Goal: Task Accomplishment & Management: Manage account settings

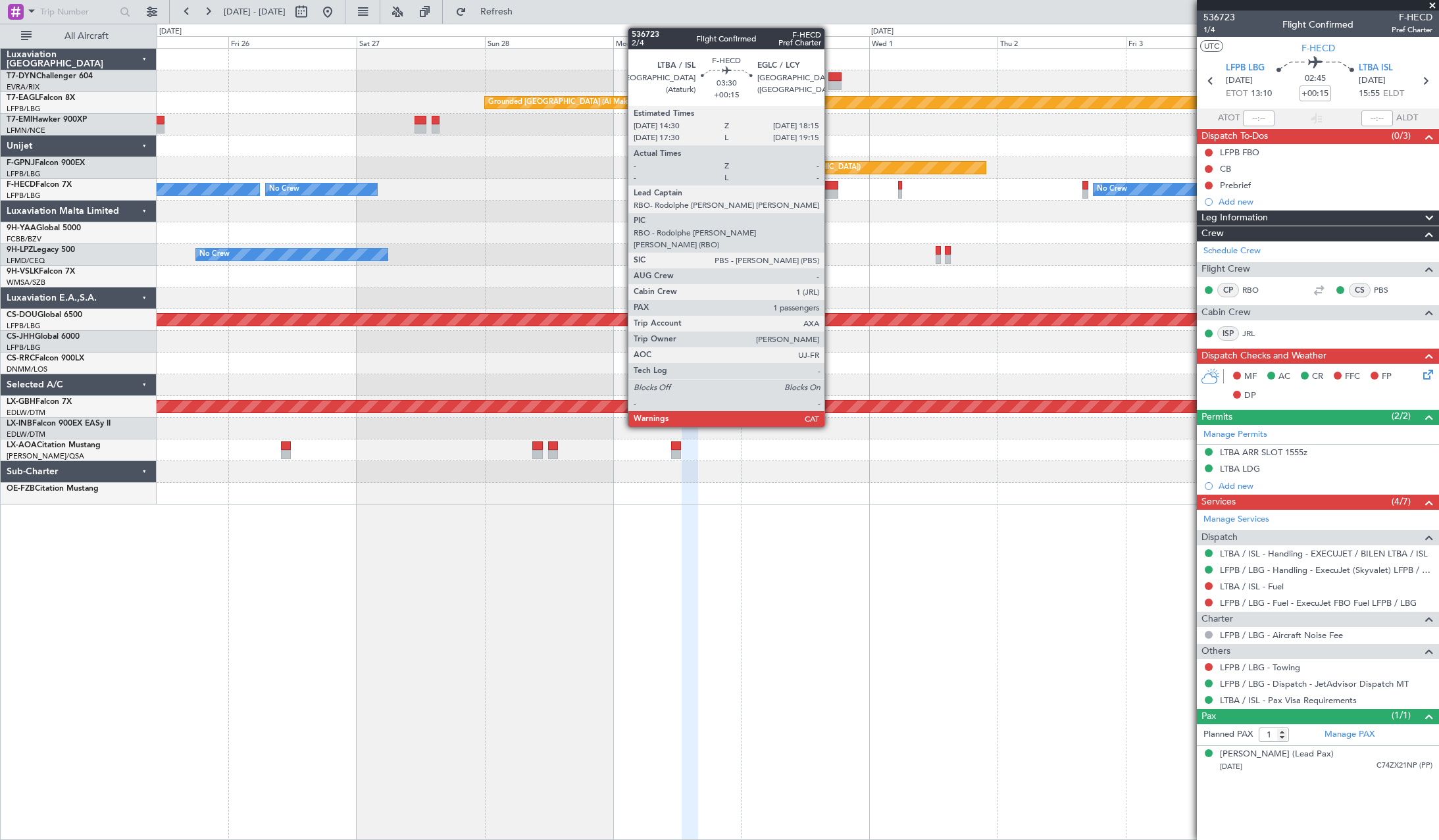
click at [830, 184] on div at bounding box center [828, 185] width 20 height 9
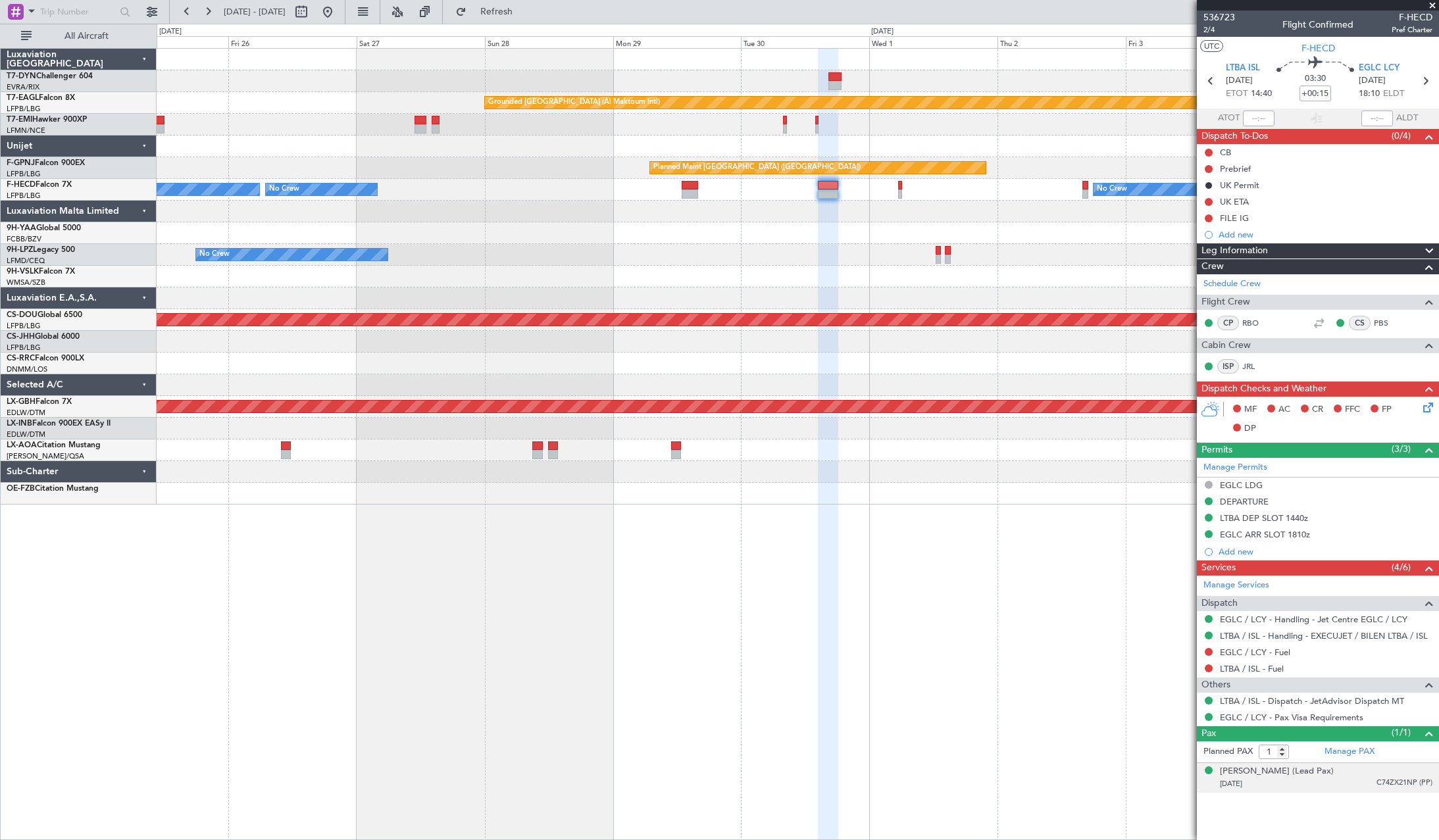
click at [1375, 771] on div "[PERSON_NAME] (Lead Pax) [DATE] C74ZX21NP (PP)" at bounding box center [1326, 777] width 212 height 26
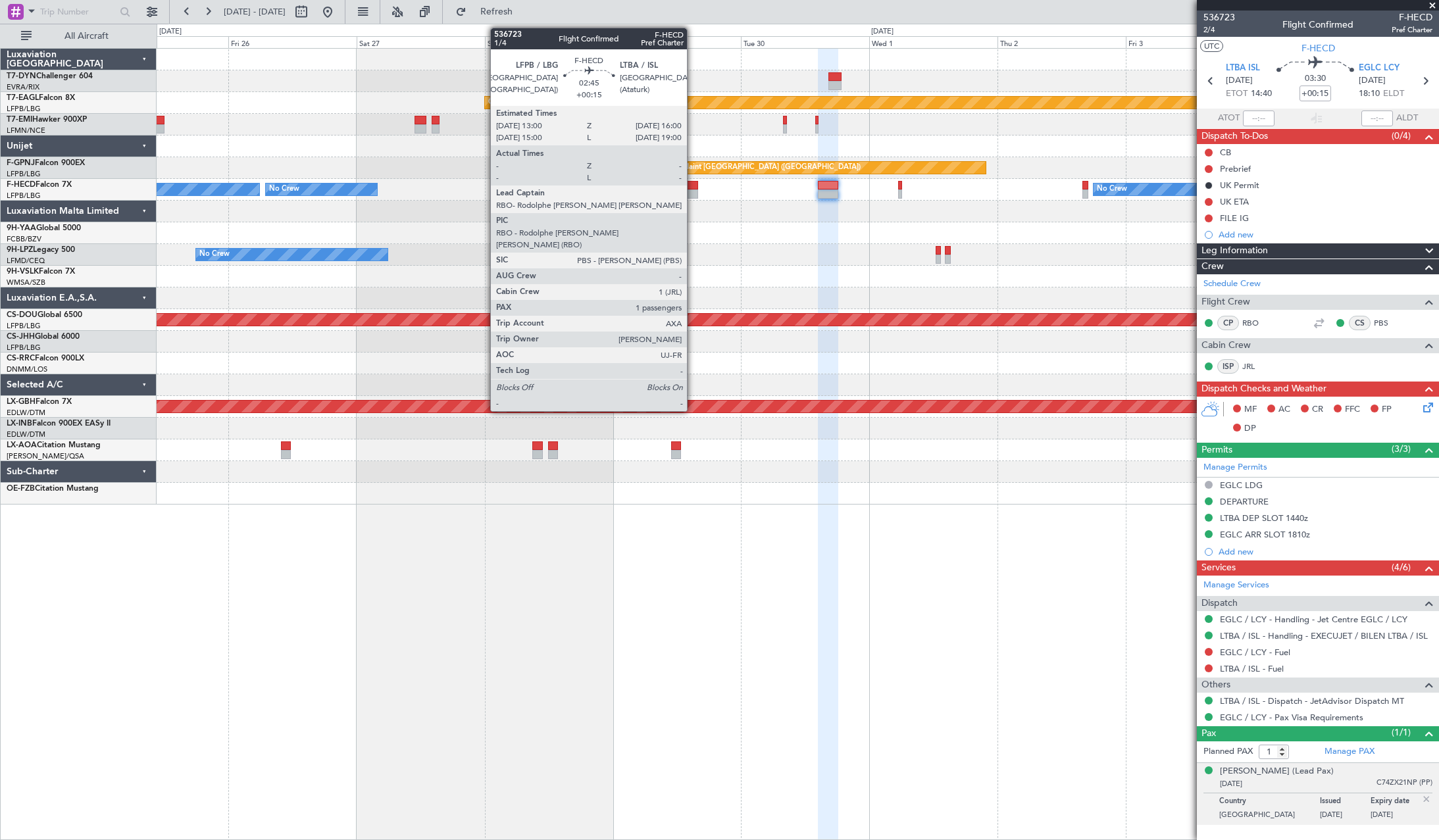
click at [692, 182] on div at bounding box center [689, 185] width 16 height 9
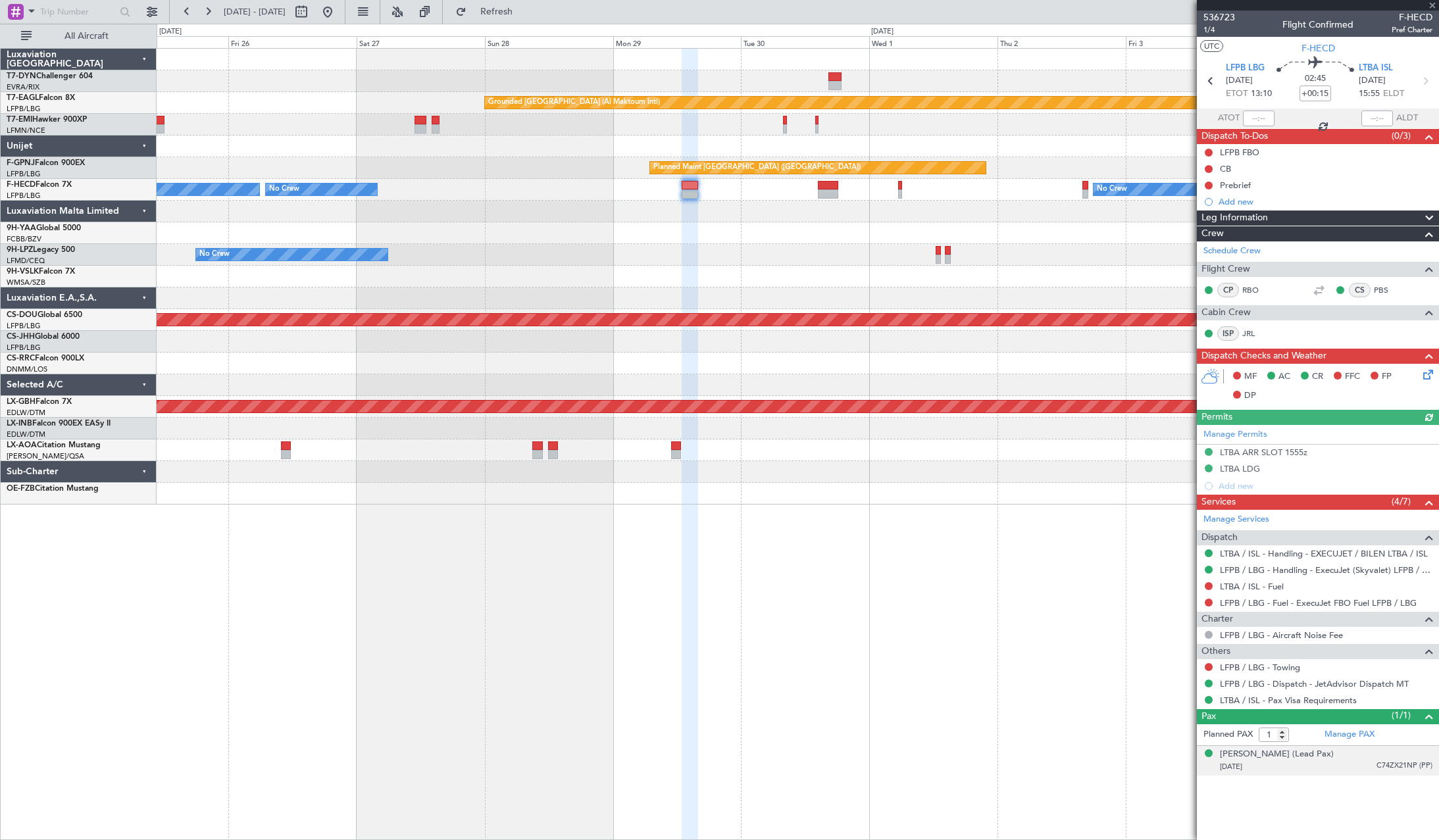
click at [1361, 763] on div "[DATE] C74ZX21NP (PP)" at bounding box center [1326, 766] width 212 height 13
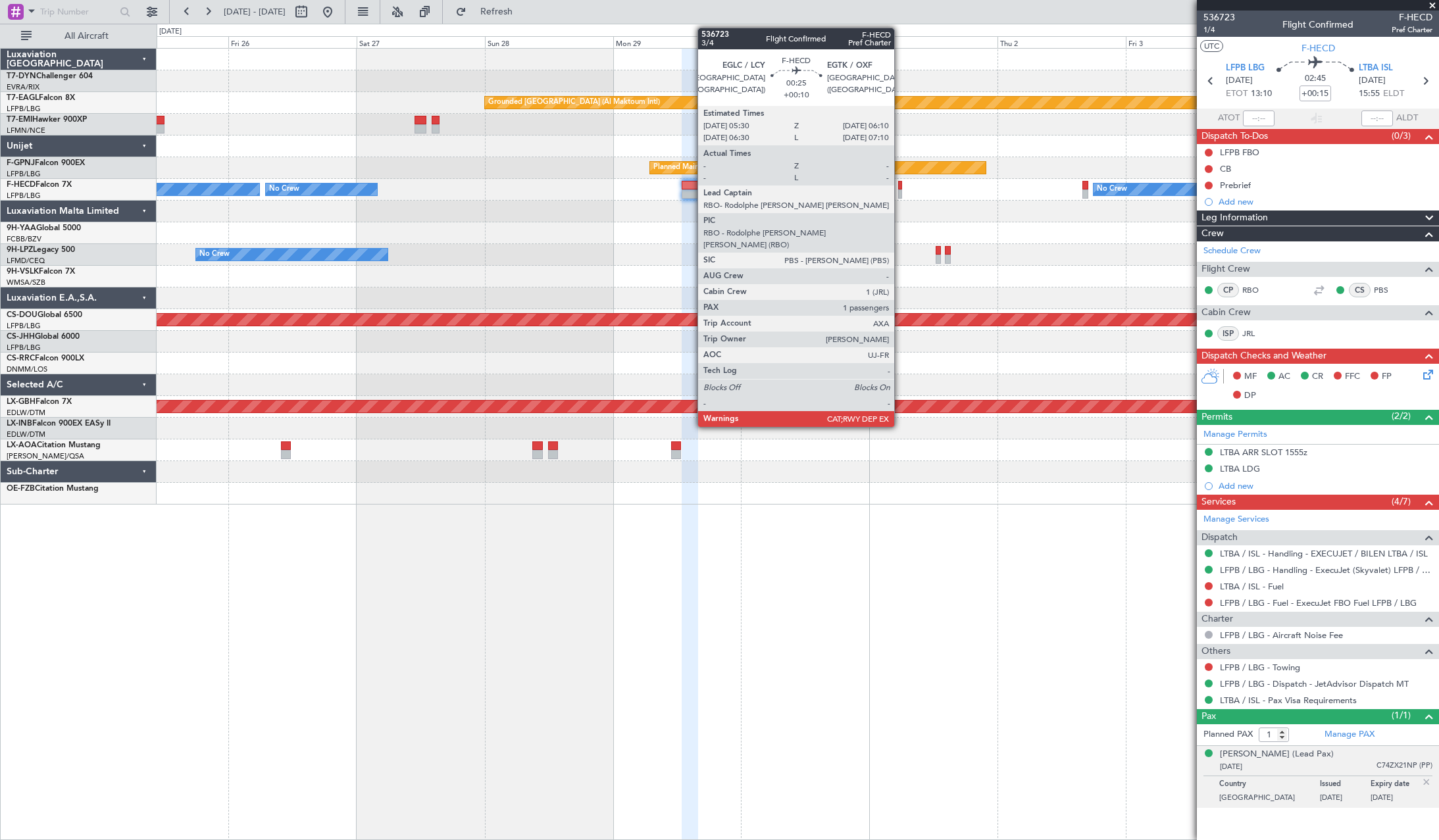
click at [900, 187] on div at bounding box center [899, 185] width 4 height 9
type input "+00:10"
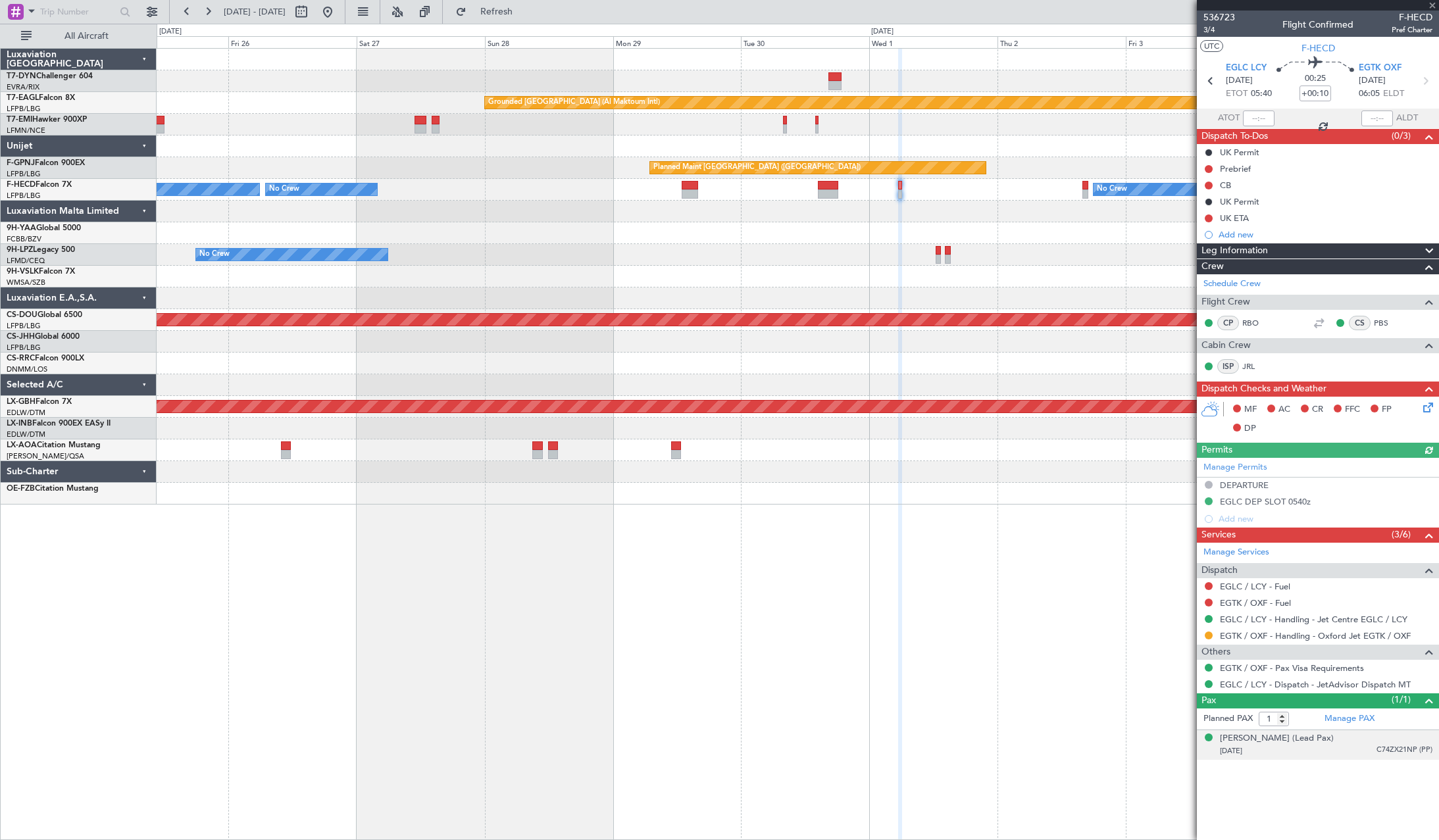
click at [1350, 754] on div "[DATE] C74ZX21NP (PP)" at bounding box center [1326, 750] width 212 height 13
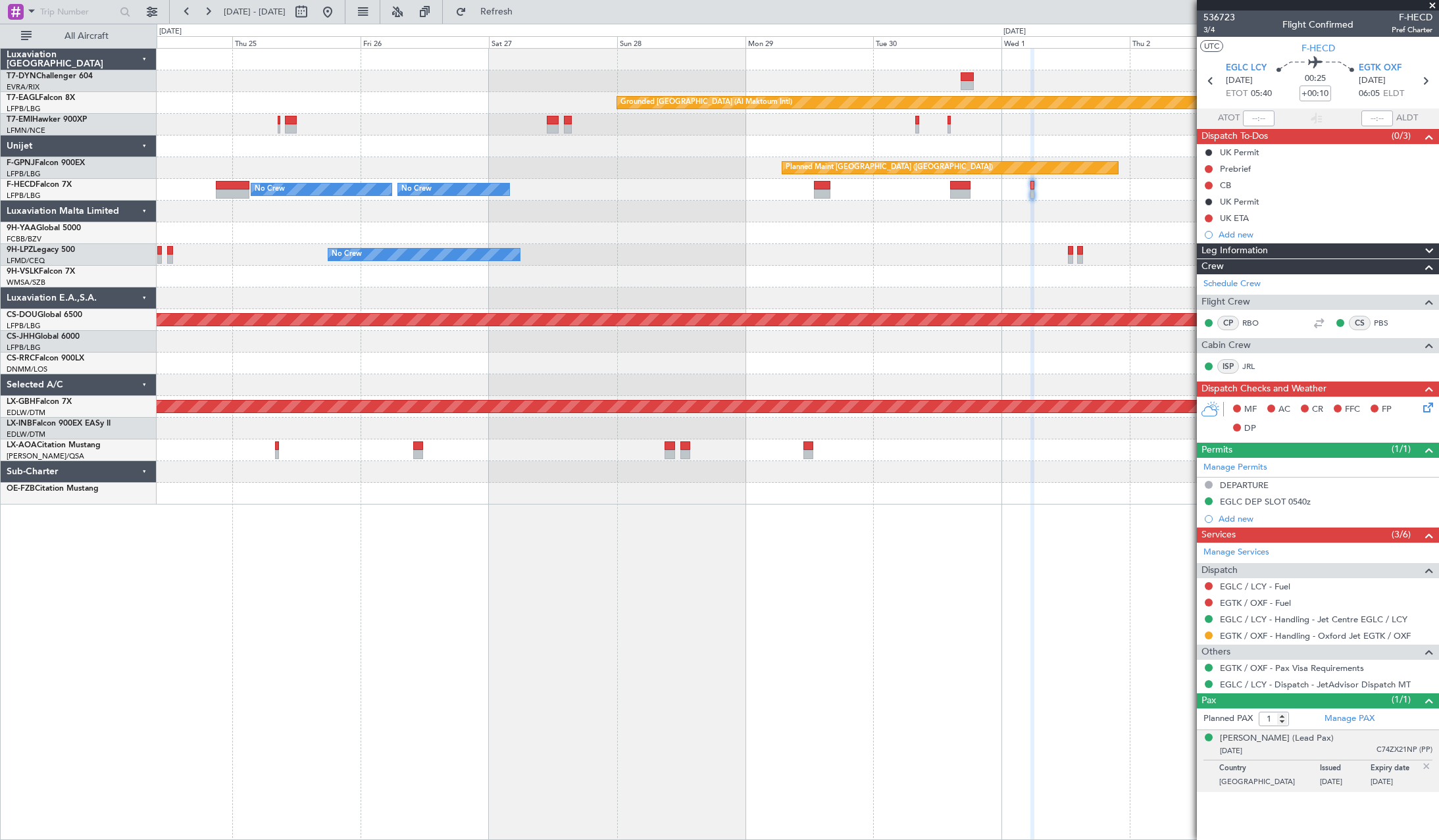
click at [849, 276] on div "Grounded [GEOGRAPHIC_DATA] (Al Maktoum Intl) Planned Maint [GEOGRAPHIC_DATA] Pl…" at bounding box center [797, 277] width 1282 height 456
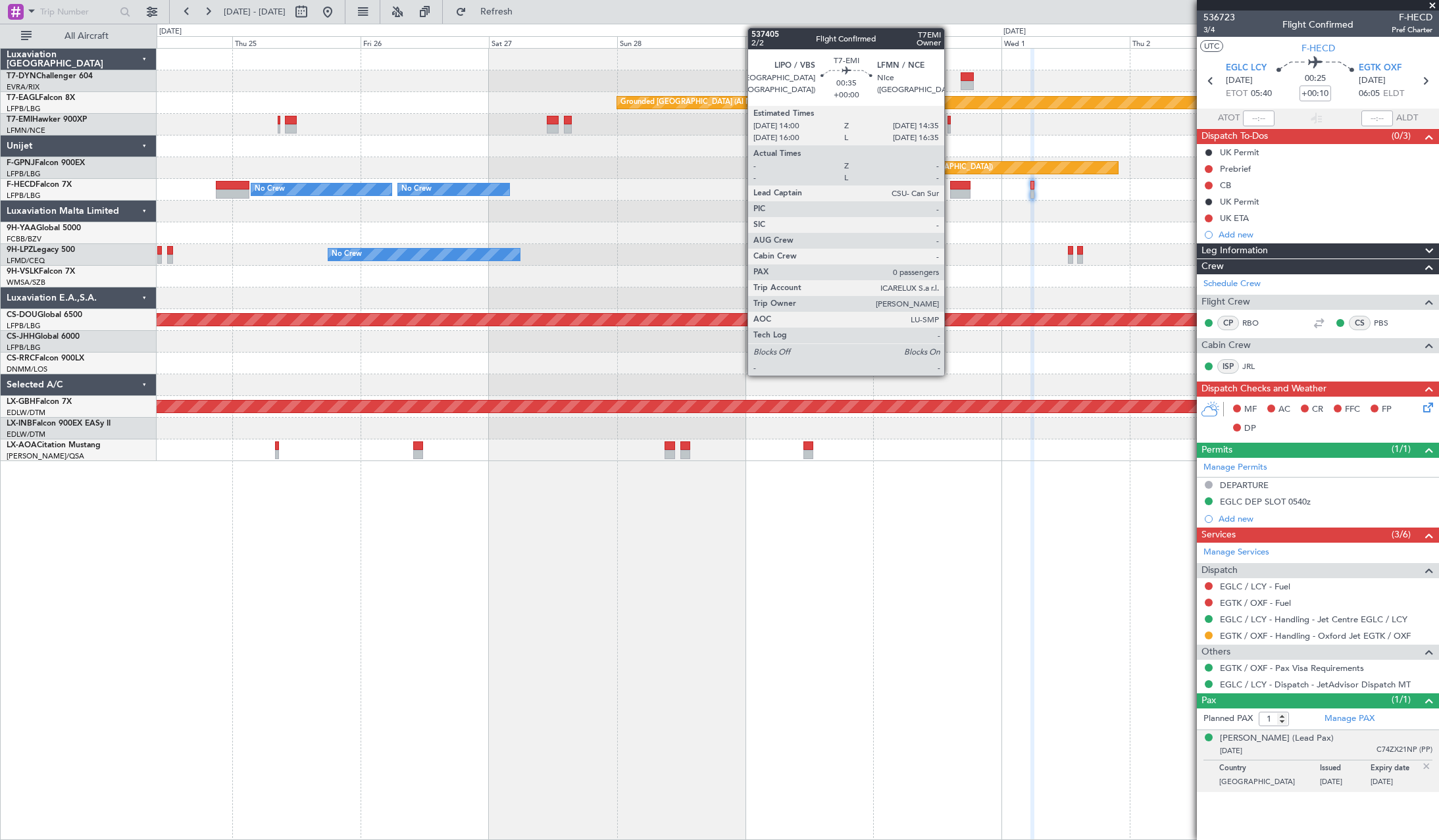
click at [950, 123] on div at bounding box center [949, 120] width 3 height 9
type input "0"
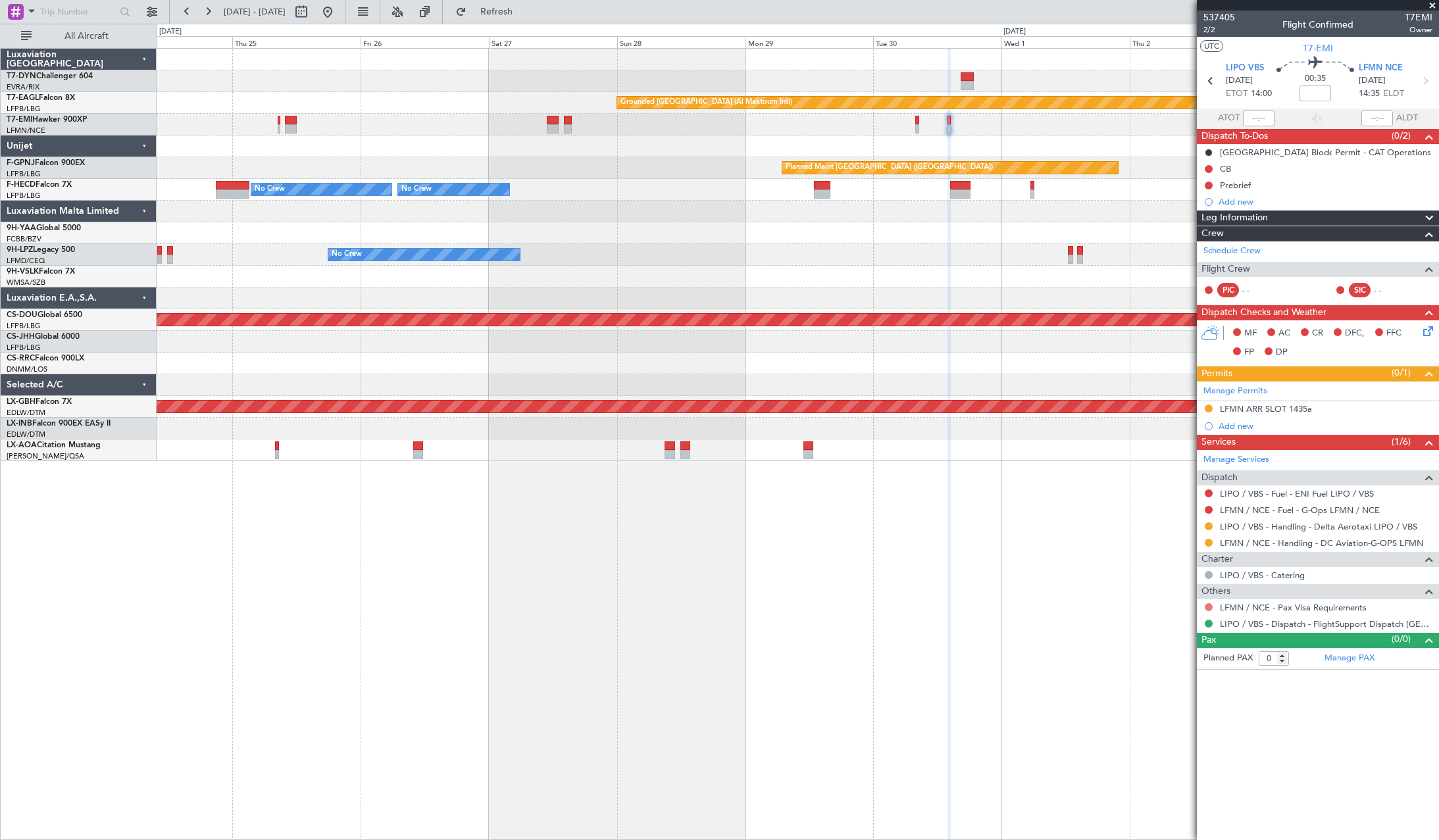
click at [1210, 606] on button at bounding box center [1209, 607] width 8 height 8
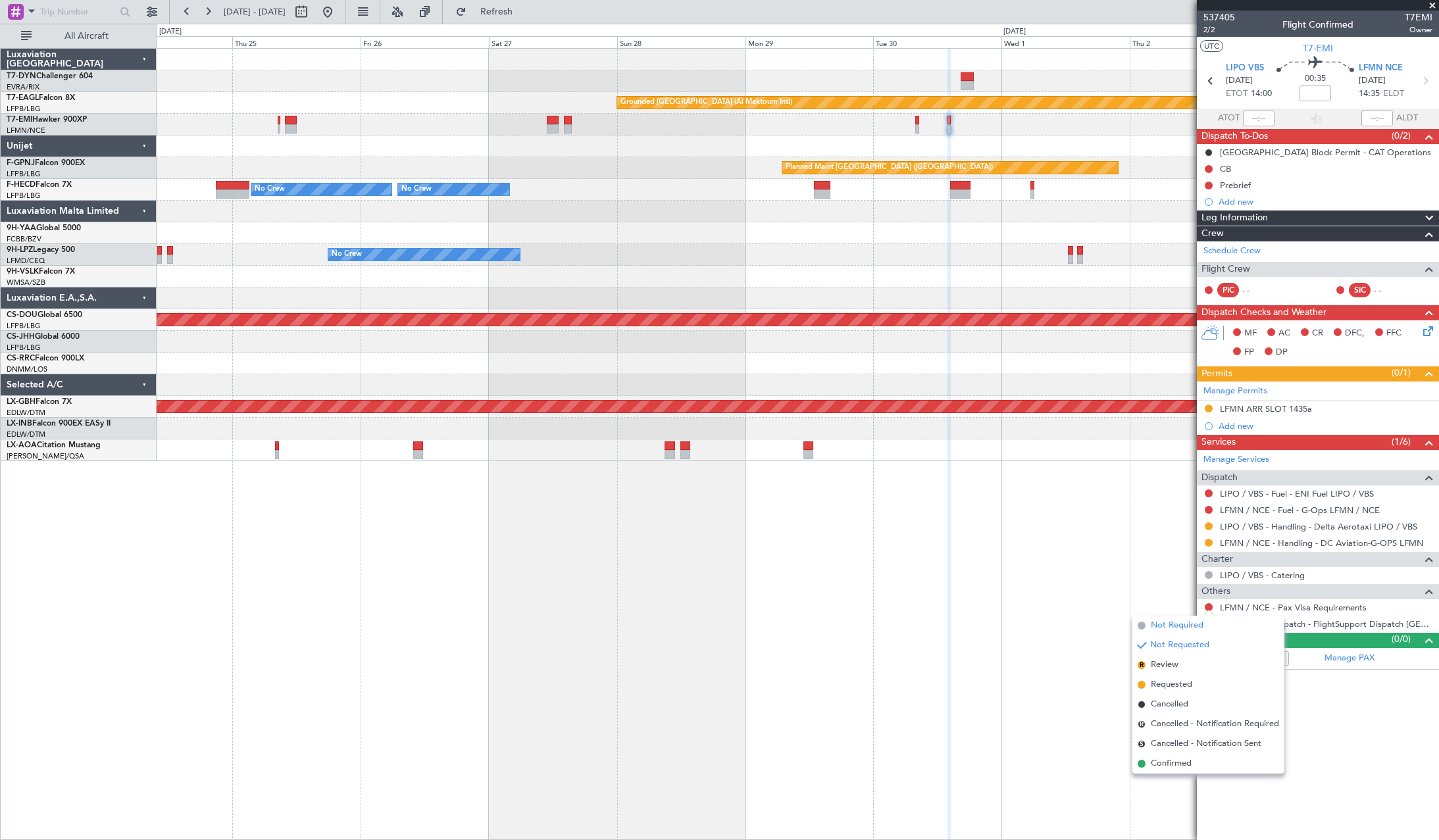
click at [1147, 624] on li "Not Required" at bounding box center [1208, 625] width 152 height 19
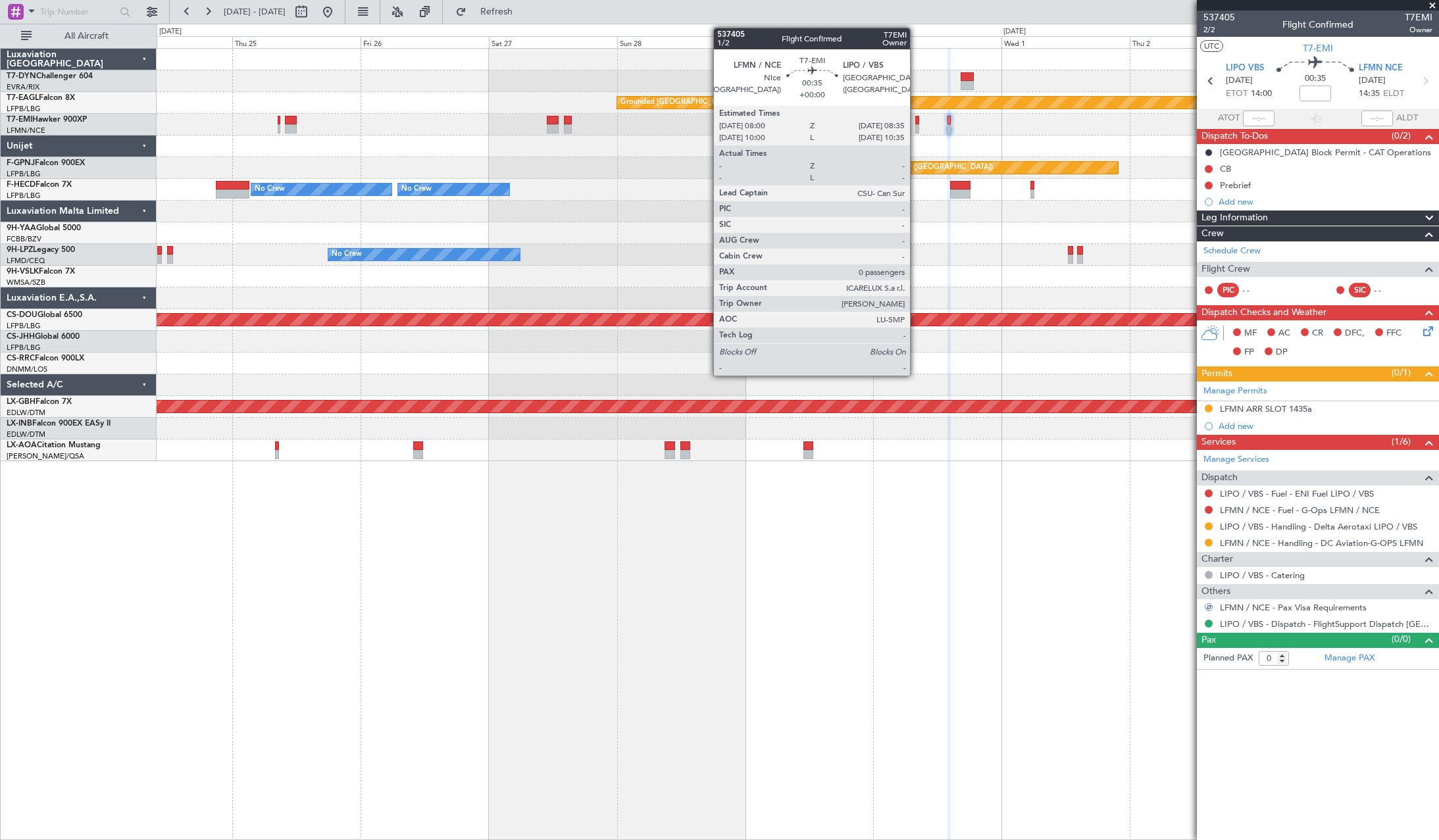
click at [916, 121] on div at bounding box center [916, 120] width 3 height 9
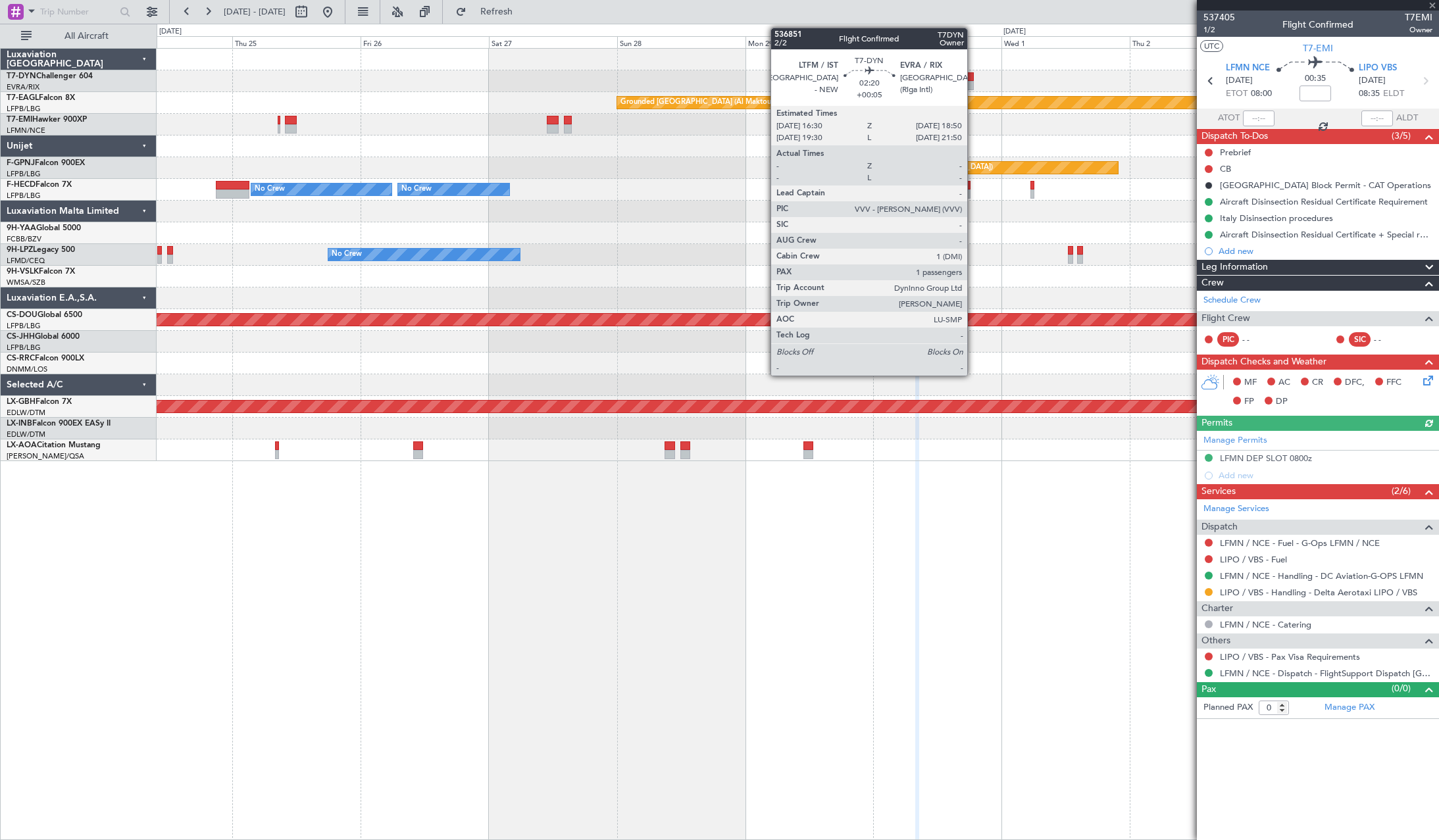
click at [973, 77] on div at bounding box center [967, 77] width 12 height 9
type input "+00:05"
type input "1"
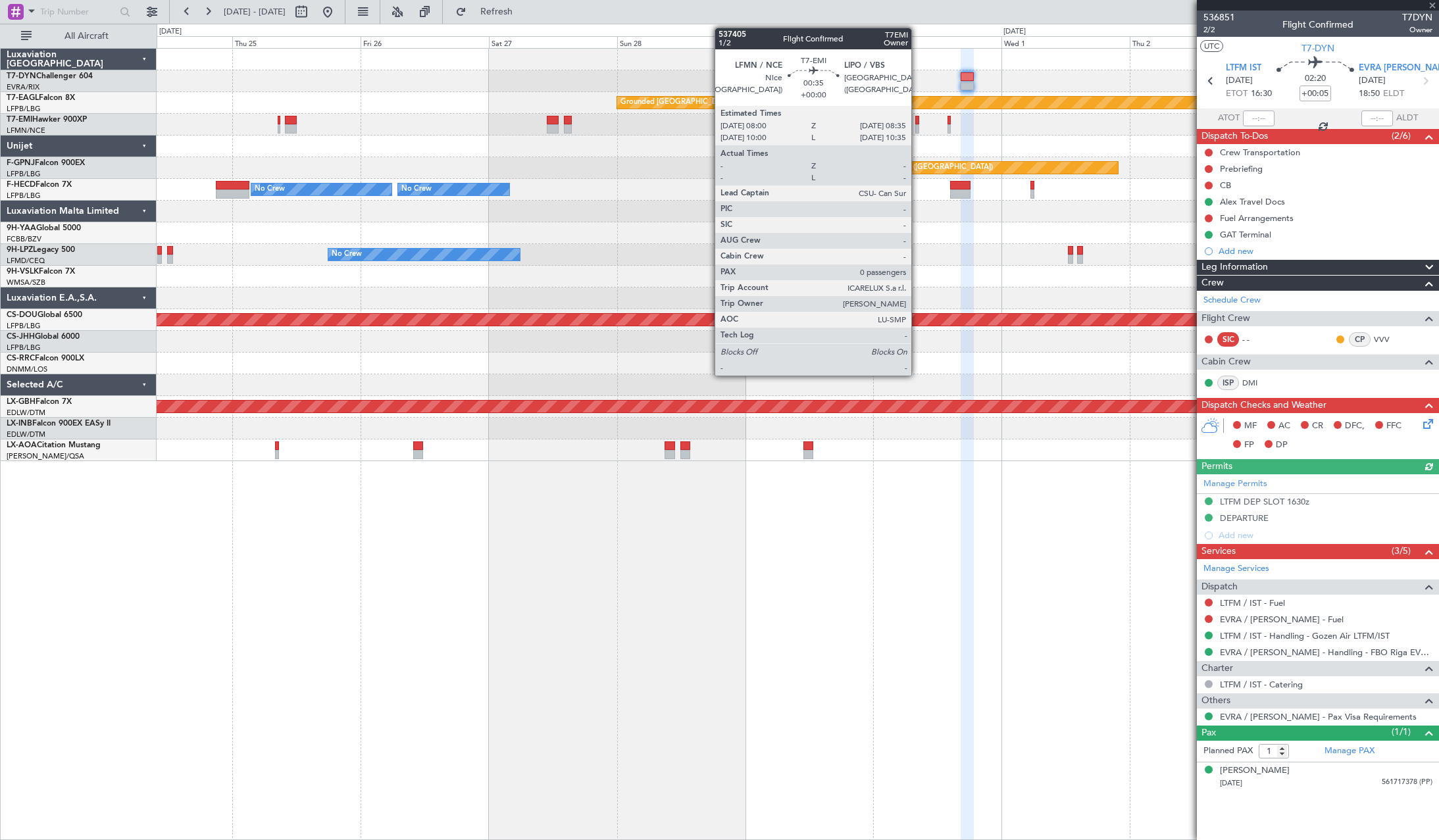
click at [917, 119] on div at bounding box center [916, 120] width 3 height 9
type input "0"
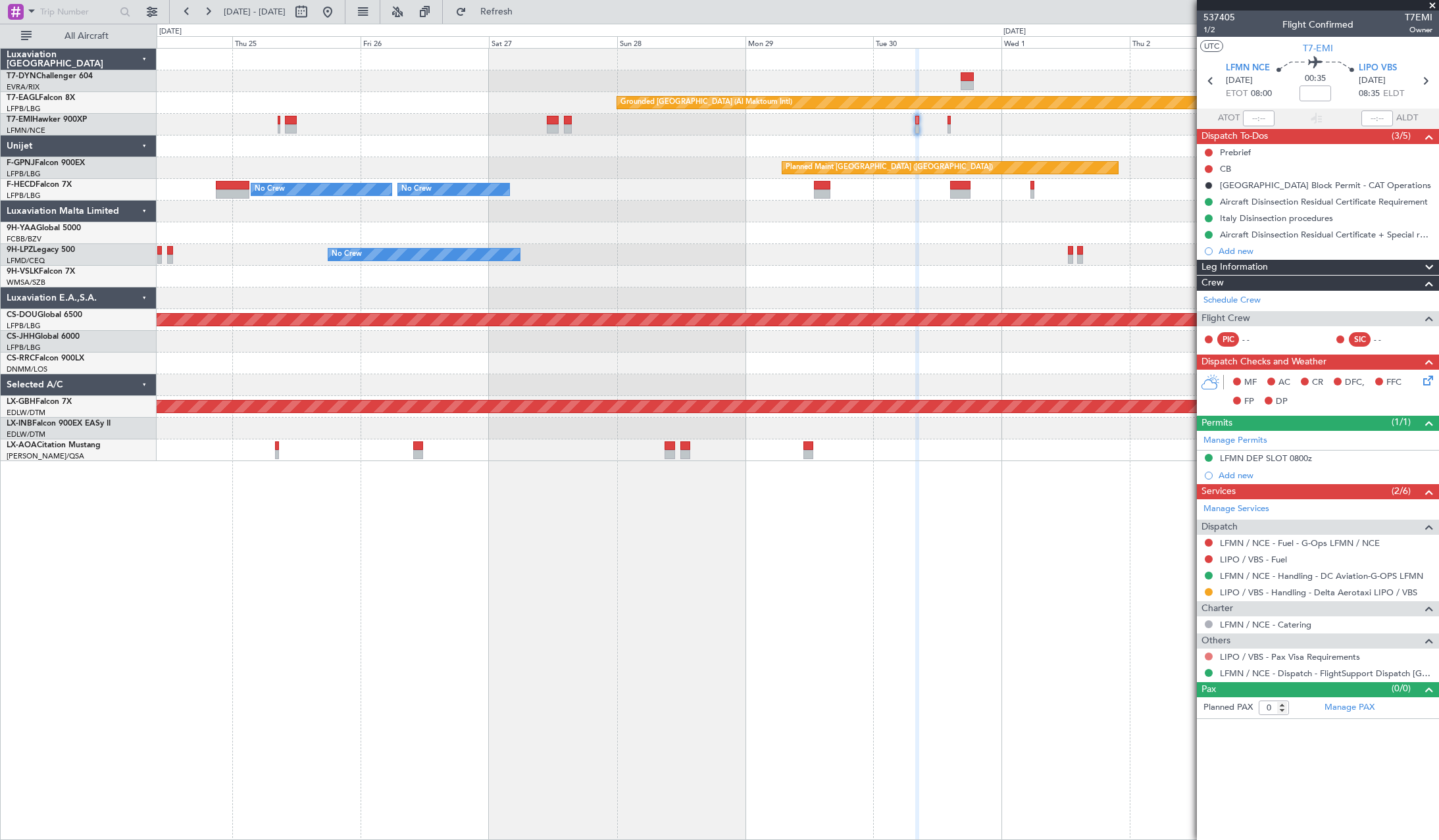
click at [1207, 654] on button at bounding box center [1209, 656] width 8 height 8
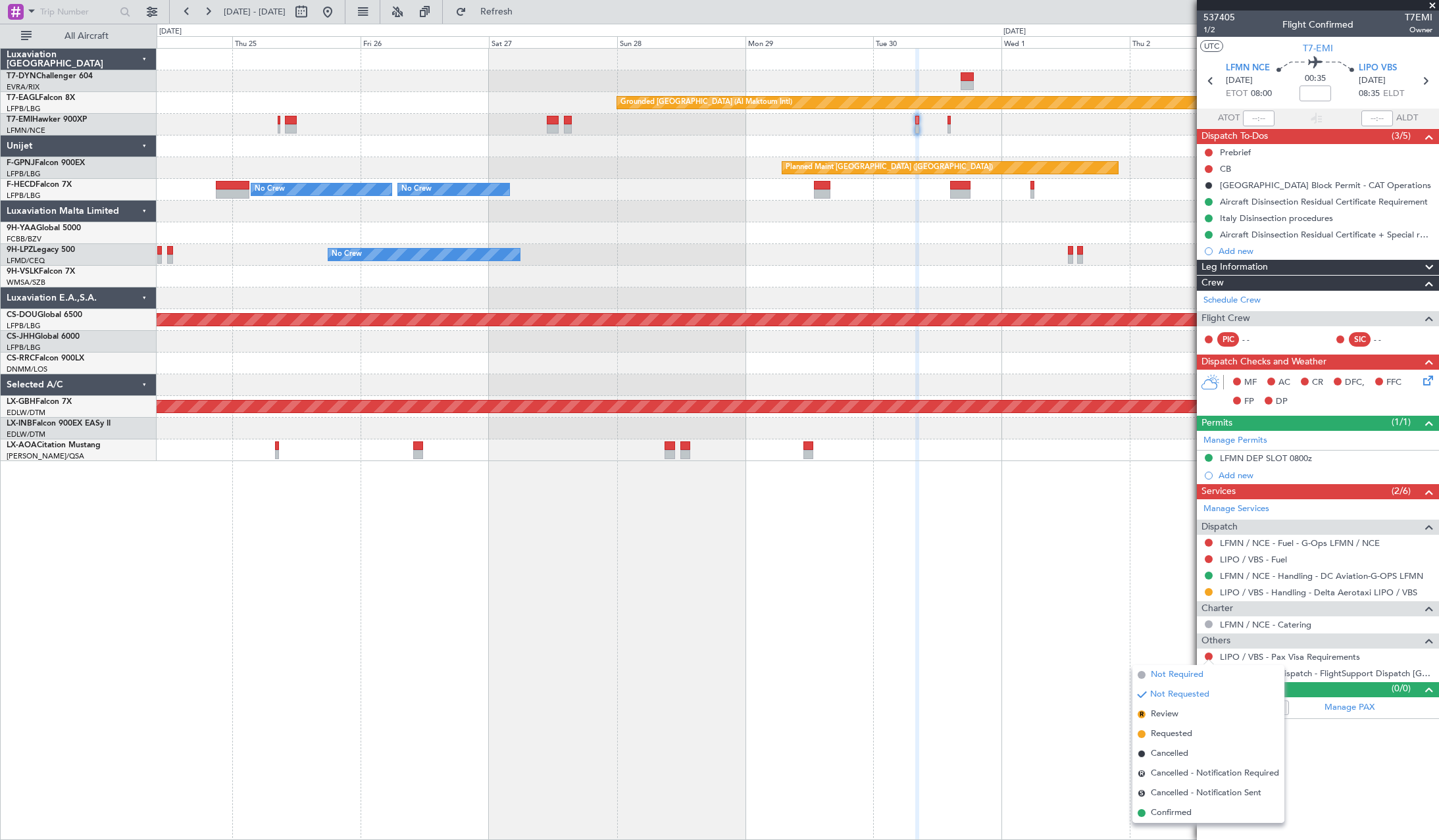
click at [1152, 670] on span "Not Required" at bounding box center [1177, 674] width 53 height 13
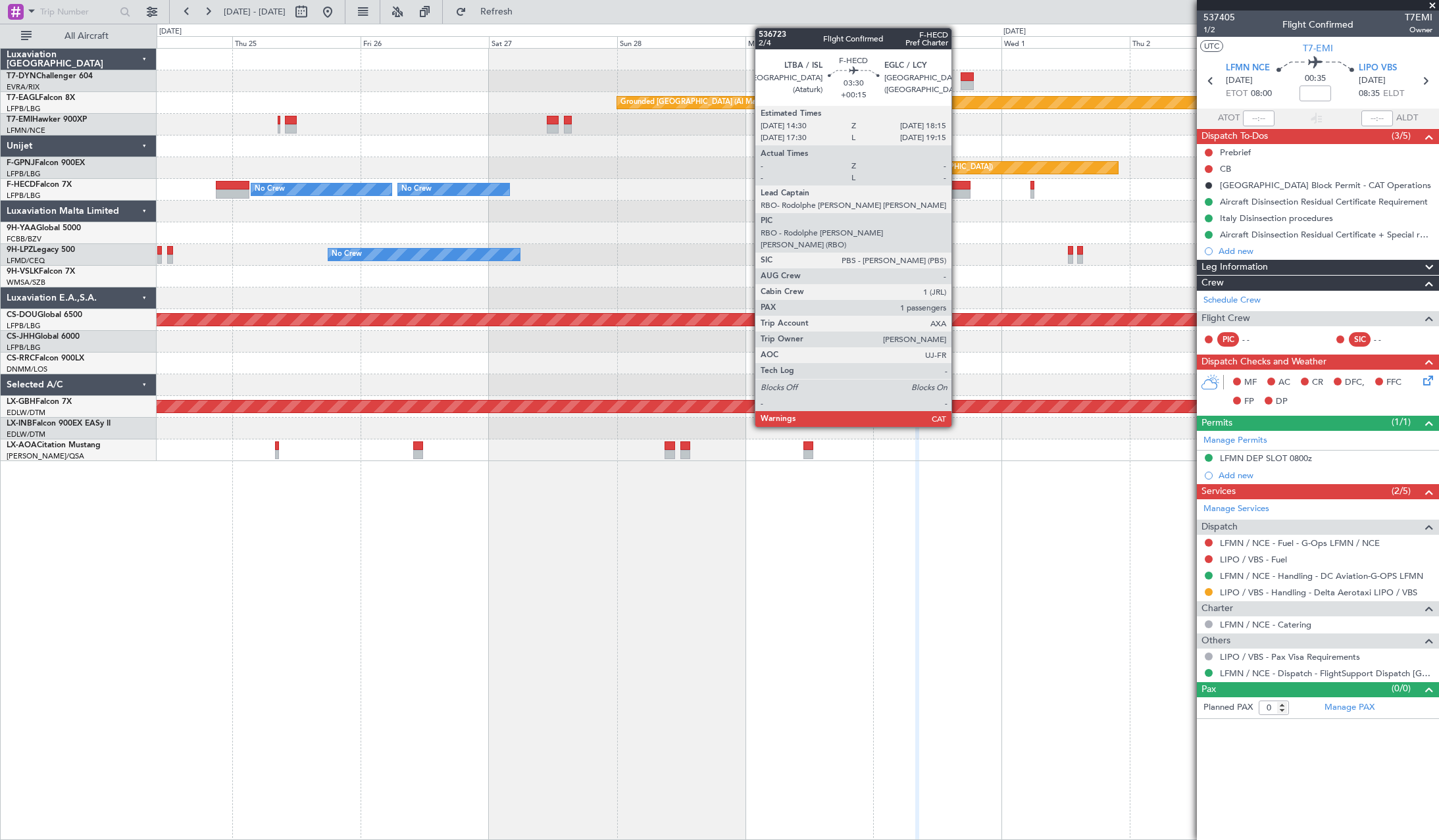
click at [958, 184] on div at bounding box center [960, 185] width 20 height 9
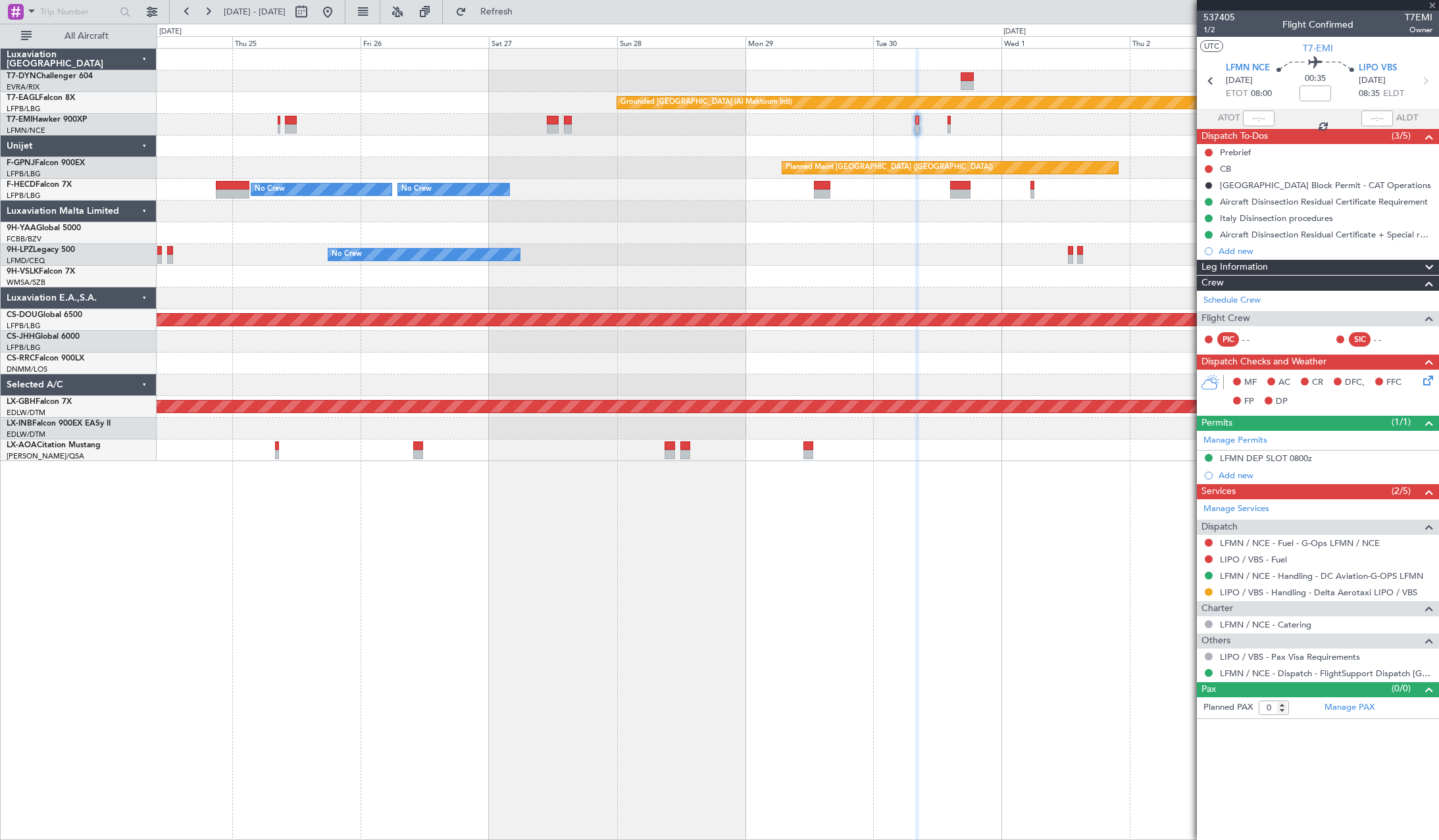
type input "+00:15"
type input "1"
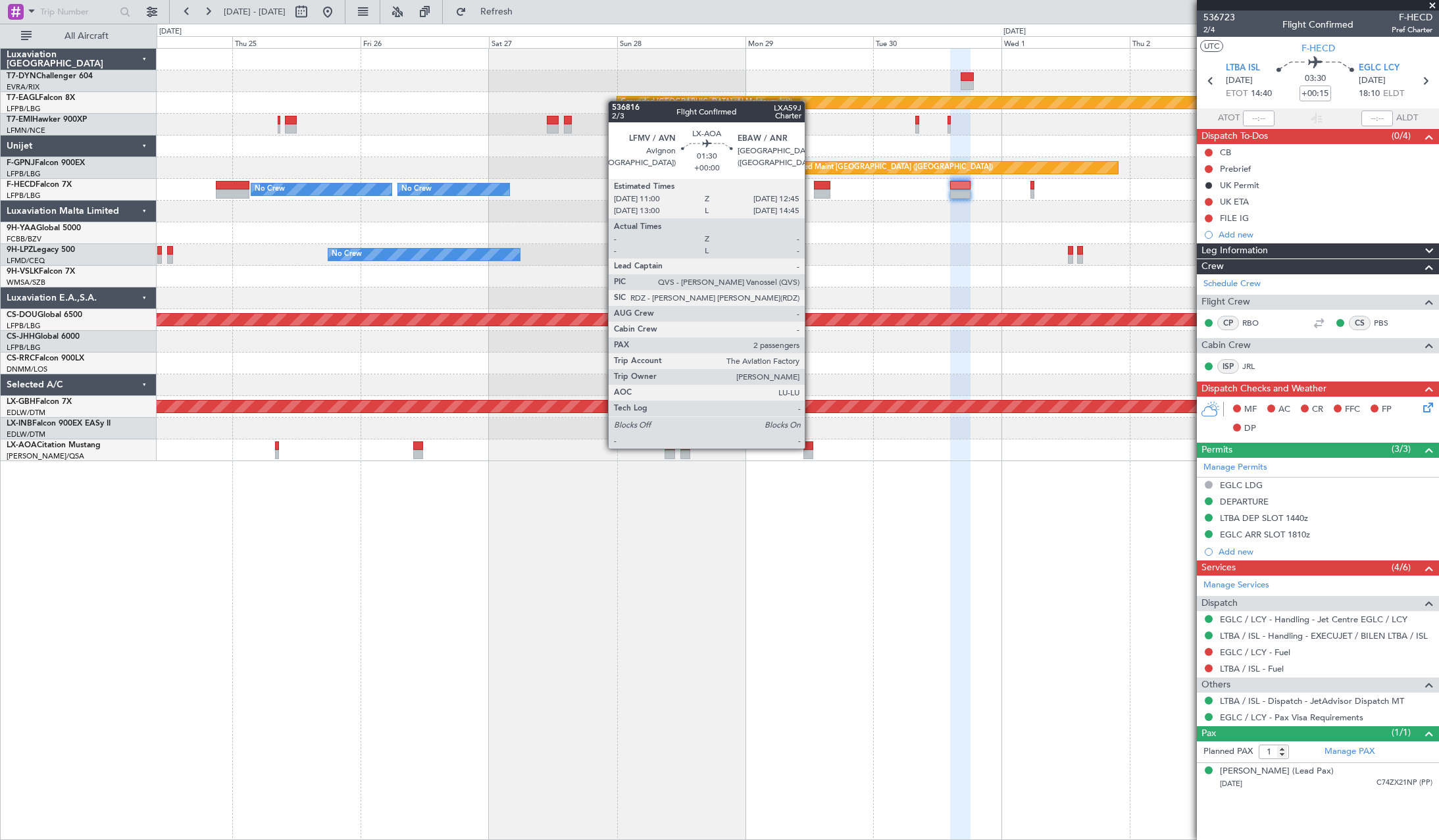
click at [810, 447] on div at bounding box center [808, 446] width 10 height 9
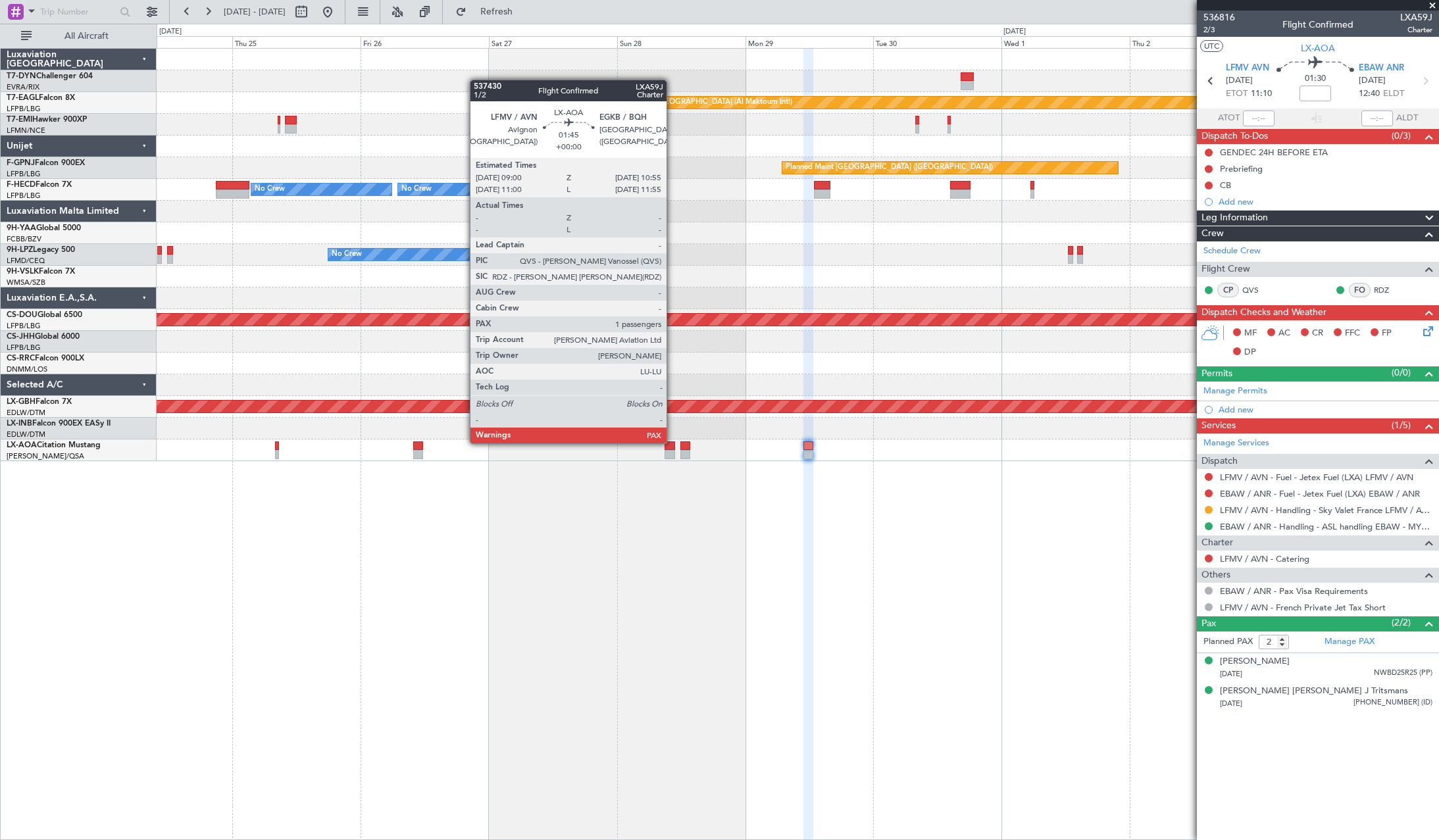
click at [672, 442] on div at bounding box center [670, 446] width 11 height 9
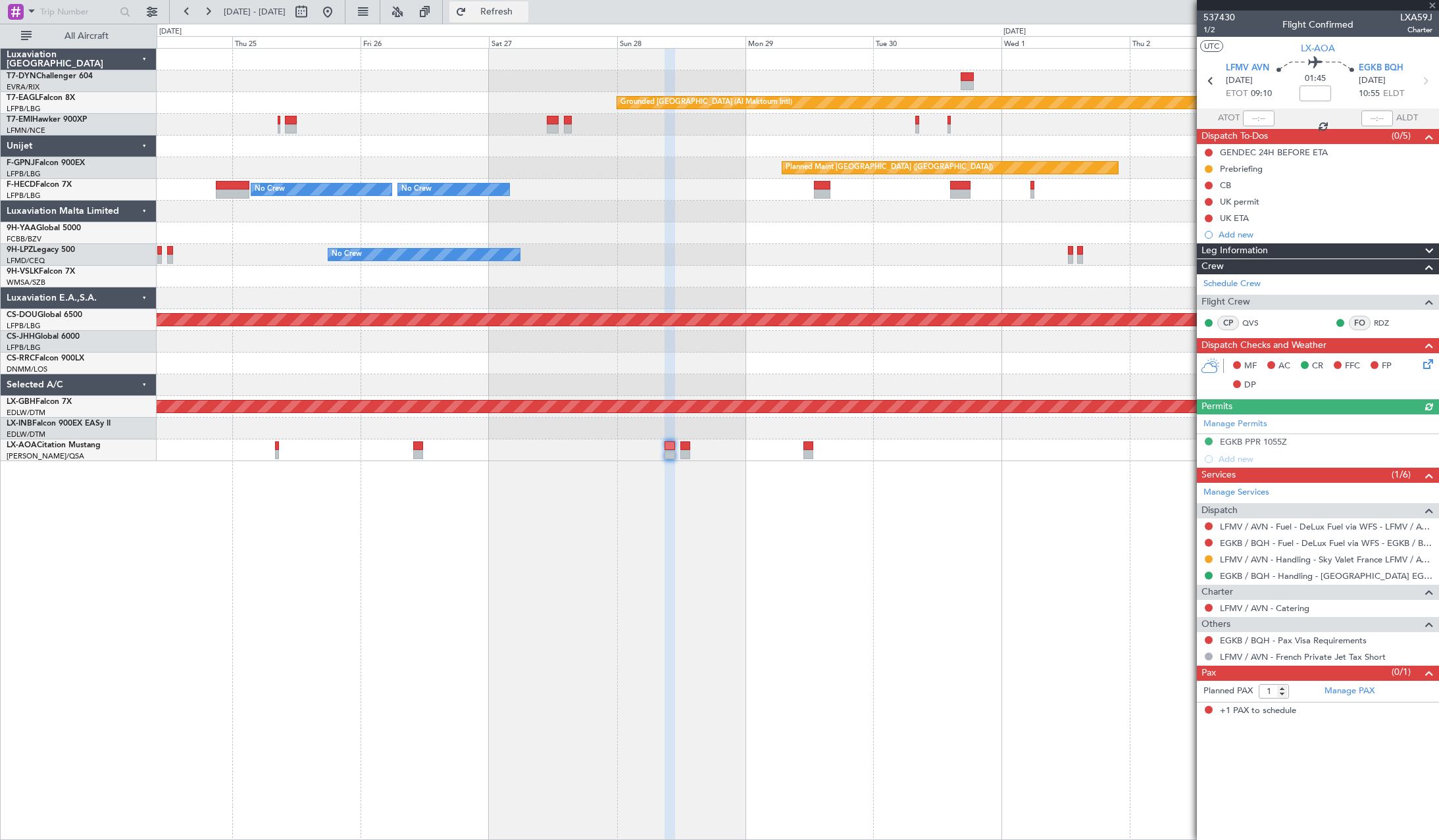
click at [524, 8] on span "Refresh" at bounding box center [496, 12] width 55 height 9
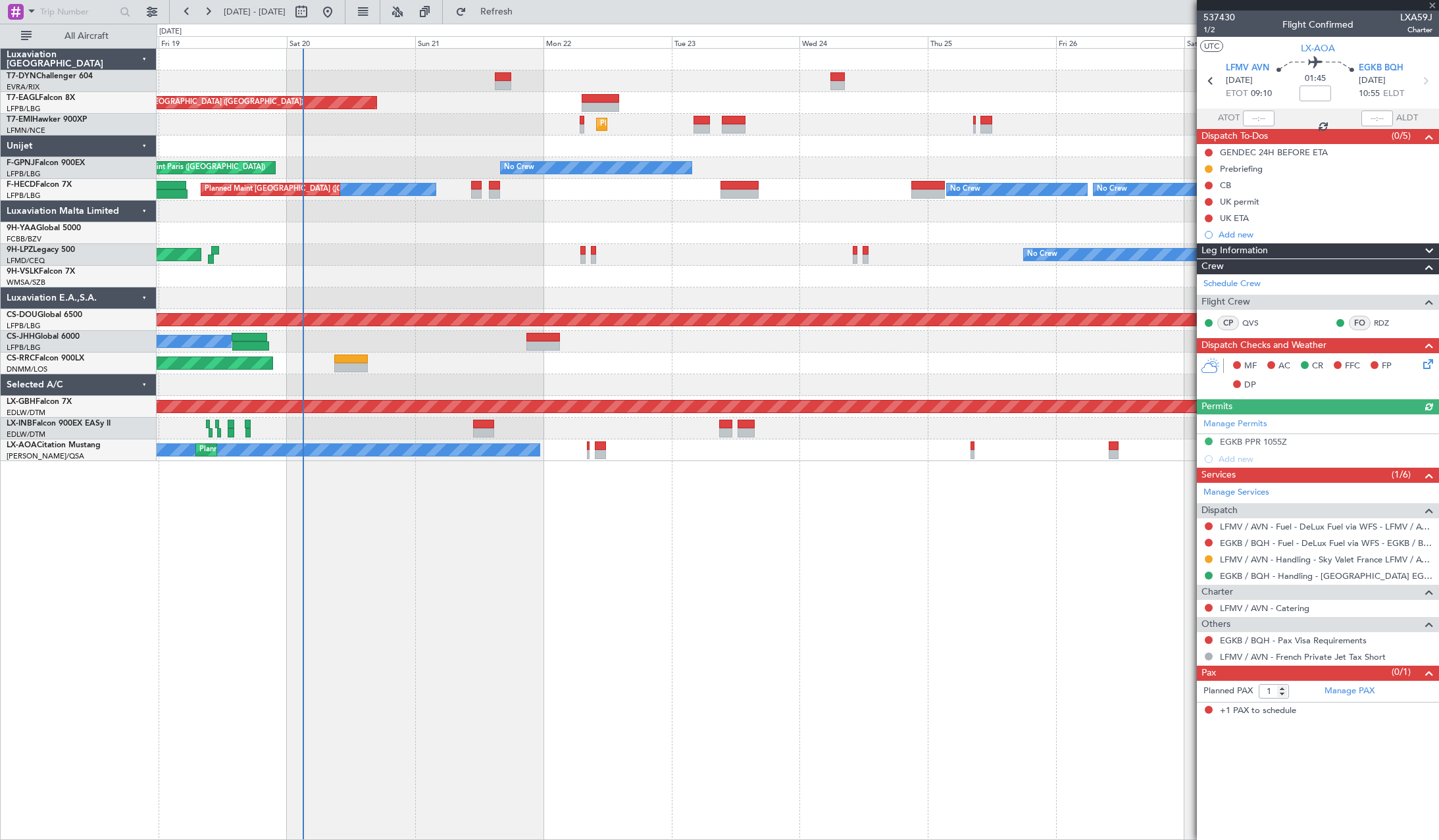
click at [1120, 160] on div "Grounded [GEOGRAPHIC_DATA] (Al Maktoum Intl) Unplanned Maint [GEOGRAPHIC_DATA] …" at bounding box center [797, 255] width 1282 height 412
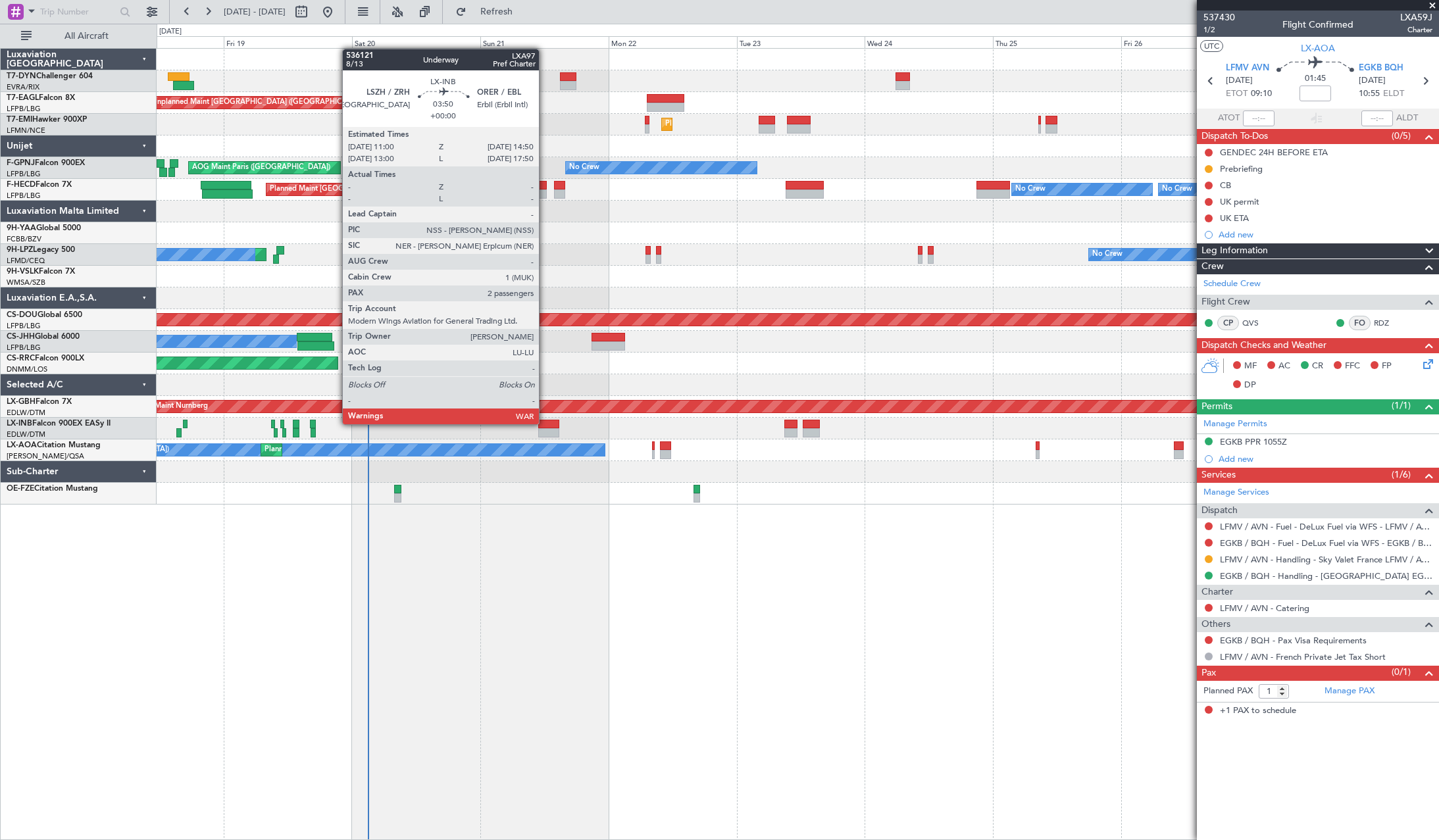
click at [545, 423] on div at bounding box center [548, 424] width 21 height 9
type input "2"
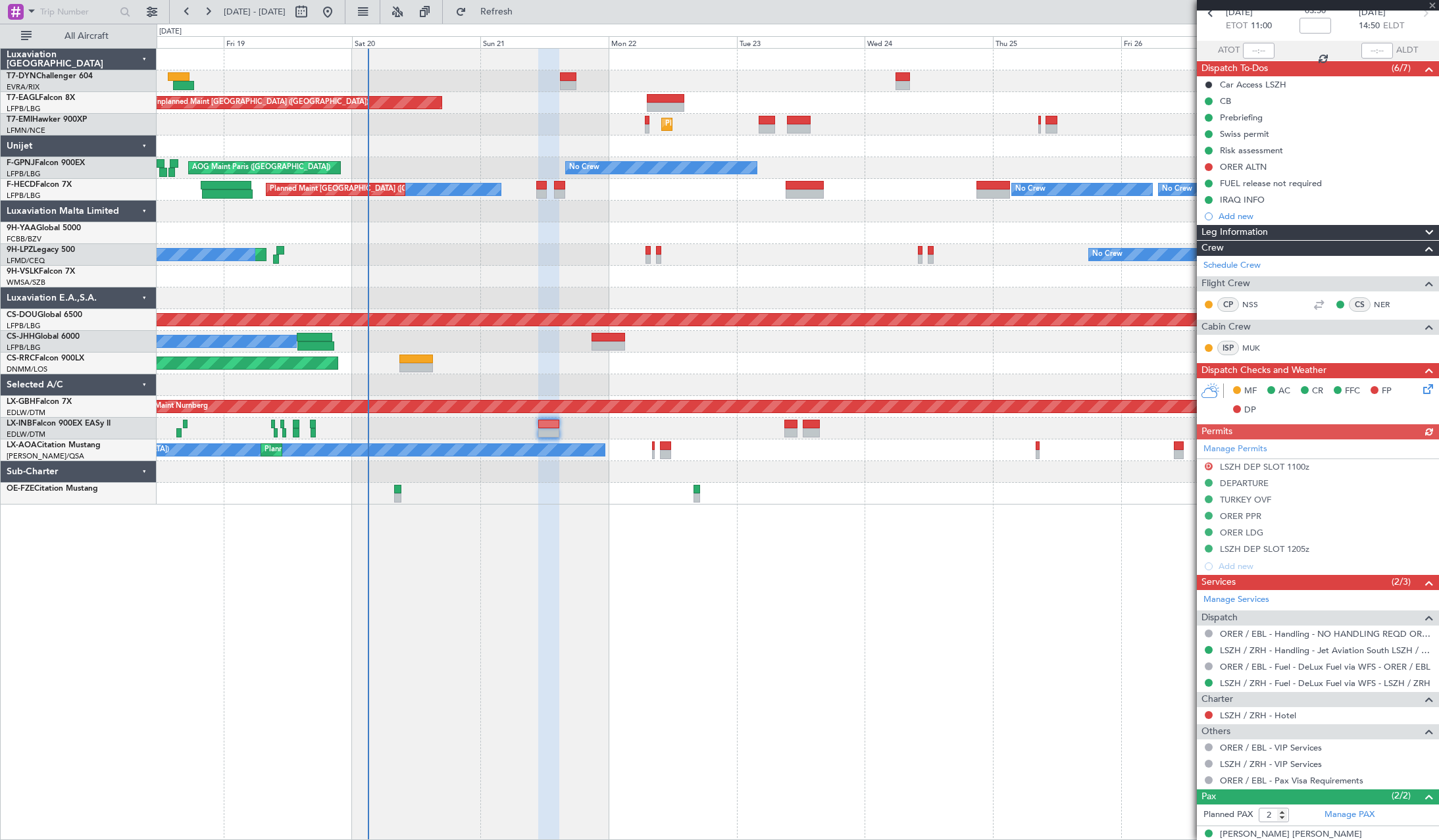
scroll to position [112, 0]
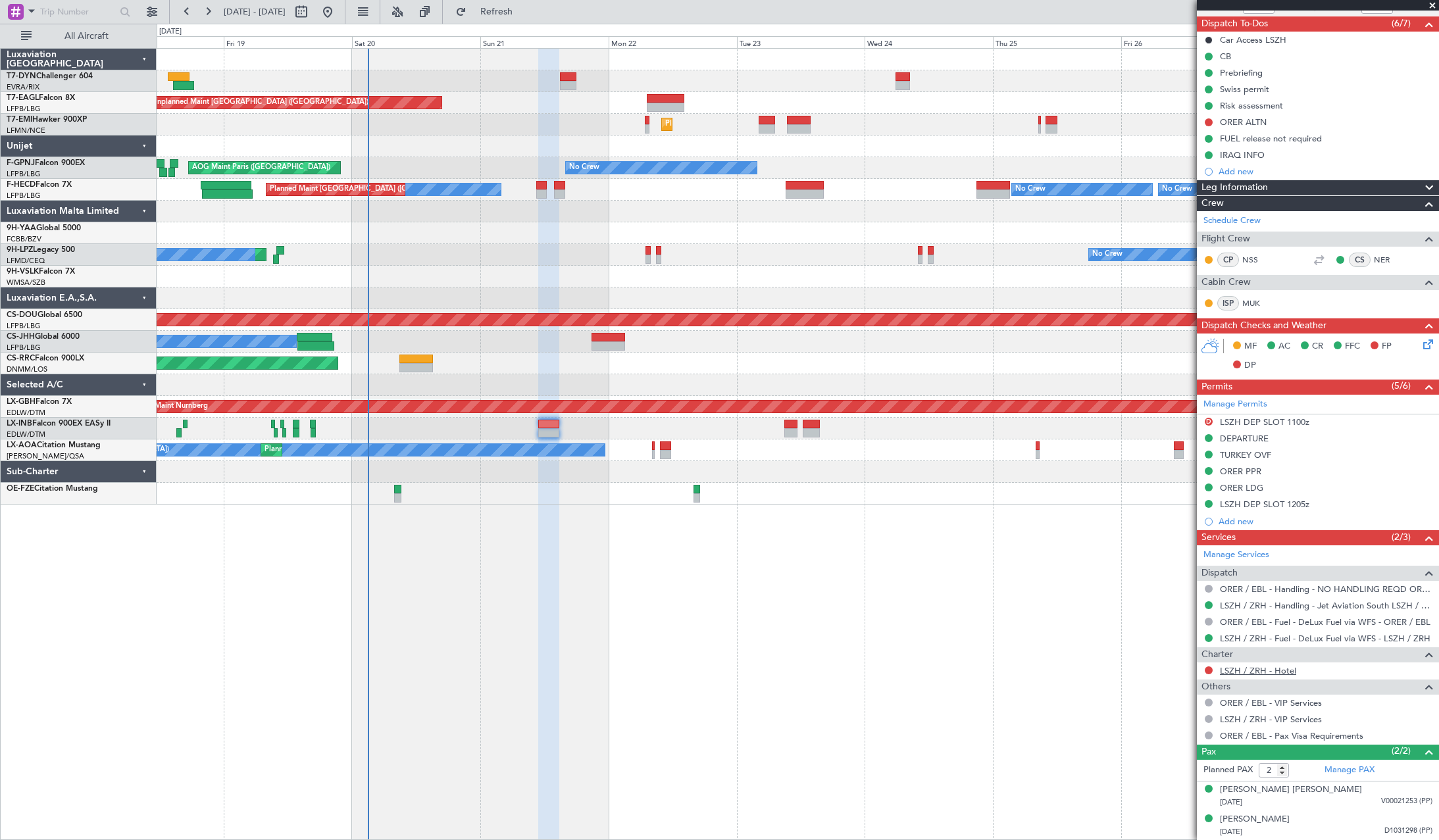
click at [1289, 668] on link "LSZH / ZRH - Hotel" at bounding box center [1258, 670] width 76 height 11
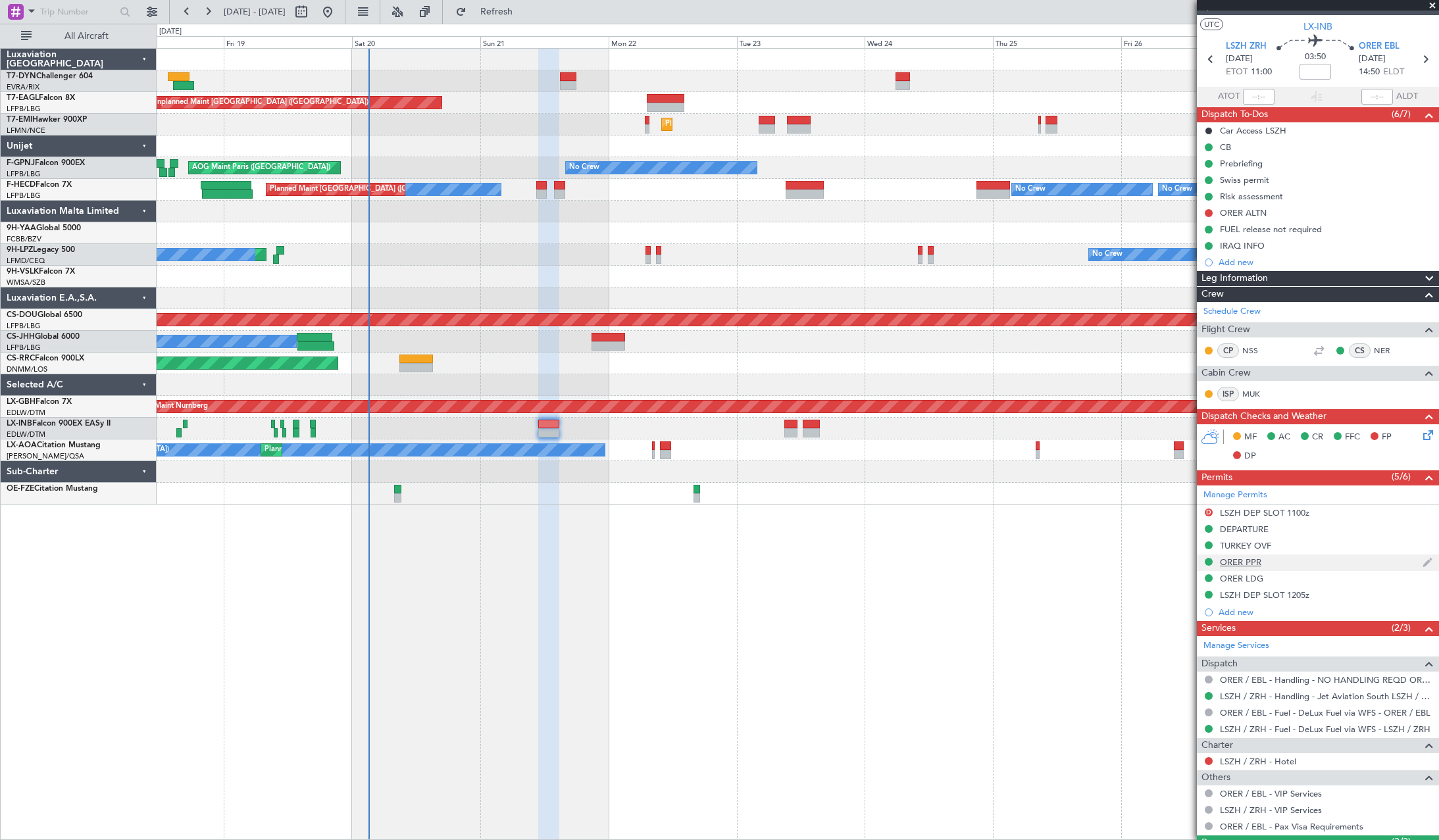
scroll to position [0, 0]
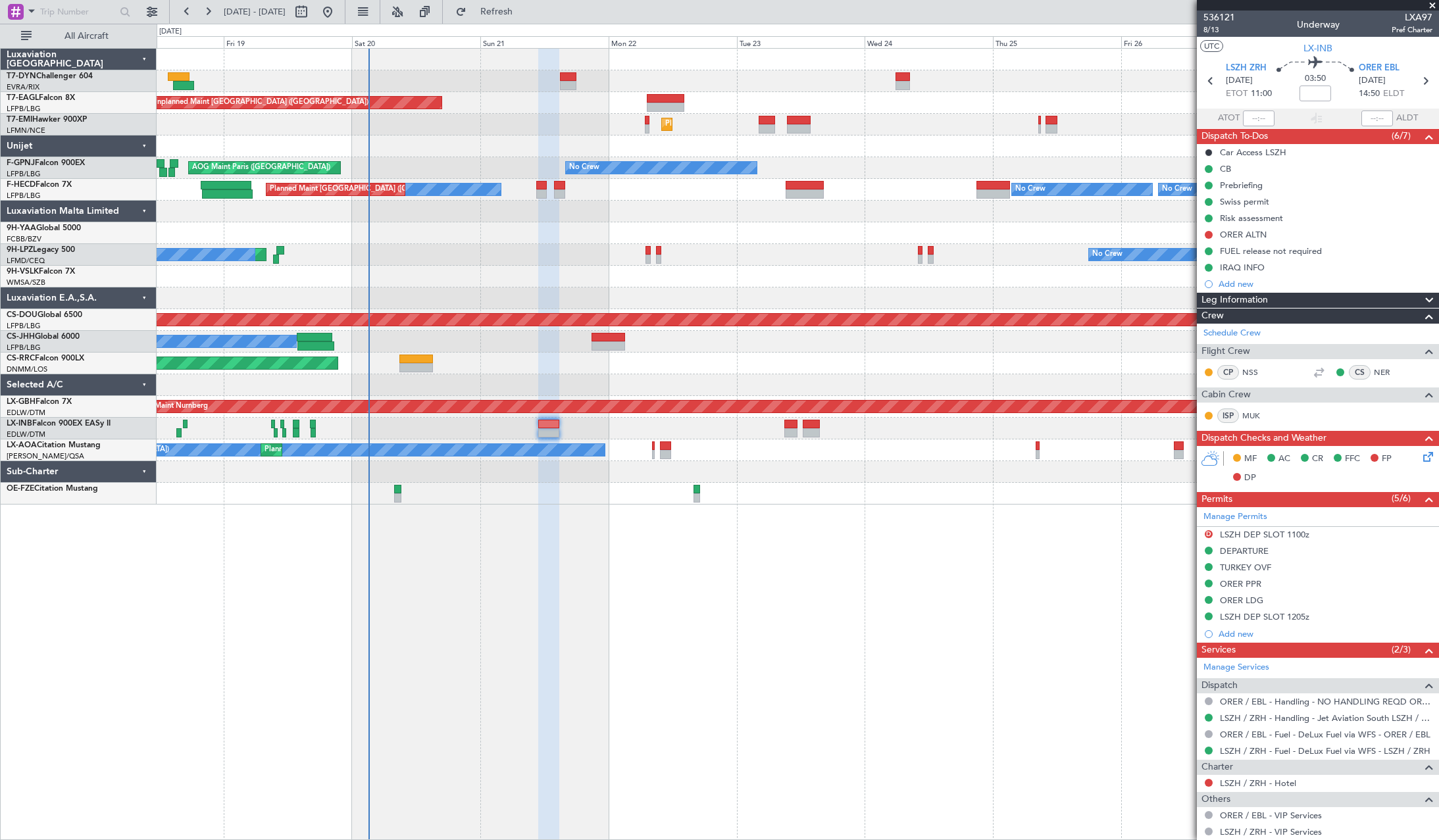
click at [1420, 452] on icon at bounding box center [1426, 455] width 11 height 11
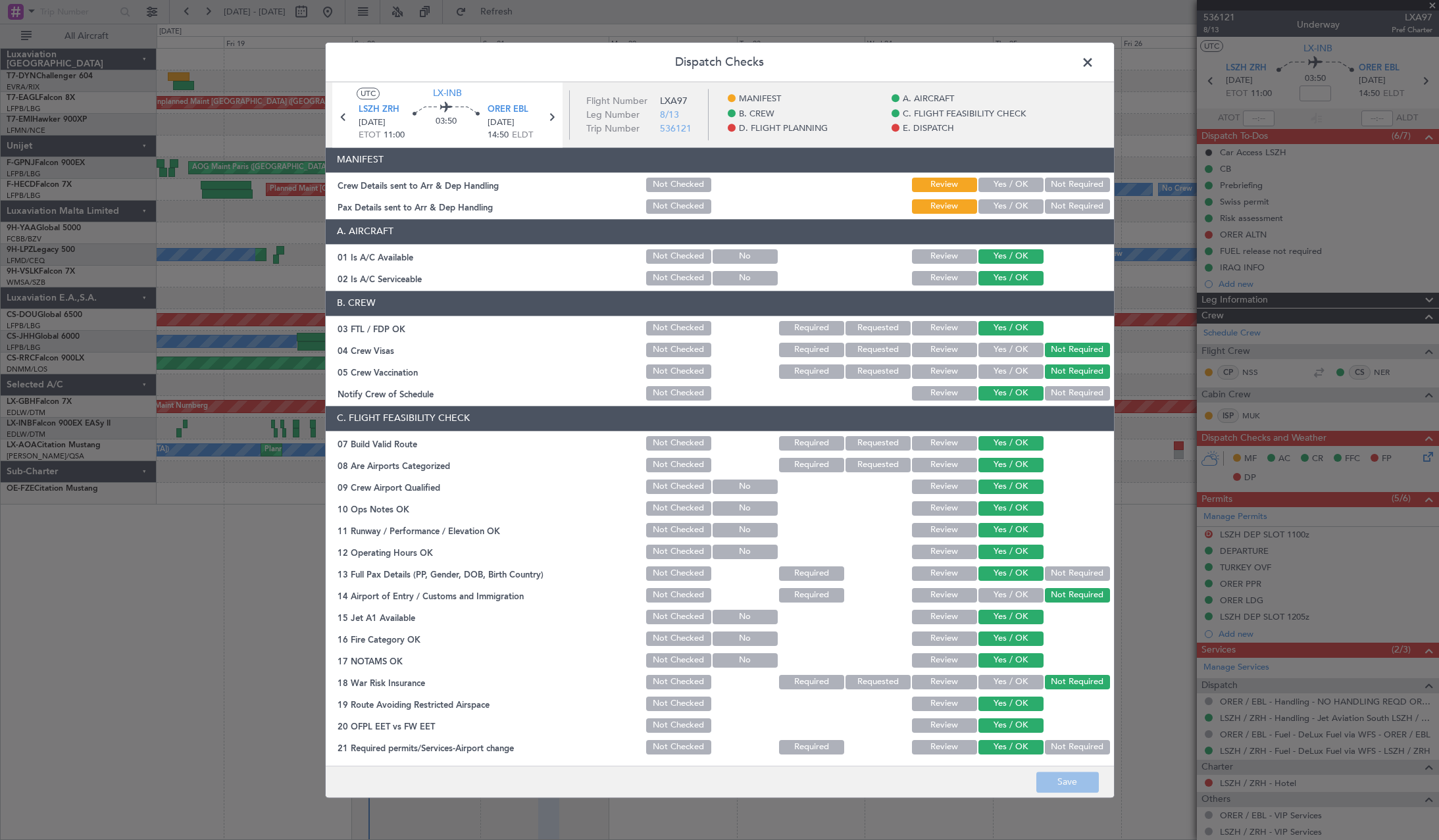
click at [985, 175] on section "MANIFEST Crew Details sent to Arr & Dep Handling Not Checked Review Yes / OK No…" at bounding box center [720, 181] width 788 height 68
click at [991, 183] on button "Yes / OK" at bounding box center [1011, 184] width 65 height 15
click at [993, 203] on button "Yes / OK" at bounding box center [1011, 206] width 65 height 15
click at [1056, 776] on button "Save" at bounding box center [1067, 781] width 63 height 21
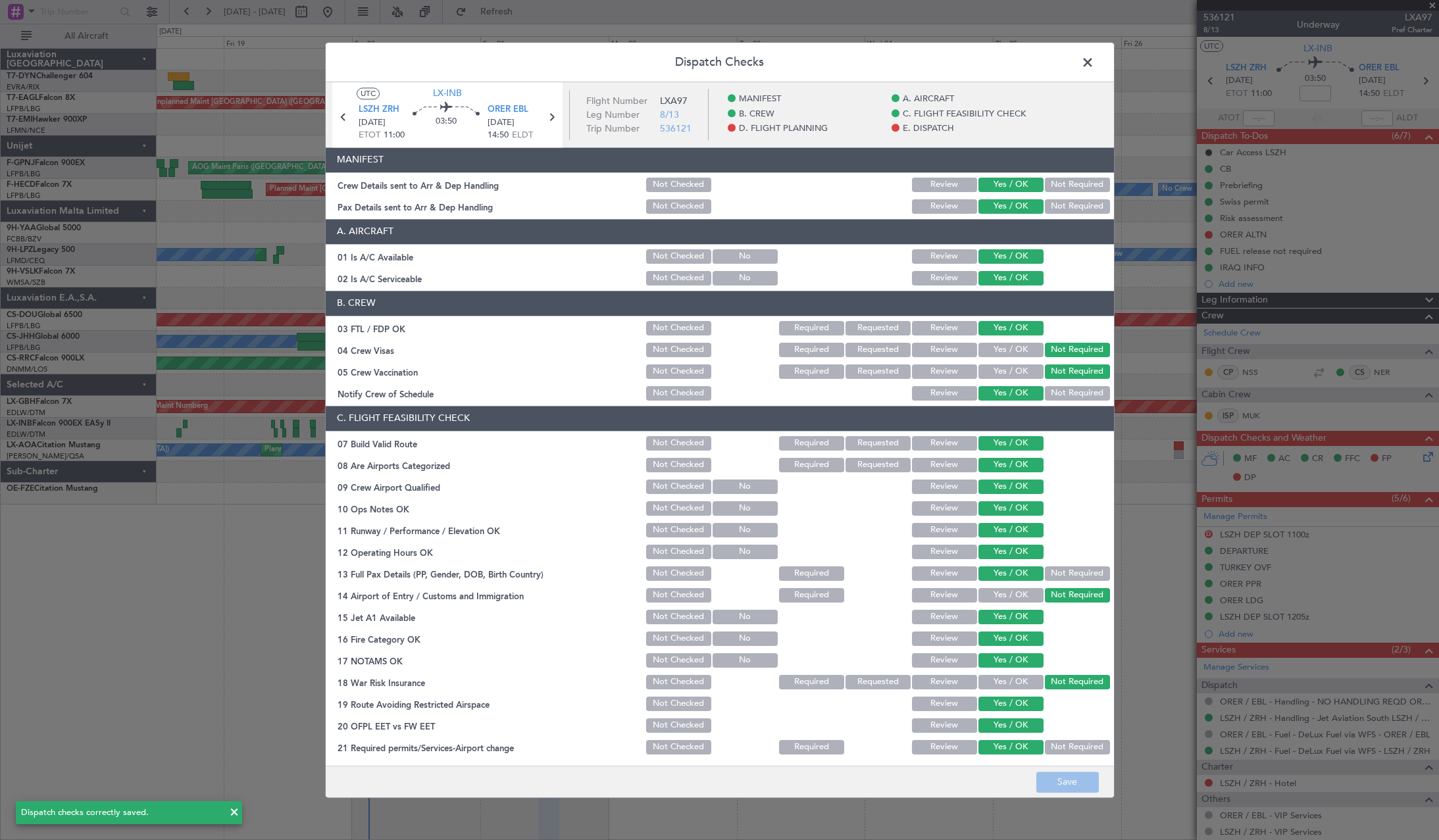
click at [1094, 65] on span at bounding box center [1094, 66] width 0 height 26
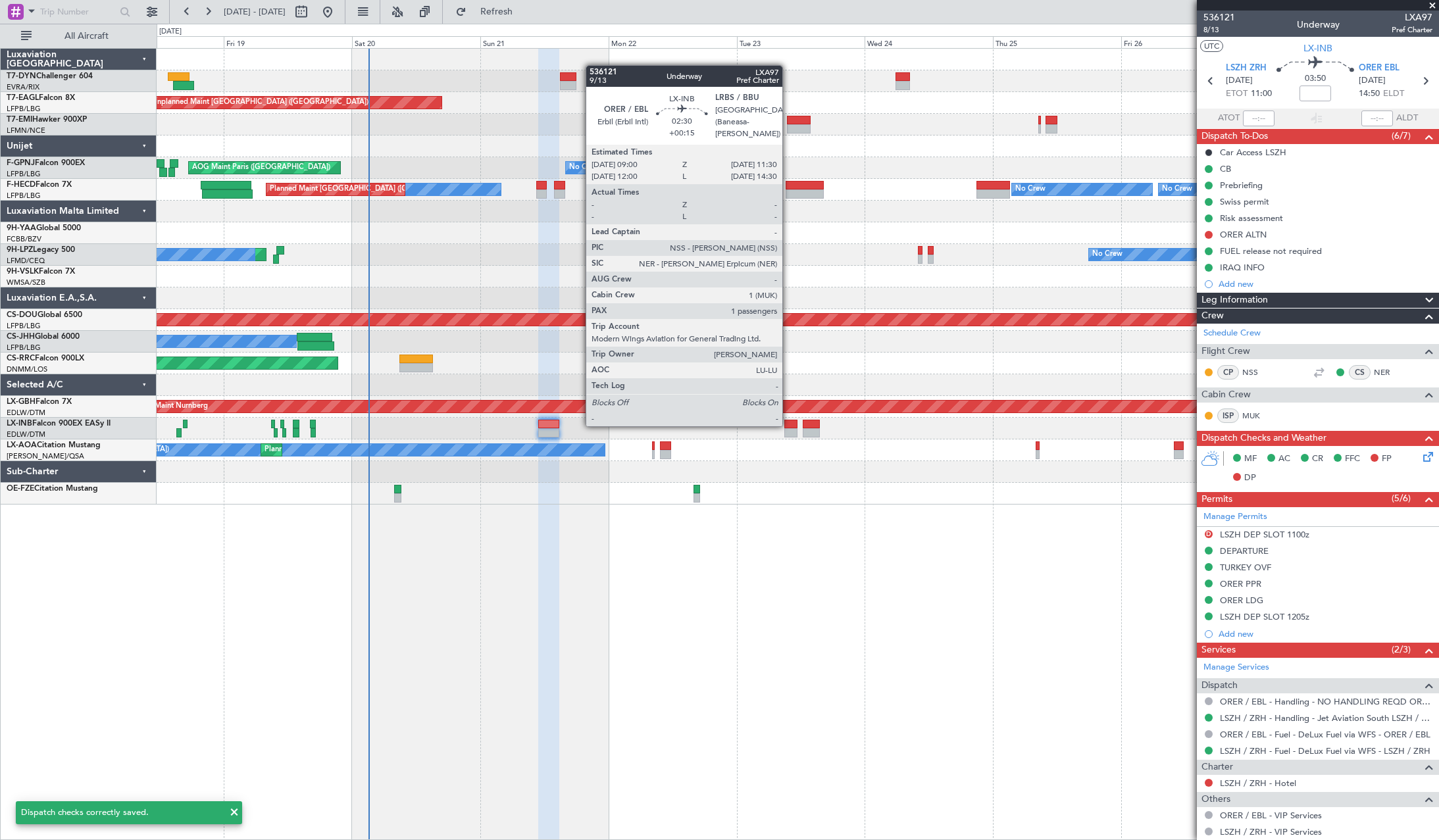
click at [788, 425] on div at bounding box center [791, 424] width 14 height 9
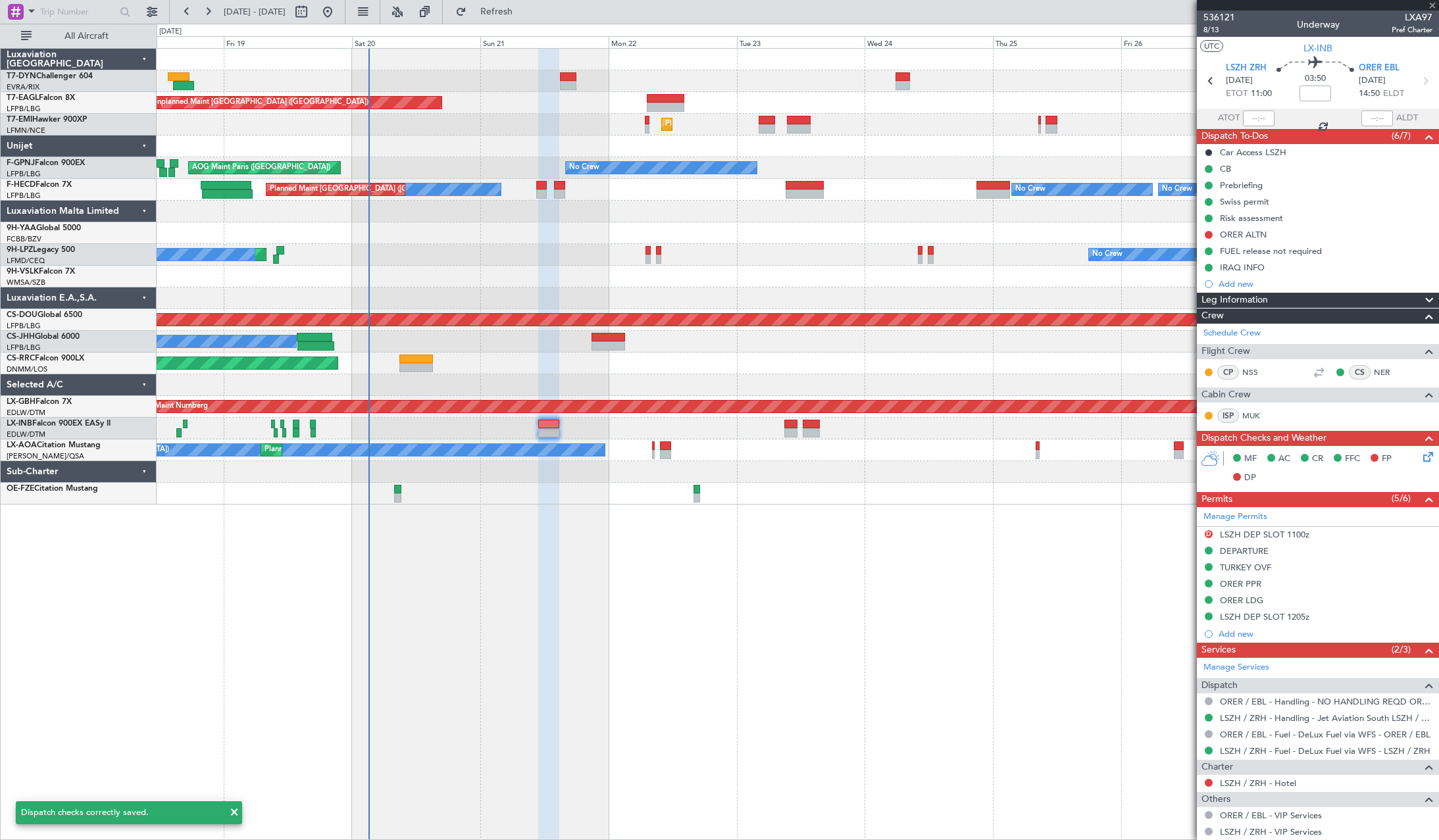
type input "+00:15"
type input "1"
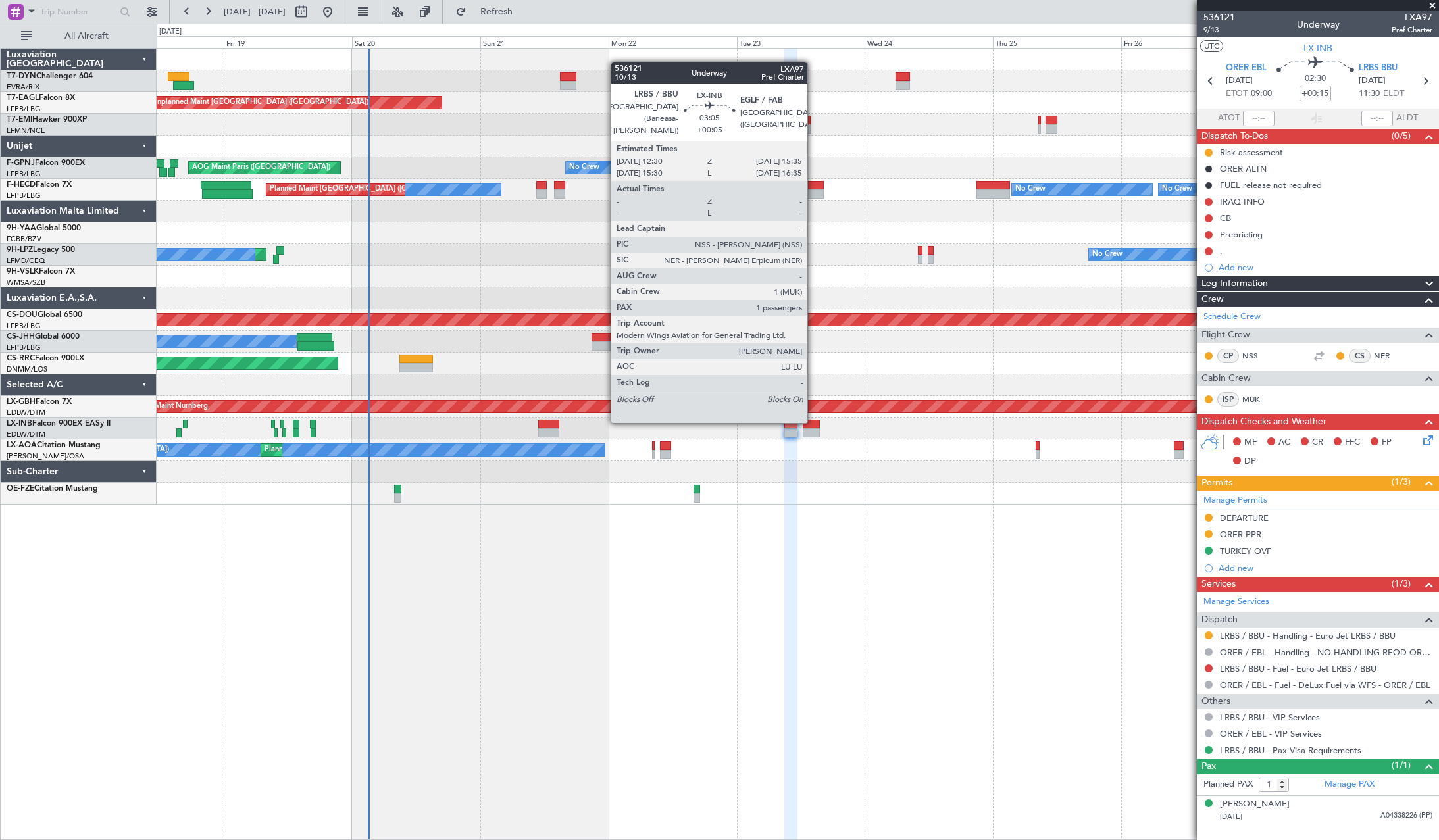
click at [813, 422] on div at bounding box center [811, 424] width 17 height 9
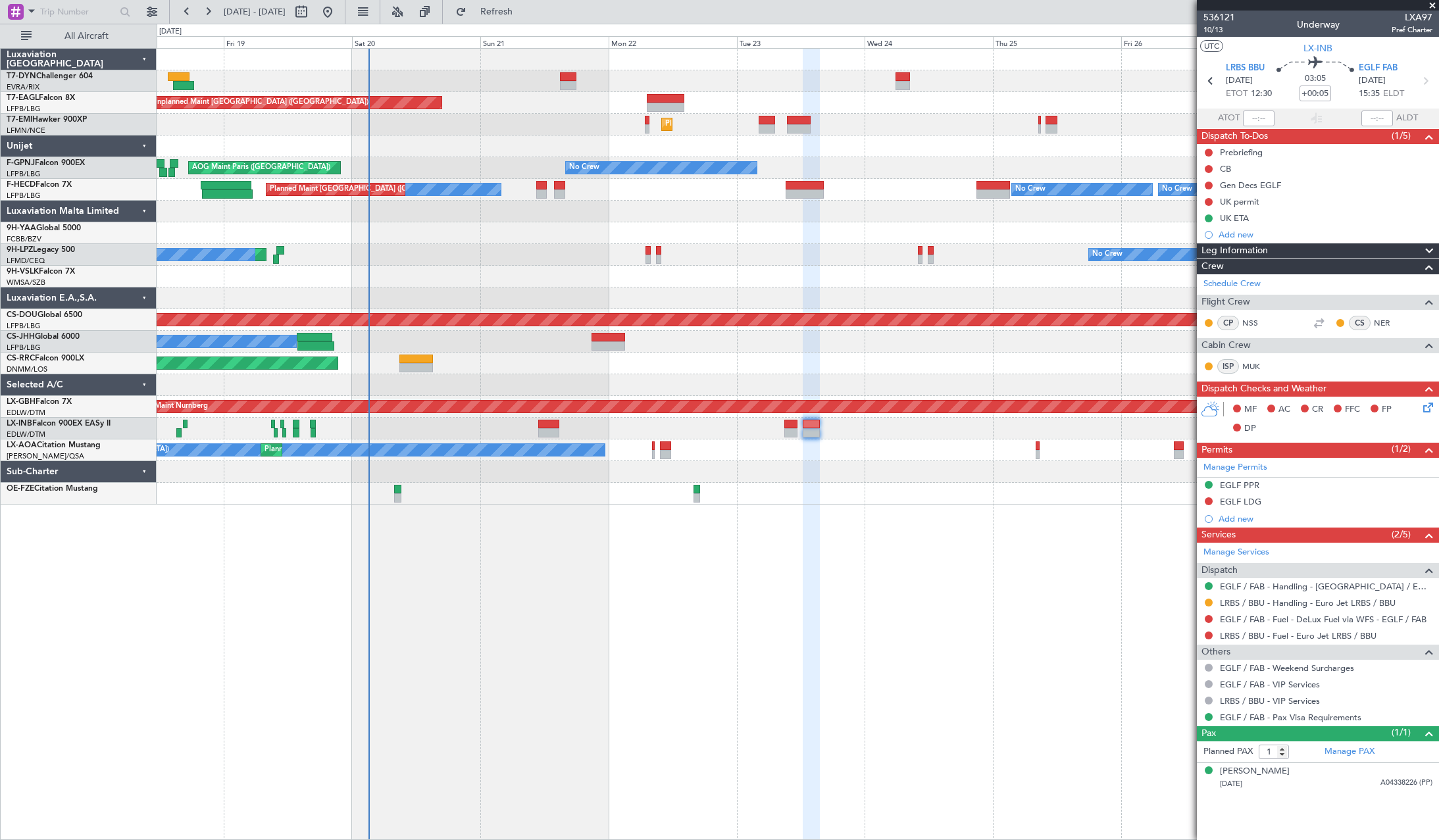
click at [1286, 611] on div "EGLF / FAB - Fuel - DeLux Fuel via WFS - EGLF / FAB" at bounding box center [1317, 618] width 242 height 16
click at [1283, 601] on link "LRBS / BBU - Handling - Euro Jet LRBS / BBU" at bounding box center [1307, 602] width 176 height 11
click at [1210, 19] on span "536121" at bounding box center [1219, 18] width 32 height 14
click at [1212, 29] on span "10/13" at bounding box center [1219, 29] width 32 height 11
click at [1310, 589] on link "EGLF / FAB - Handling - [GEOGRAPHIC_DATA] / EGLF / FAB" at bounding box center [1326, 586] width 212 height 11
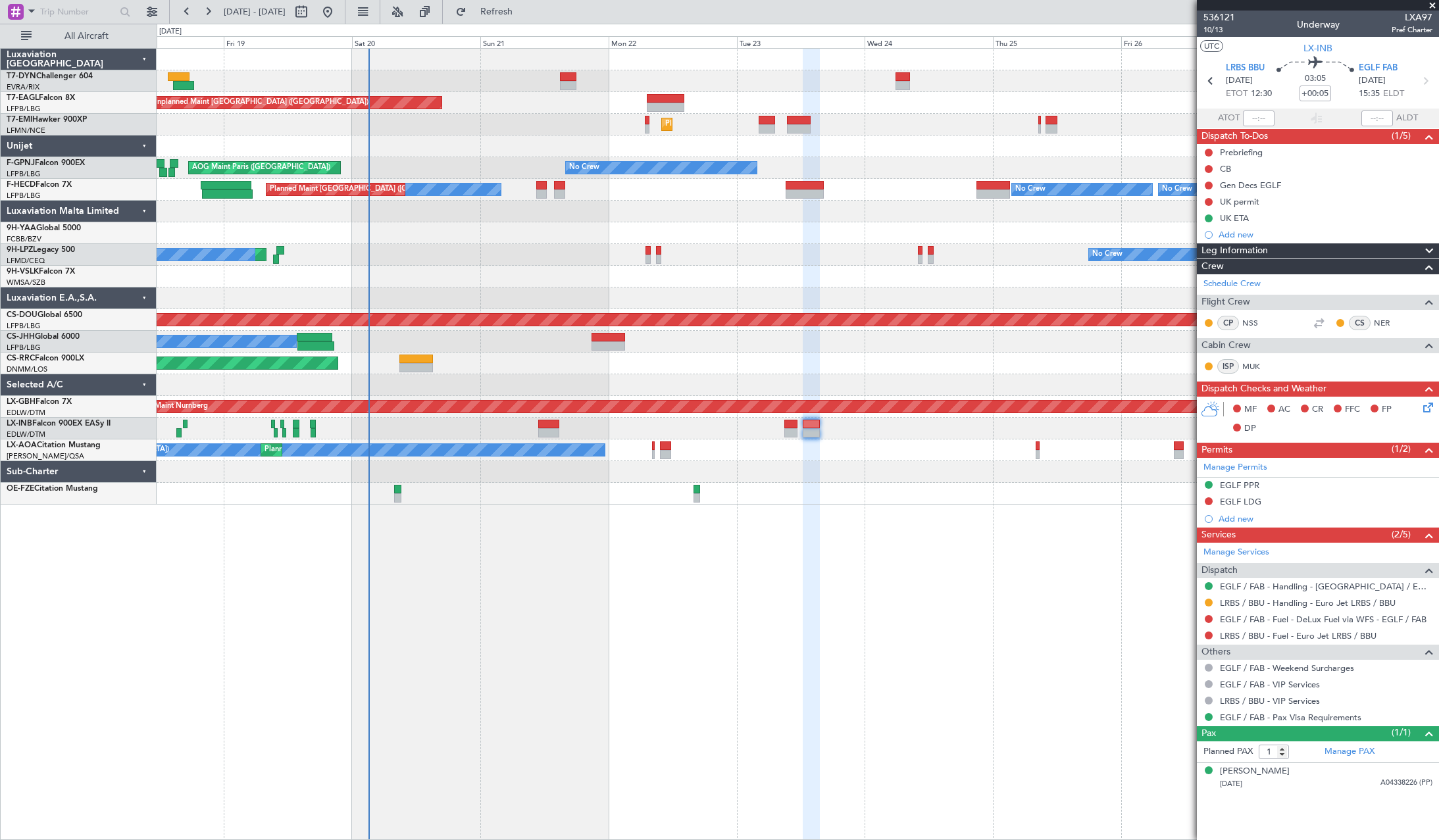
click at [1430, 408] on icon at bounding box center [1426, 405] width 11 height 11
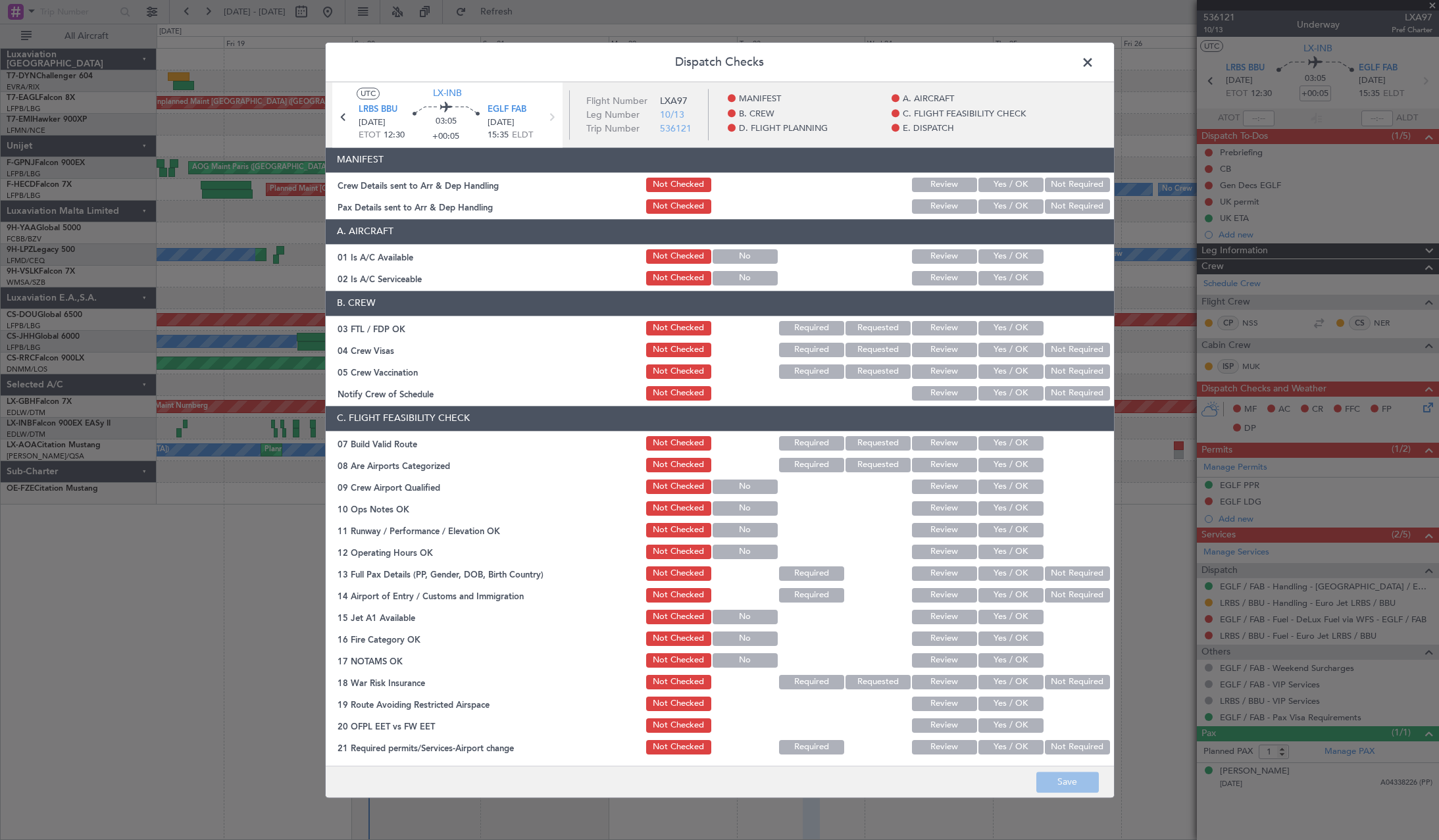
click at [1014, 188] on button "Yes / OK" at bounding box center [1011, 184] width 65 height 15
click at [1011, 204] on button "Yes / OK" at bounding box center [1011, 206] width 65 height 15
click at [1071, 780] on button "Save" at bounding box center [1067, 781] width 63 height 21
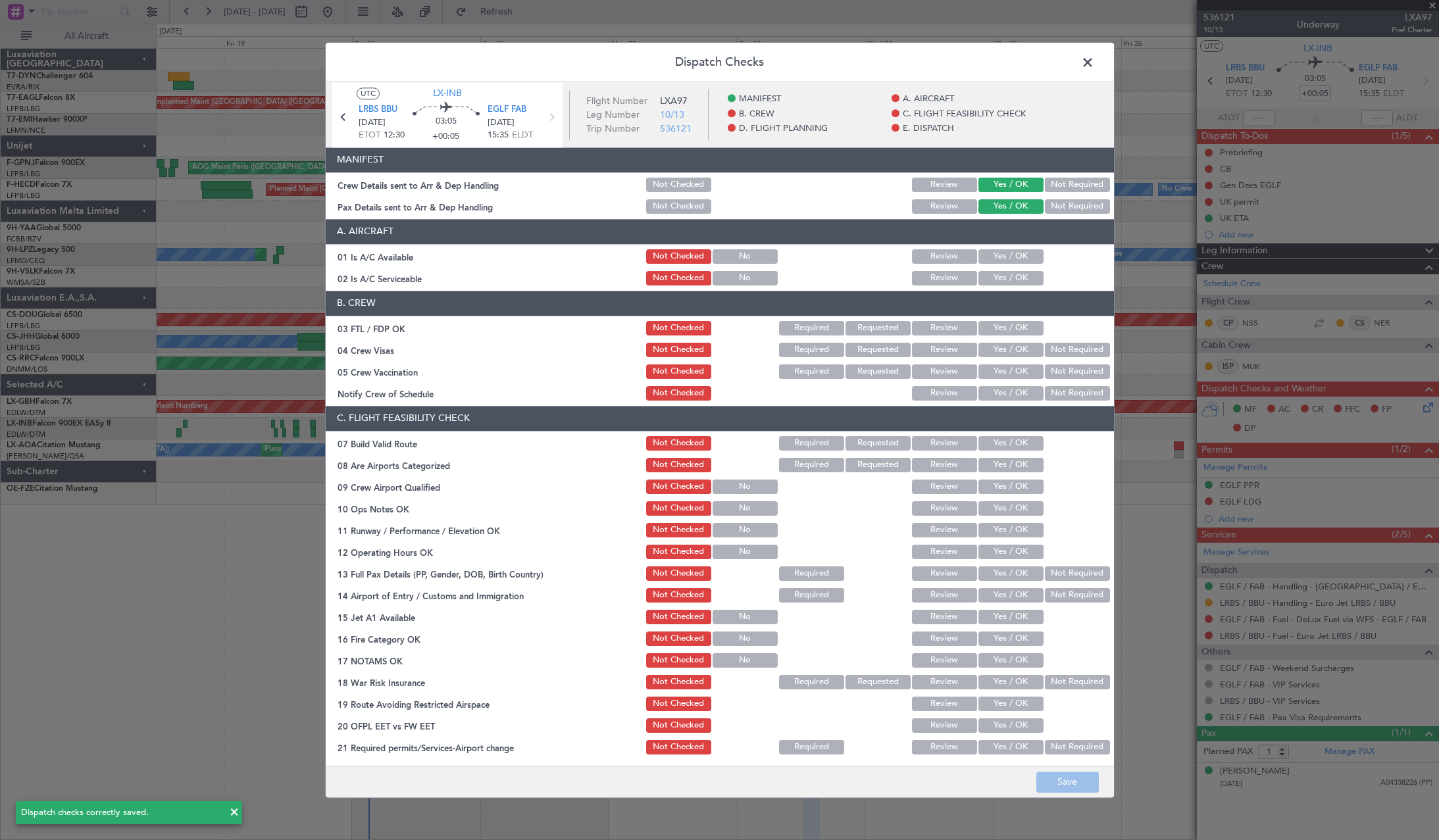
click at [1094, 57] on span at bounding box center [1094, 66] width 0 height 26
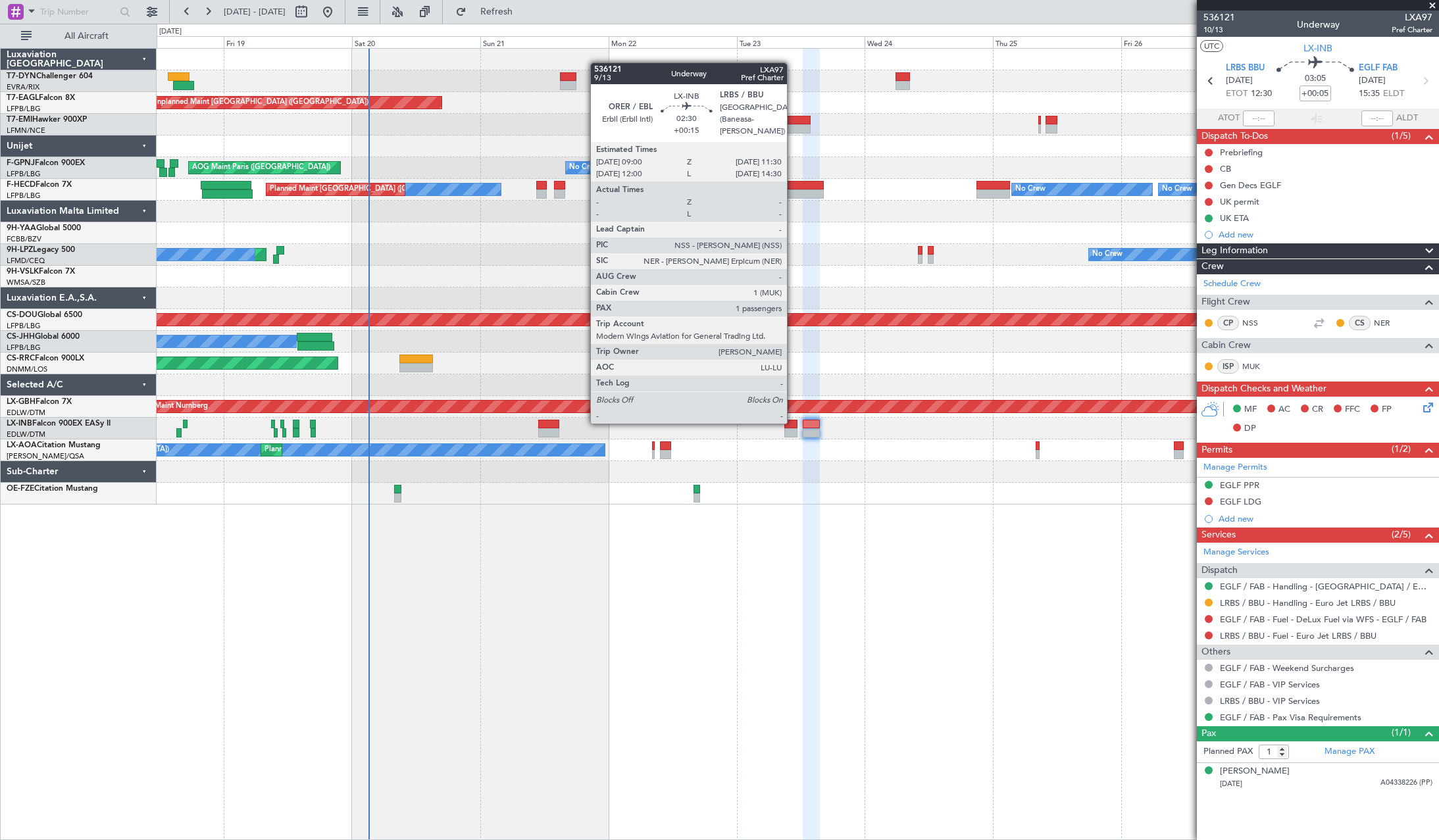
click at [792, 422] on div at bounding box center [791, 424] width 14 height 9
type input "+00:15"
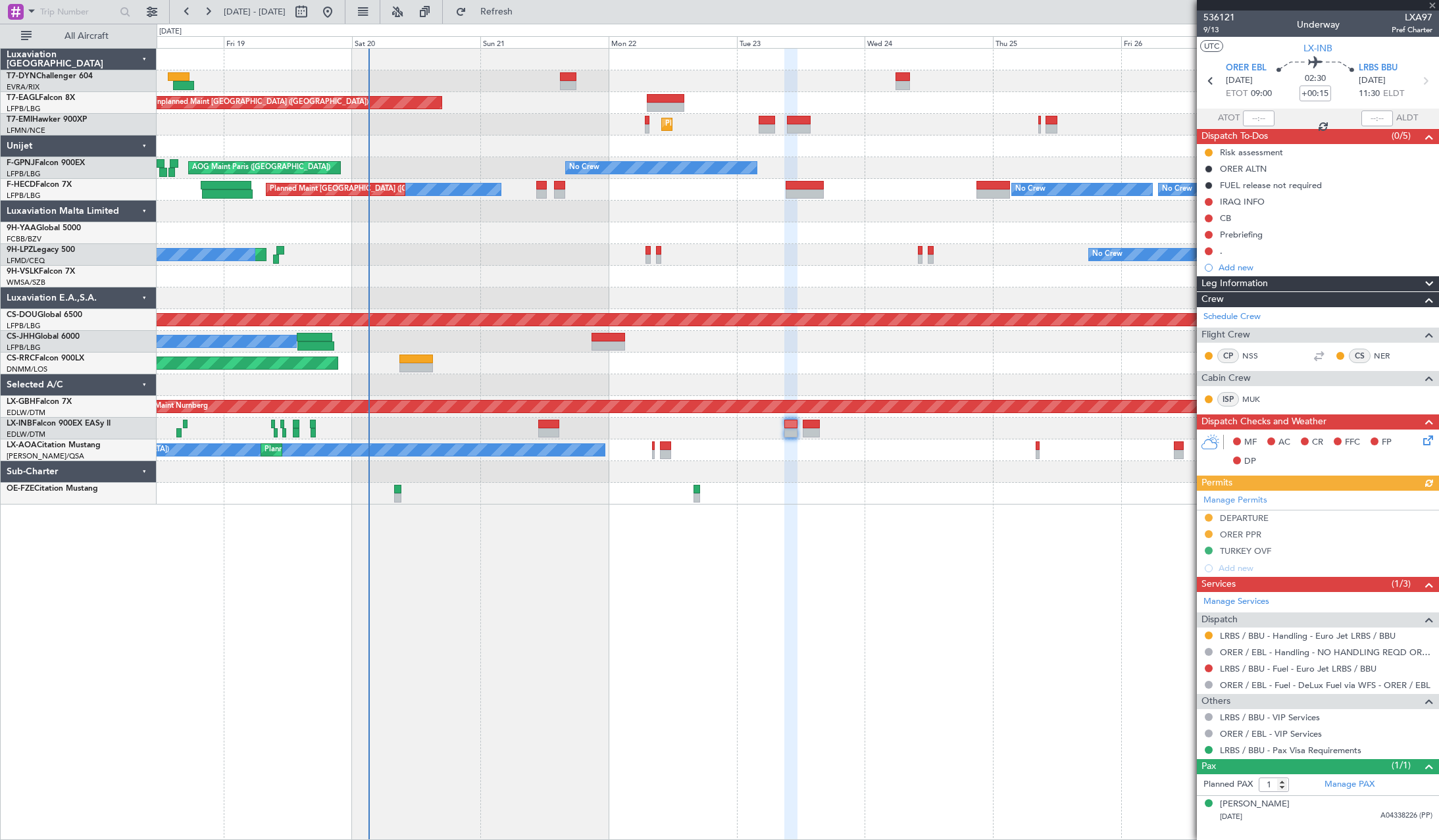
click at [1428, 439] on icon at bounding box center [1426, 438] width 11 height 11
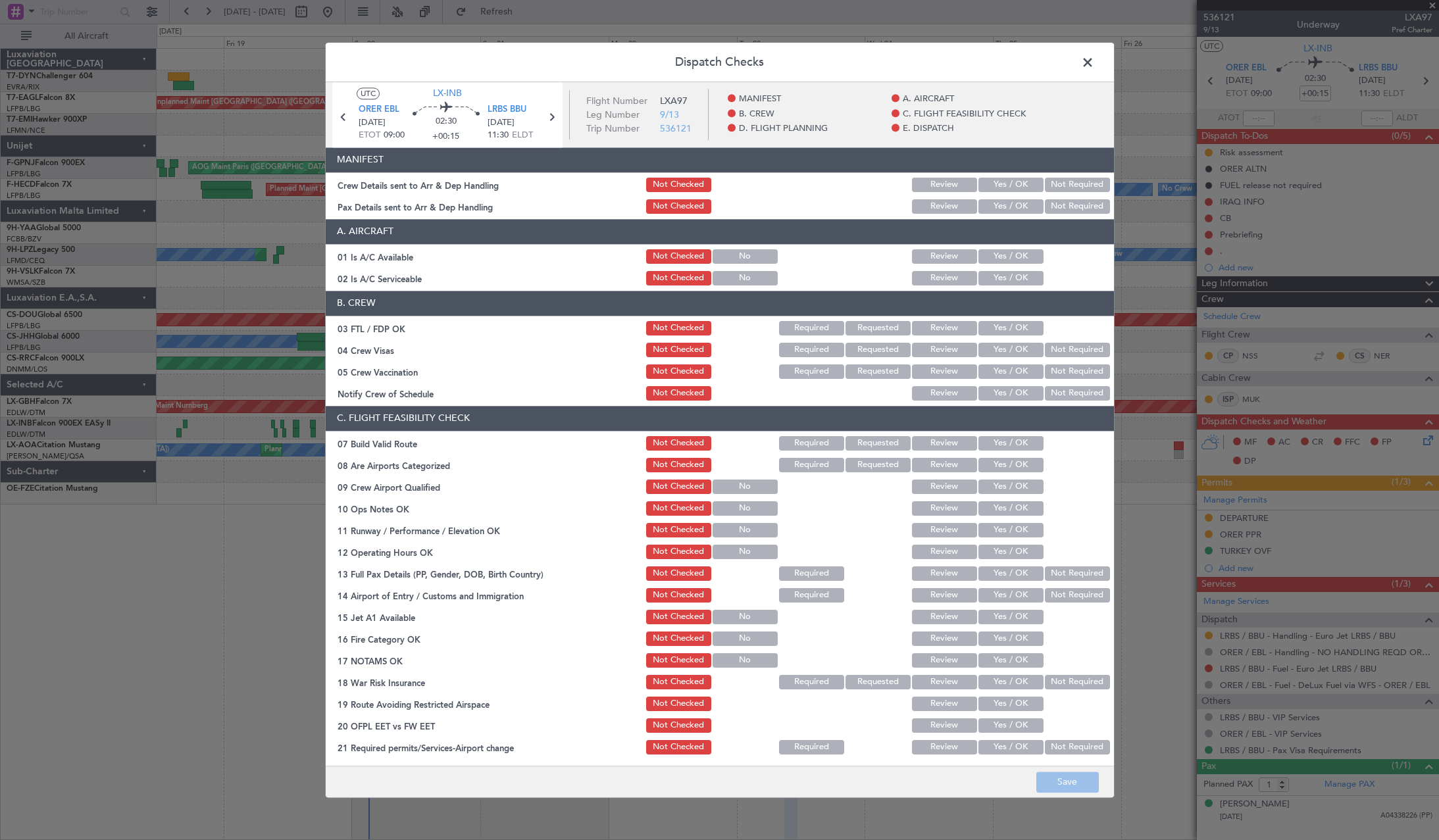
click at [1022, 182] on button "Yes / OK" at bounding box center [1011, 184] width 65 height 15
click at [1014, 206] on button "Yes / OK" at bounding box center [1011, 206] width 65 height 15
click at [1071, 779] on button "Save" at bounding box center [1067, 781] width 63 height 21
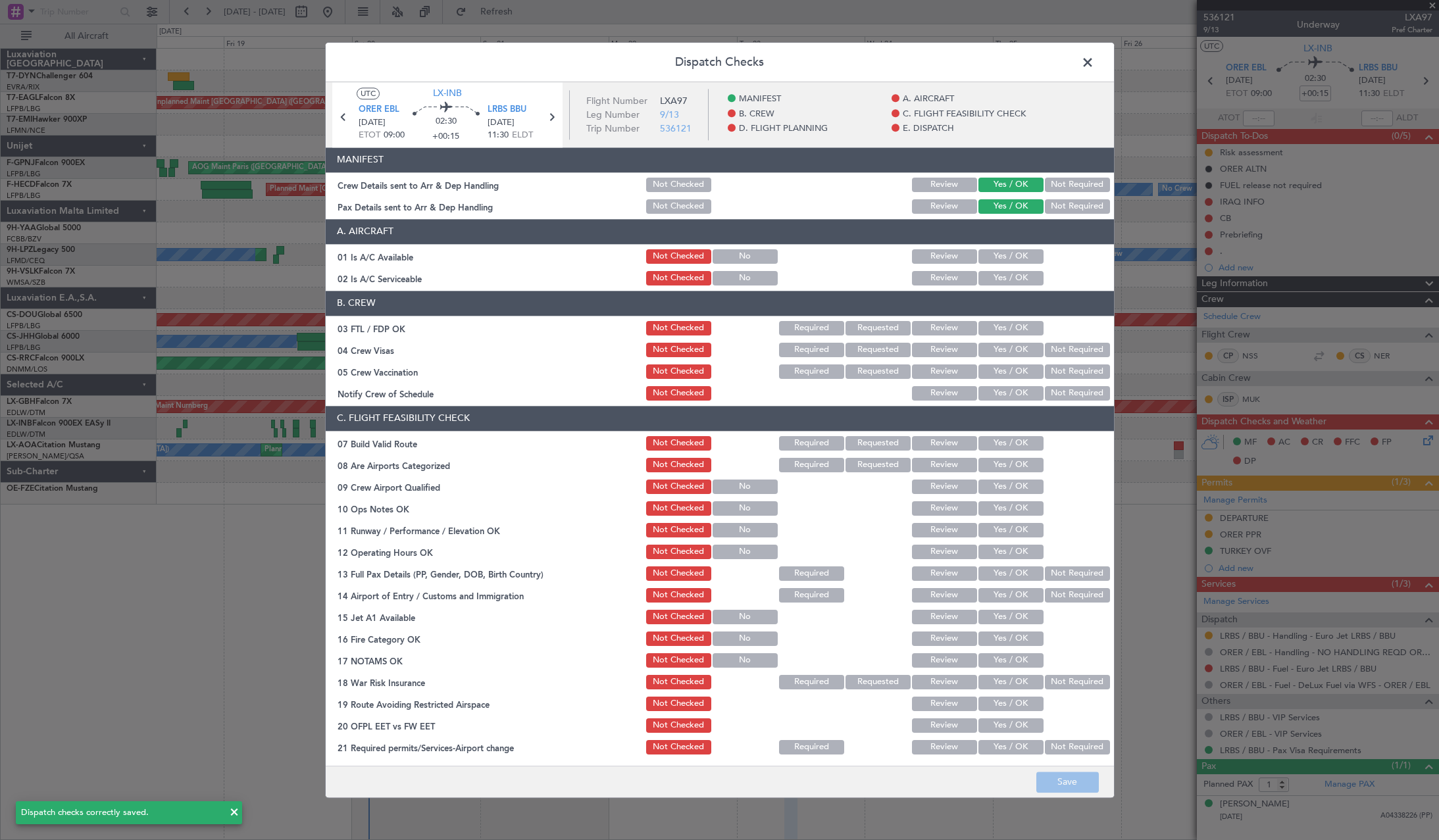
click at [1094, 60] on span at bounding box center [1094, 66] width 0 height 26
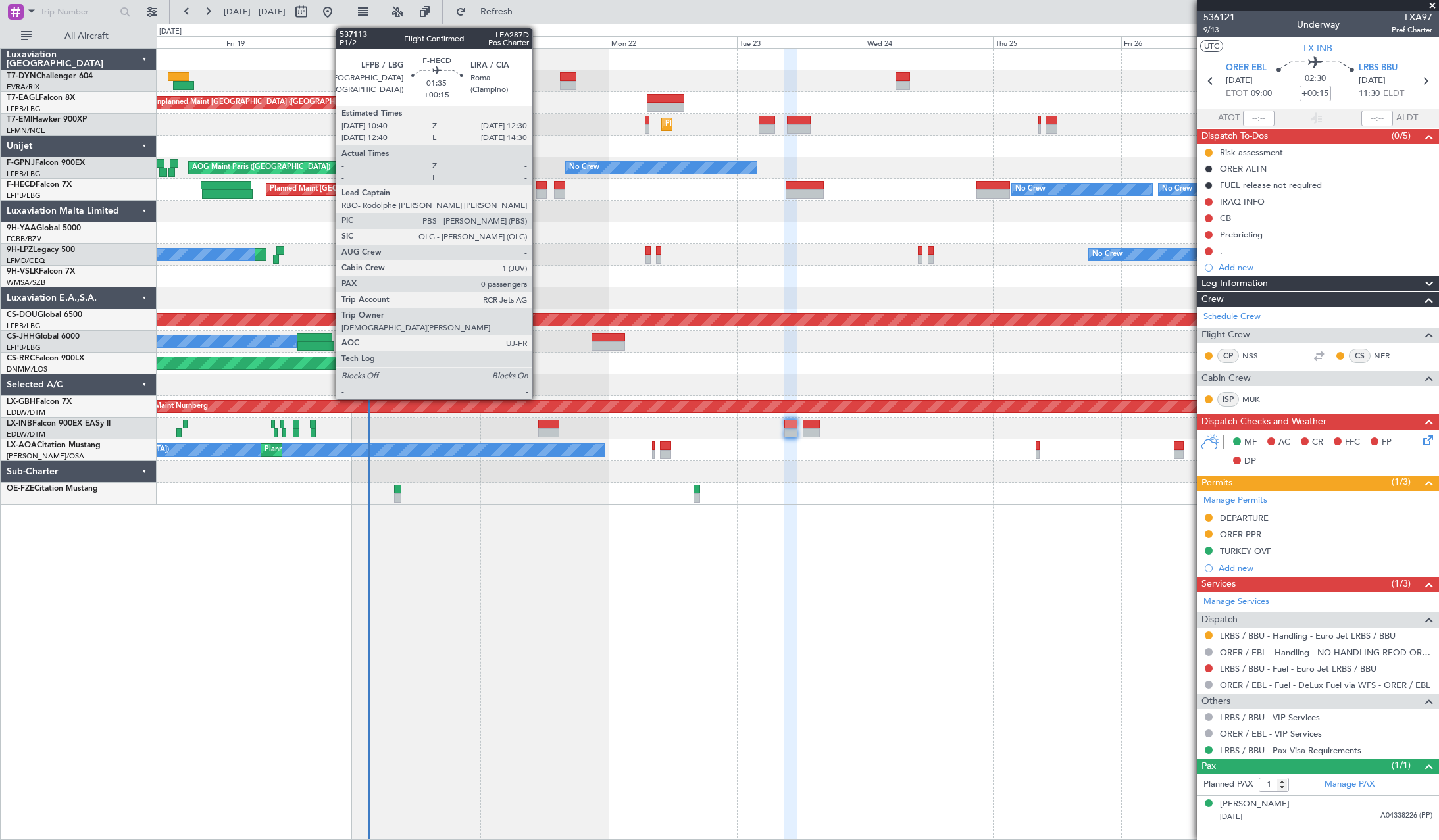
click at [538, 183] on div at bounding box center [541, 185] width 10 height 9
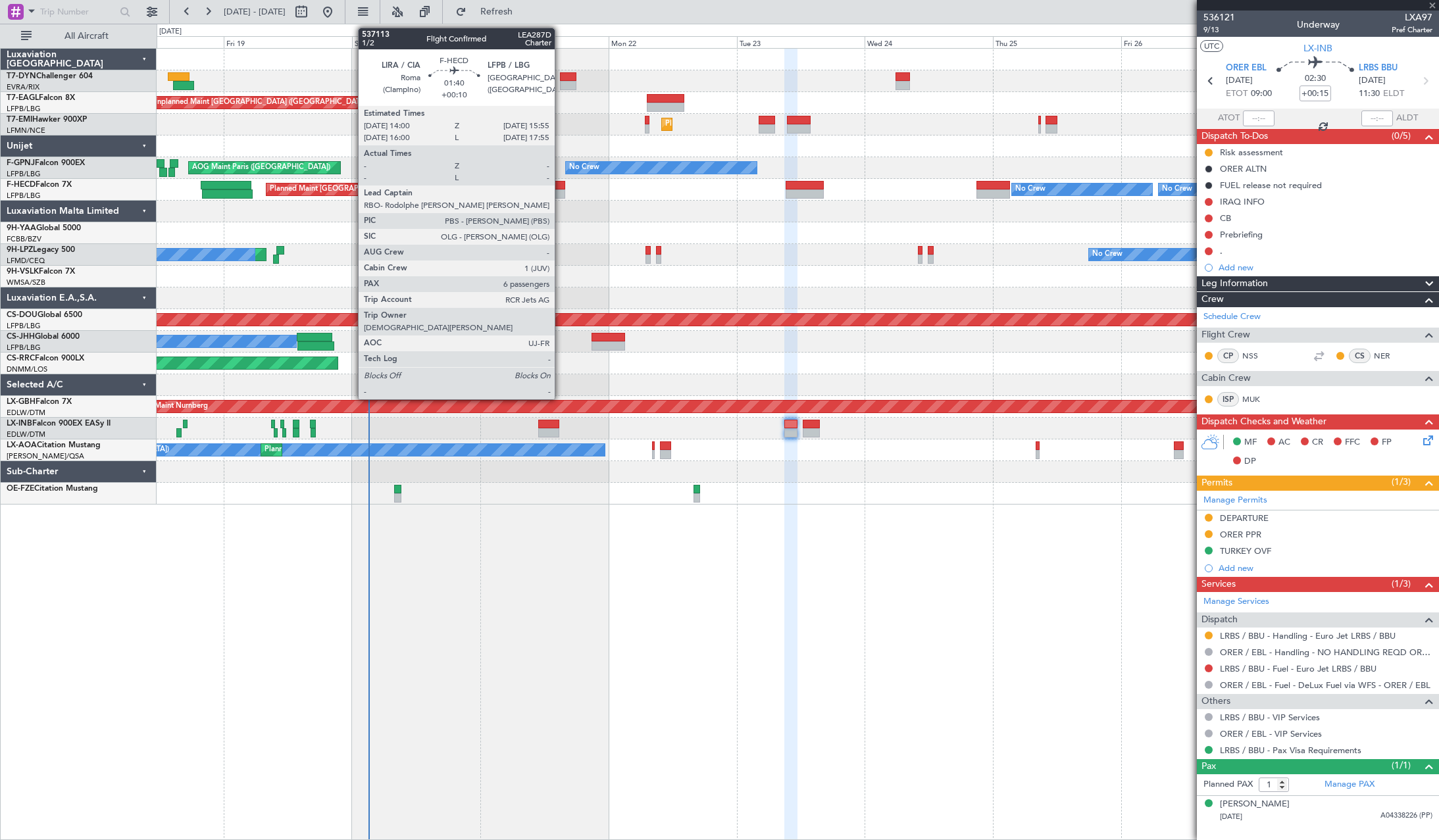
type input "0"
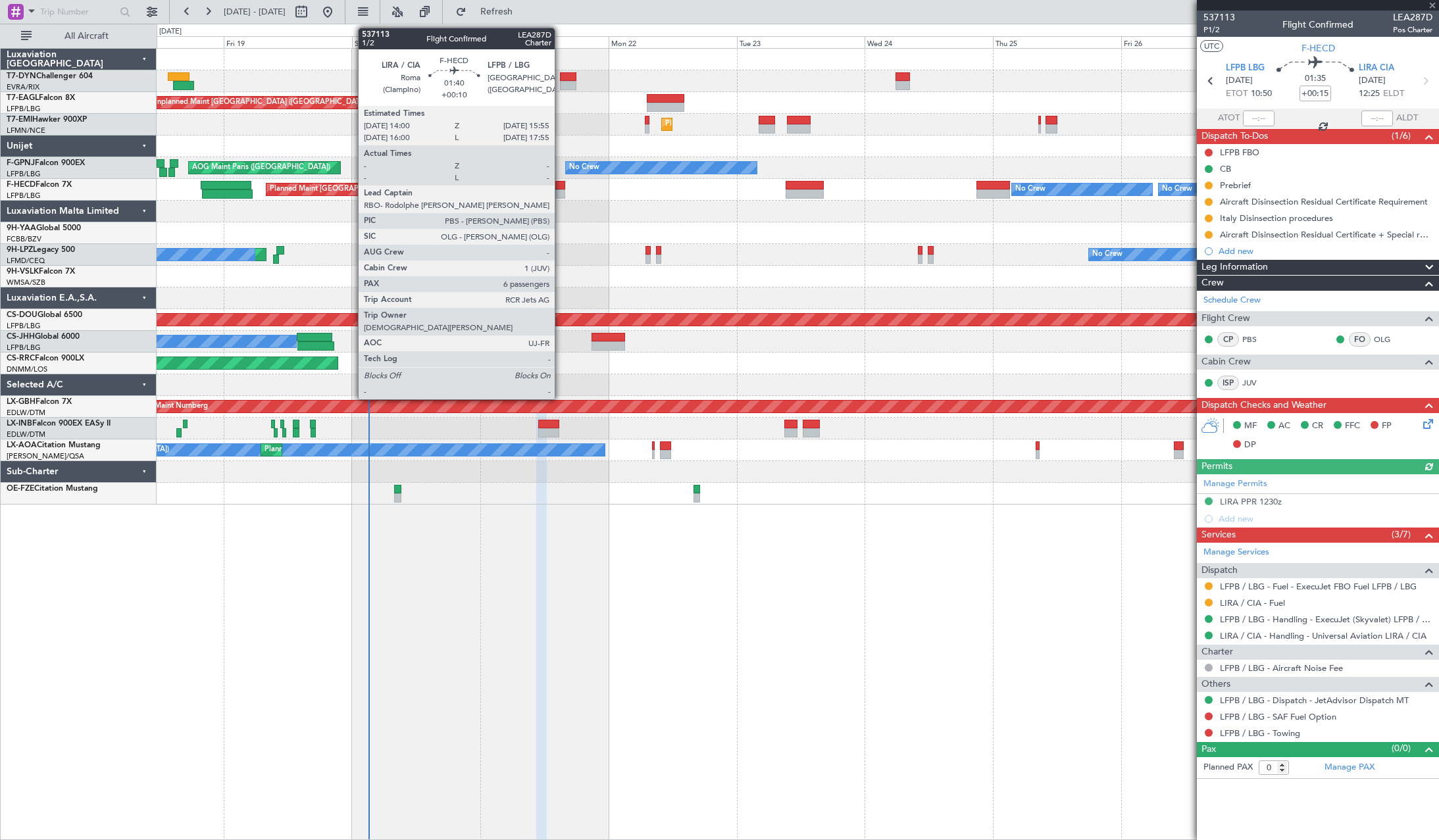
click at [561, 184] on div at bounding box center [559, 185] width 11 height 9
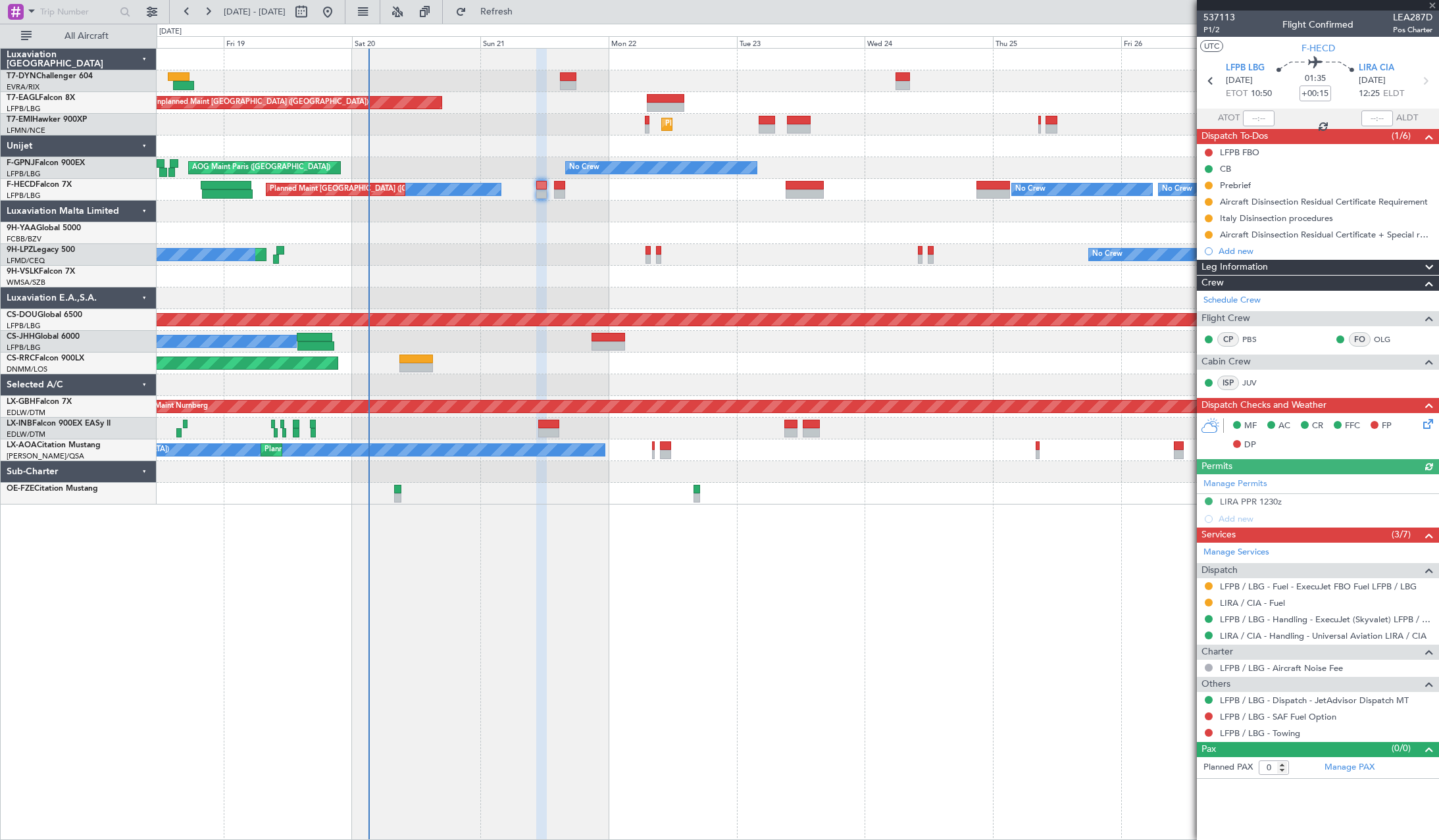
type input "+00:10"
type input "6"
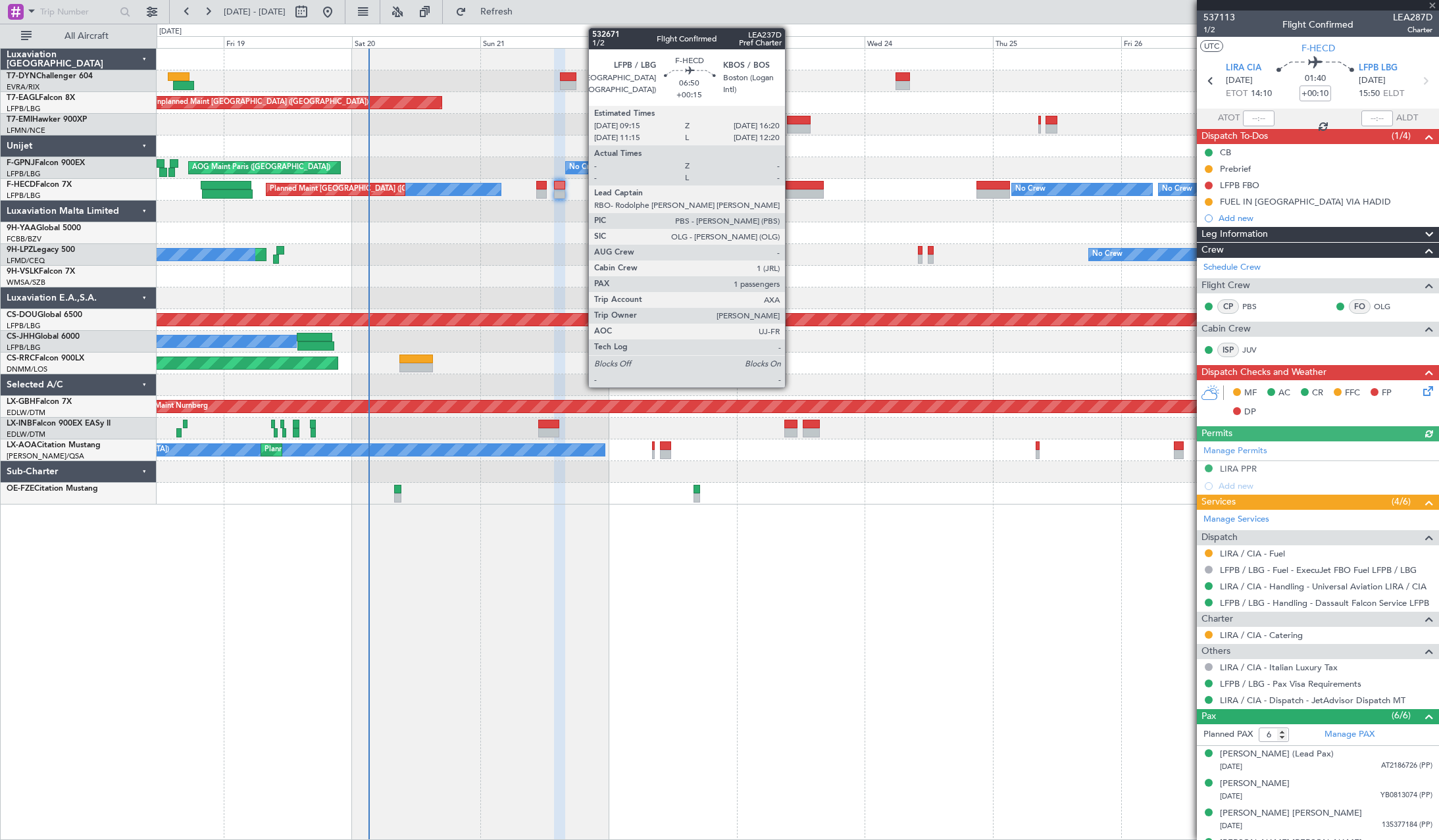
click at [791, 185] on div at bounding box center [804, 185] width 38 height 9
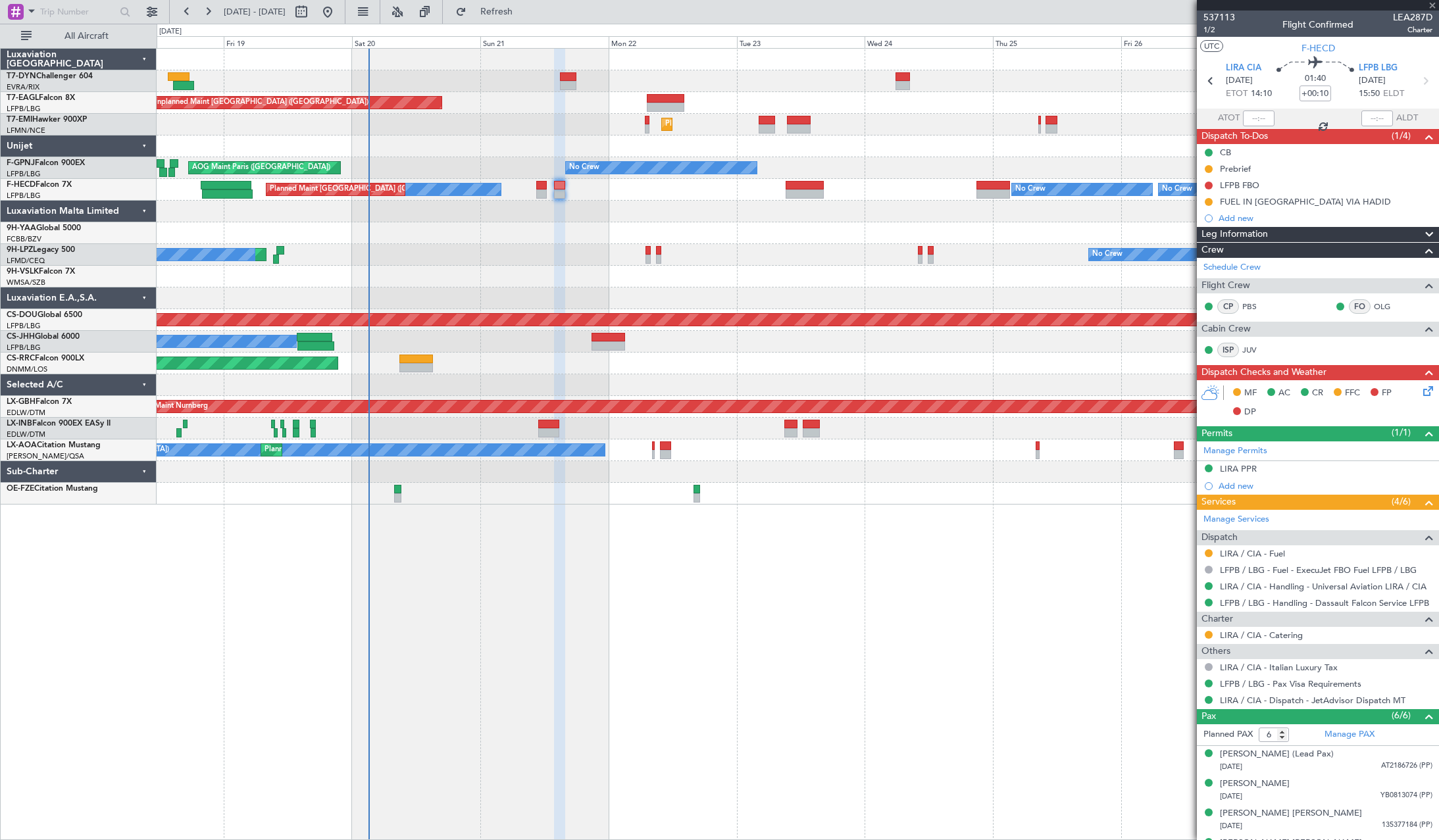
type input "+00:15"
type input "1"
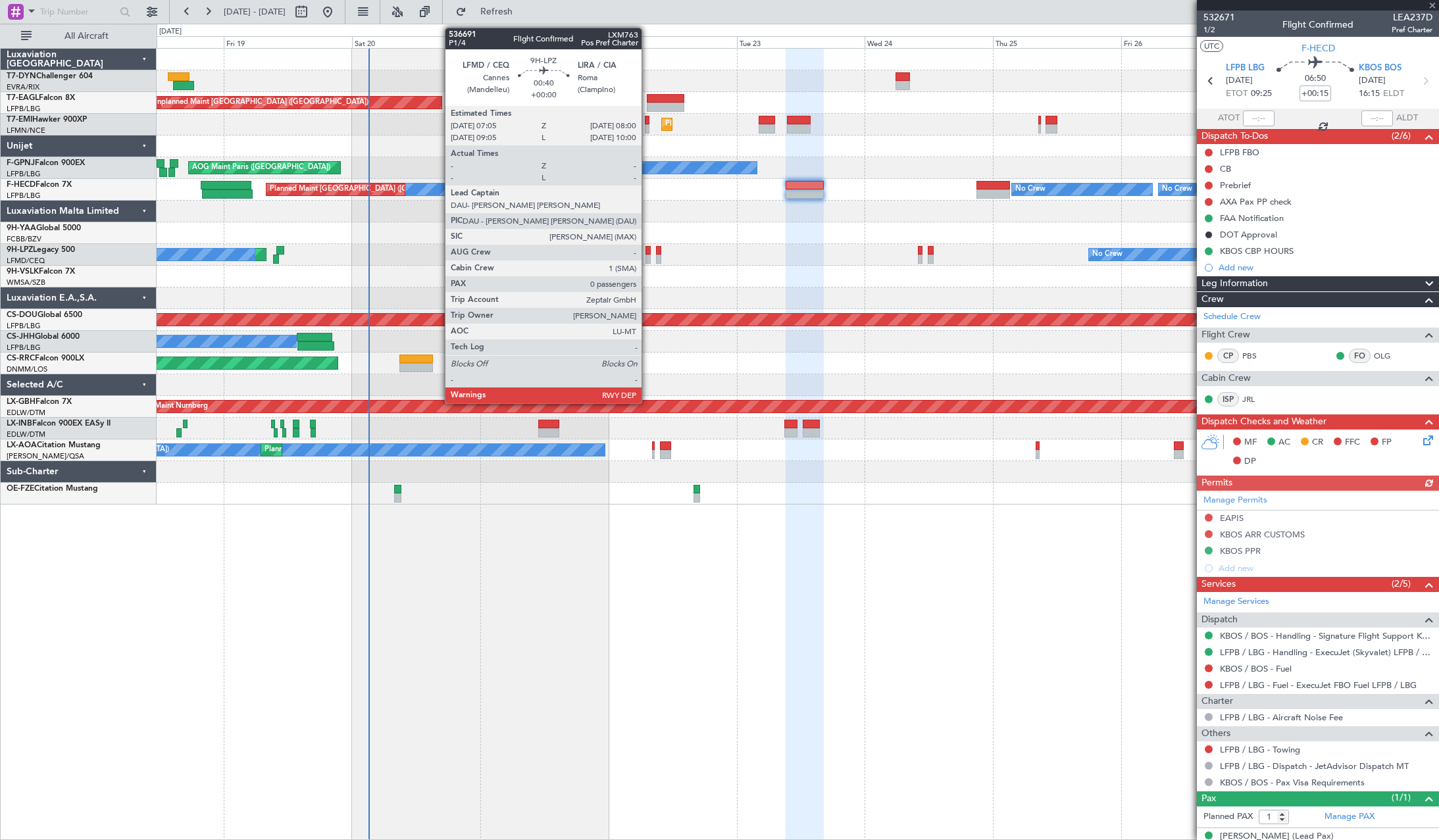
click at [647, 249] on div at bounding box center [647, 250] width 5 height 9
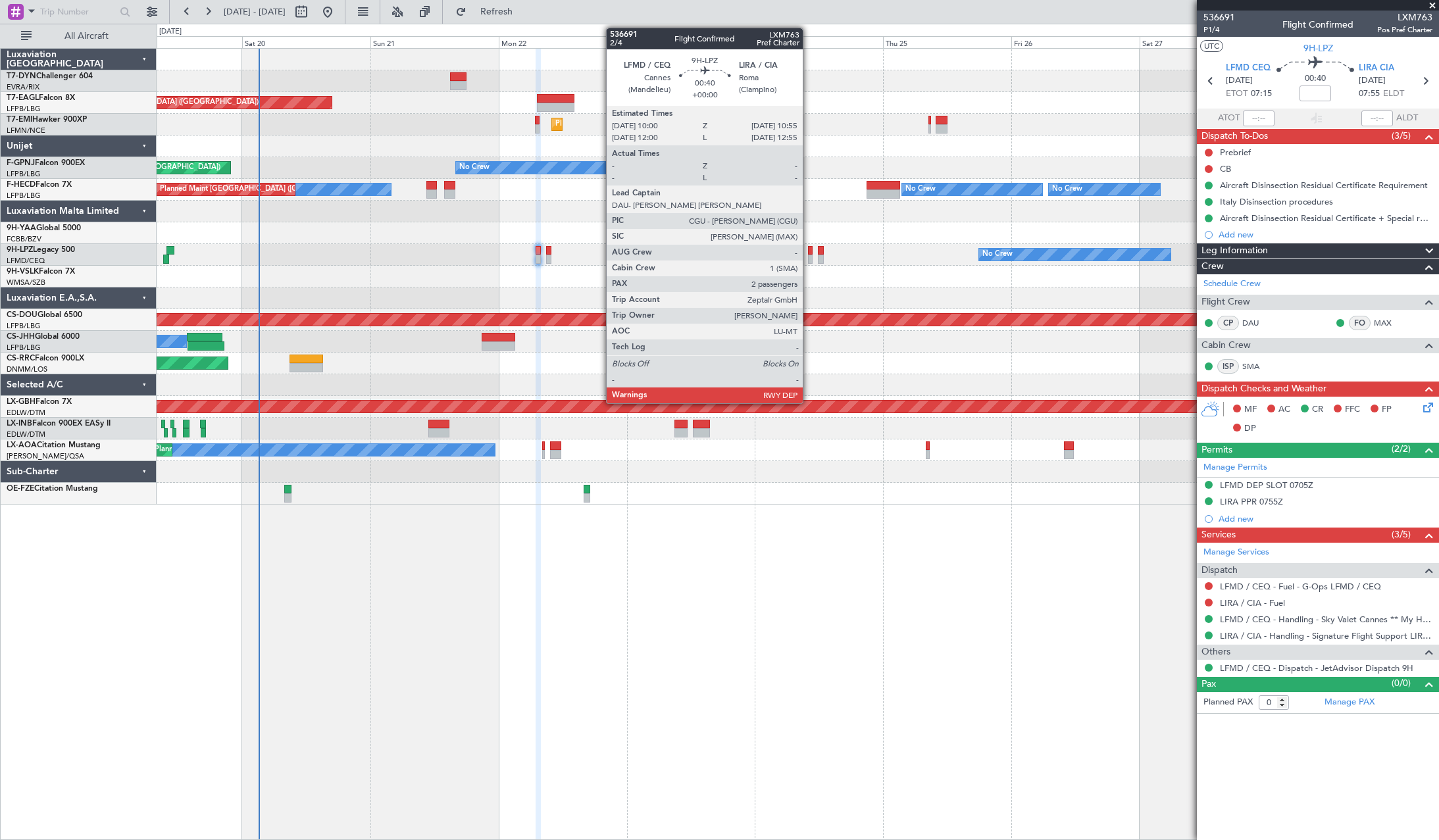
click at [809, 249] on div at bounding box center [810, 250] width 5 height 9
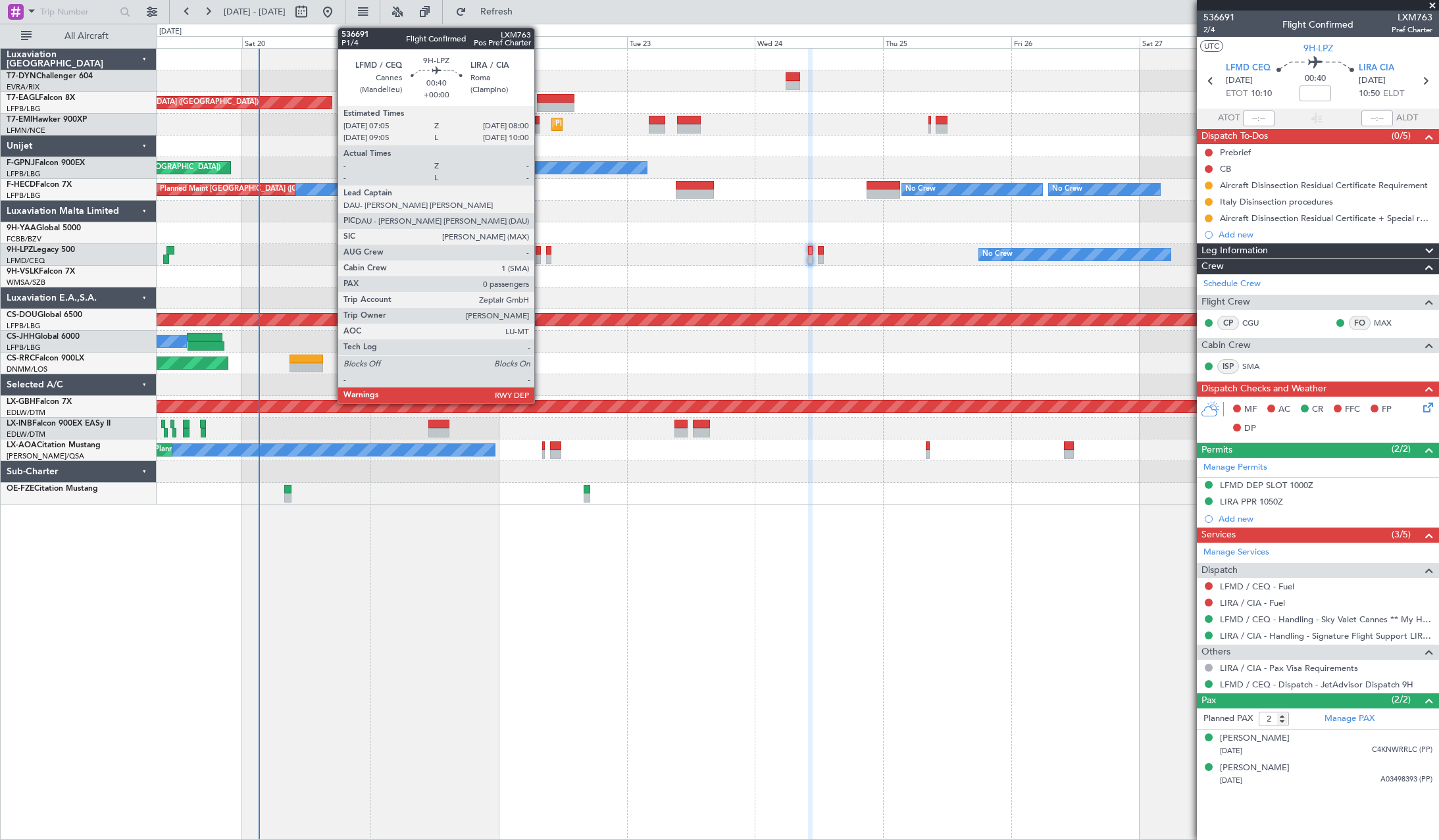
click at [540, 250] on div at bounding box center [538, 250] width 5 height 9
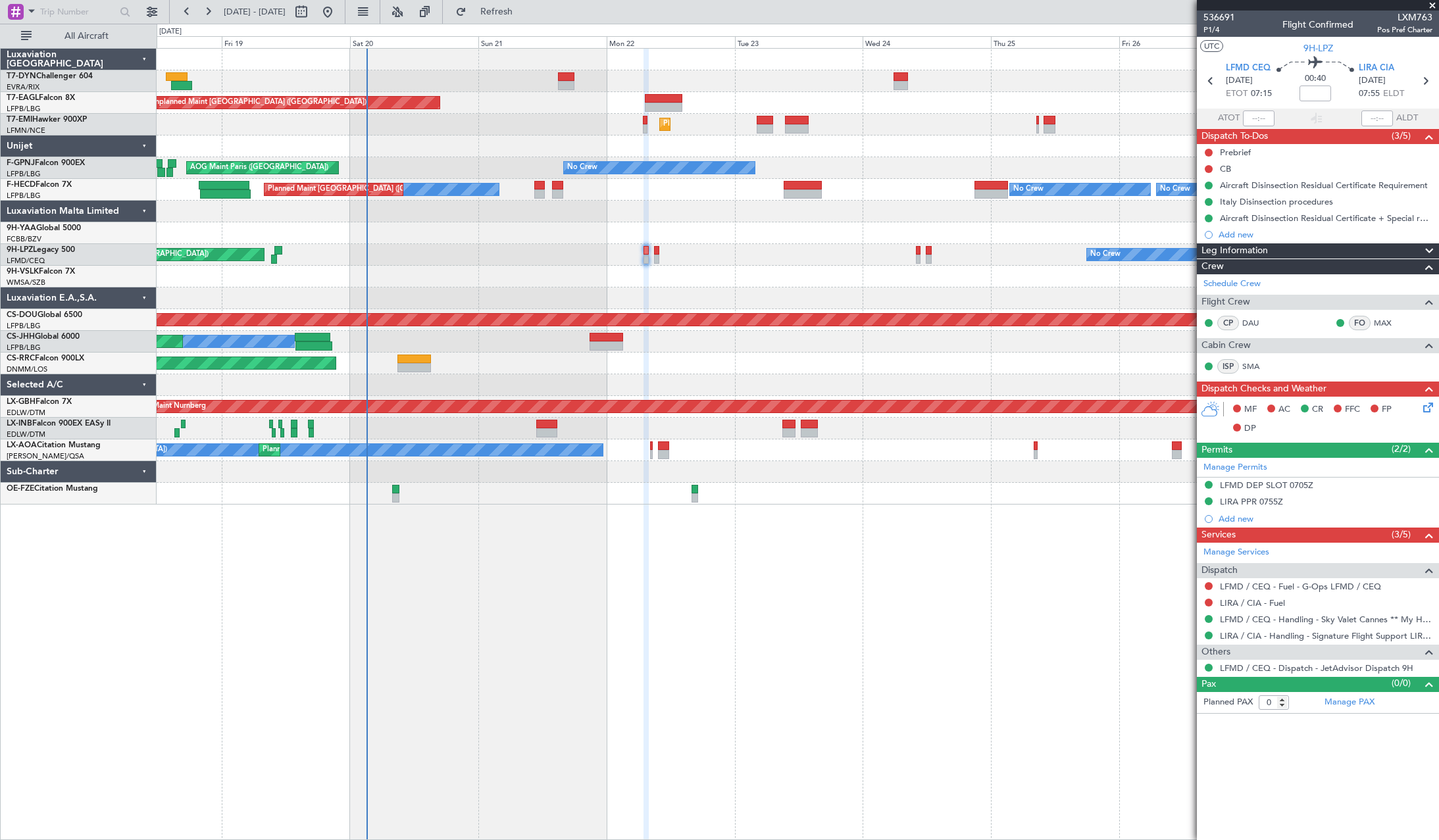
click at [673, 236] on div at bounding box center [797, 233] width 1282 height 22
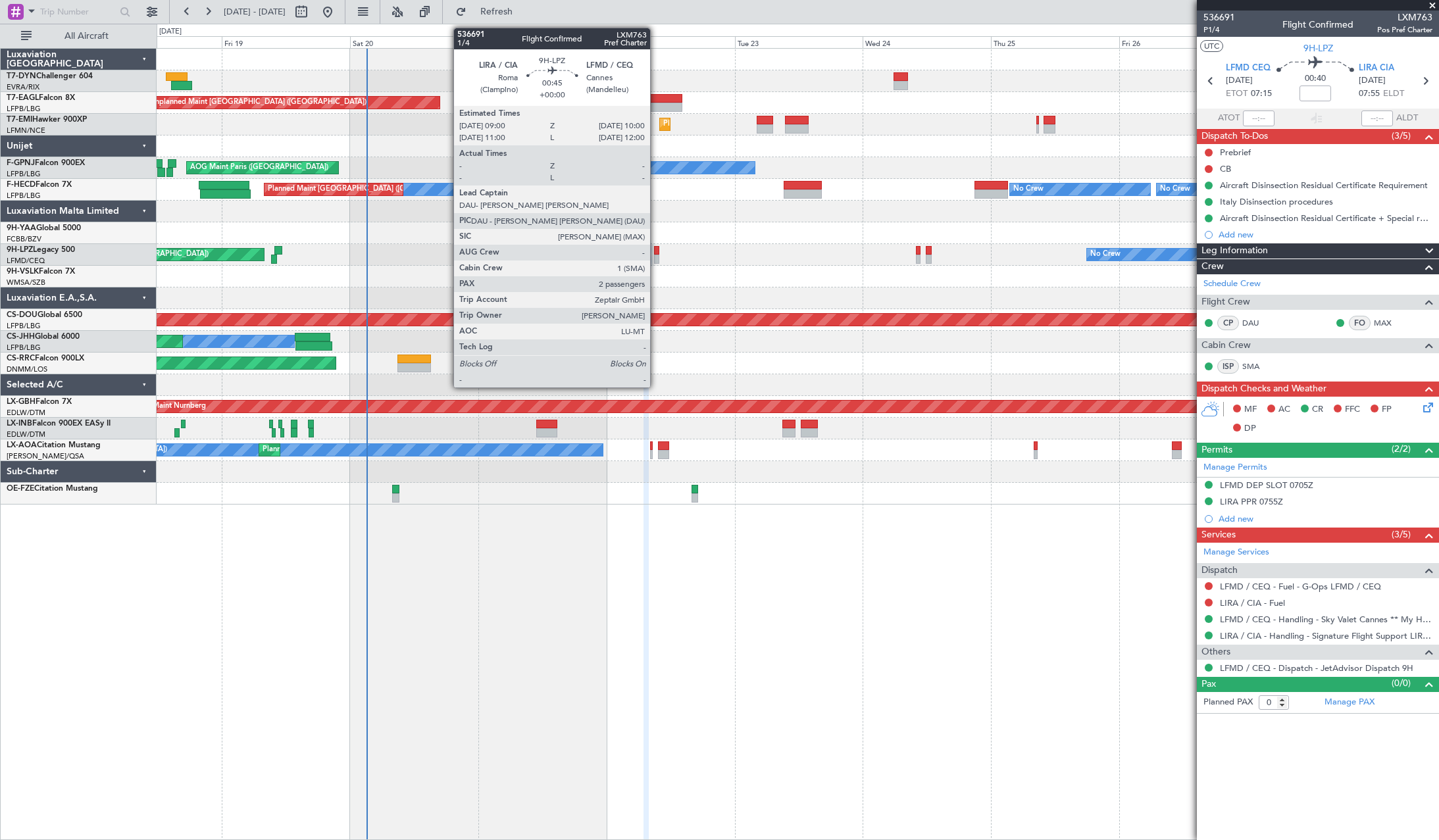
click at [656, 251] on div at bounding box center [657, 250] width 6 height 9
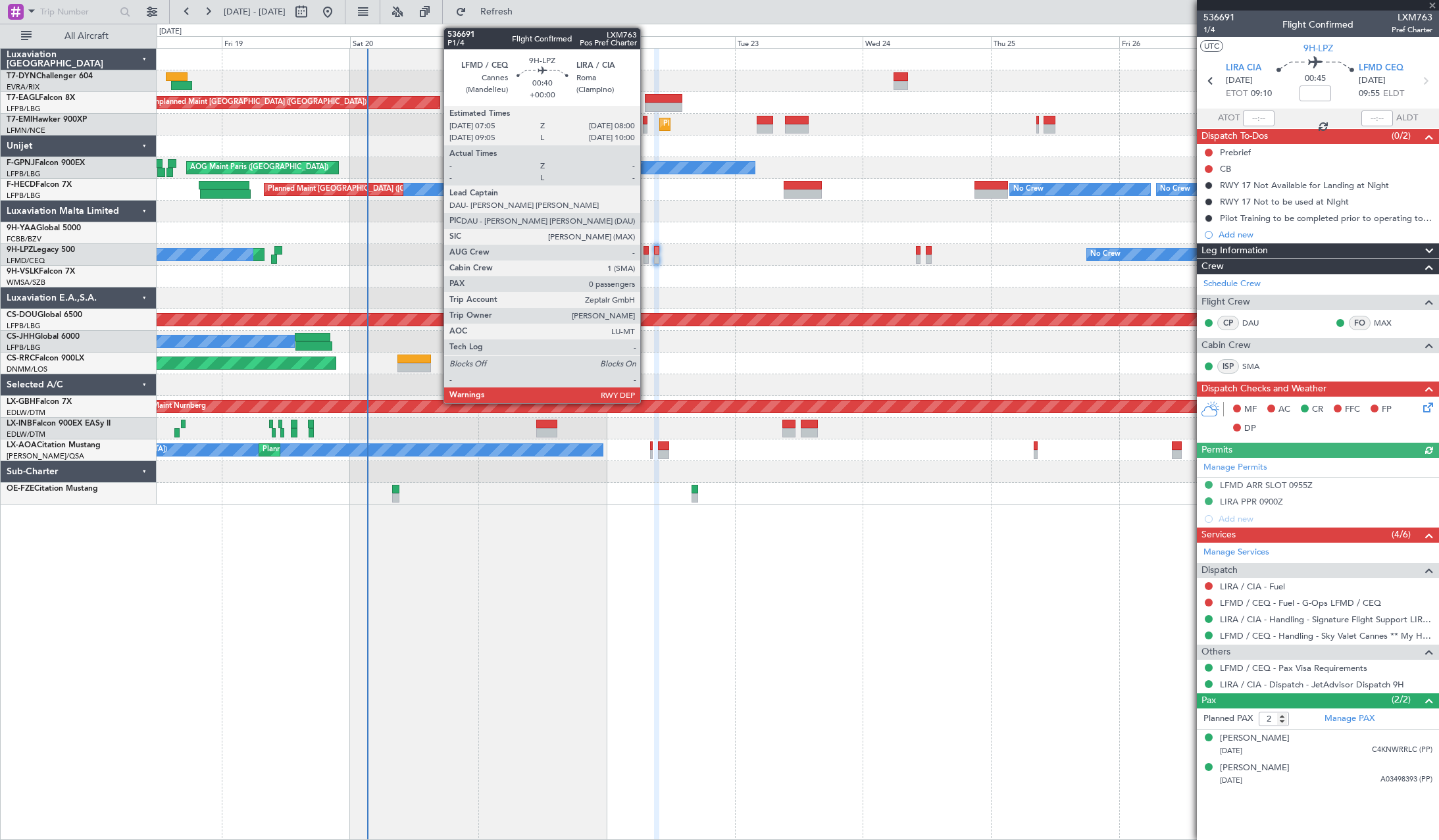
click at [646, 250] on div at bounding box center [646, 250] width 5 height 9
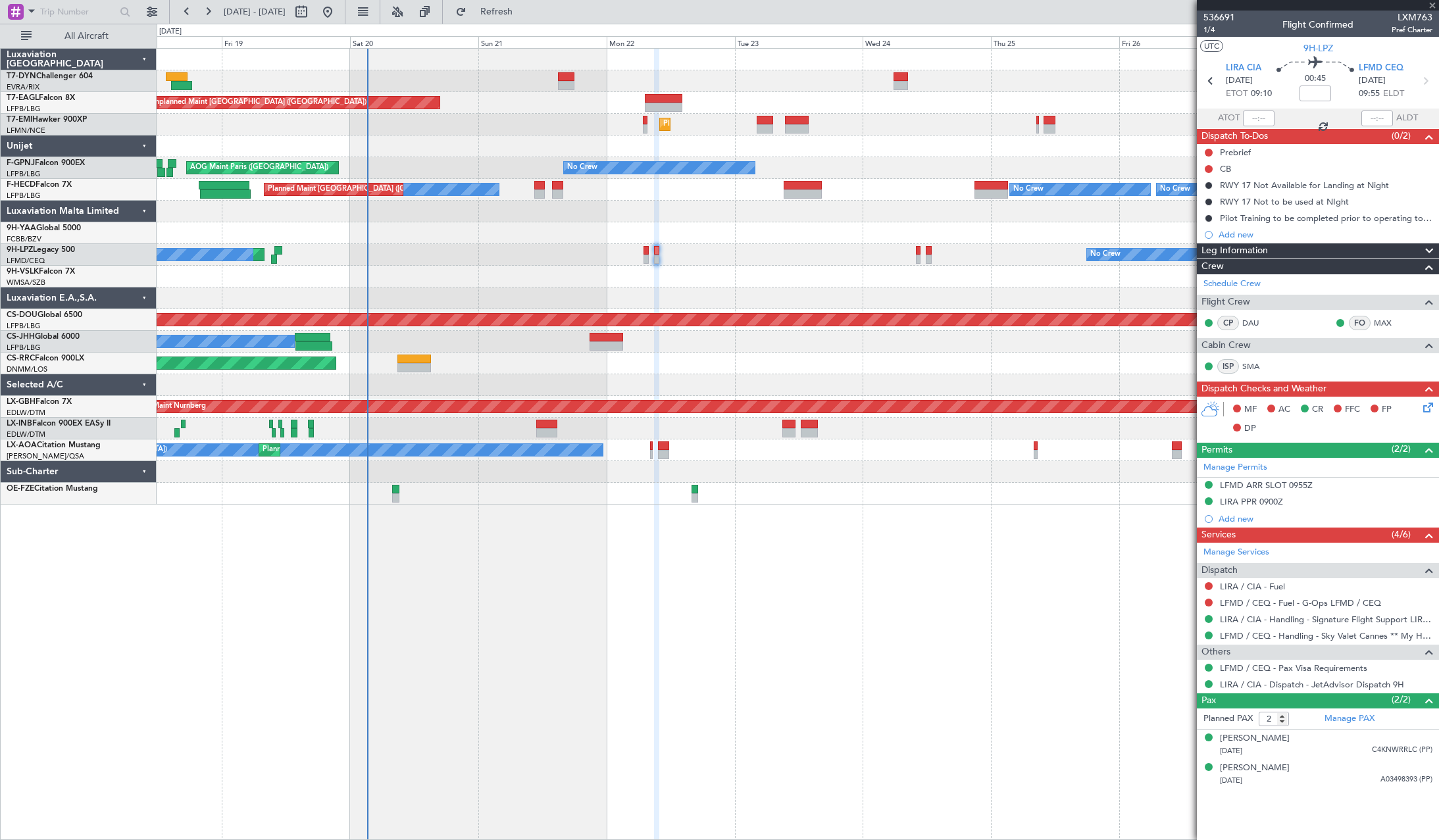
type input "0"
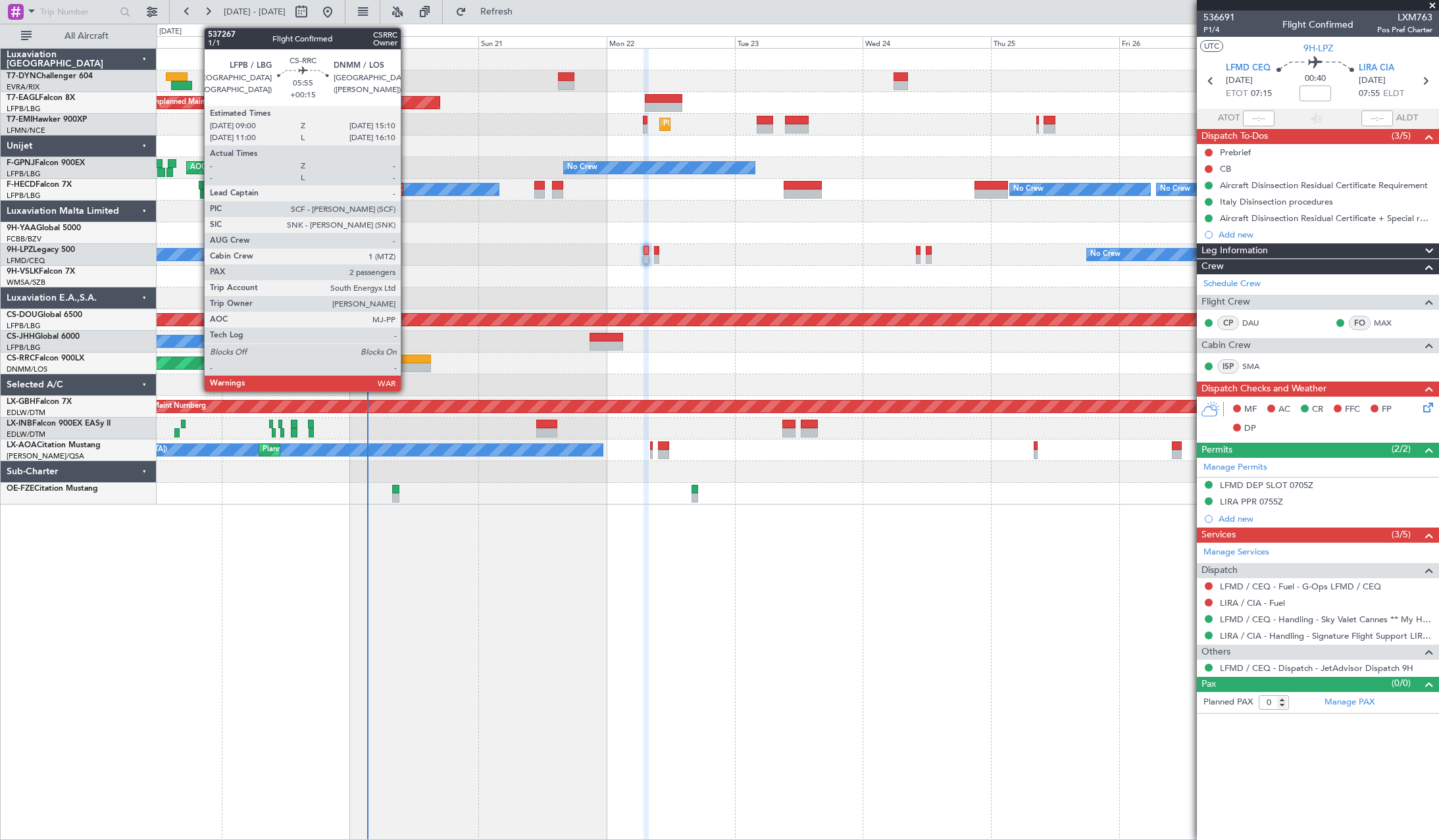
click at [406, 365] on div at bounding box center [413, 367] width 33 height 9
type input "+00:15"
type input "2"
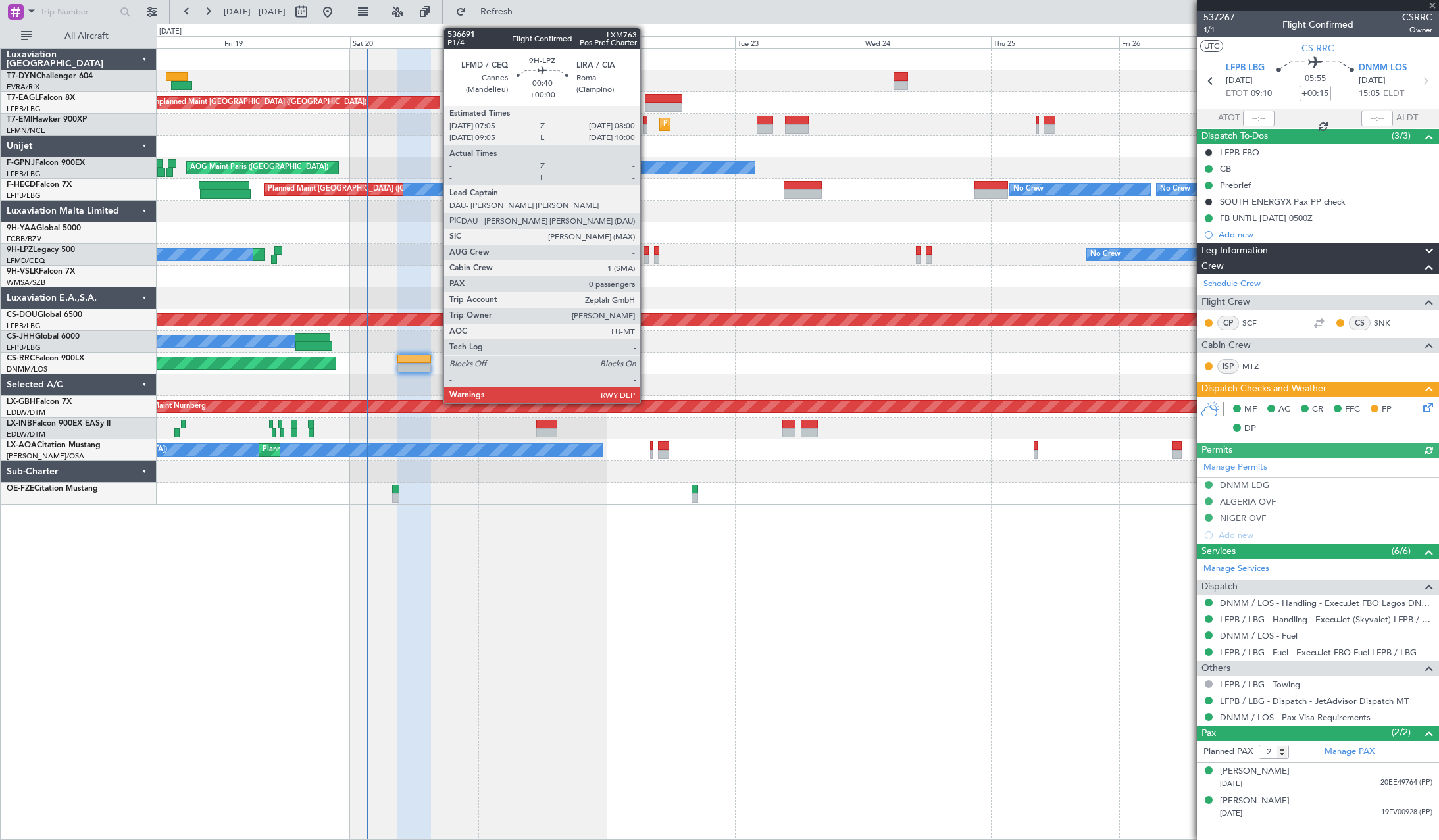
click at [646, 250] on div at bounding box center [646, 250] width 5 height 9
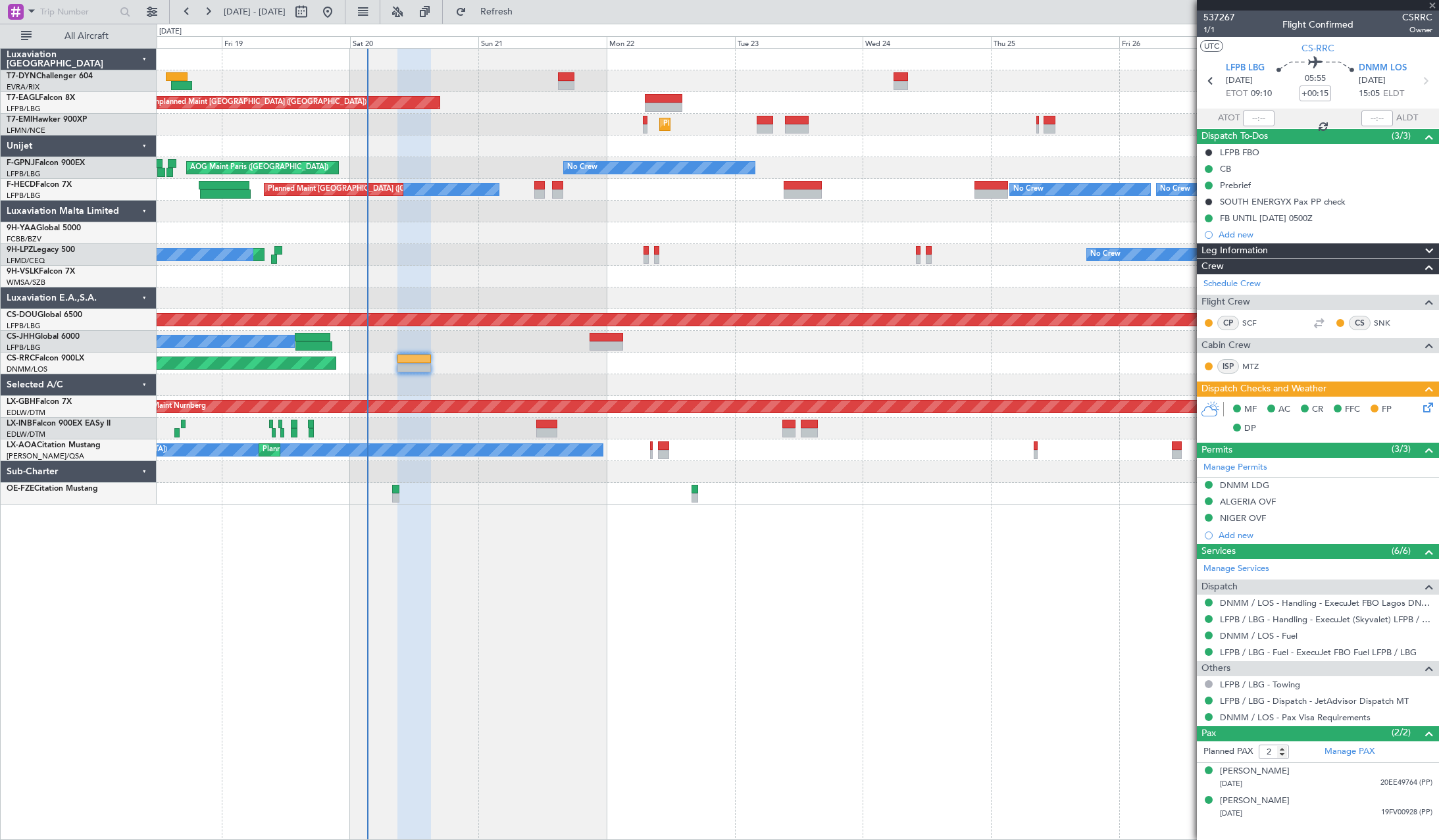
type input "0"
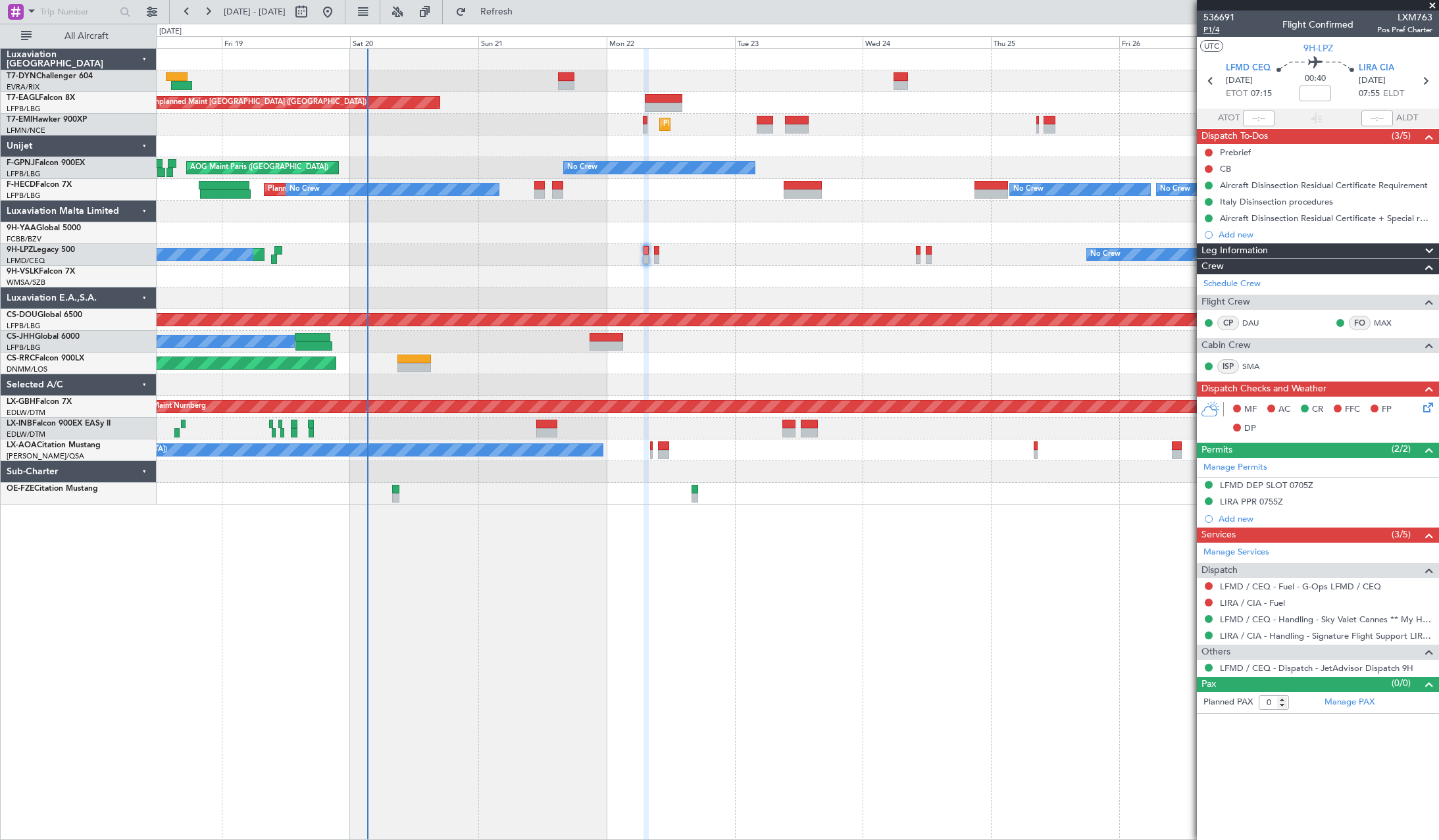
click at [1211, 29] on span "P1/4" at bounding box center [1219, 29] width 32 height 11
click at [1428, 405] on icon at bounding box center [1426, 405] width 11 height 11
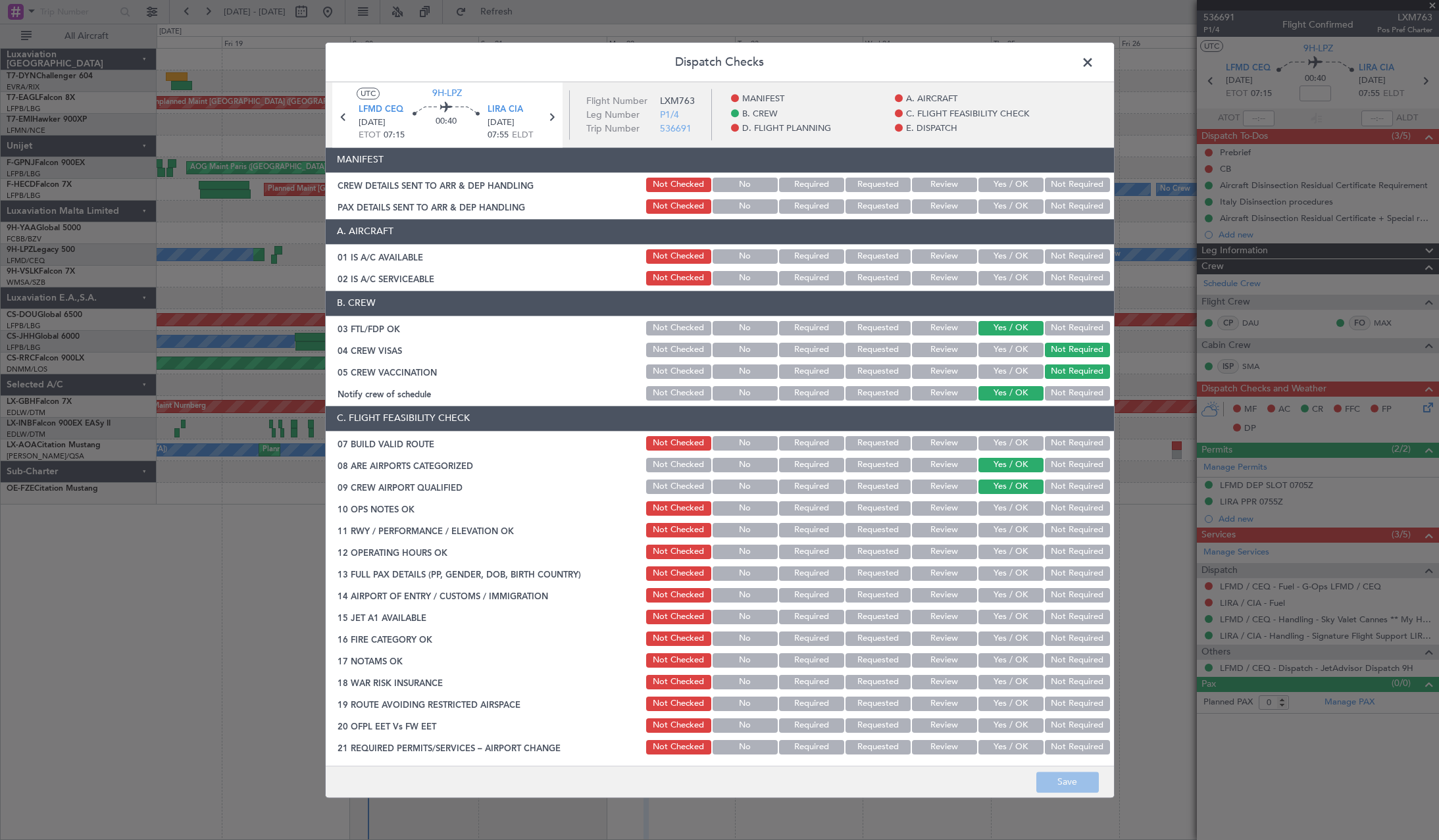
click at [978, 184] on button "Yes / OK" at bounding box center [1011, 184] width 65 height 15
click at [994, 205] on button "Yes / OK" at bounding box center [1011, 206] width 65 height 15
click at [1067, 778] on button "Save" at bounding box center [1067, 781] width 63 height 21
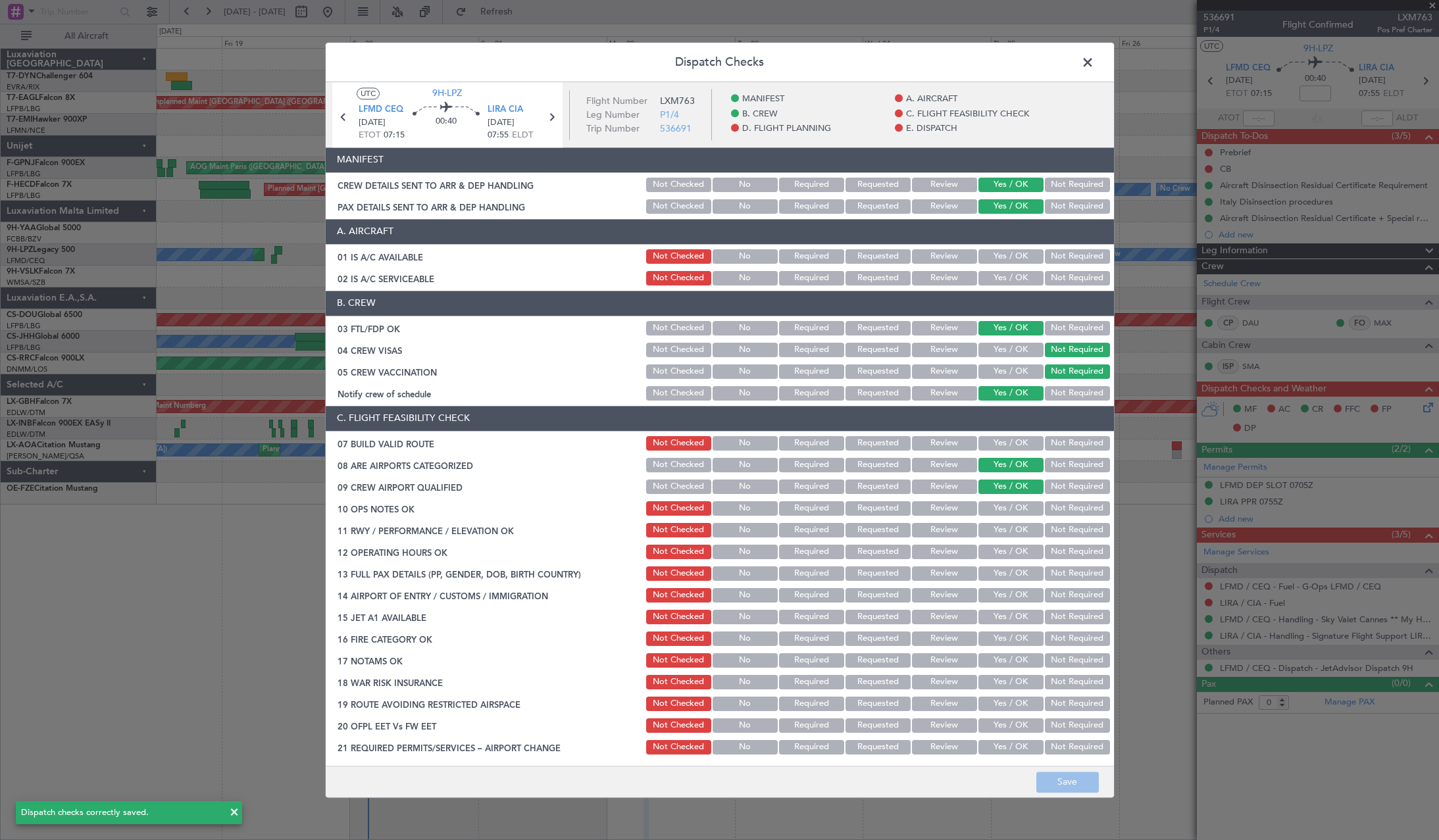
click at [1094, 56] on span at bounding box center [1094, 66] width 0 height 26
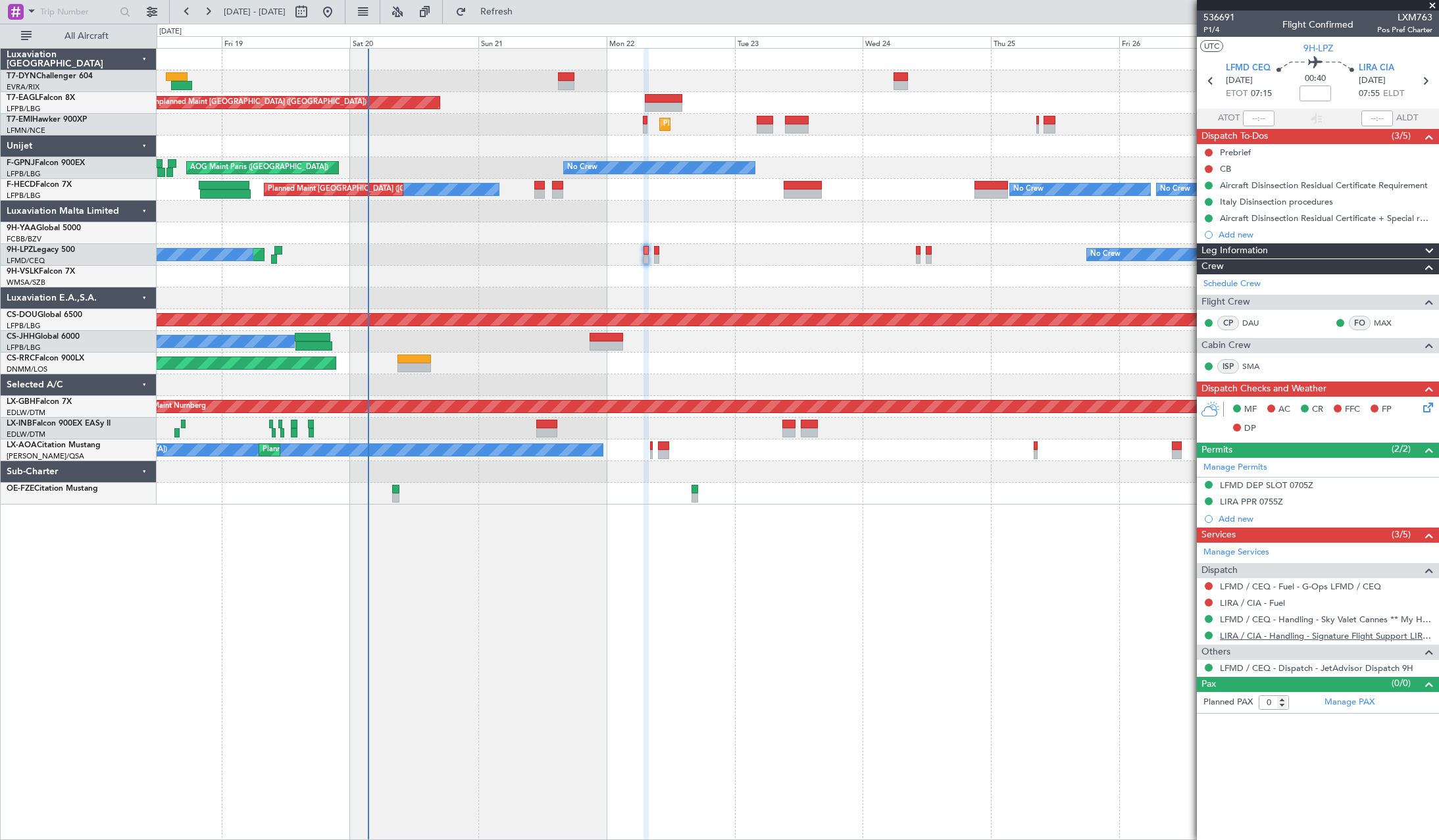
click at [1249, 637] on link "LIRA / CIA - Handling - Signature Flight Support LIRA / CIA" at bounding box center [1326, 635] width 212 height 11
click at [1303, 621] on link "LFMD / CEQ - Handling - Sky Valet Cannes ** My Handling**LFMD / CEQ" at bounding box center [1326, 619] width 212 height 11
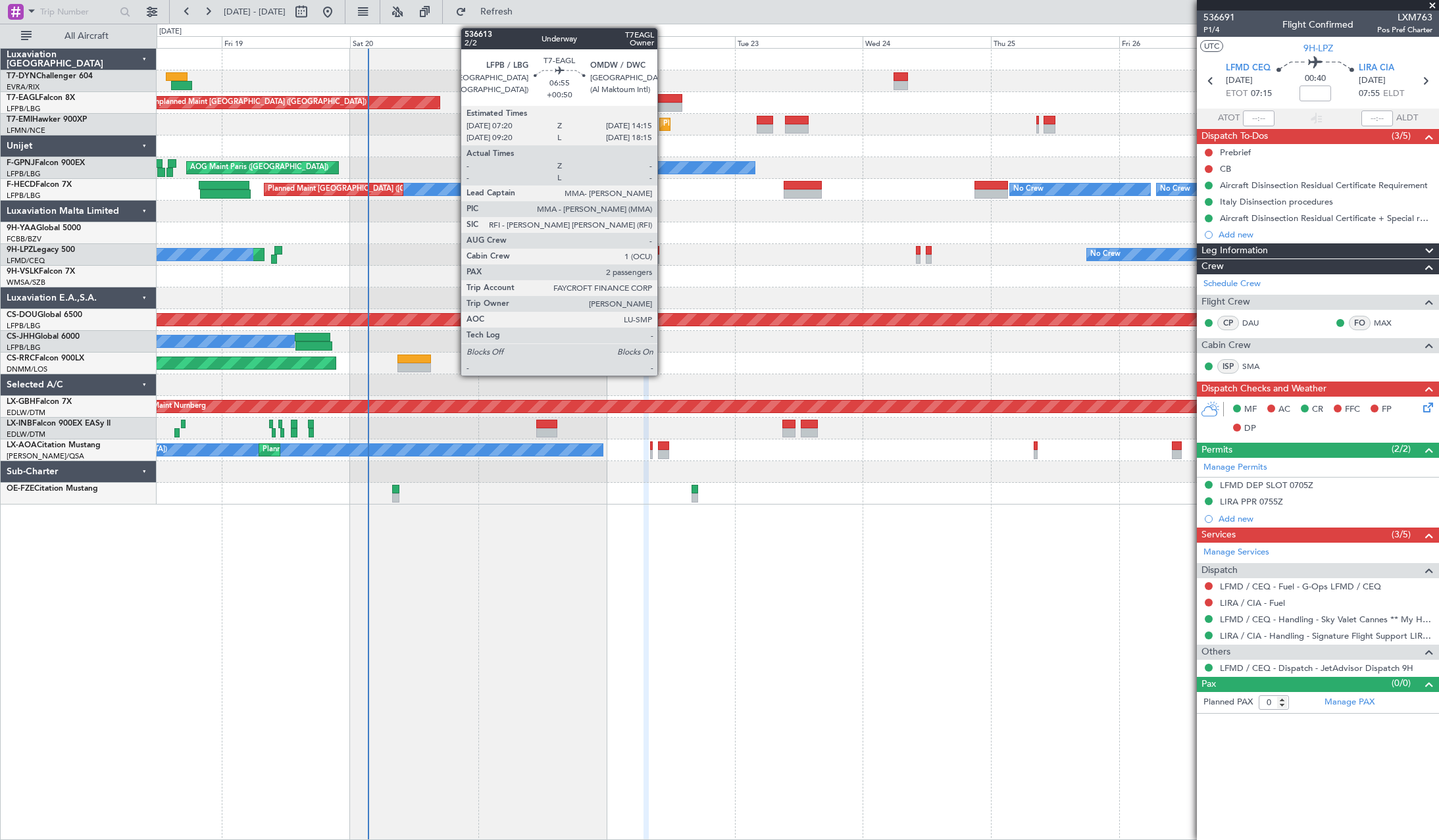
click at [663, 99] on div at bounding box center [664, 98] width 37 height 9
type input "+00:50"
type input "2"
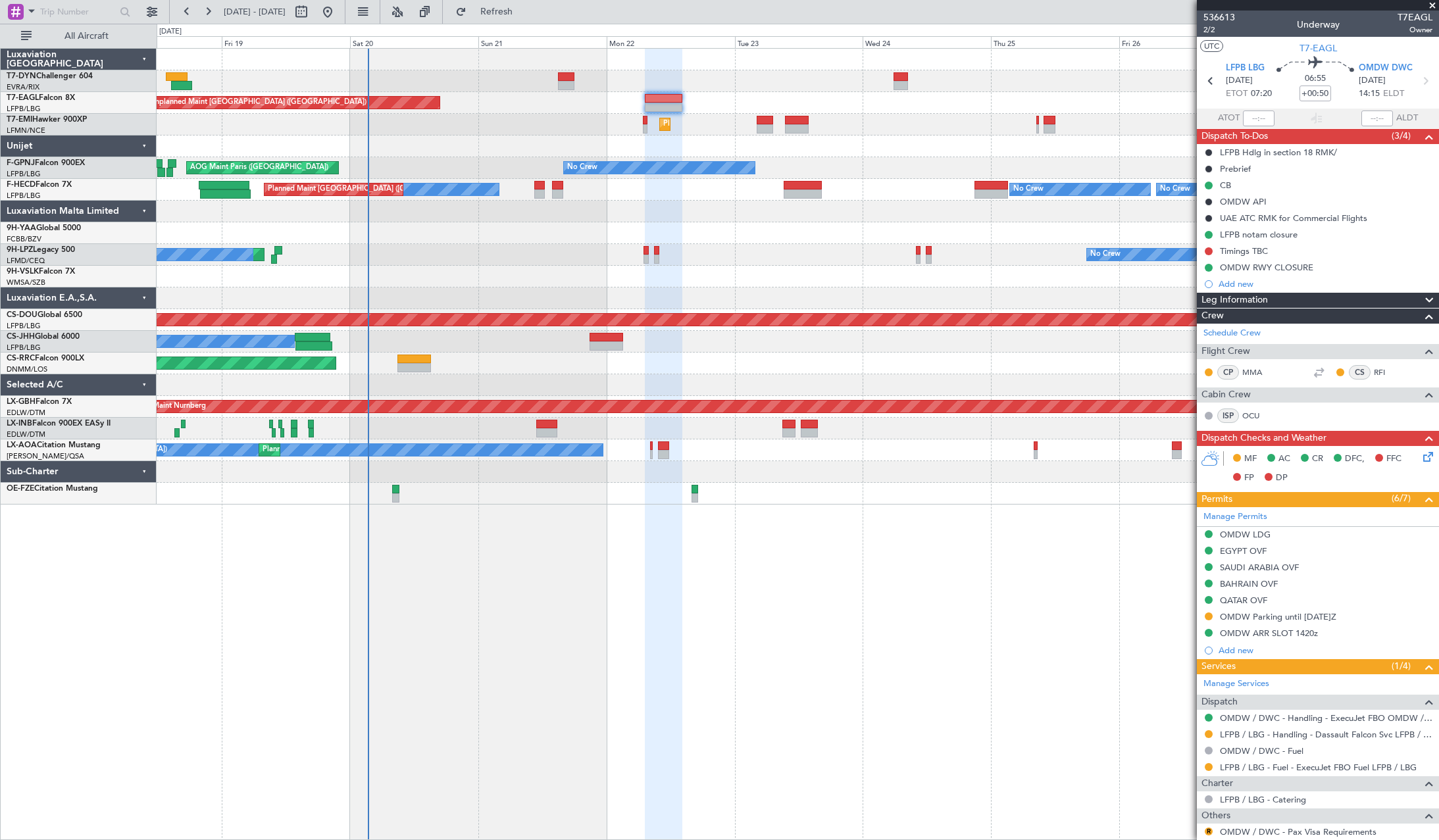
click at [1425, 453] on icon at bounding box center [1426, 455] width 11 height 11
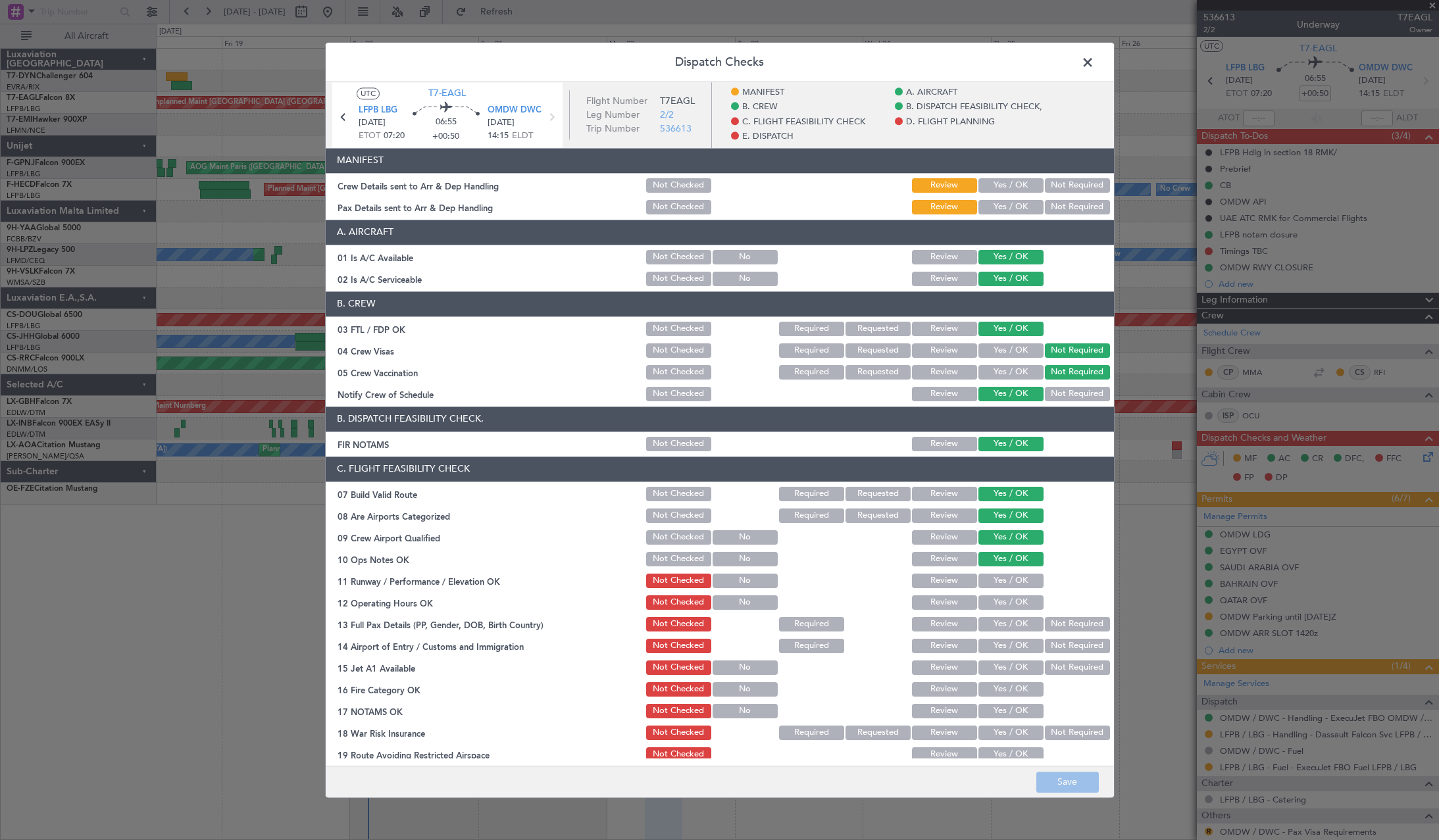
click at [1007, 188] on button "Yes / OK" at bounding box center [1011, 185] width 65 height 15
click at [1007, 201] on button "Yes / OK" at bounding box center [1011, 207] width 65 height 15
click at [1068, 775] on button "Save" at bounding box center [1067, 781] width 63 height 21
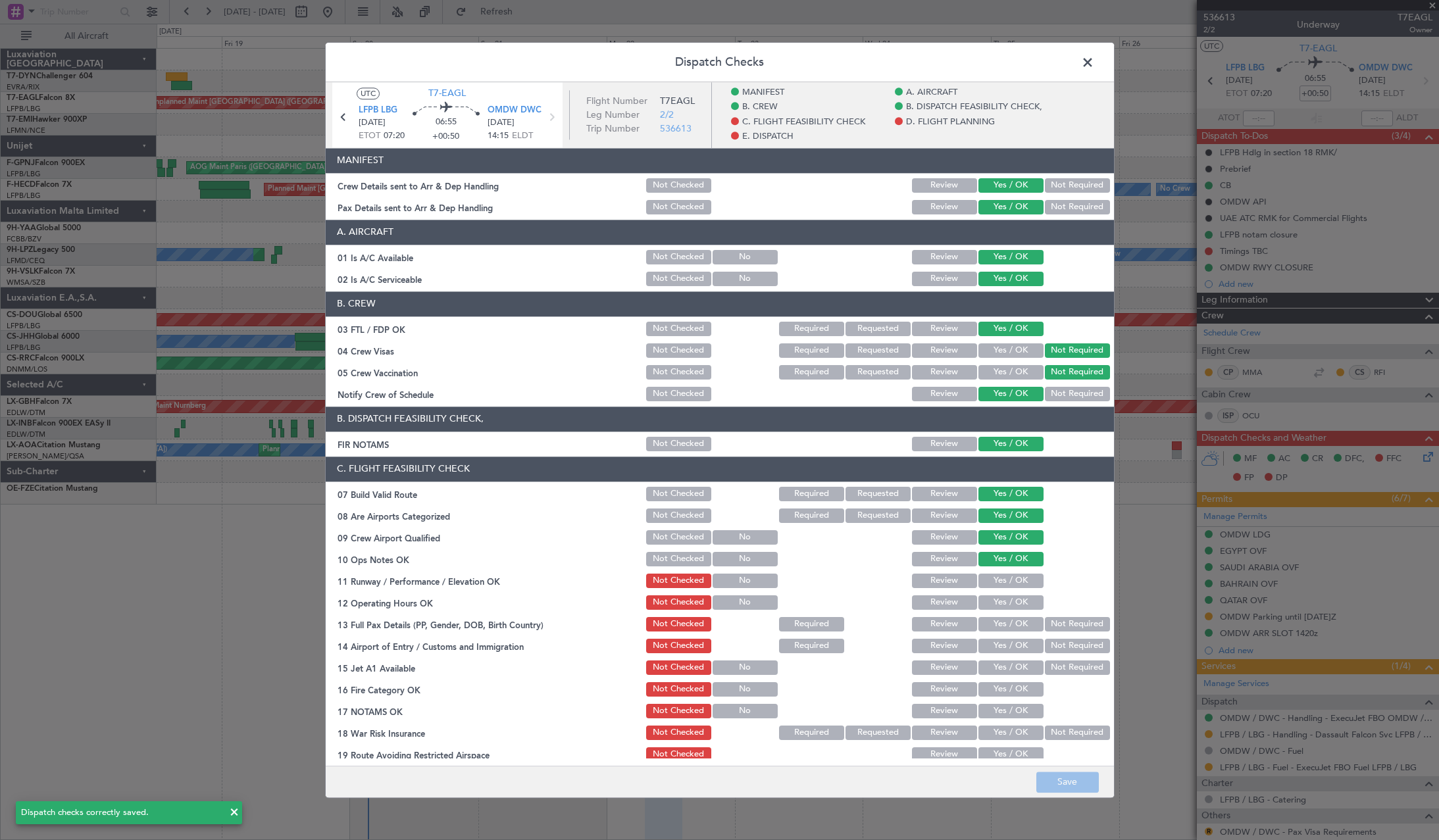
click at [1094, 67] on span at bounding box center [1094, 66] width 0 height 26
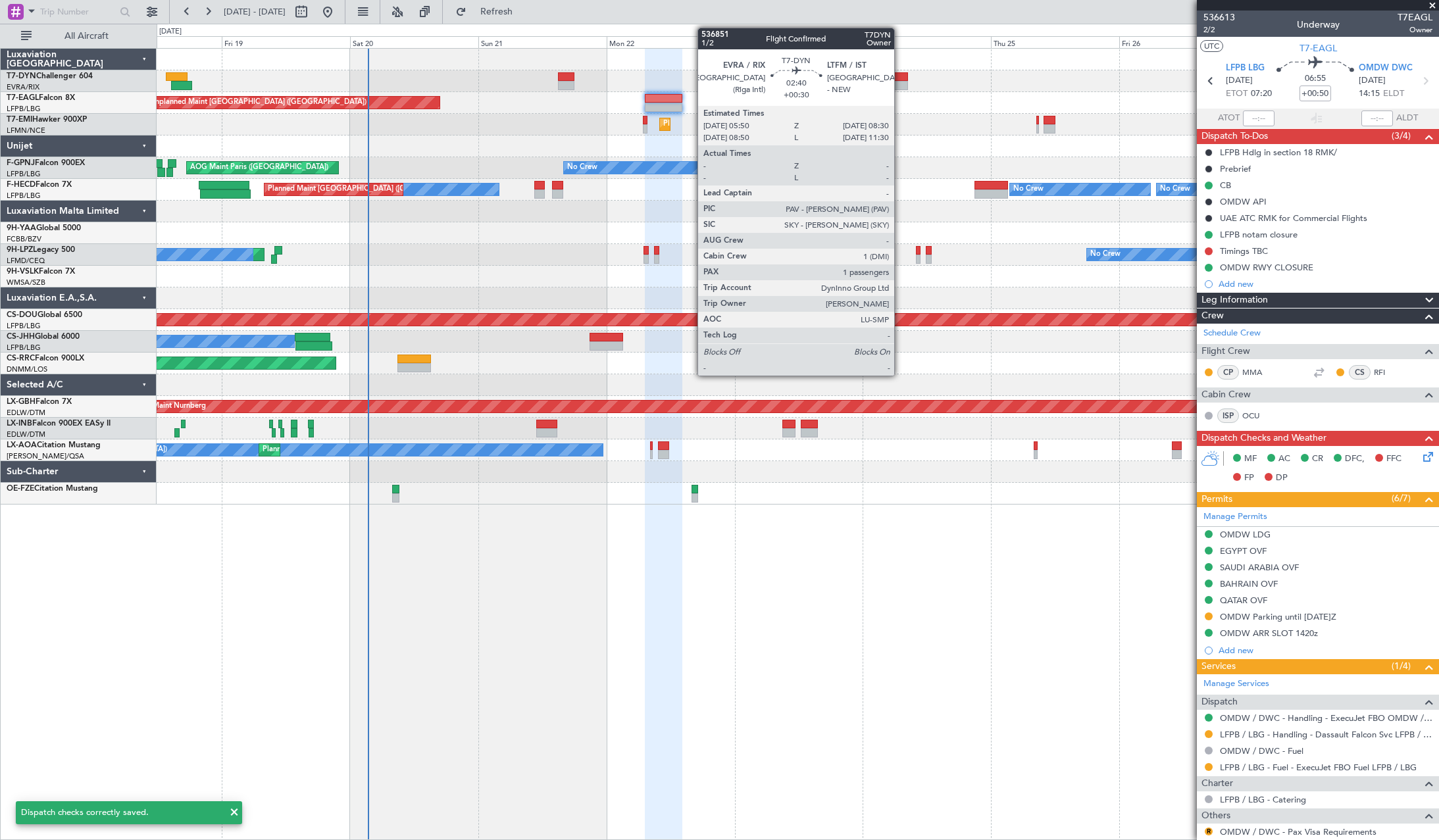
click at [900, 76] on div at bounding box center [900, 77] width 15 height 9
type input "+00:30"
type input "1"
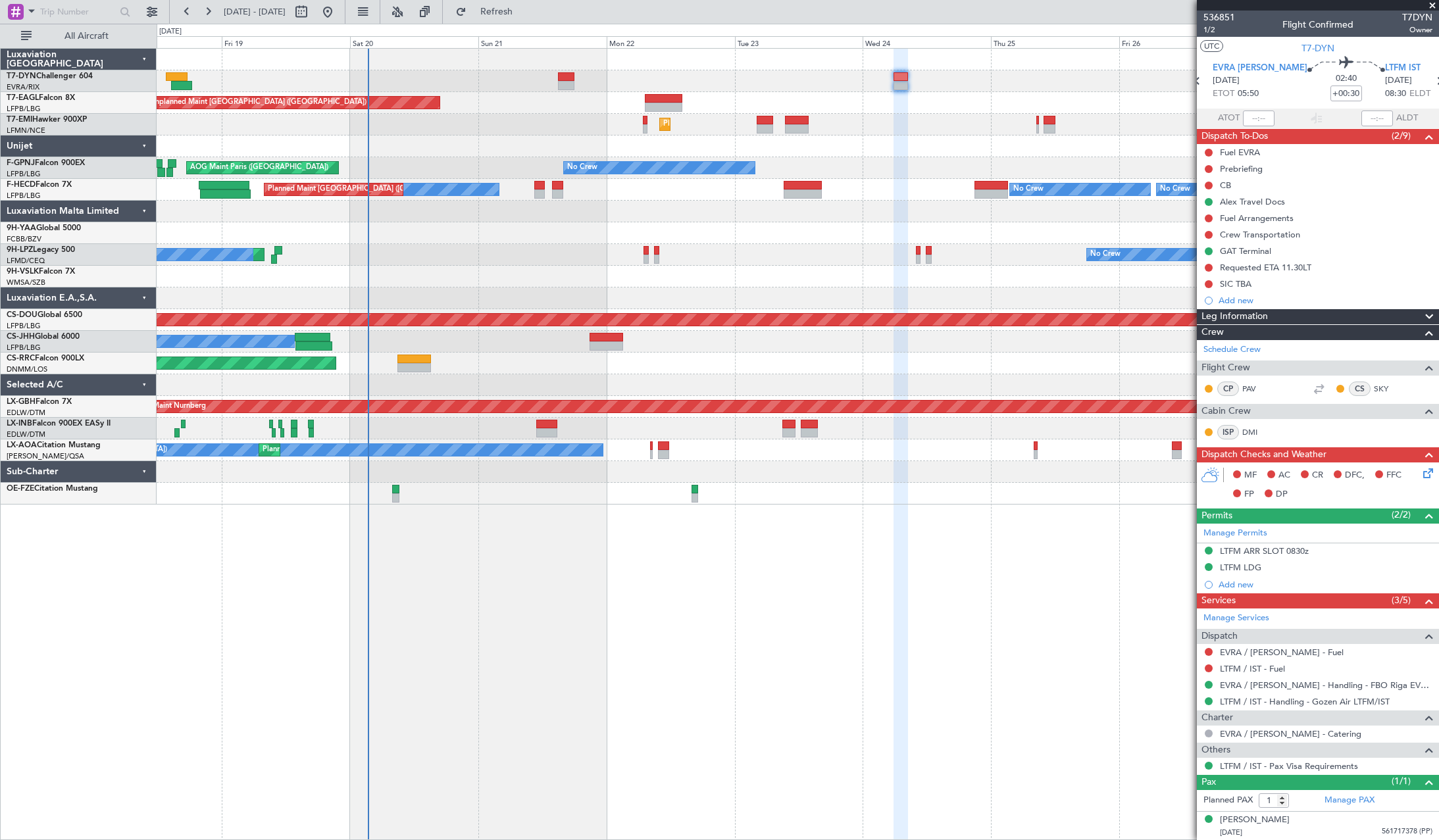
scroll to position [1, 0]
click at [1209, 284] on button at bounding box center [1209, 284] width 8 height 8
click at [1183, 340] on span at bounding box center [1183, 341] width 8 height 8
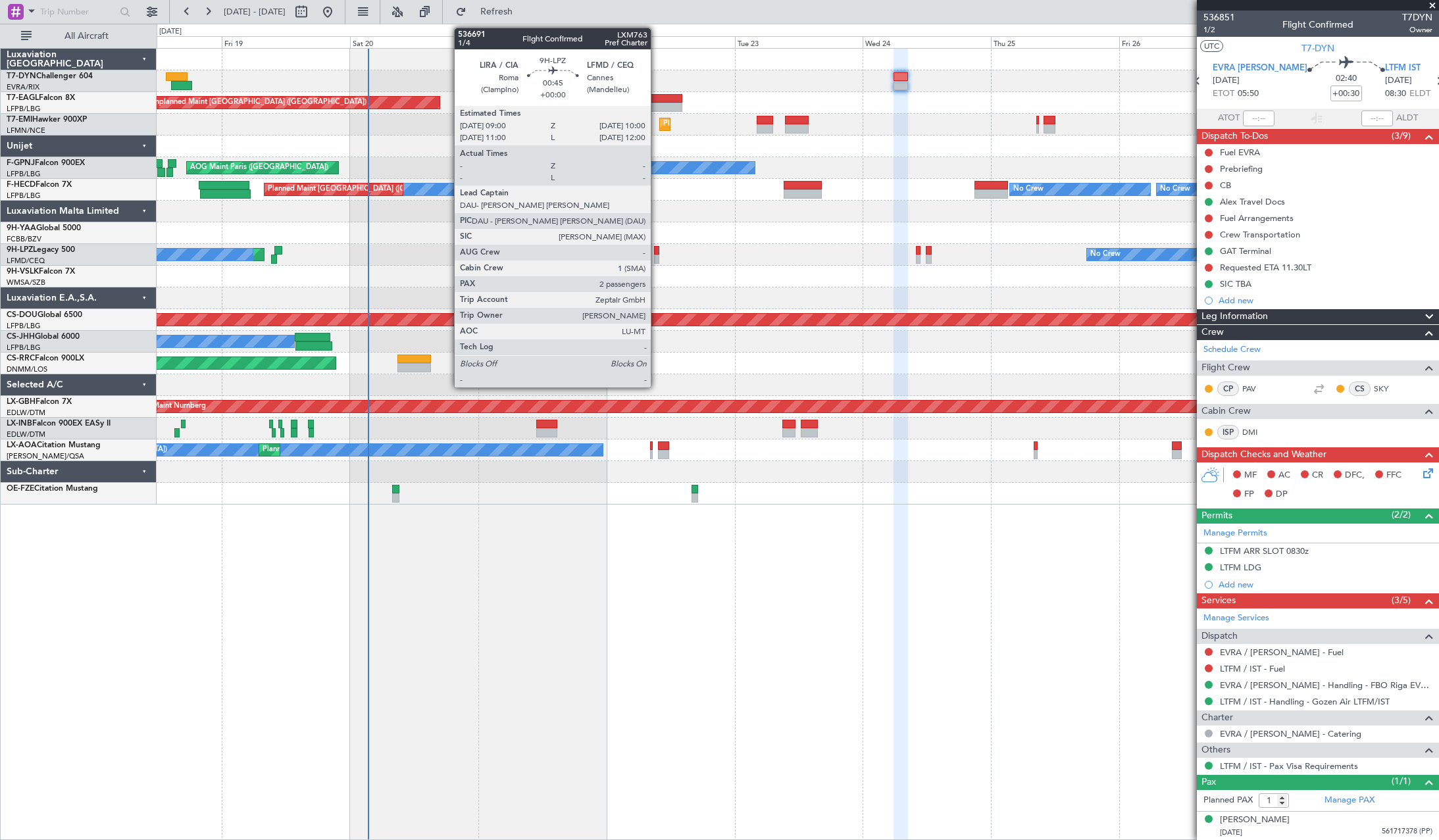
click at [657, 248] on div at bounding box center [657, 250] width 6 height 9
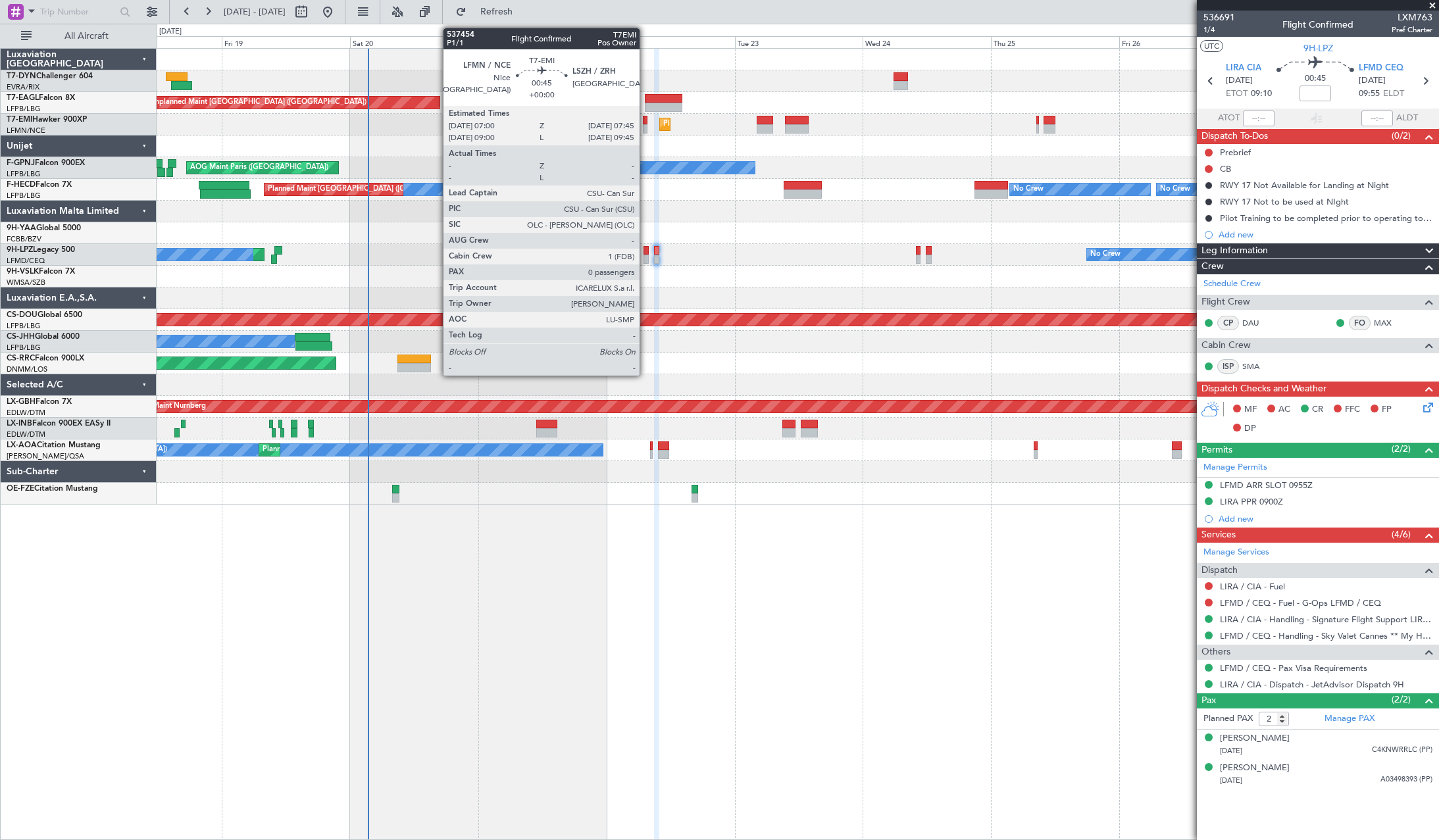
click at [645, 120] on div at bounding box center [645, 120] width 5 height 9
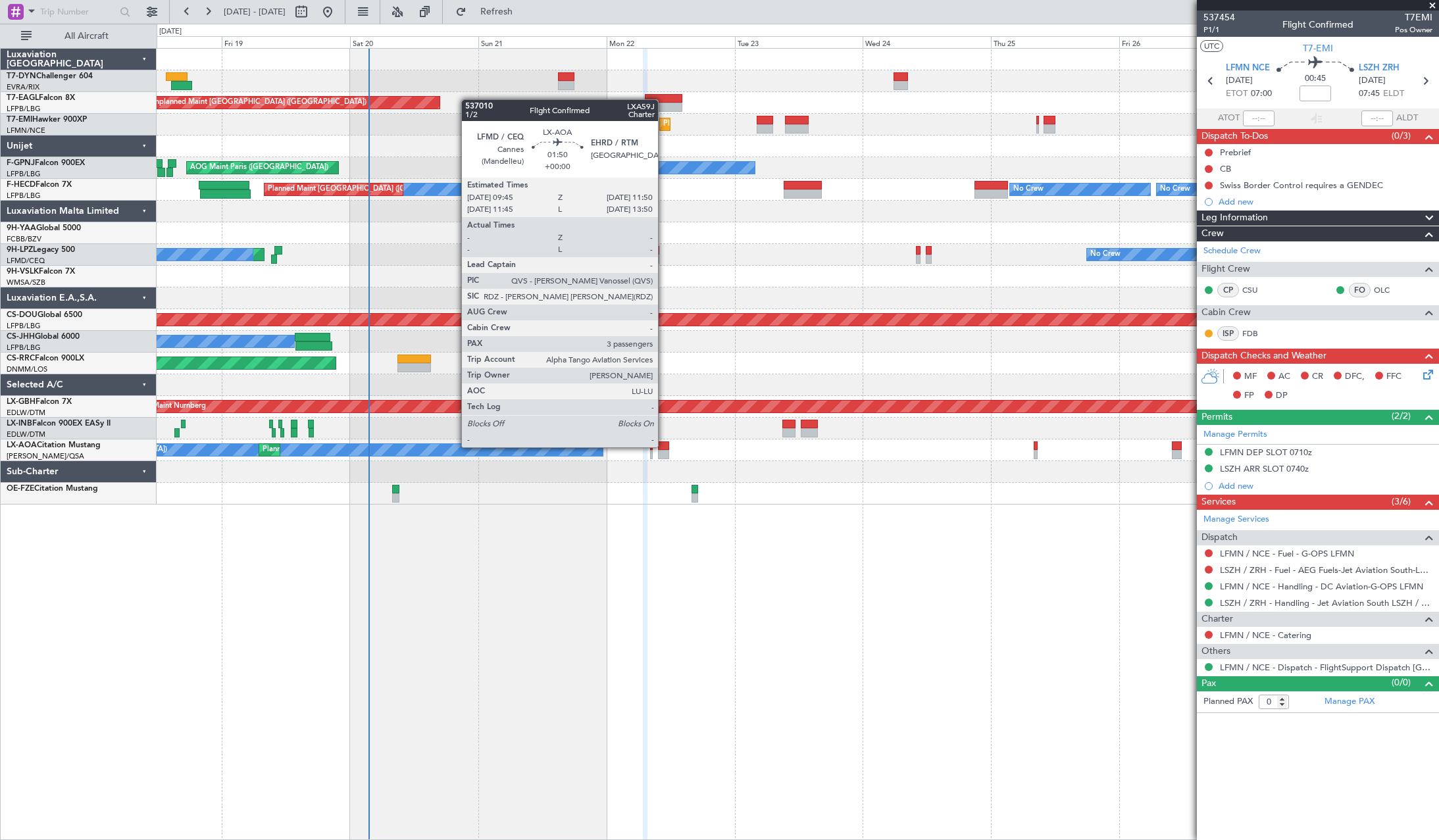
click at [664, 446] on div at bounding box center [663, 446] width 11 height 9
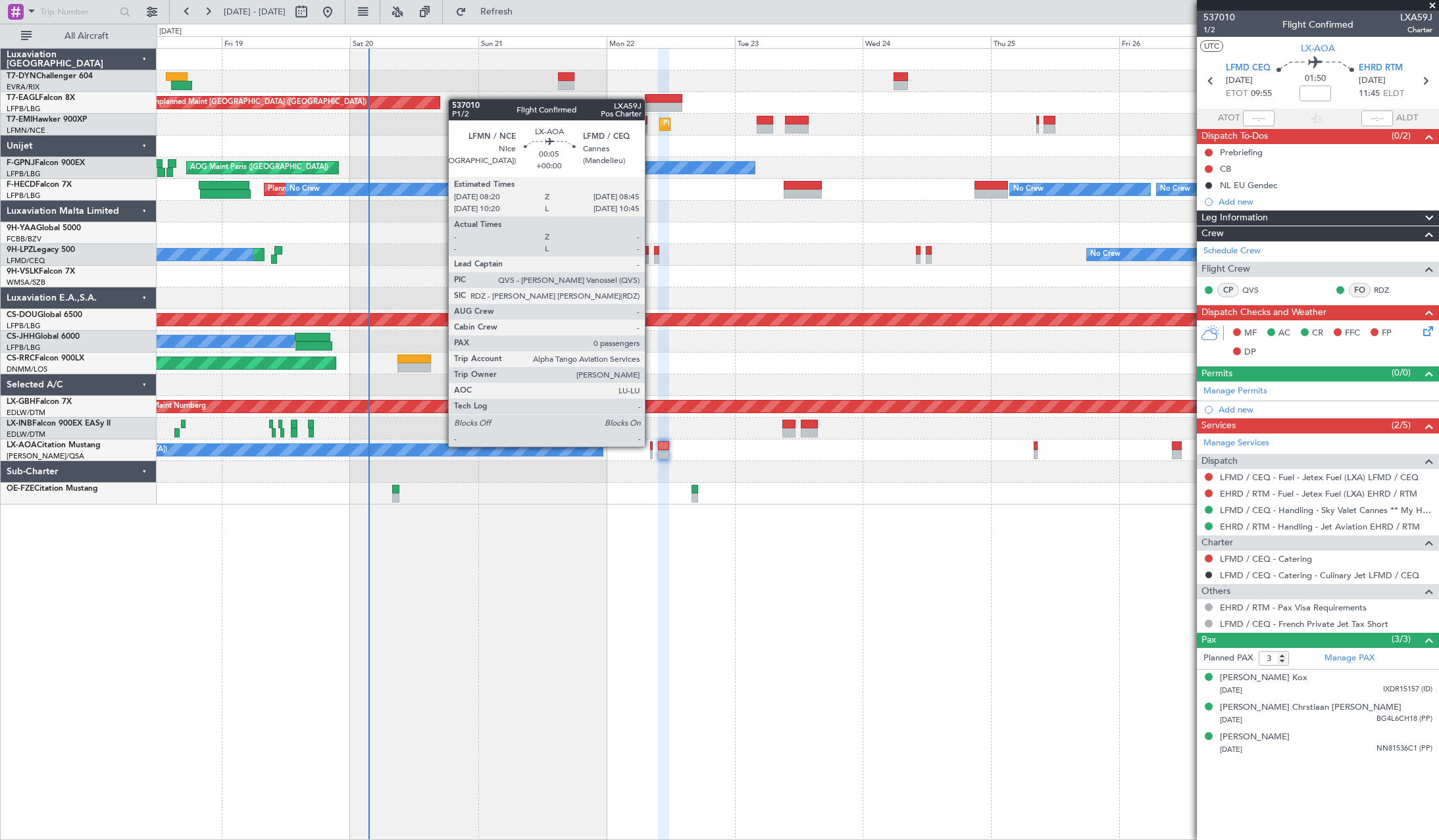
click at [650, 445] on div at bounding box center [650, 446] width 2 height 9
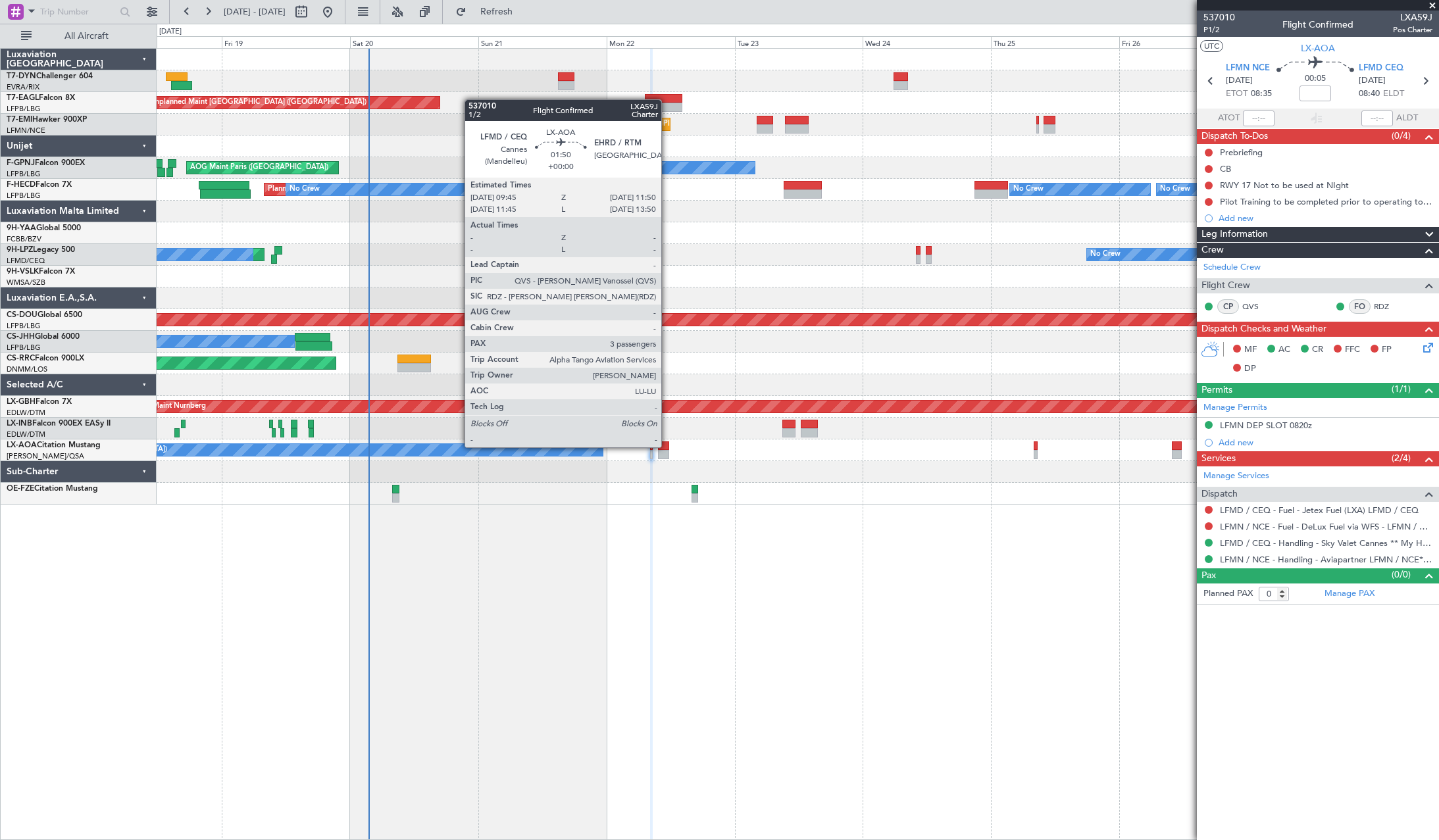
click at [667, 446] on div at bounding box center [663, 446] width 11 height 9
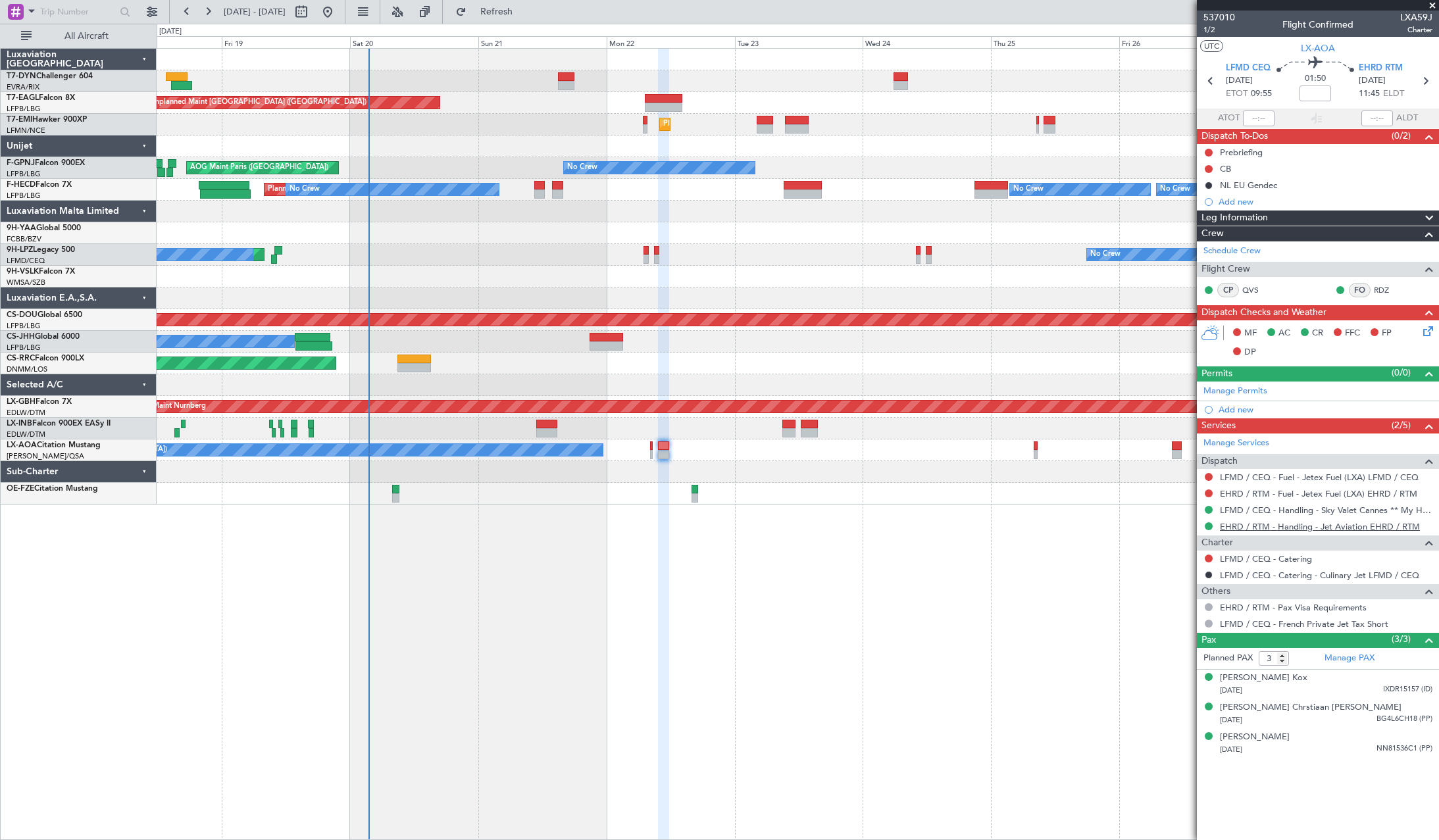
click at [1254, 527] on link "EHRD / RTM - Handling - Jet Aviation EHRD / RTM" at bounding box center [1320, 526] width 200 height 11
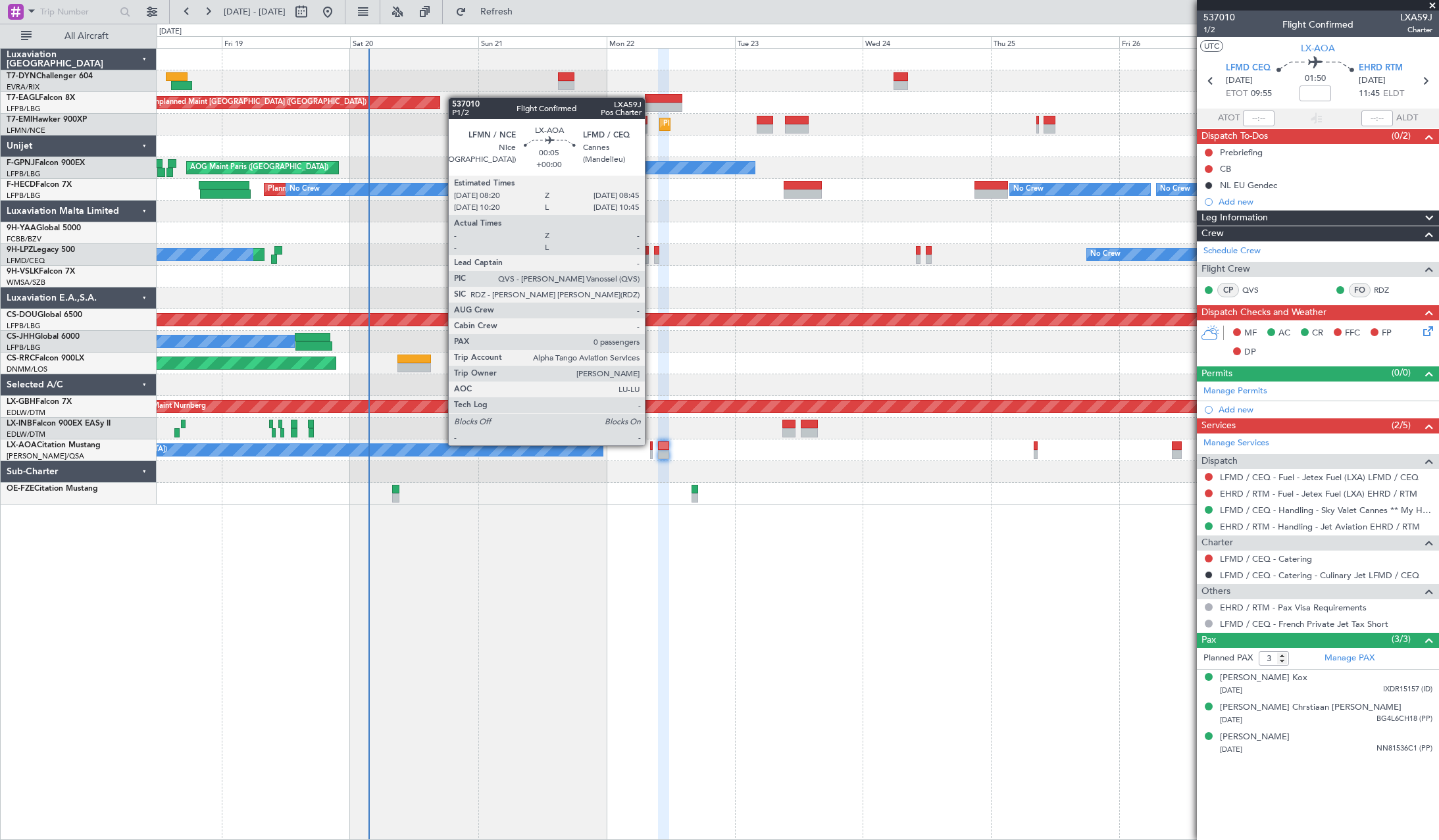
click at [650, 444] on div at bounding box center [650, 446] width 2 height 9
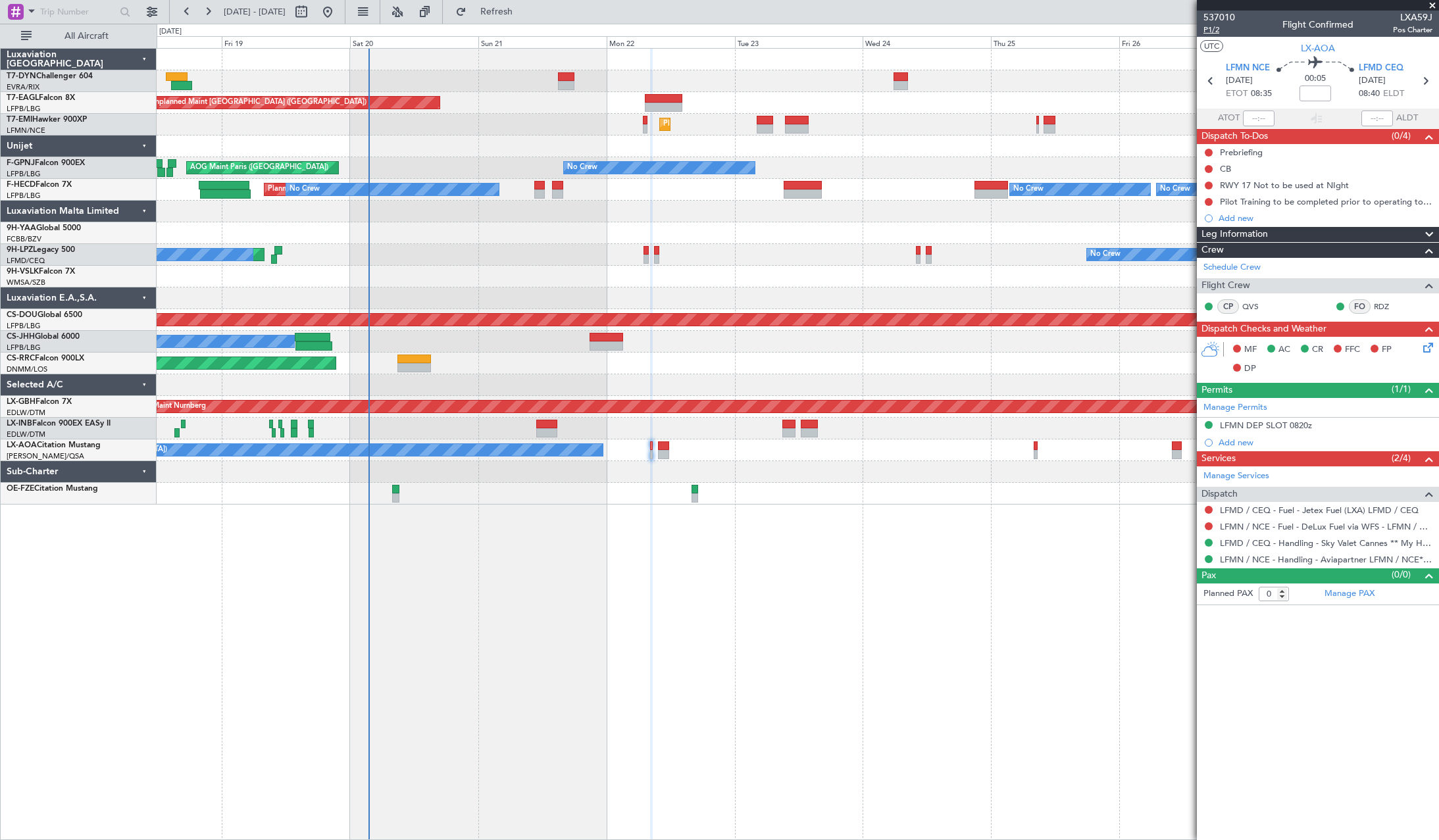
click at [1212, 30] on span "P1/2" at bounding box center [1219, 29] width 32 height 11
click at [1428, 346] on icon at bounding box center [1426, 346] width 11 height 11
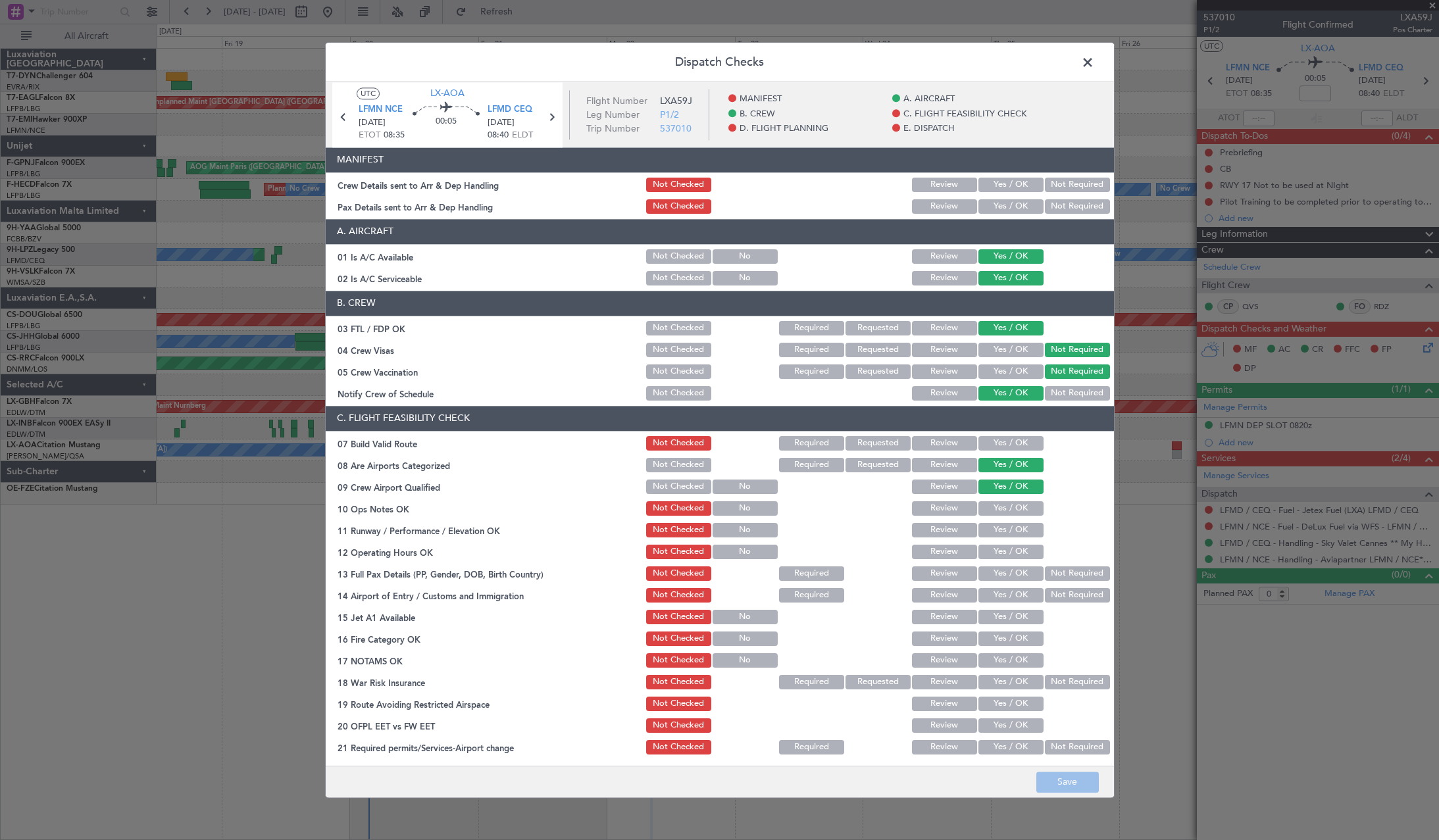
click at [1009, 192] on div "Yes / OK" at bounding box center [1009, 185] width 67 height 19
click at [1009, 207] on button "Yes / OK" at bounding box center [1011, 206] width 65 height 15
click at [1005, 181] on button "Yes / OK" at bounding box center [1011, 184] width 65 height 15
click at [1077, 772] on button "Save" at bounding box center [1067, 781] width 63 height 21
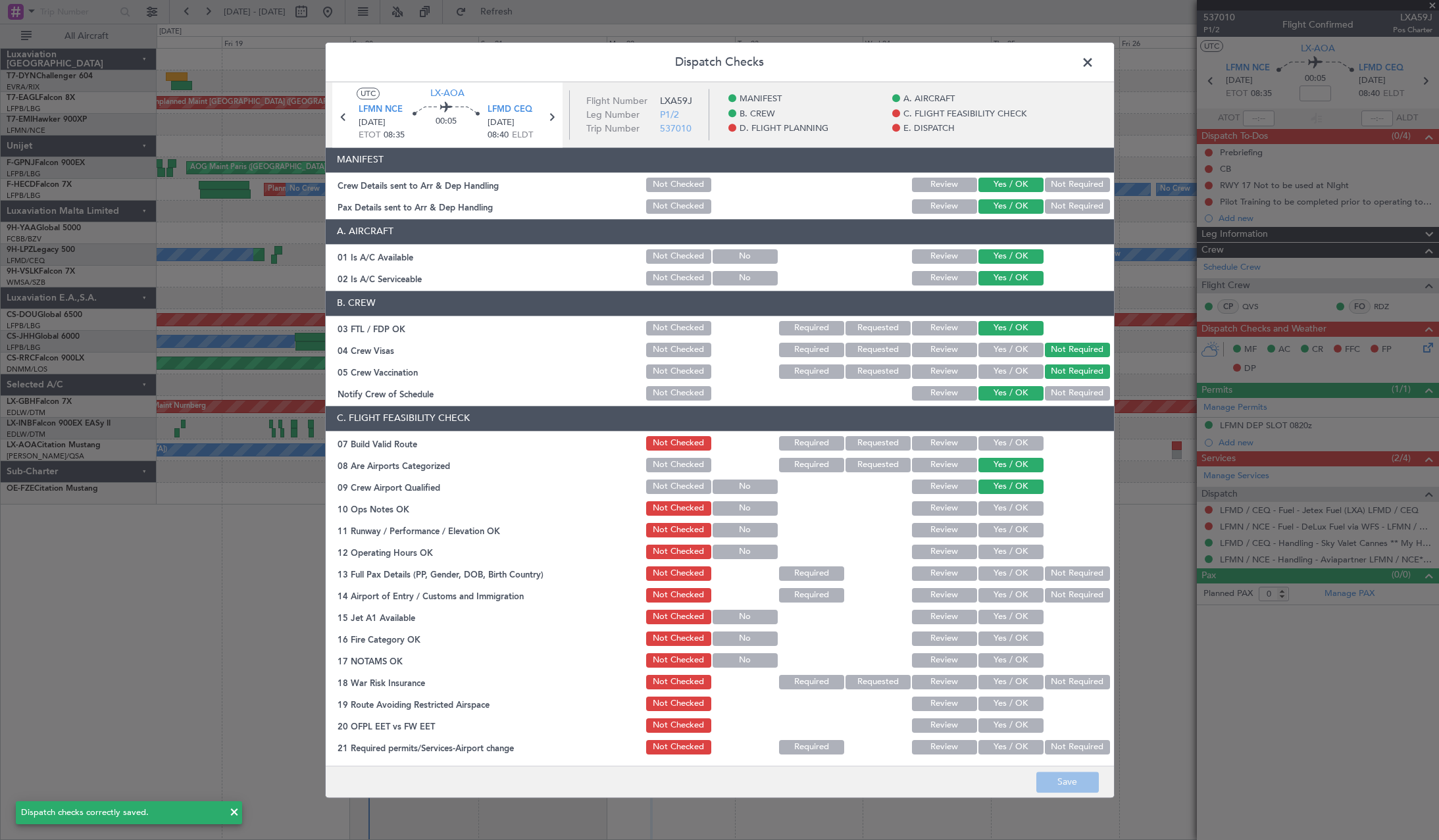
click at [1094, 60] on span at bounding box center [1094, 66] width 0 height 26
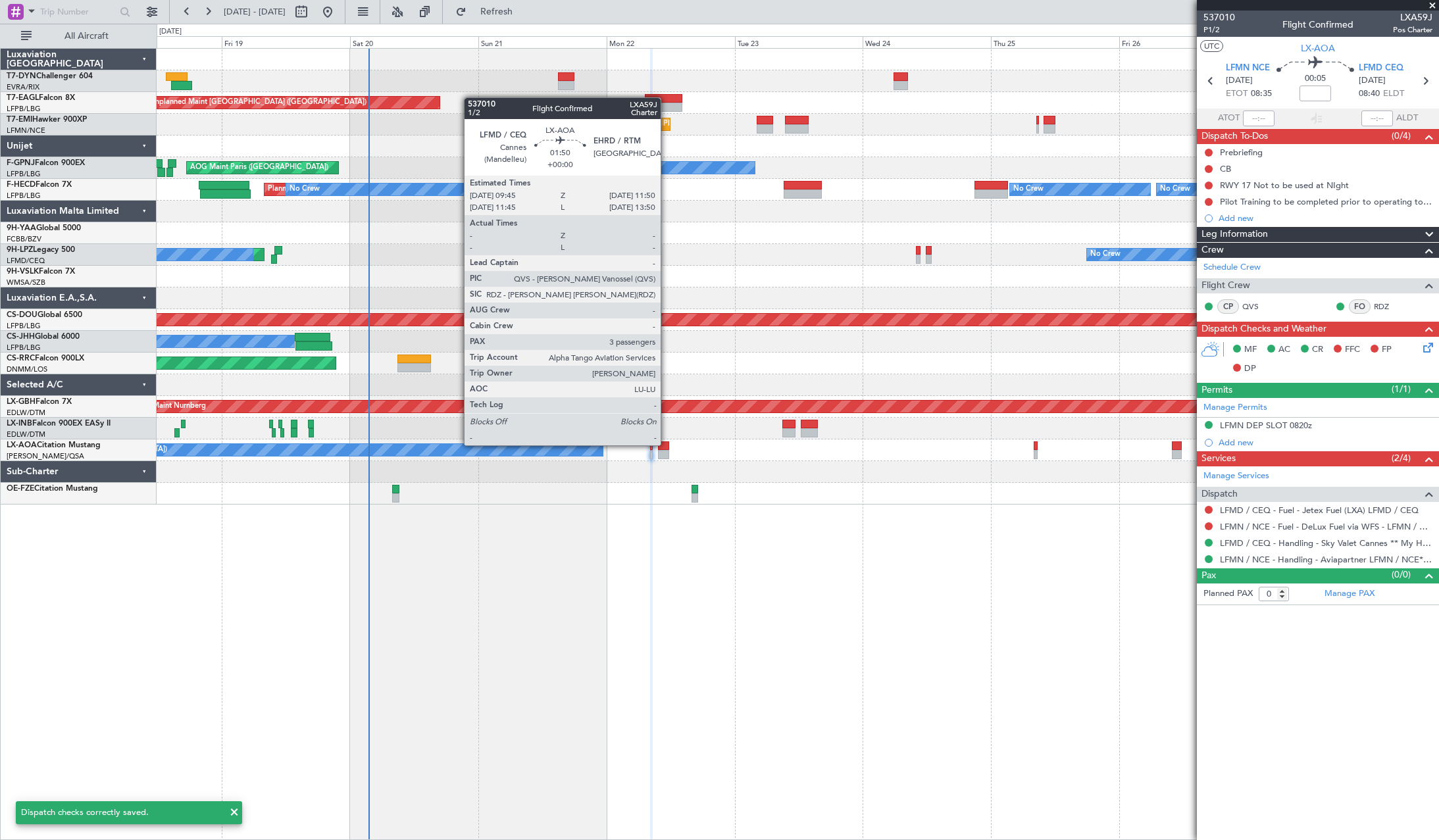
click at [667, 444] on div at bounding box center [663, 446] width 11 height 9
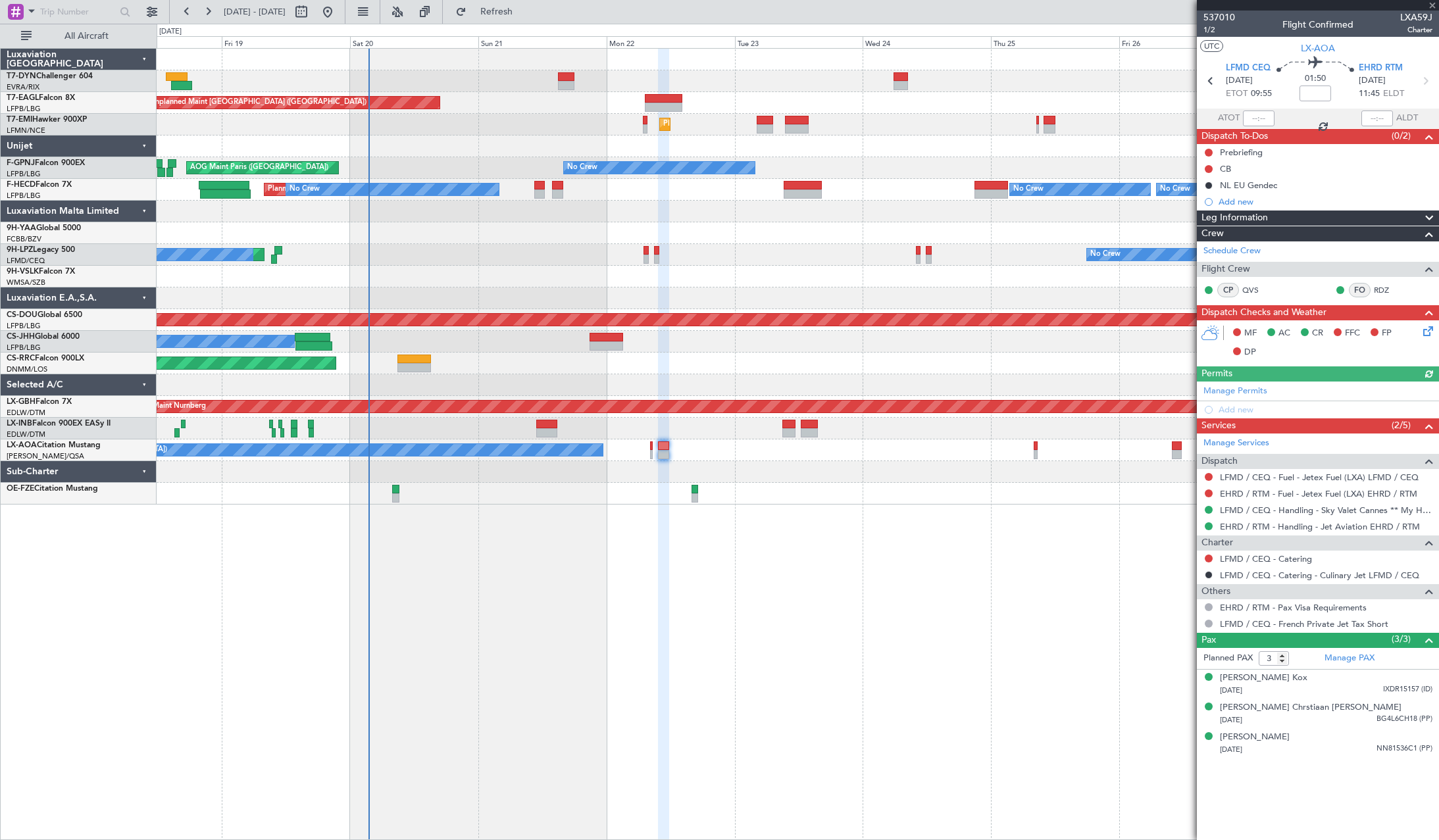
click at [1425, 329] on icon at bounding box center [1426, 329] width 11 height 11
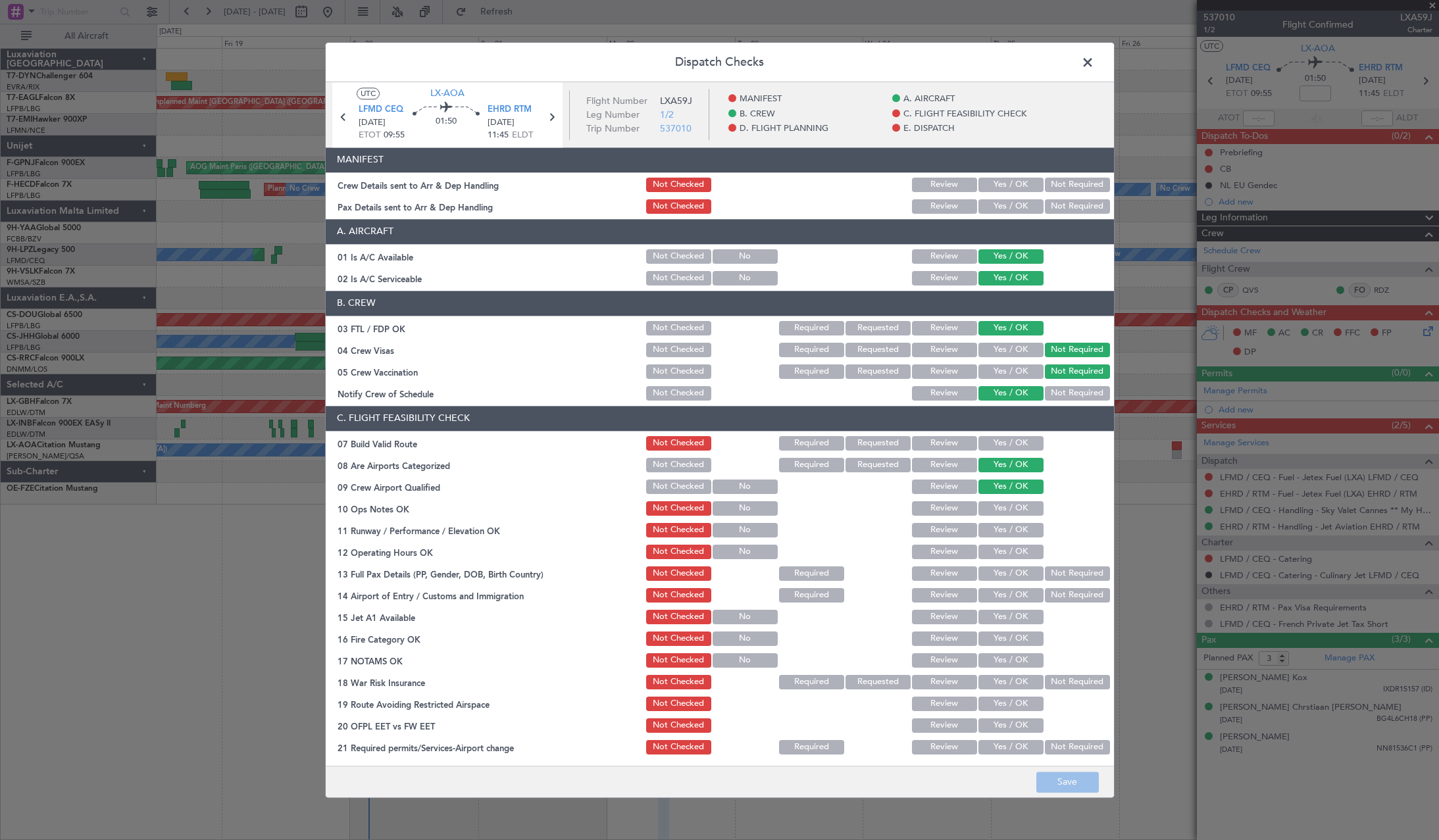
click at [1009, 181] on button "Yes / OK" at bounding box center [1011, 184] width 65 height 15
click at [991, 218] on article "MANIFEST Crew Details sent to Arr & Dep Handling Not Checked Review Yes / OK No…" at bounding box center [720, 452] width 788 height 610
click at [993, 214] on div "Yes / OK" at bounding box center [1009, 207] width 67 height 19
click at [993, 209] on button "Yes / OK" at bounding box center [1011, 206] width 65 height 15
click at [1077, 776] on button "Save" at bounding box center [1067, 781] width 63 height 21
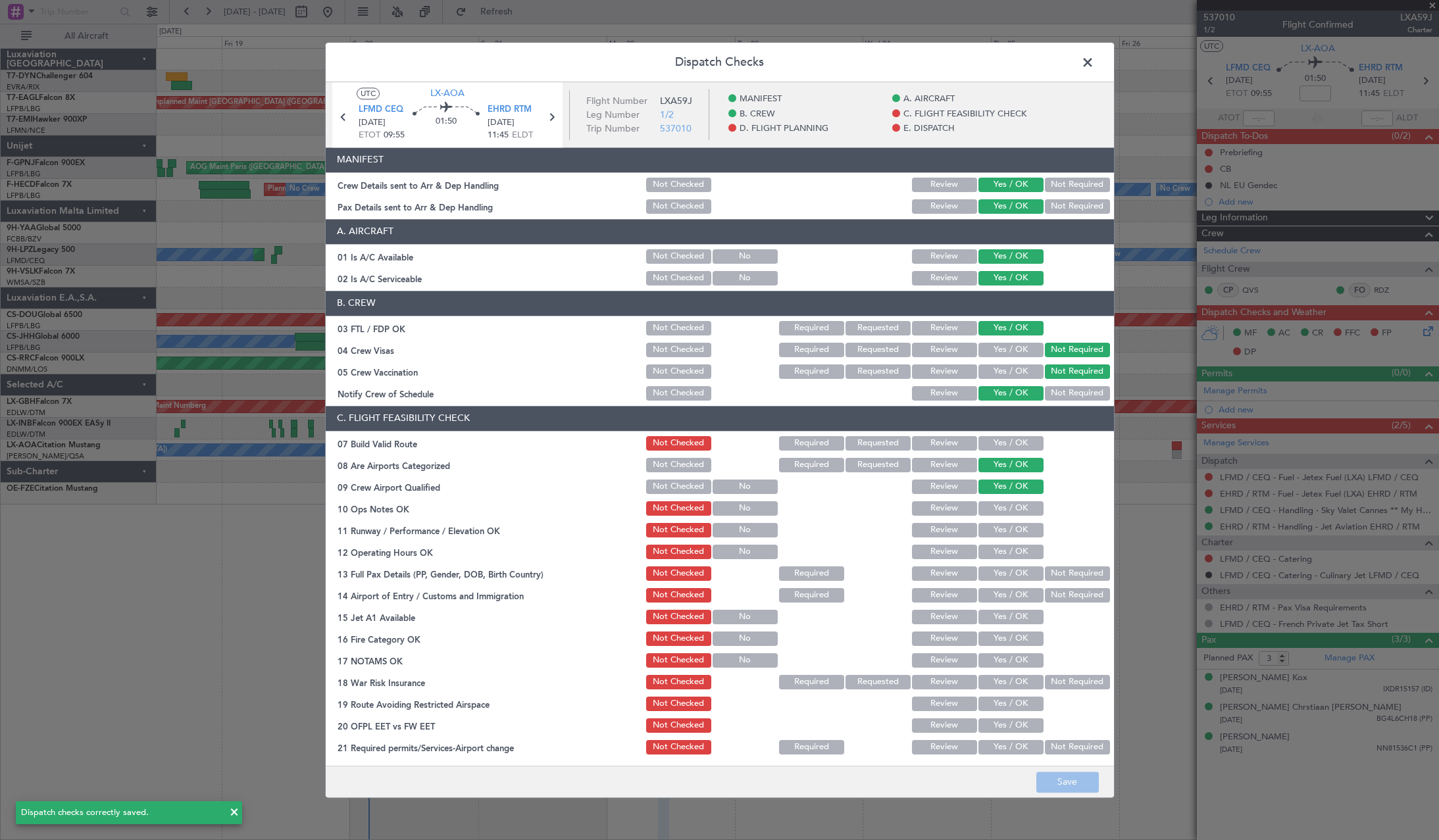
click at [1094, 64] on span at bounding box center [1094, 66] width 0 height 26
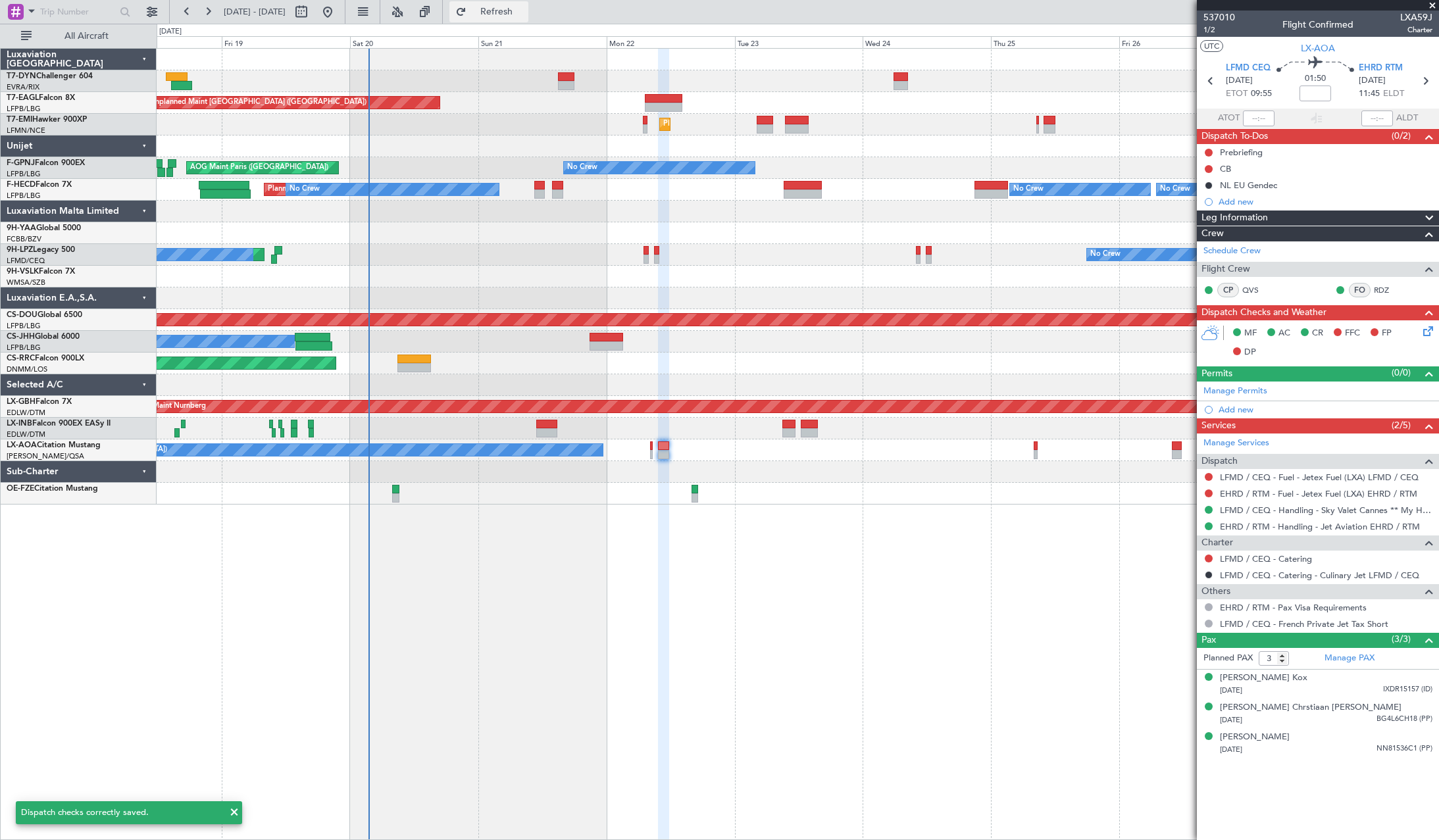
click at [524, 7] on span "Refresh" at bounding box center [496, 12] width 55 height 9
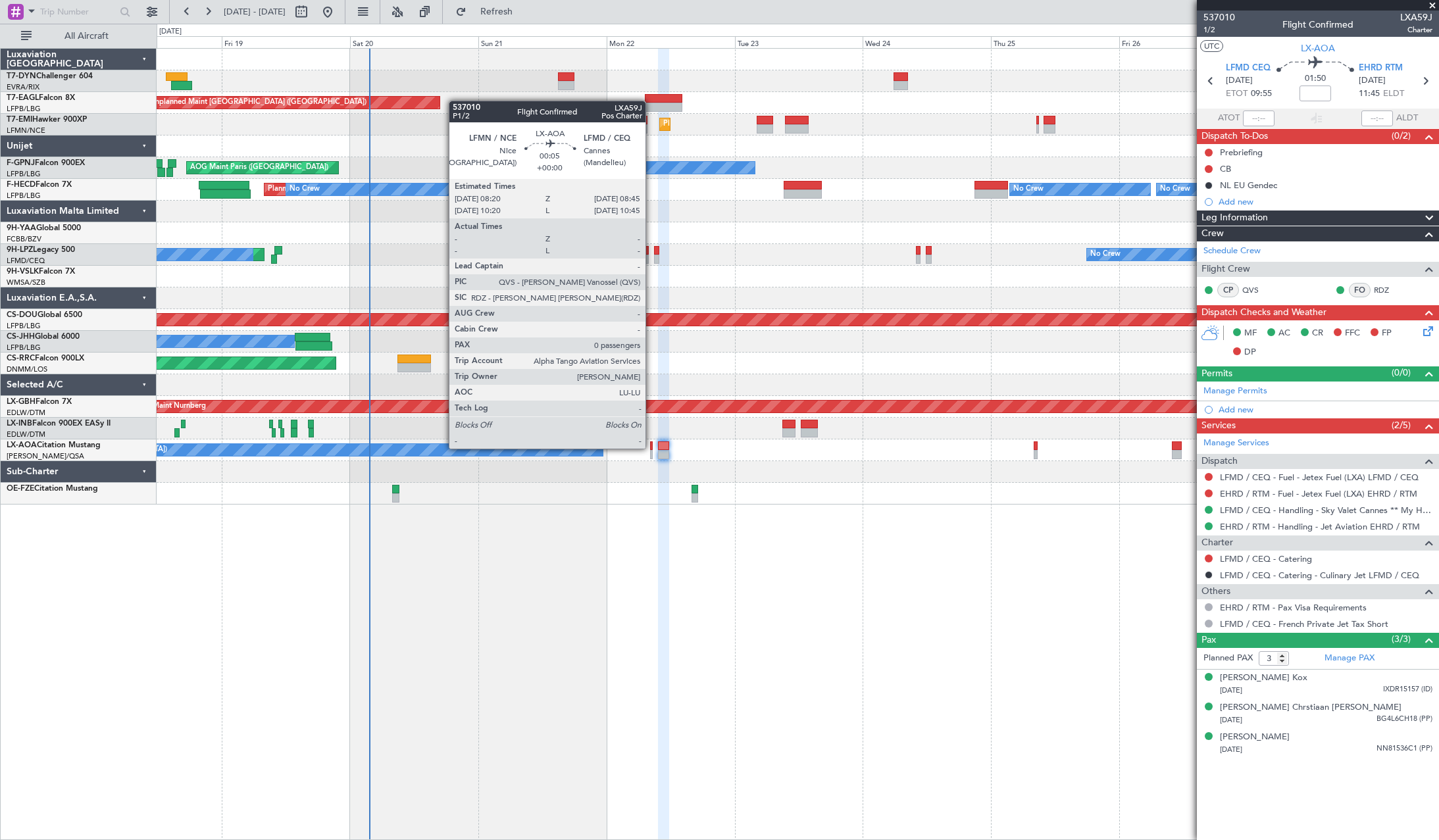
click at [651, 447] on div at bounding box center [650, 446] width 2 height 9
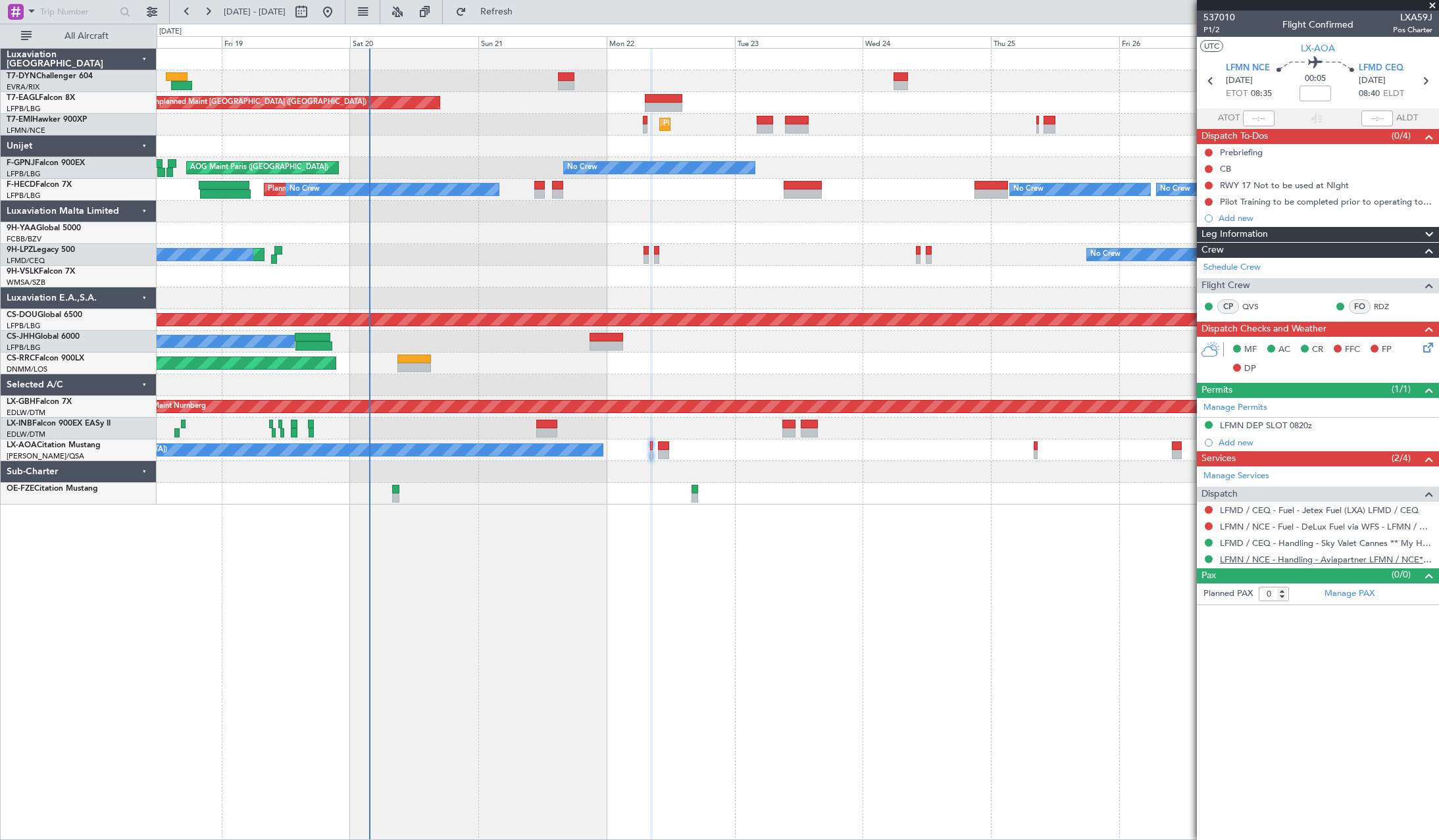
click at [1284, 559] on link "LFMN / NCE - Handling - Aviapartner LFMN / NCE*****MY HANDLING****" at bounding box center [1326, 559] width 212 height 11
click at [1257, 563] on link "LFMN / NCE - Handling - Aviapartner LFMN / NCE*****MY HANDLING****" at bounding box center [1326, 559] width 212 height 11
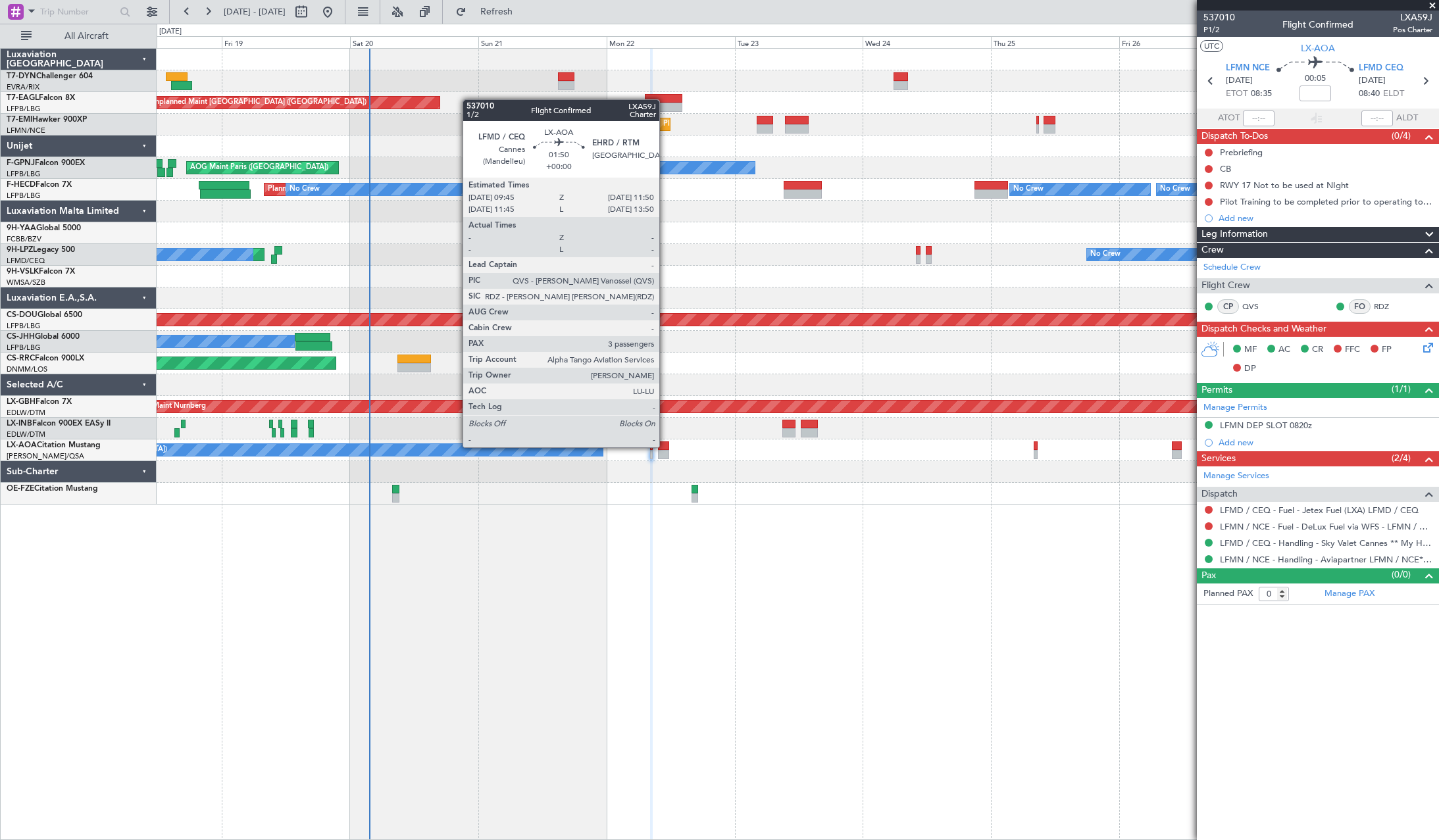
click at [665, 446] on div at bounding box center [663, 446] width 11 height 9
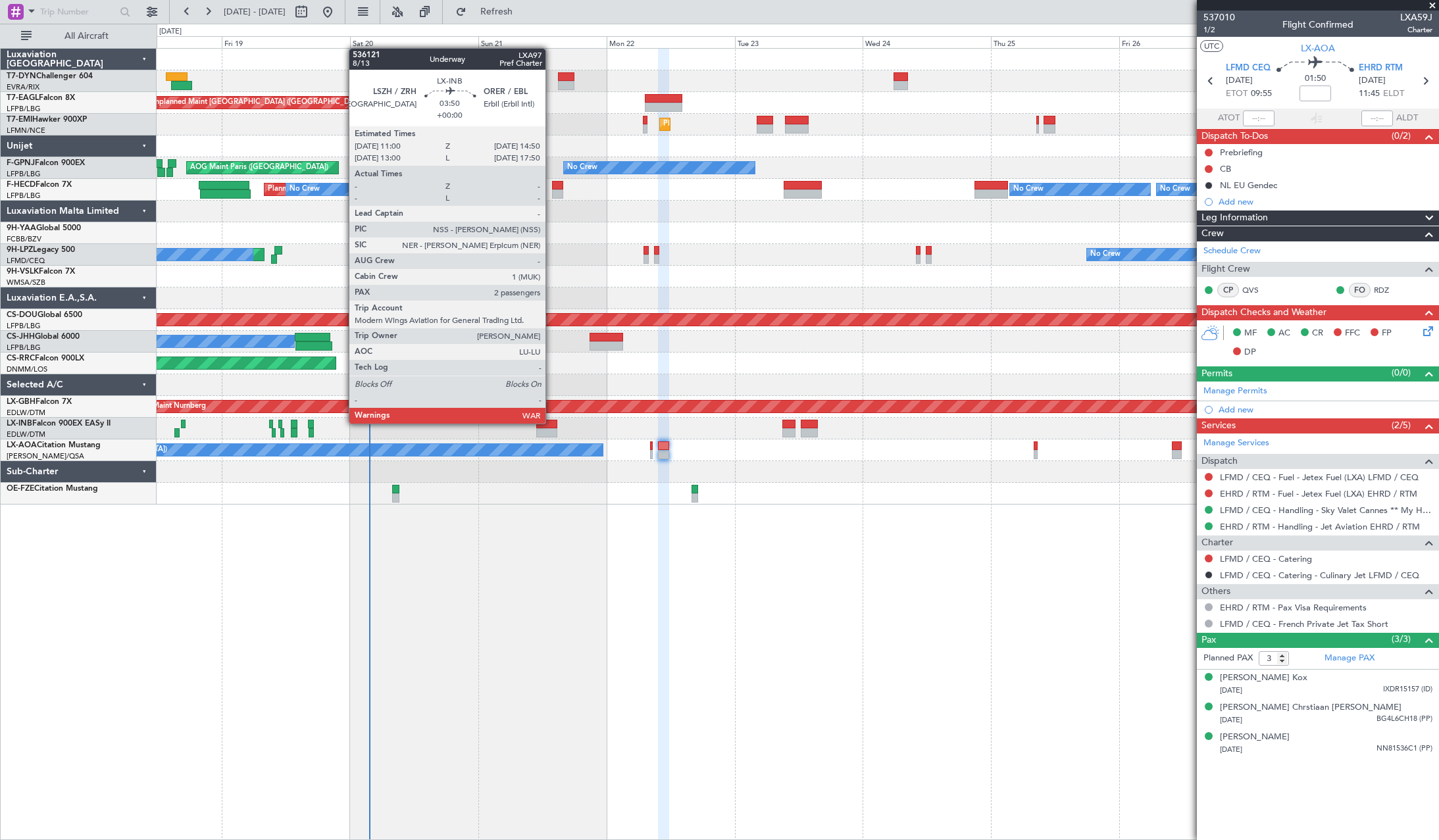
click at [551, 422] on div at bounding box center [547, 424] width 21 height 9
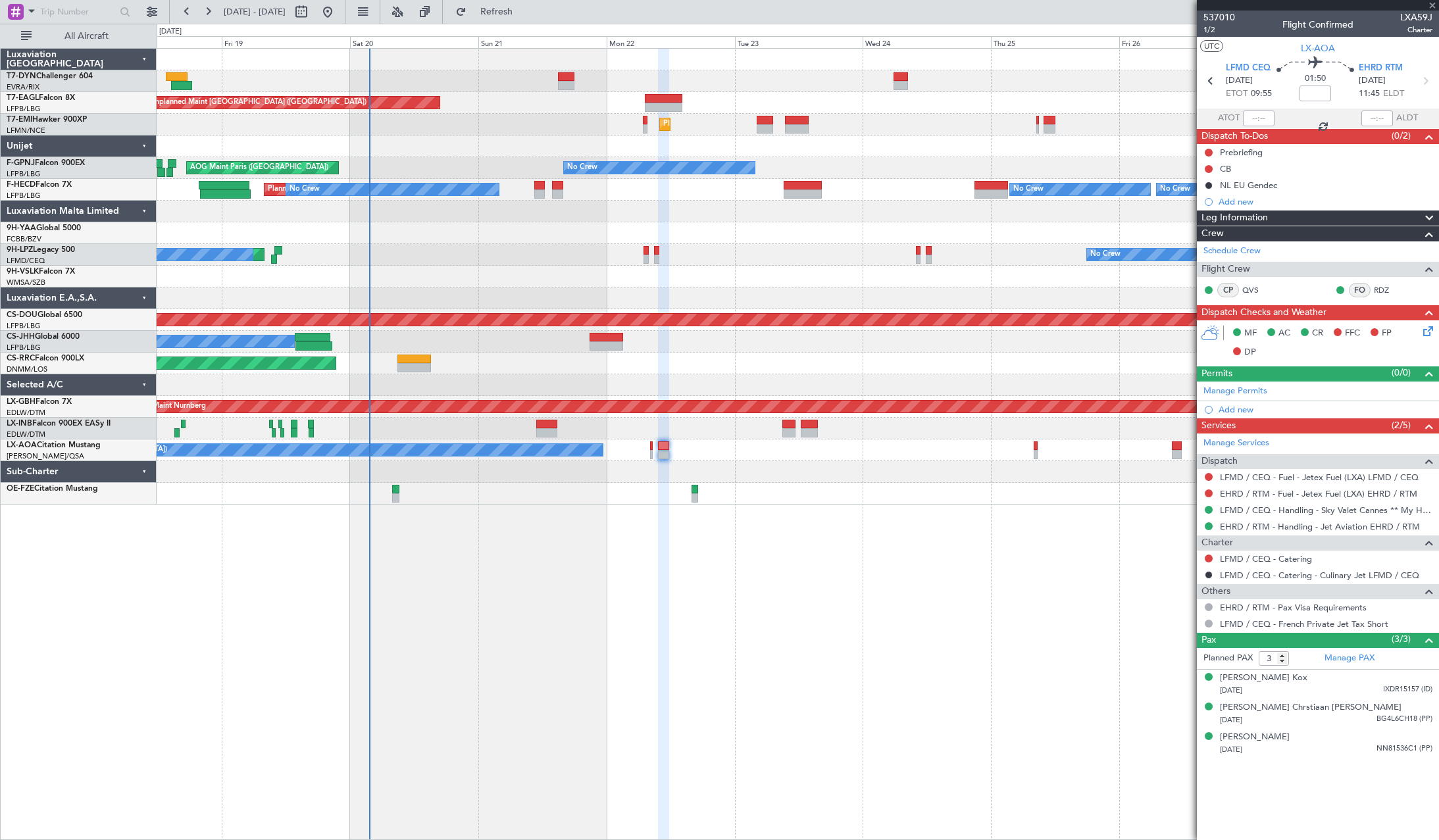
type input "2"
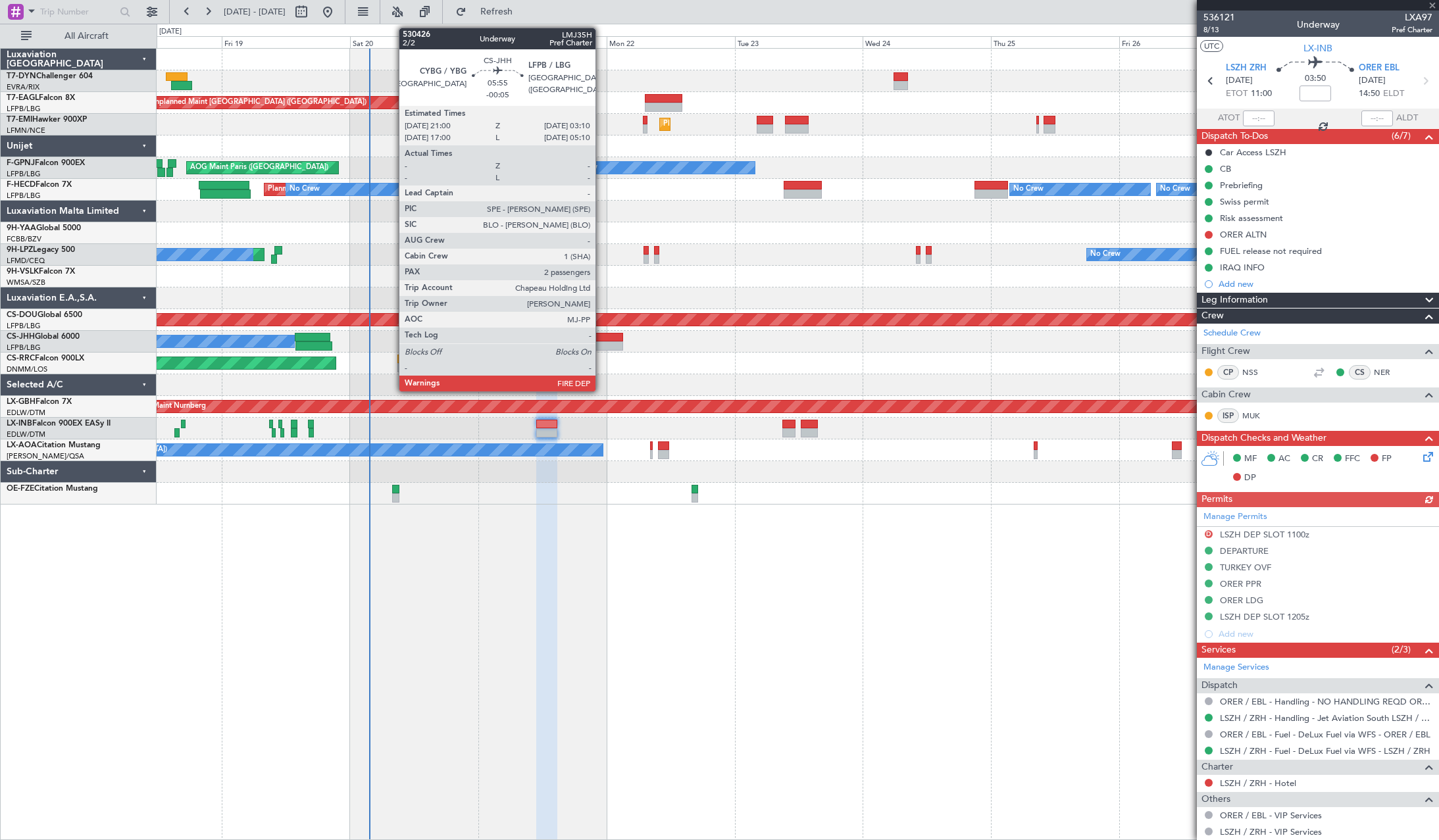
click at [602, 338] on div at bounding box center [606, 337] width 33 height 9
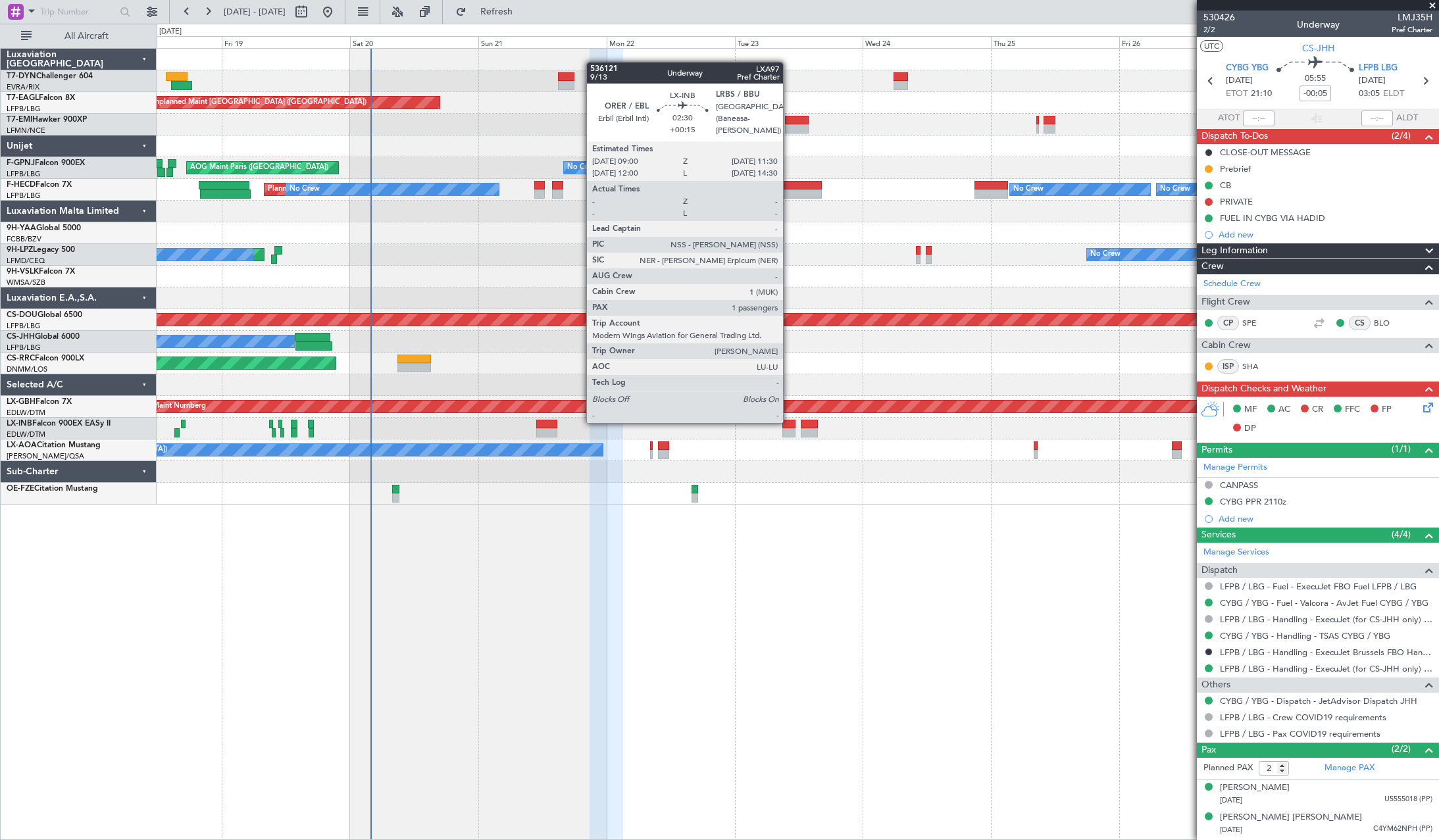
click at [789, 422] on div at bounding box center [789, 424] width 14 height 9
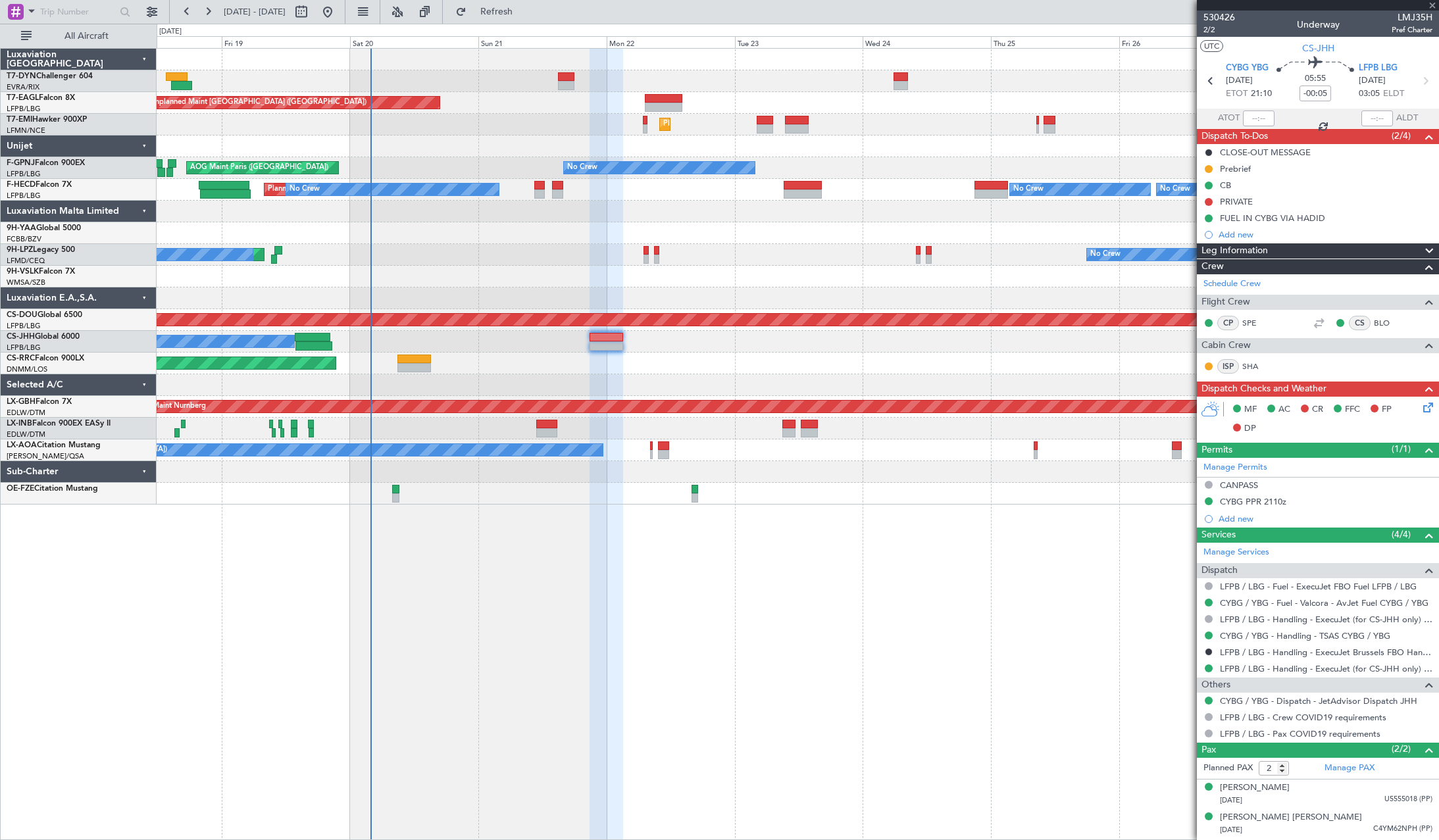
type input "+00:15"
type input "1"
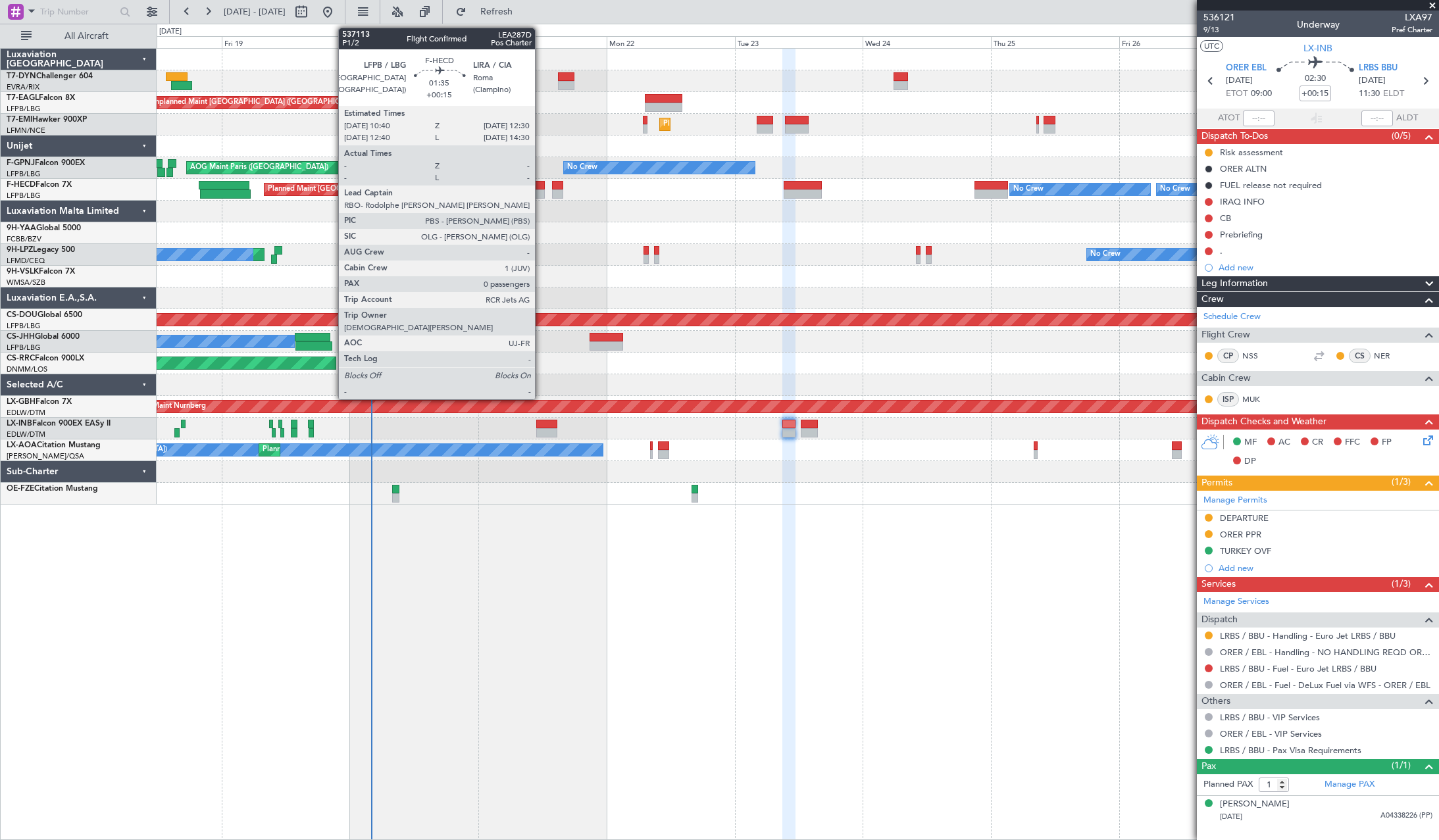
click at [540, 186] on div at bounding box center [539, 185] width 10 height 9
type input "0"
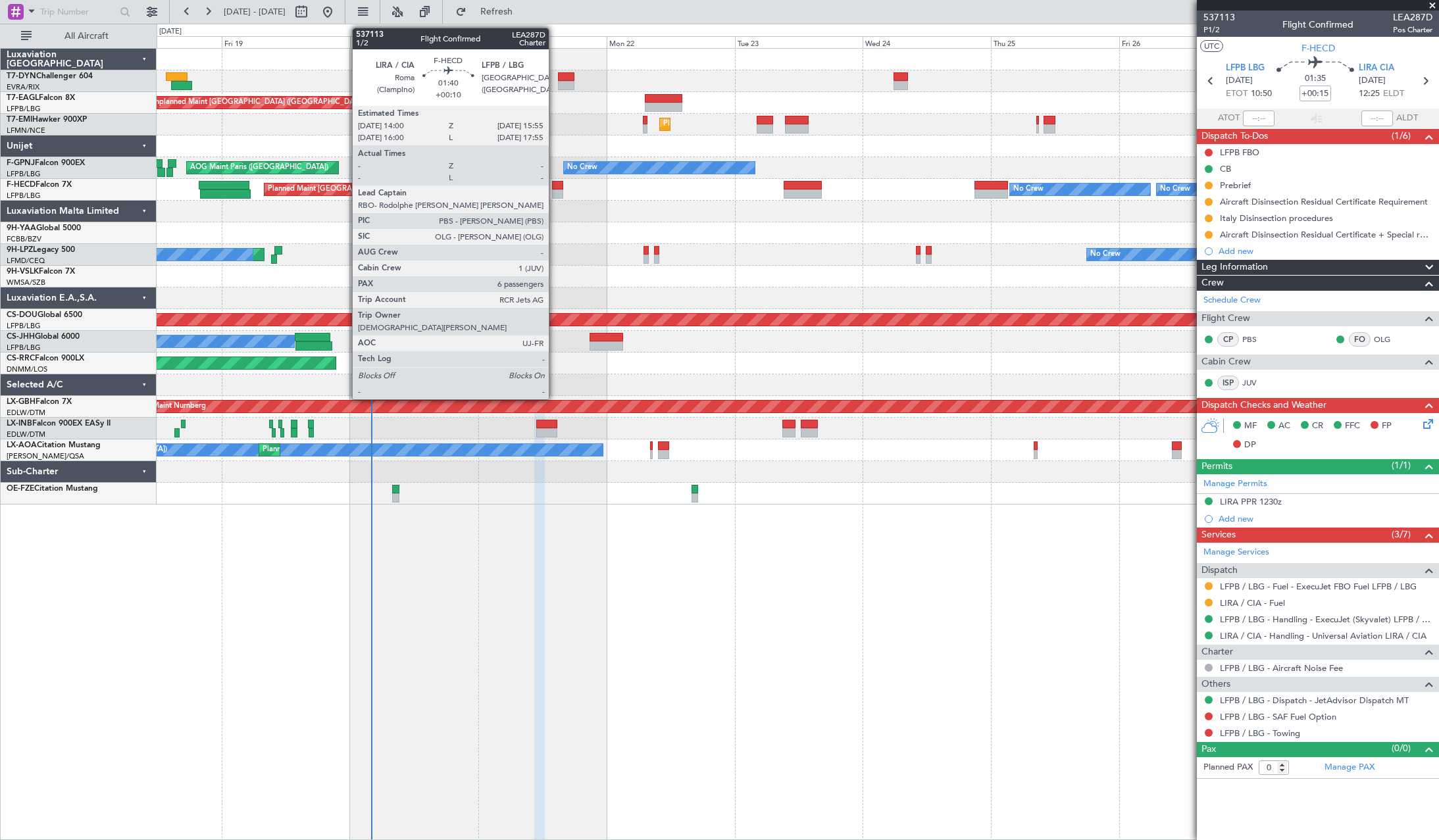
click at [554, 184] on div at bounding box center [557, 185] width 11 height 9
type input "+00:10"
type input "6"
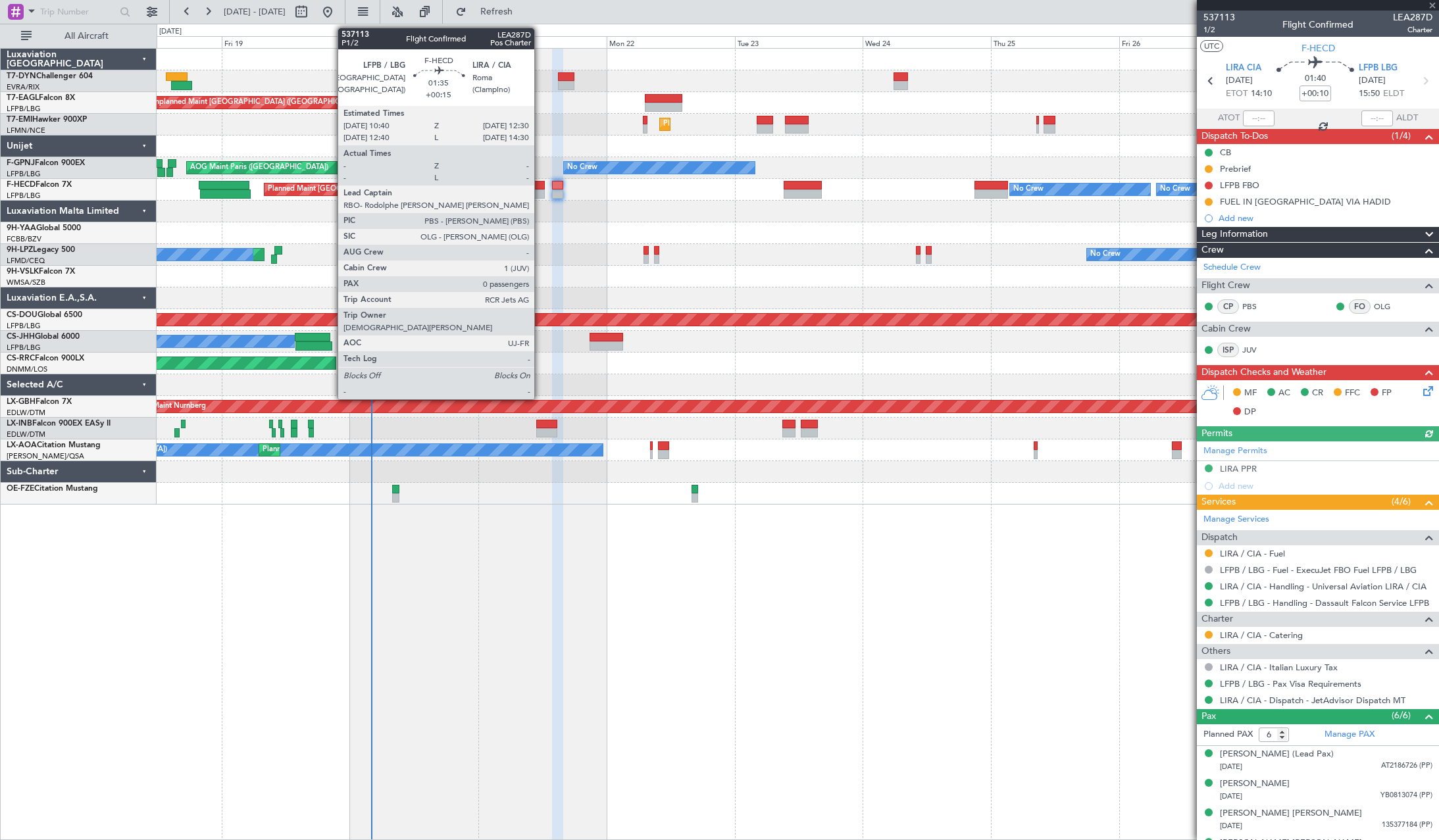
click at [540, 184] on div at bounding box center [539, 185] width 10 height 9
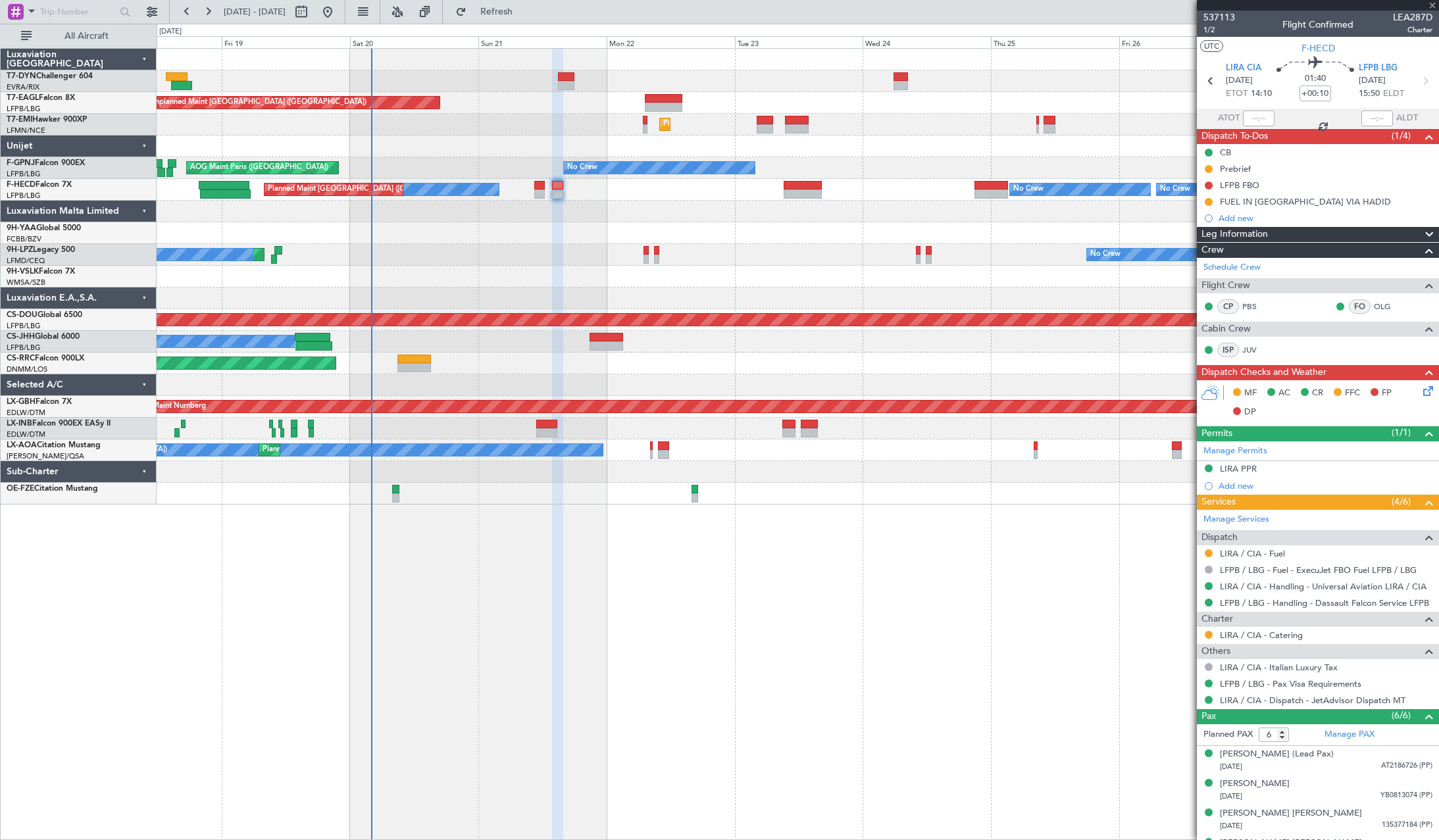
type input "+00:15"
type input "0"
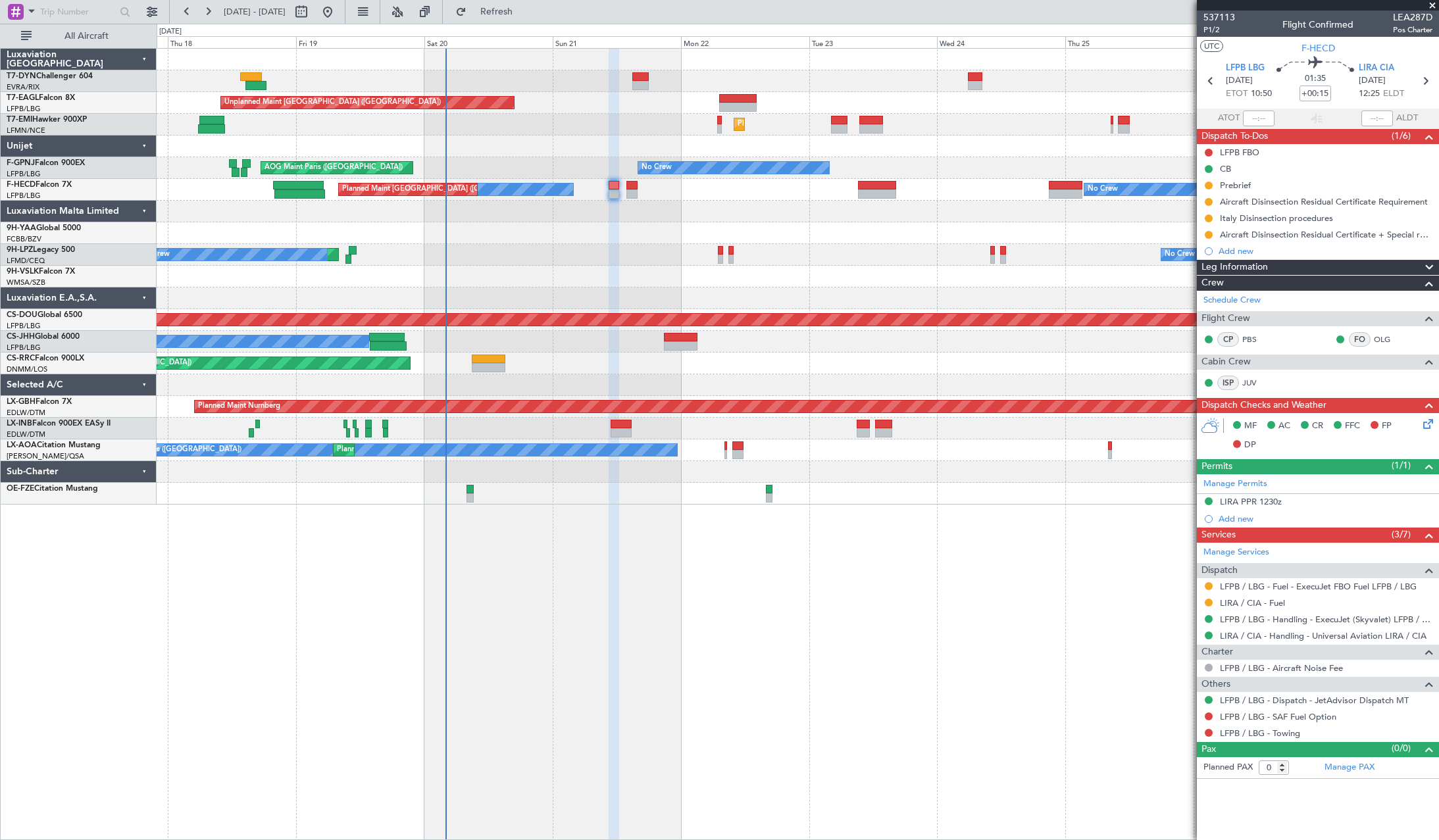
click at [754, 257] on div "No Crew Planned Maint St Gallen (Altenrhein) No Crew" at bounding box center [797, 255] width 1282 height 22
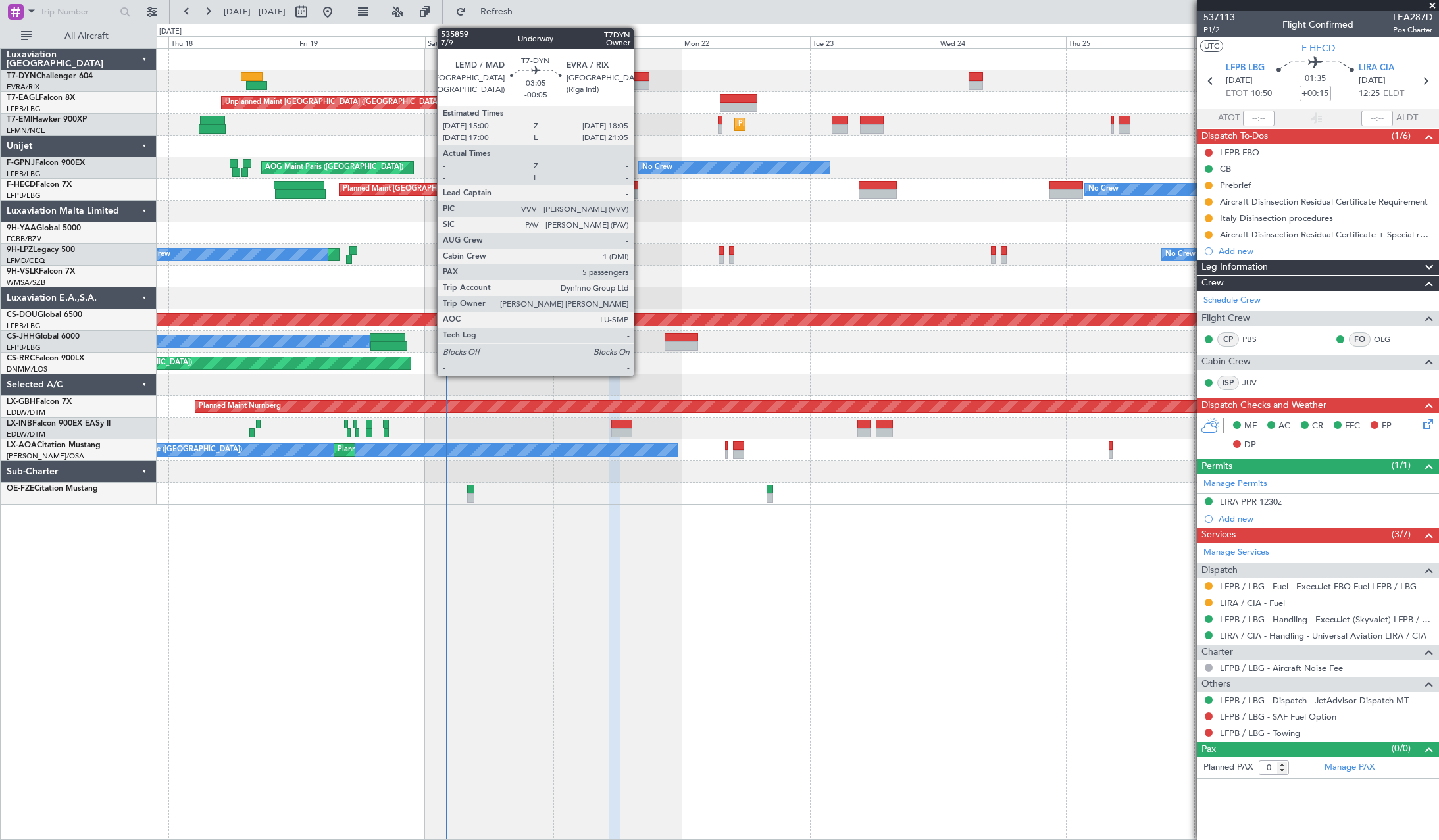
click at [640, 77] on div at bounding box center [641, 77] width 17 height 9
type input "-00:05"
type input "5"
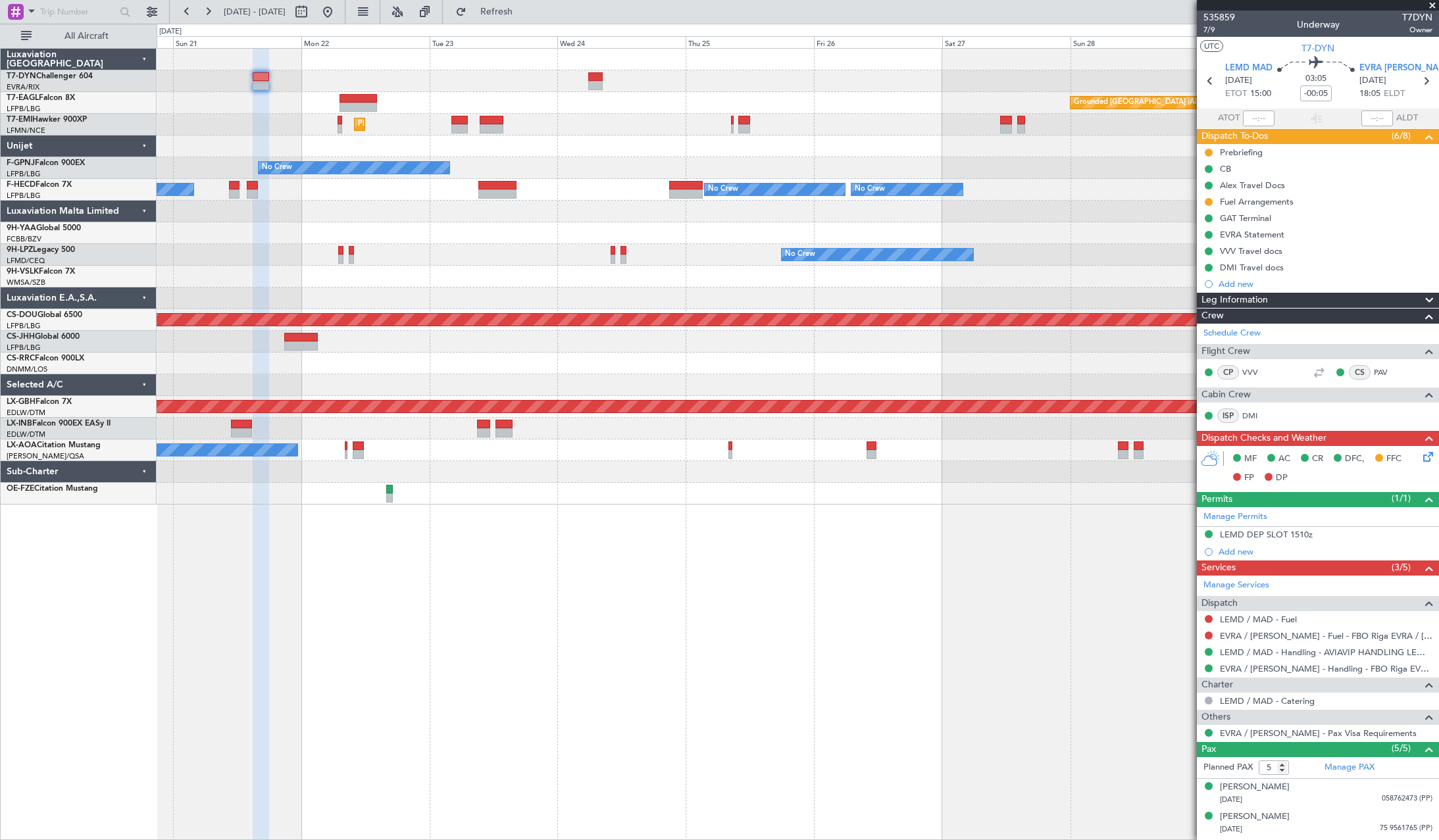
click at [619, 110] on div "Grounded Dubai (Al Maktoum Intl) Unplanned Maint Paris (Le Bourget)" at bounding box center [797, 103] width 1282 height 22
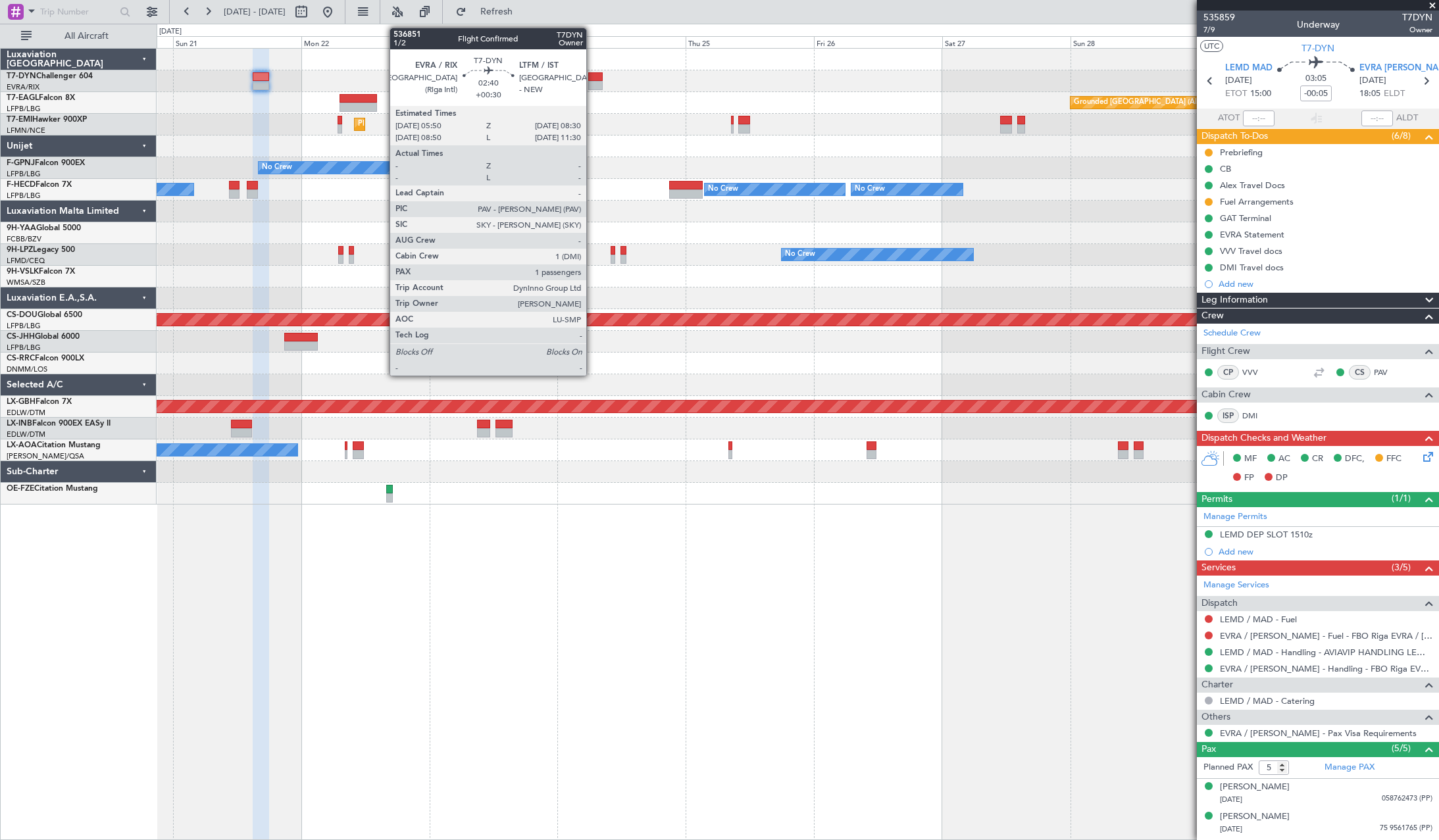
click at [592, 77] on div at bounding box center [595, 77] width 15 height 9
type input "+00:30"
type input "1"
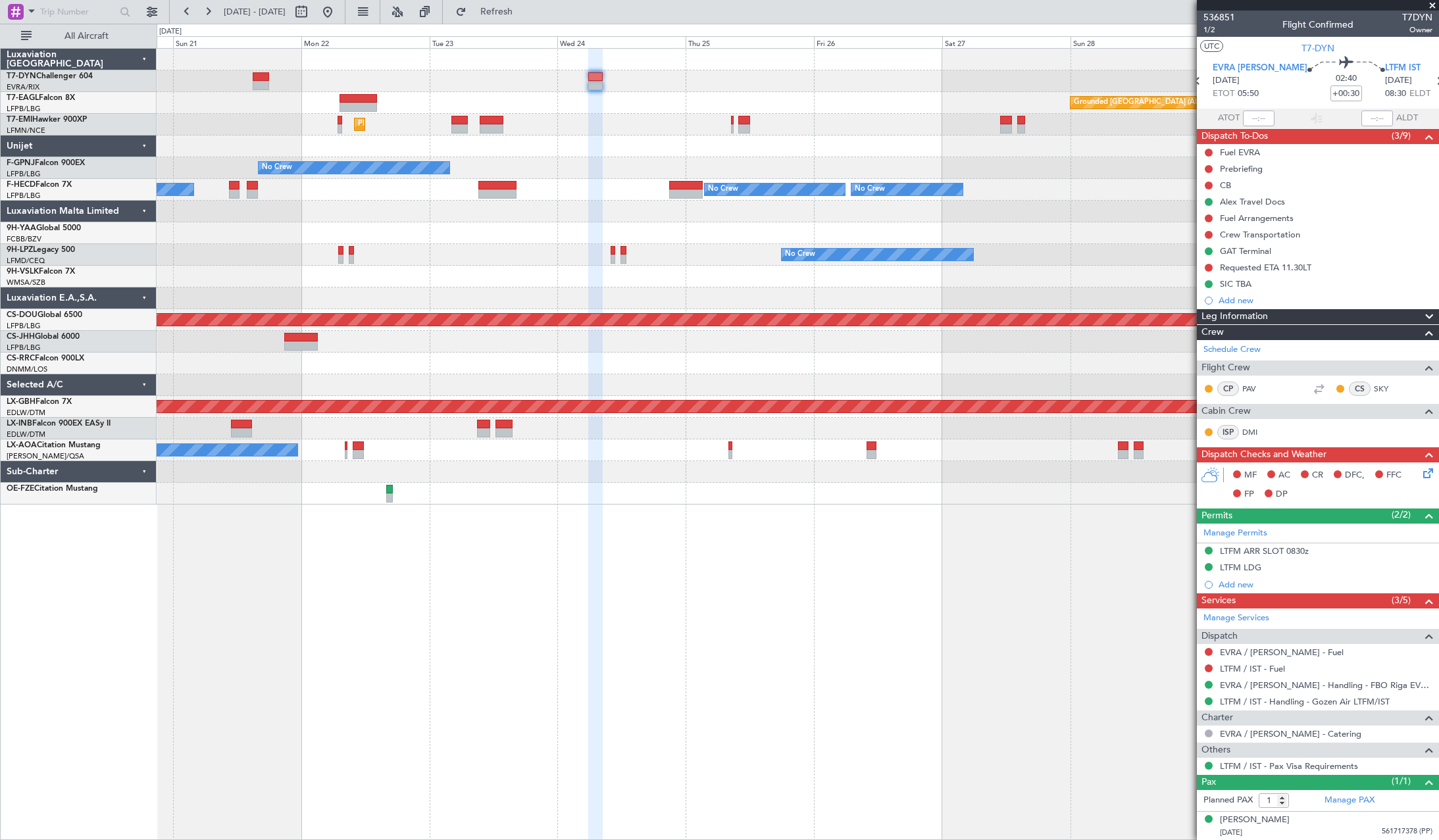
scroll to position [1, 0]
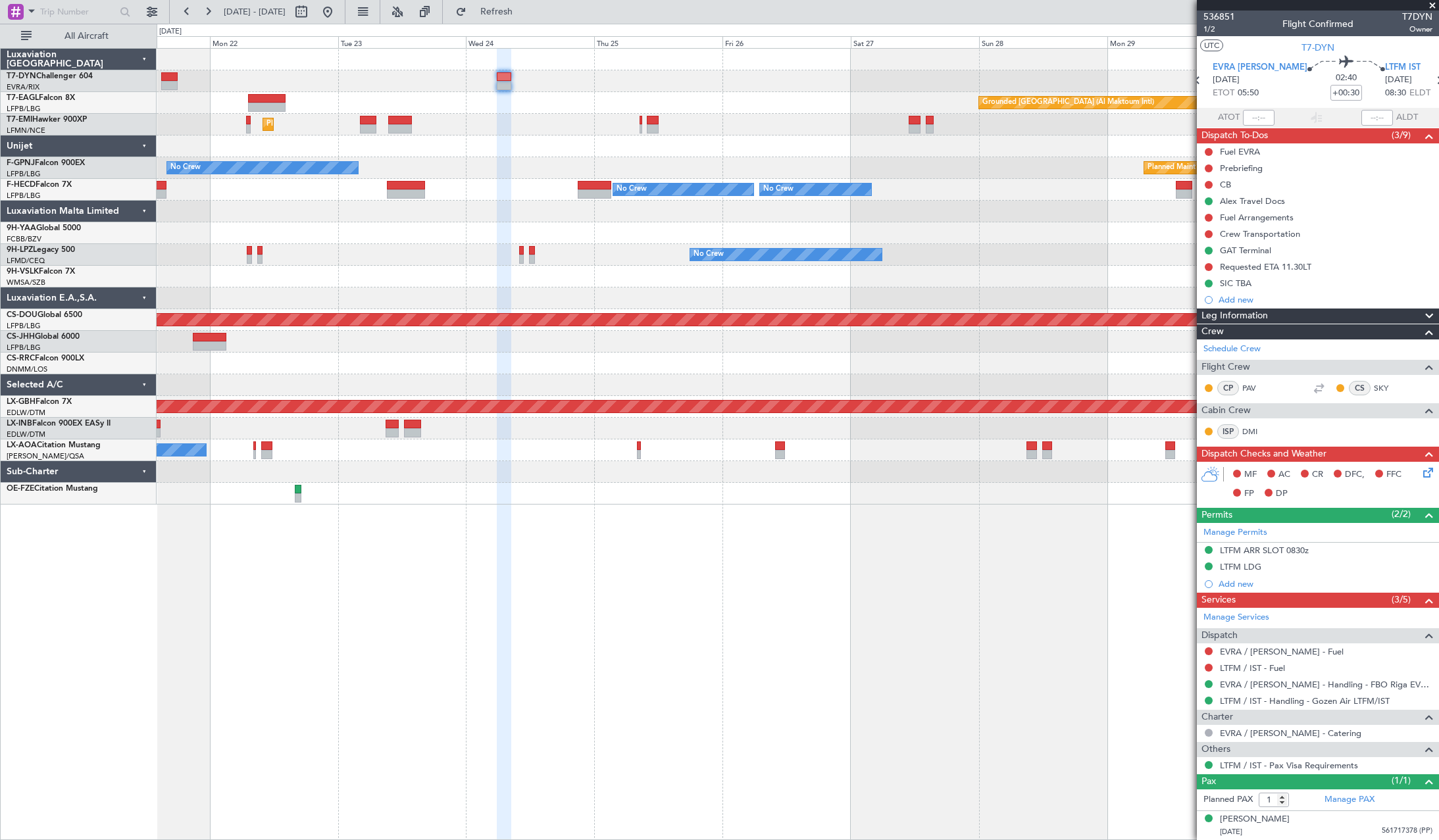
click at [959, 156] on div "Grounded Dubai (Al Maktoum Intl) Unplanned Maint Paris (Le Bourget) Planned Mai…" at bounding box center [797, 277] width 1282 height 456
click at [786, 82] on div at bounding box center [797, 81] width 1282 height 22
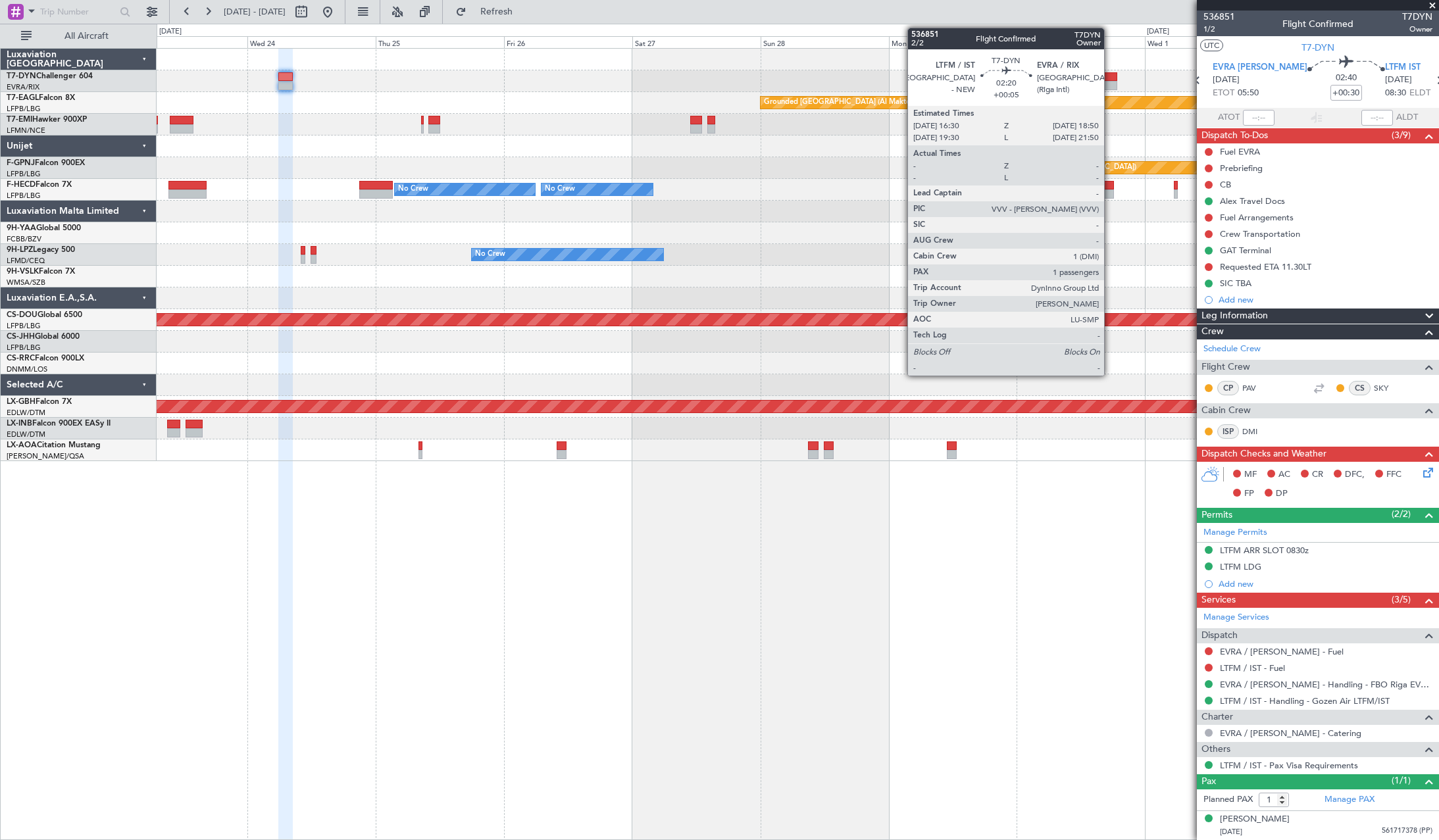
click at [1109, 74] on div at bounding box center [1110, 77] width 12 height 9
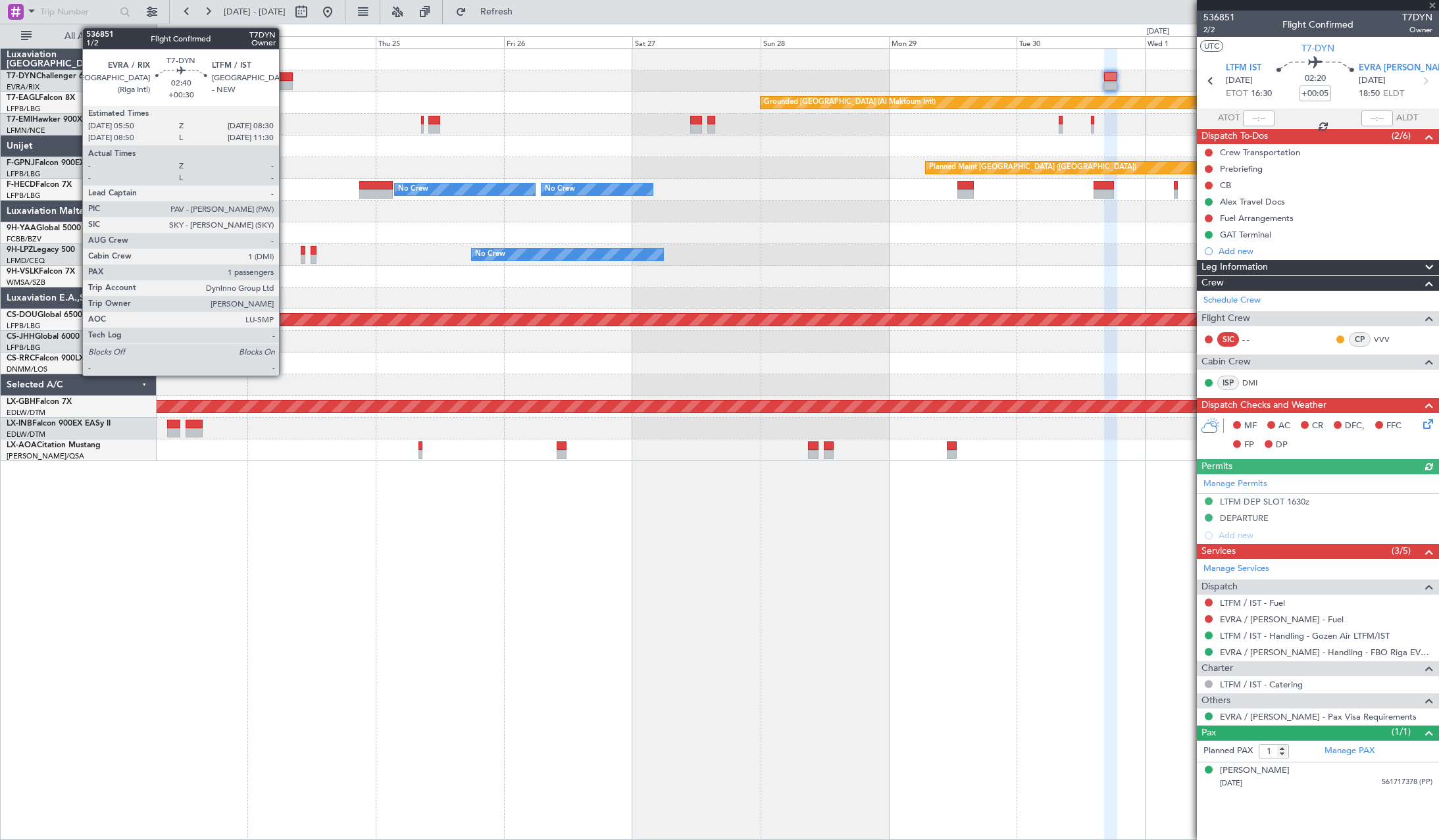
click at [285, 77] on div at bounding box center [285, 77] width 15 height 9
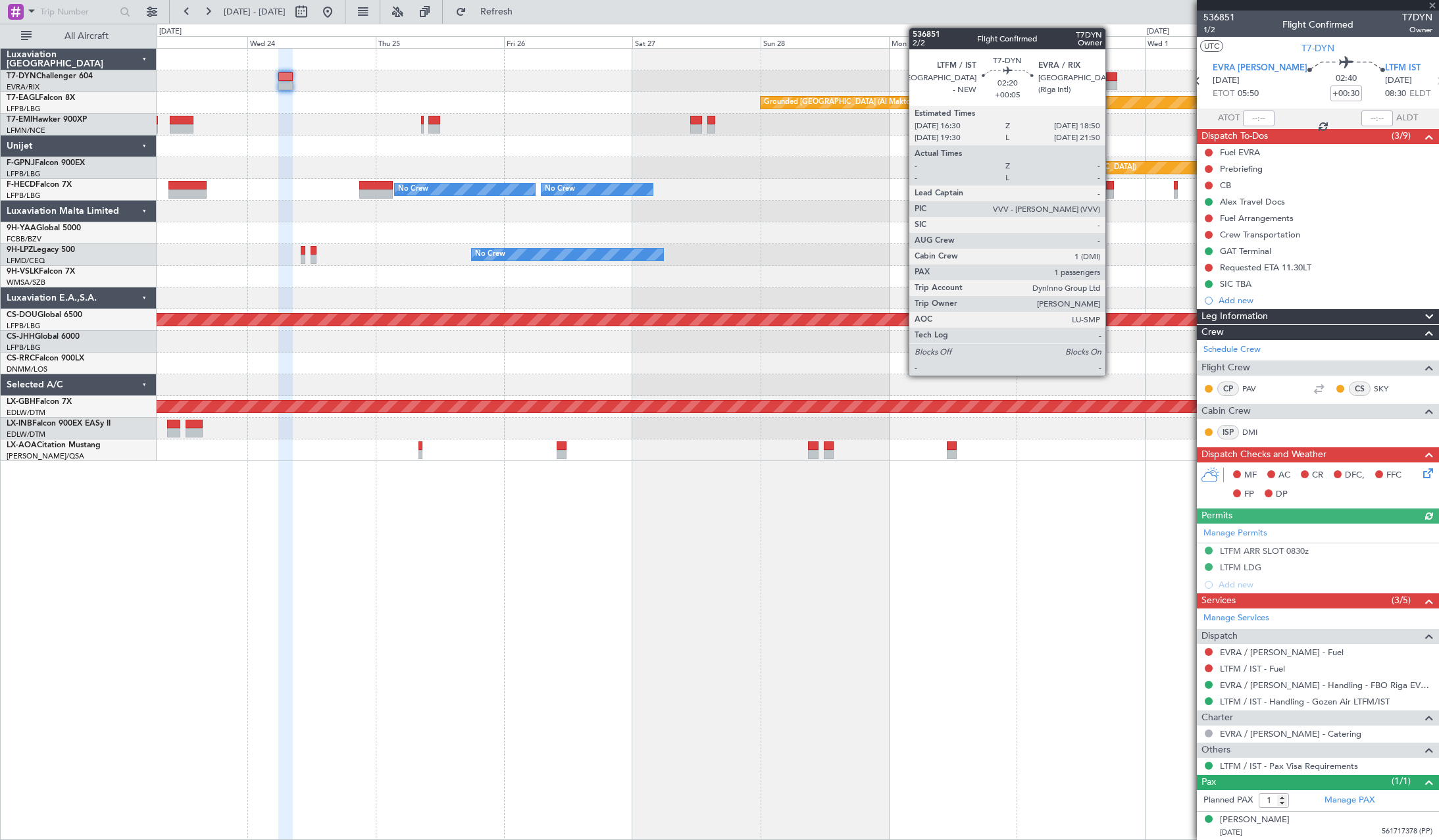
click at [1111, 72] on div at bounding box center [1110, 77] width 12 height 9
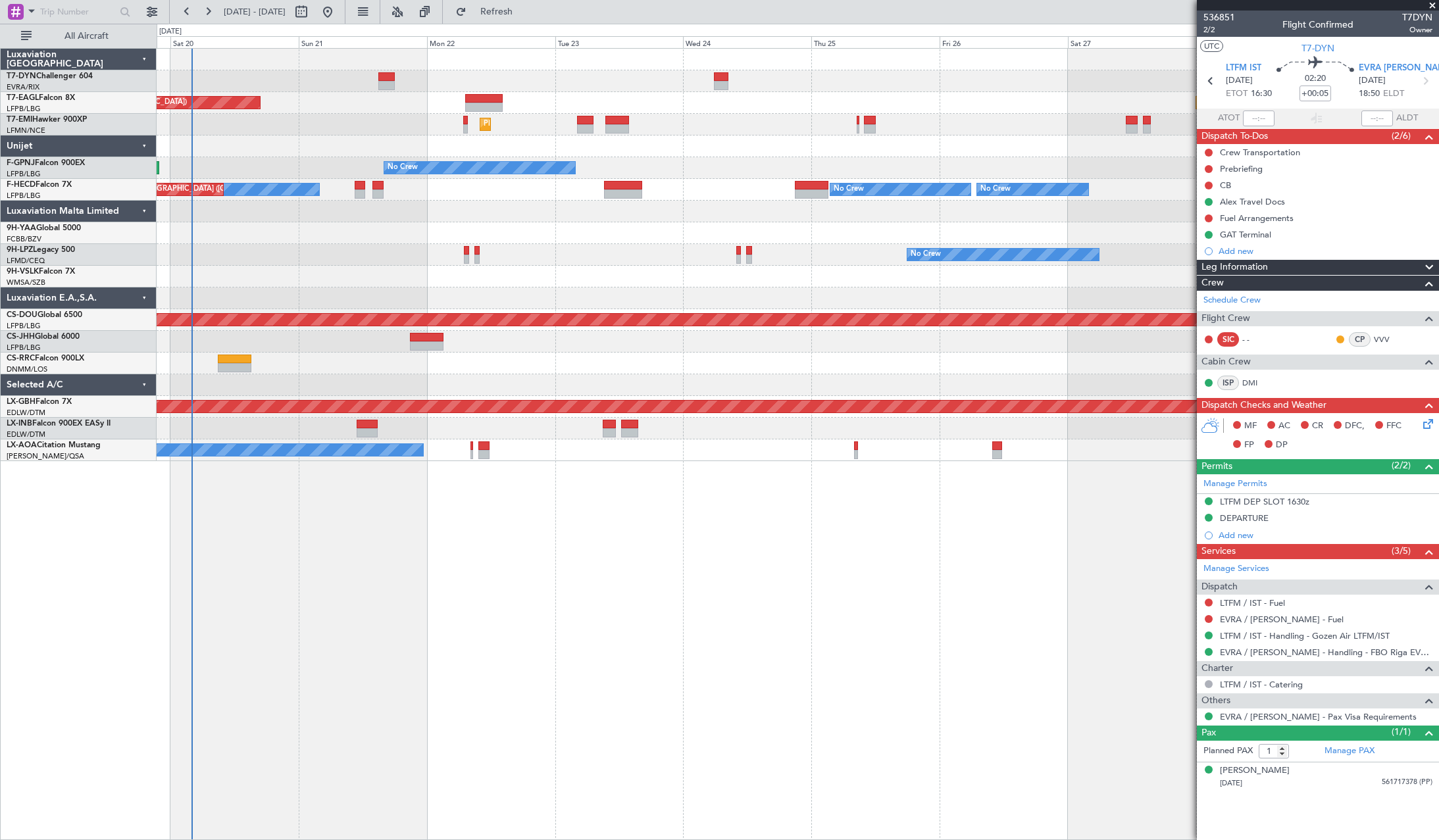
click at [920, 136] on div "Grounded Dubai (Al Maktoum Intl) Unplanned Maint Paris (Le Bourget) Planned Mai…" at bounding box center [797, 255] width 1282 height 412
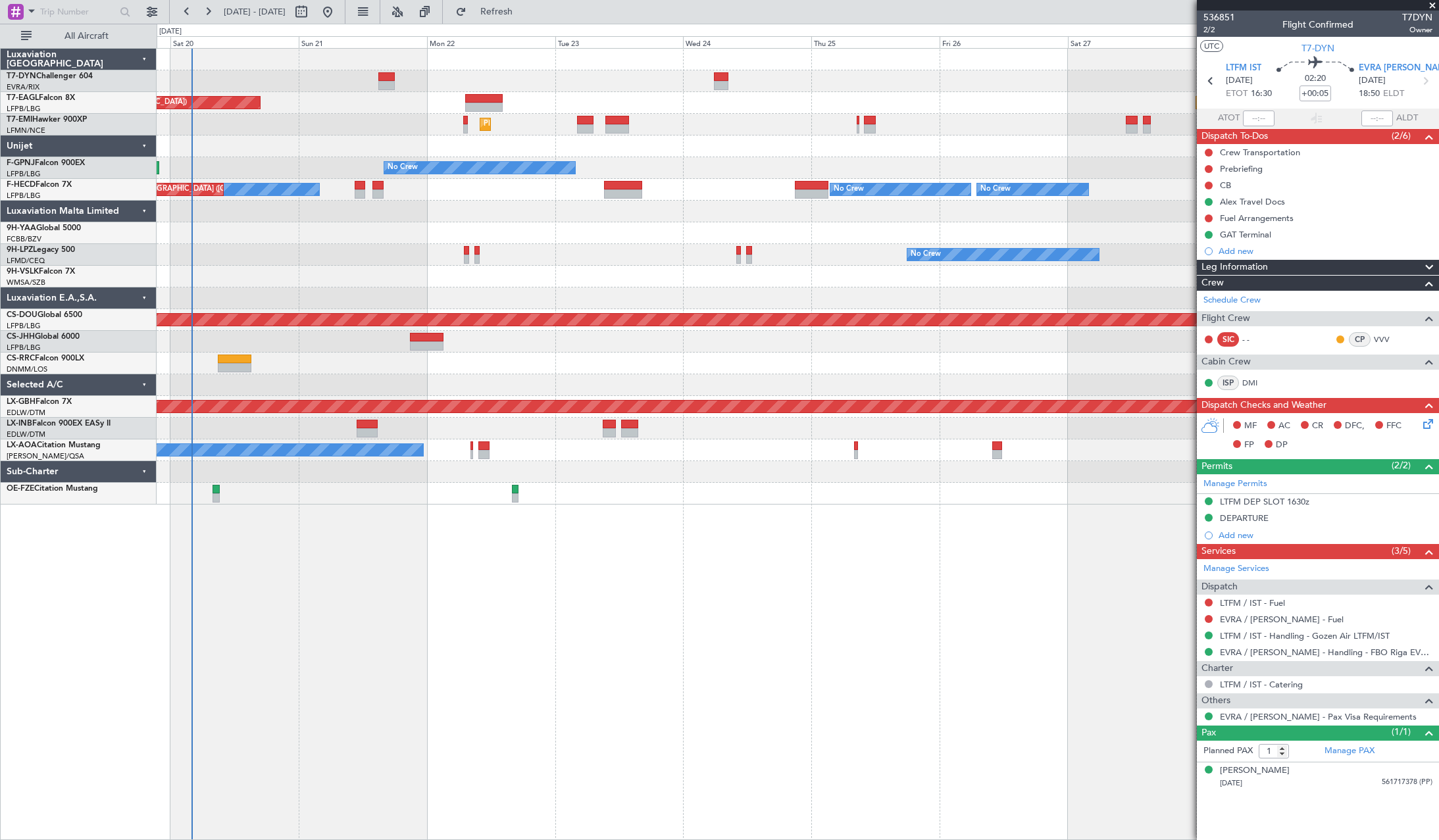
click at [495, 129] on div "Planned Maint [GEOGRAPHIC_DATA]" at bounding box center [797, 125] width 1282 height 22
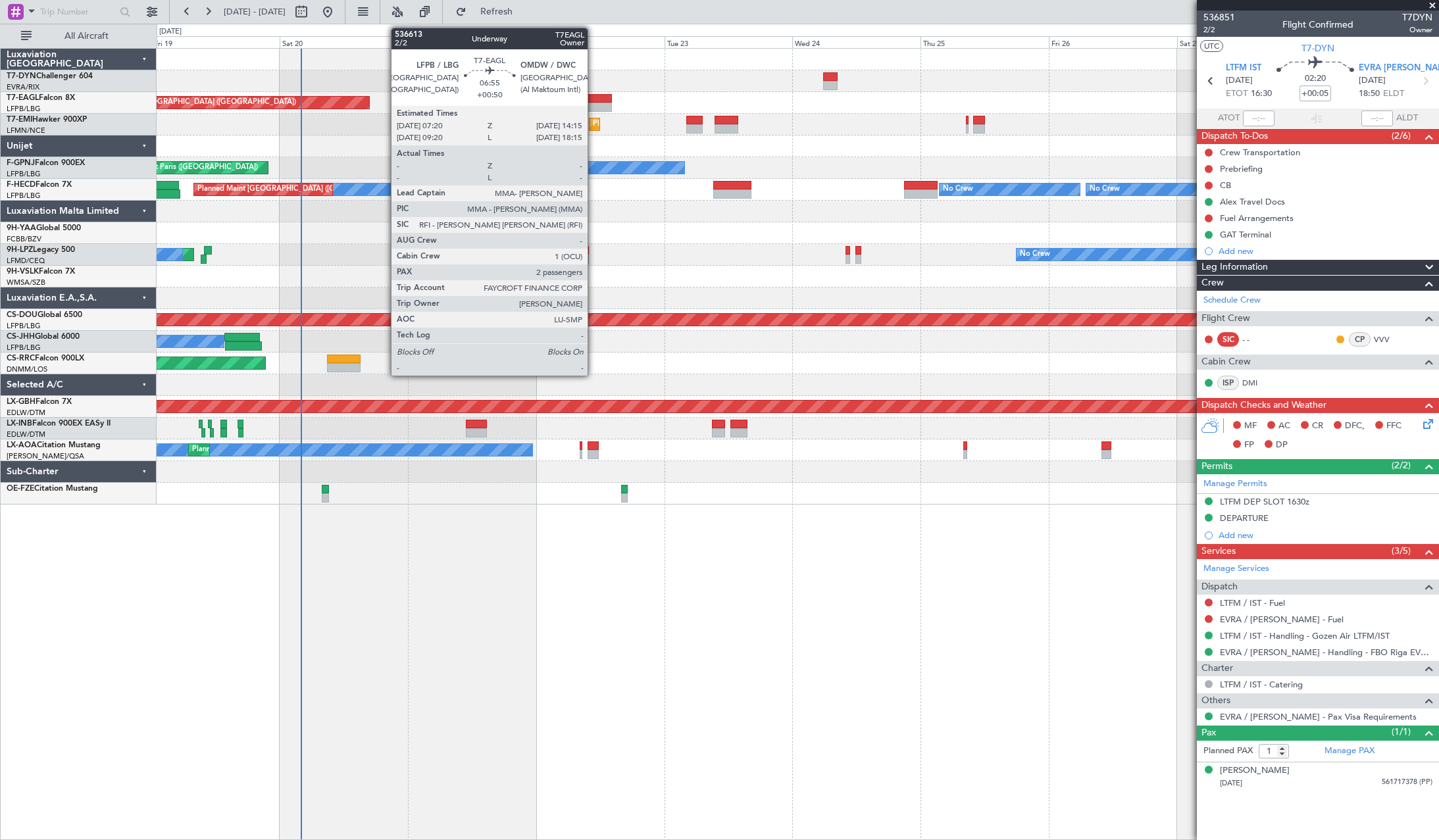
click at [593, 98] on div at bounding box center [593, 98] width 37 height 9
type input "+00:50"
type input "2"
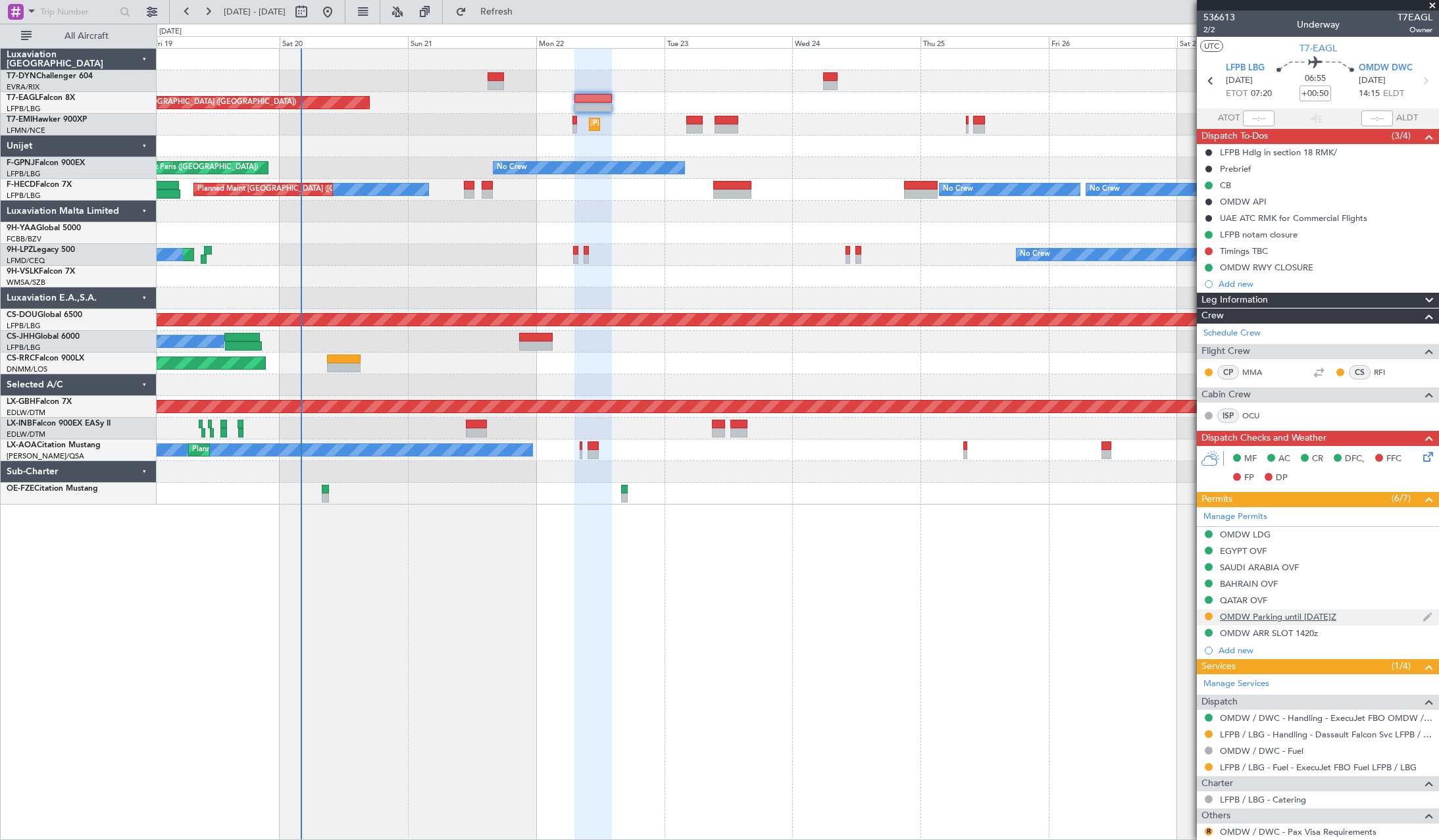
scroll to position [96, 0]
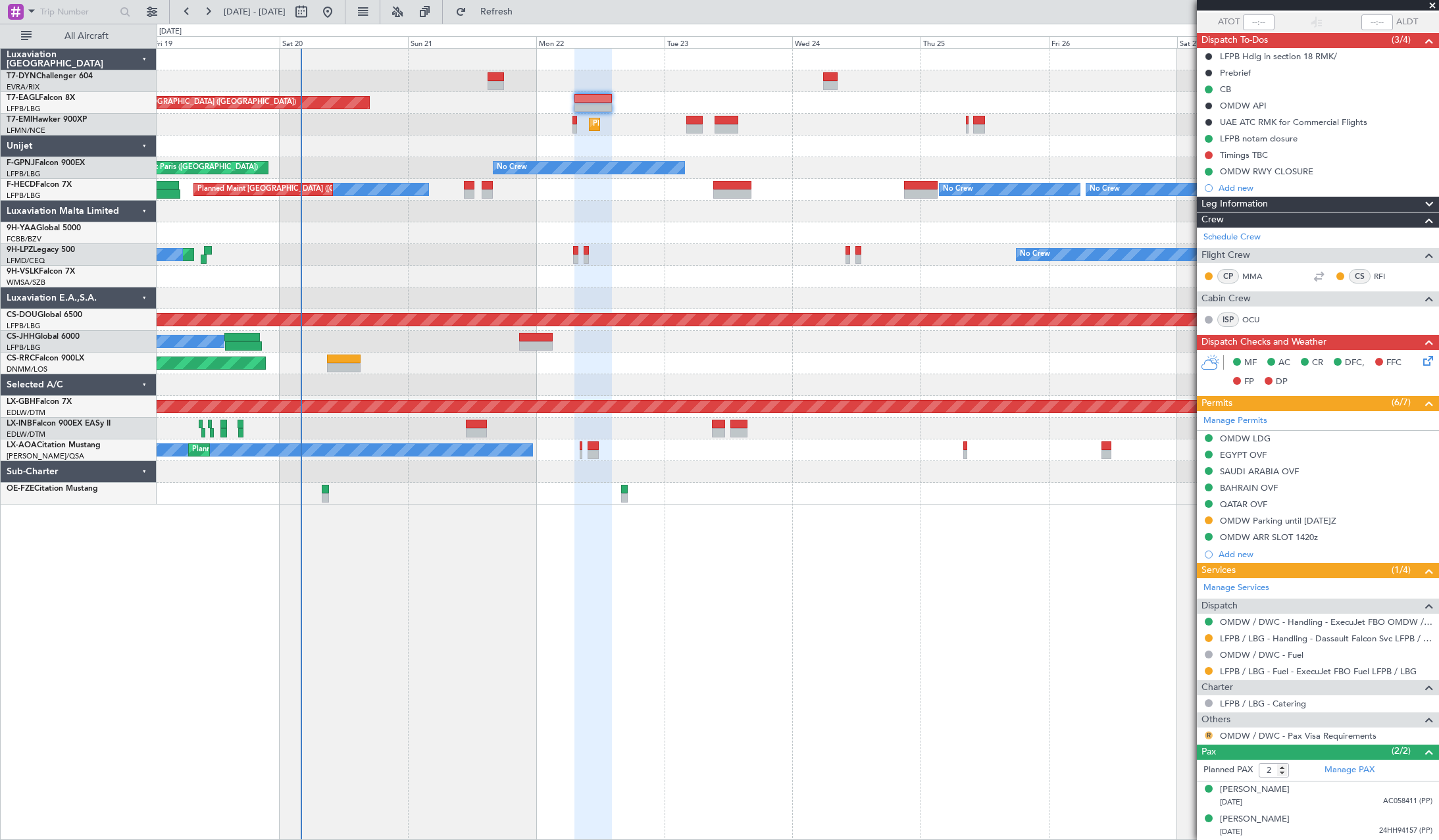
click at [1209, 733] on button "R" at bounding box center [1209, 735] width 8 height 8
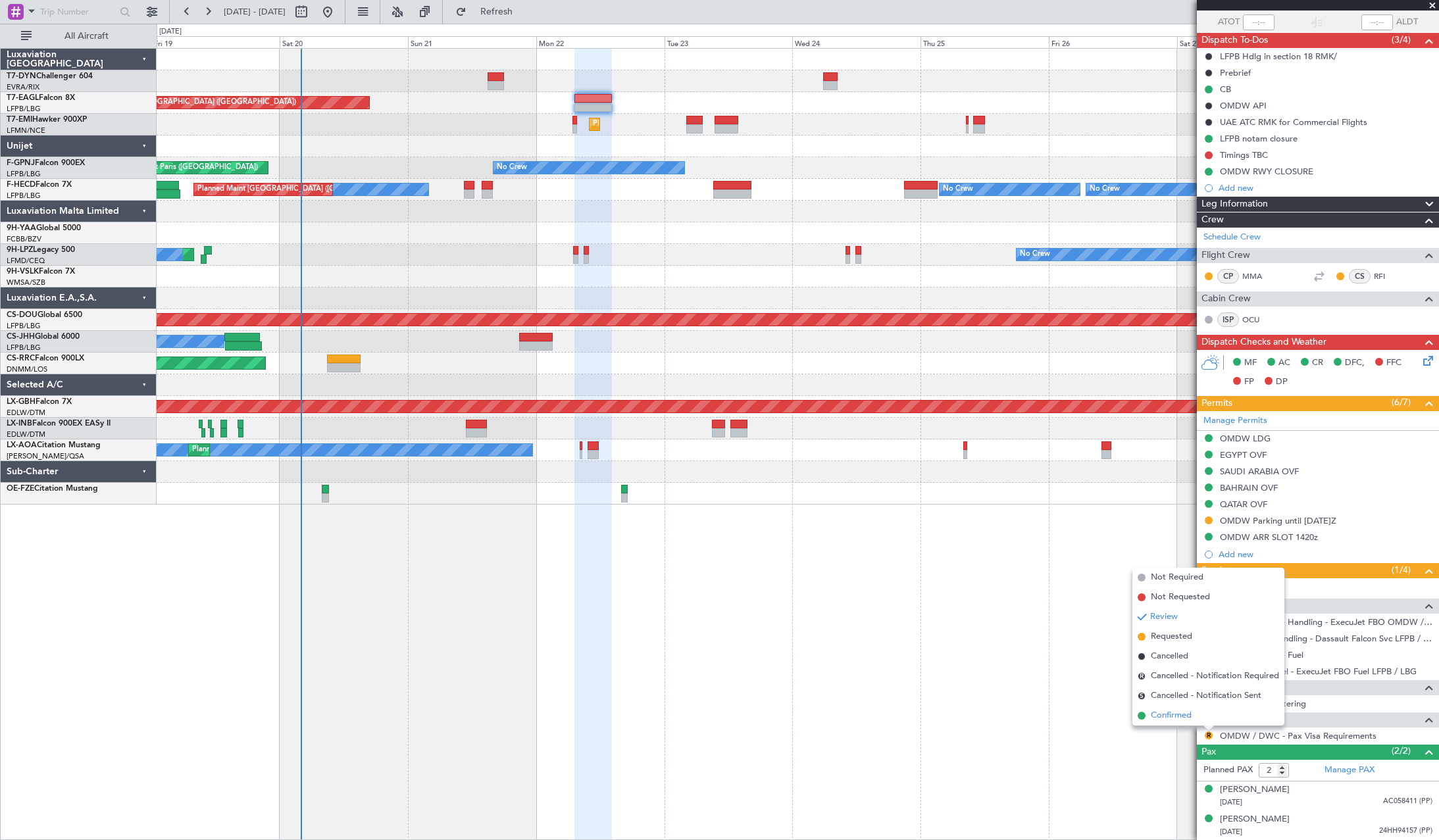
click at [1151, 711] on span "Confirmed" at bounding box center [1171, 715] width 41 height 13
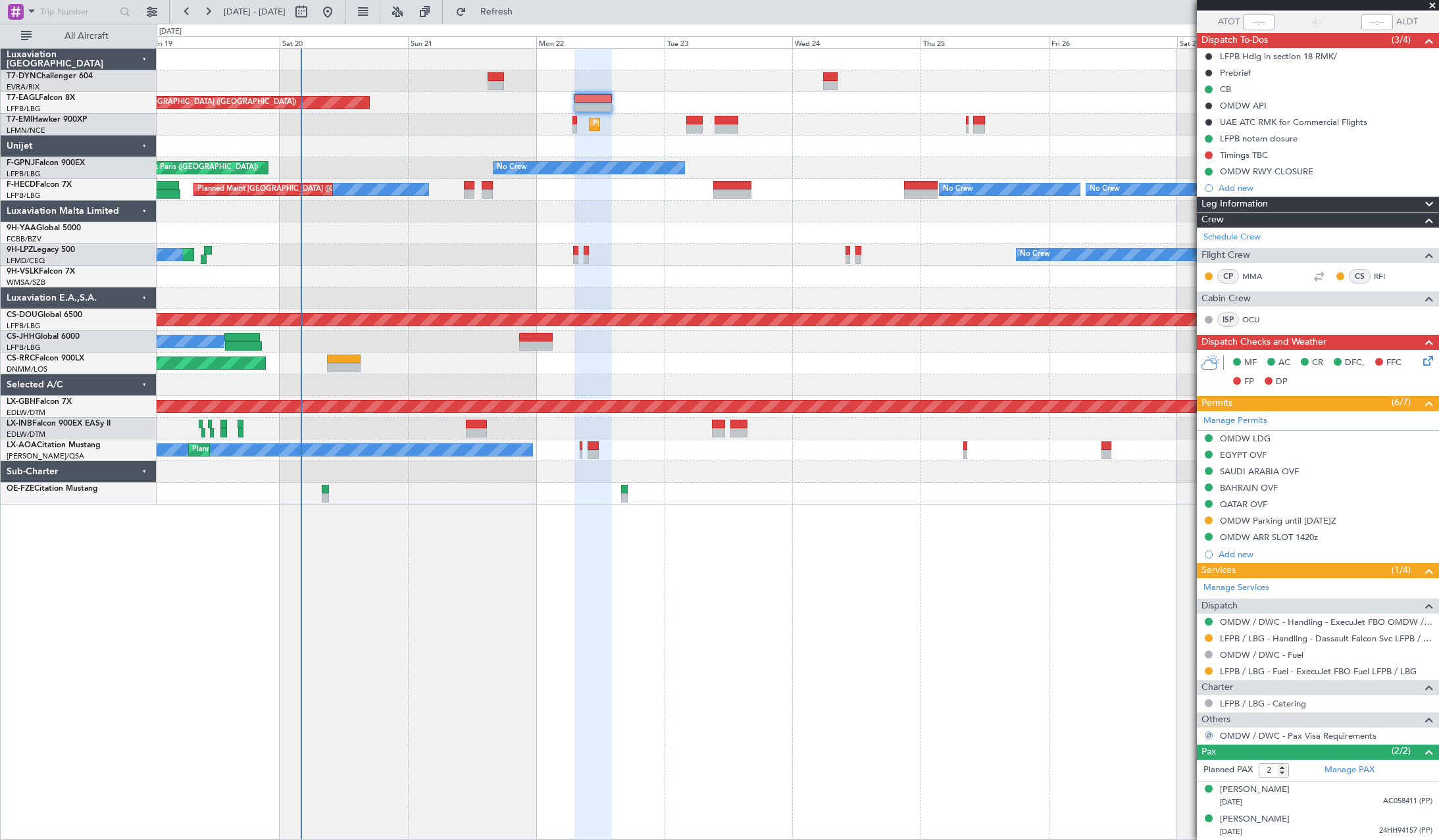
scroll to position [0, 0]
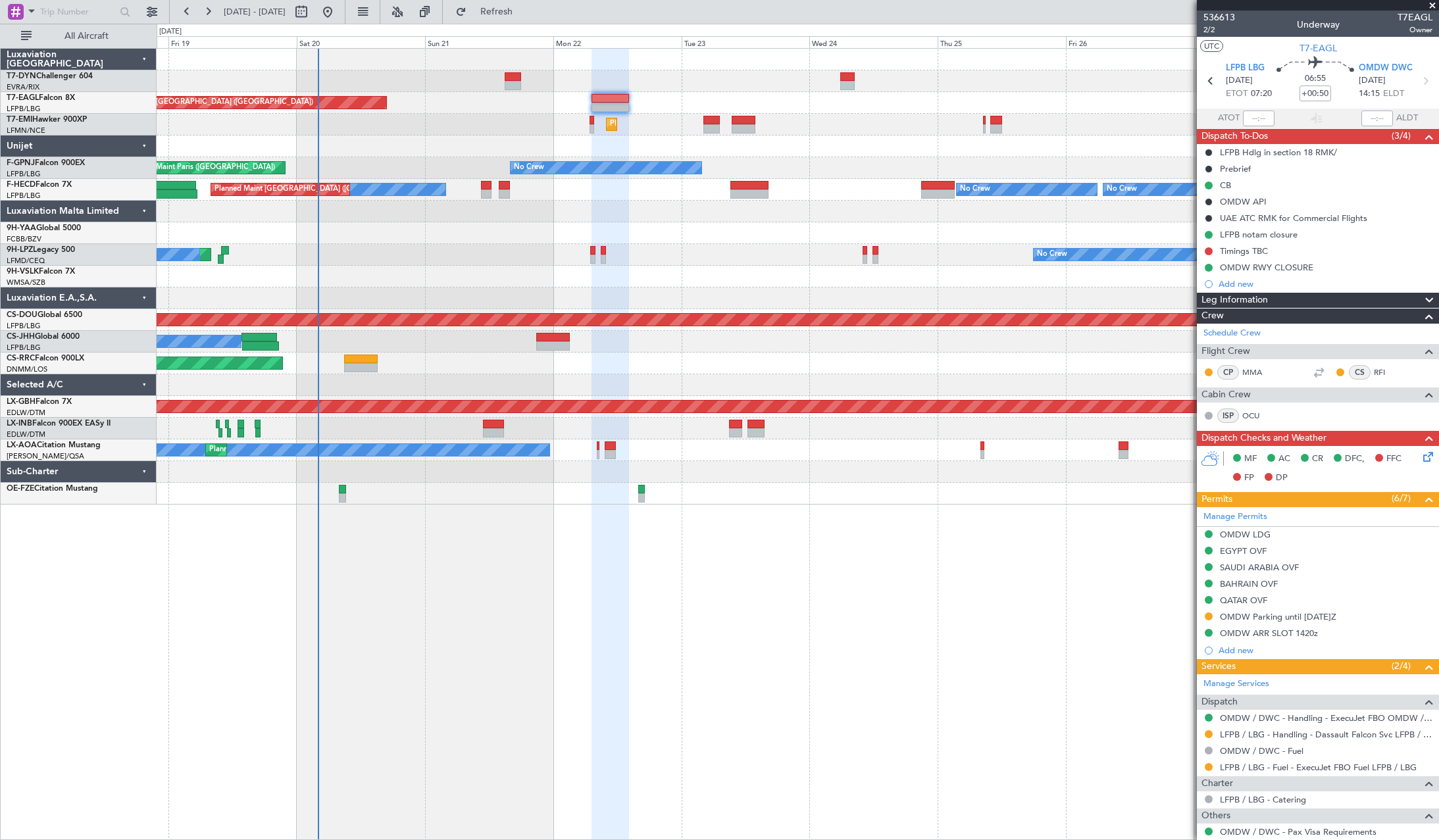
click at [516, 137] on div at bounding box center [797, 146] width 1282 height 22
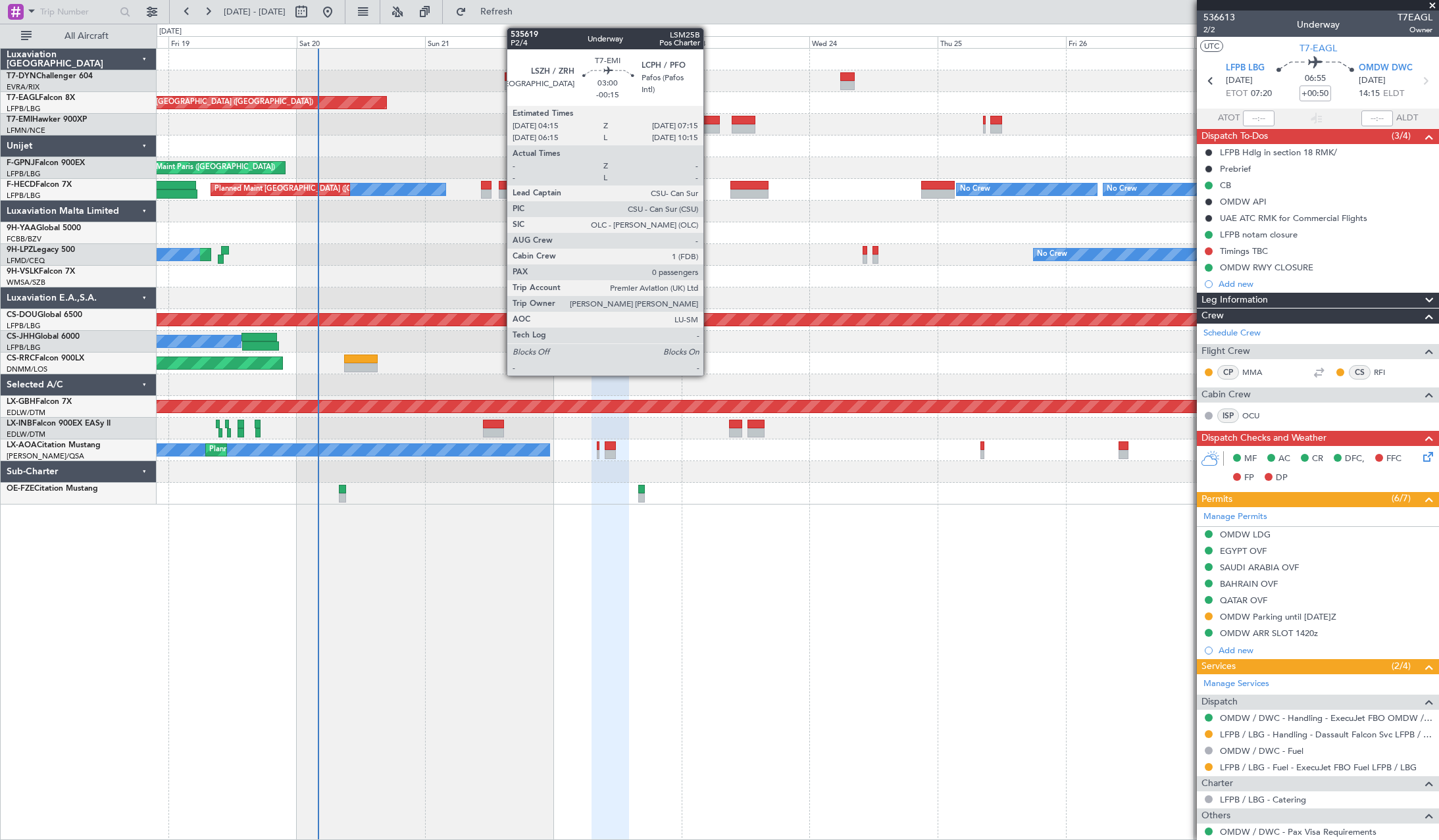
click at [709, 120] on div at bounding box center [711, 120] width 16 height 9
type input "-00:15"
type input "0"
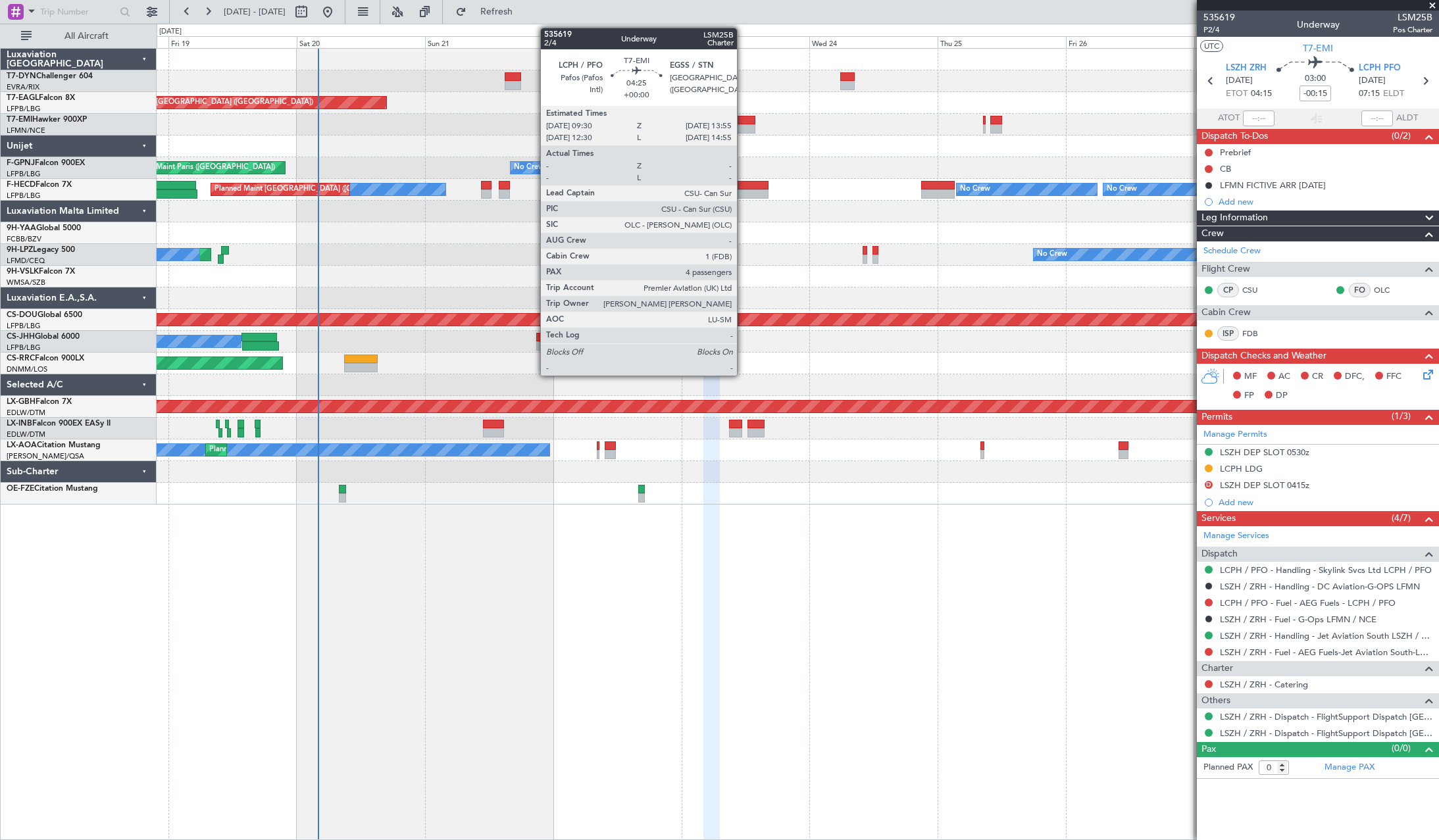
click at [743, 120] on div at bounding box center [744, 120] width 24 height 9
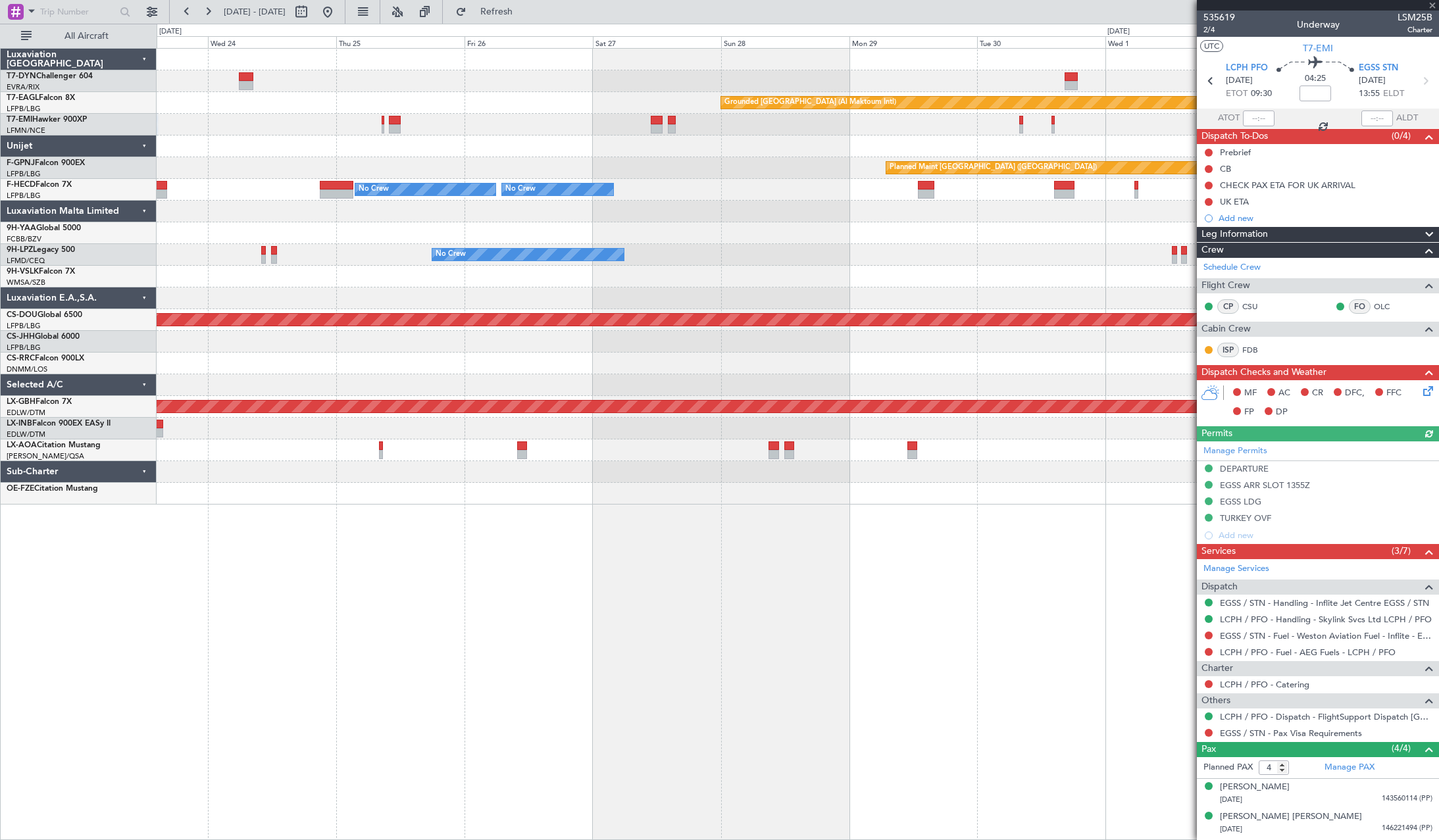
click at [502, 149] on div "Grounded Dubai (Al Maktoum Intl) Planned Maint Zurich Planned Maint Paris (Le B…" at bounding box center [797, 277] width 1282 height 456
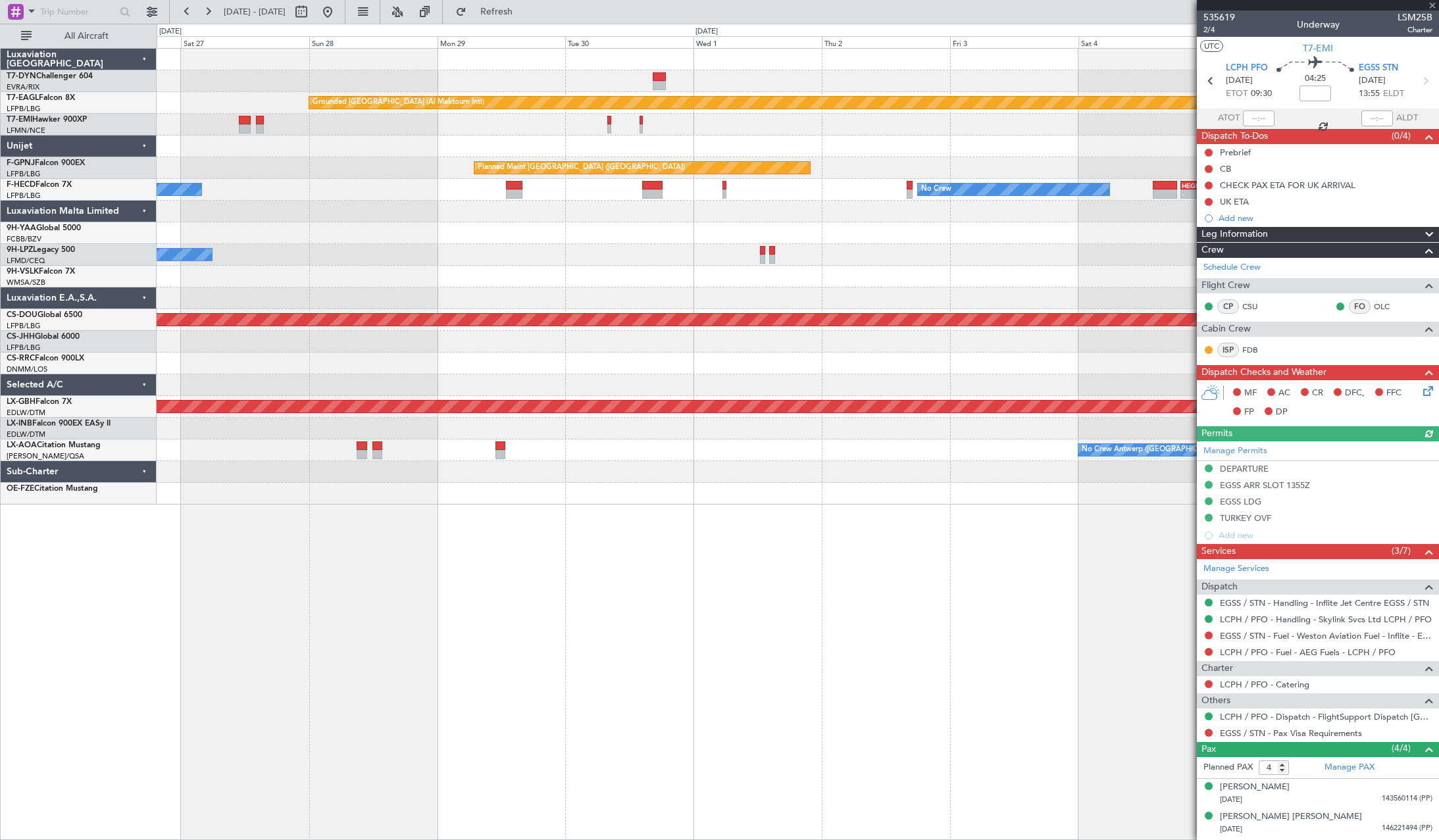
click at [355, 158] on div "Grounded Dubai (Al Maktoum Intl) Planned Maint Paris (Le Bourget) Planned Maint…" at bounding box center [797, 277] width 1282 height 456
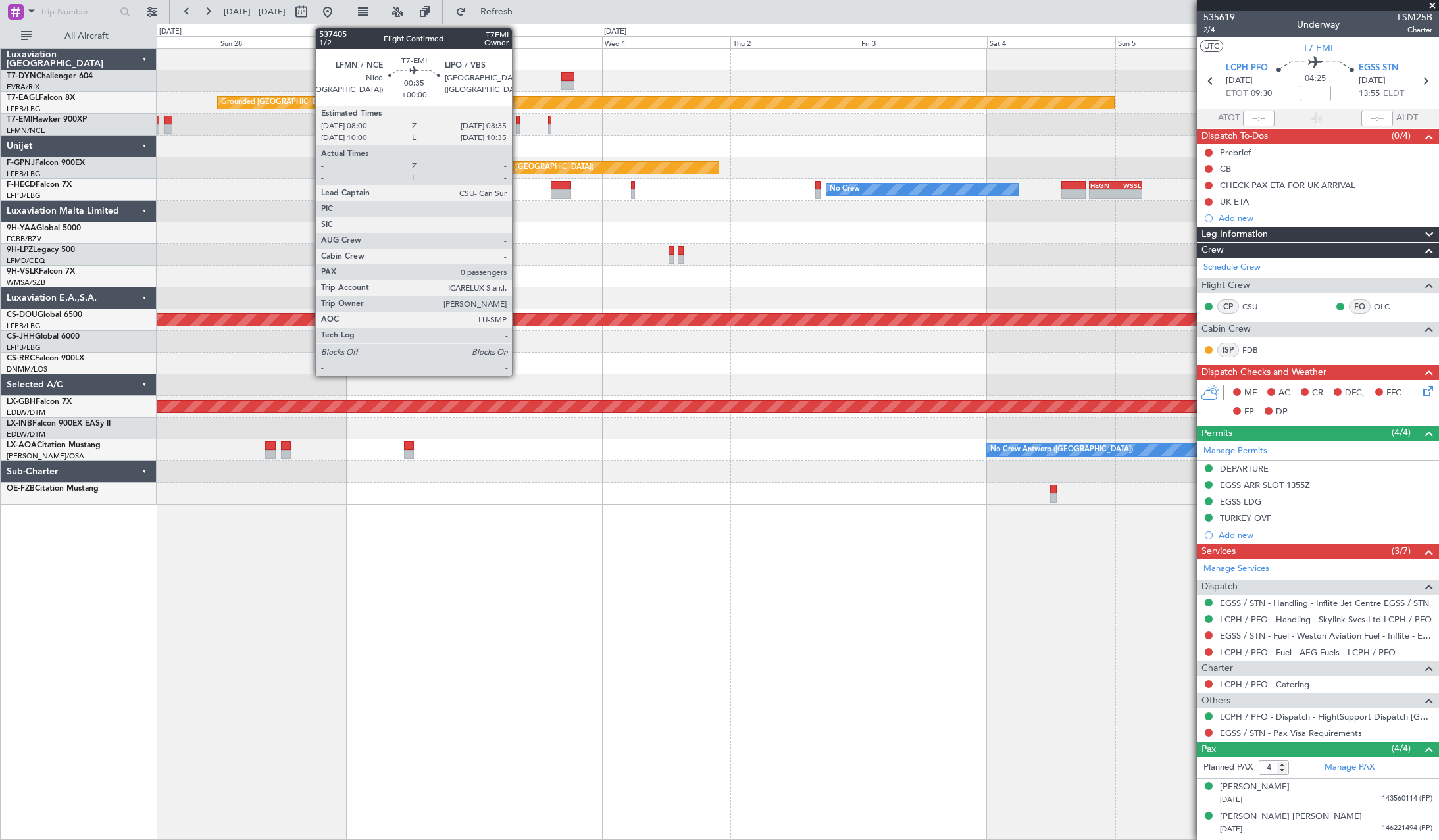
click at [518, 119] on div at bounding box center [517, 120] width 3 height 9
type input "0"
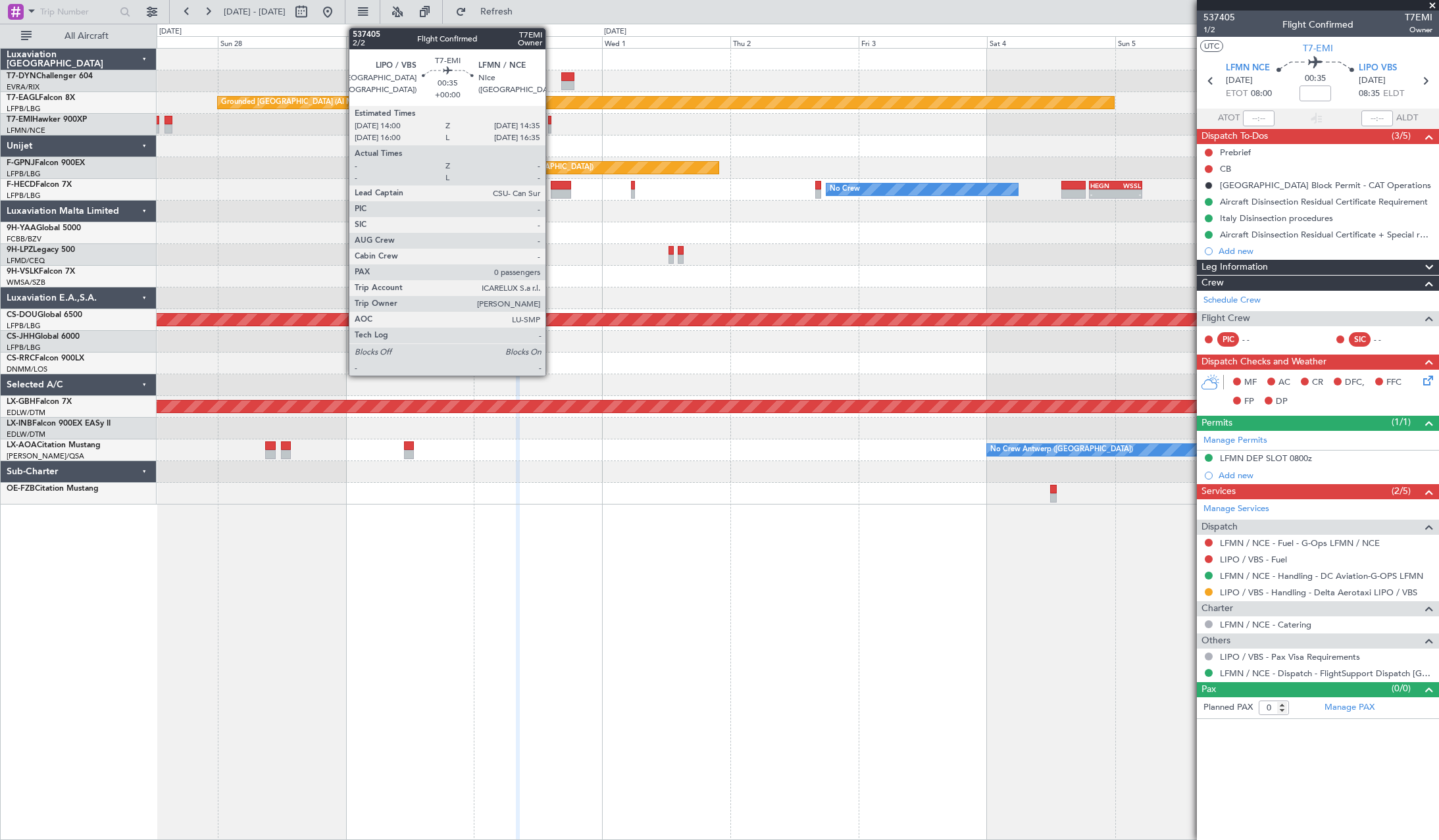
click at [551, 120] on div at bounding box center [550, 120] width 3 height 9
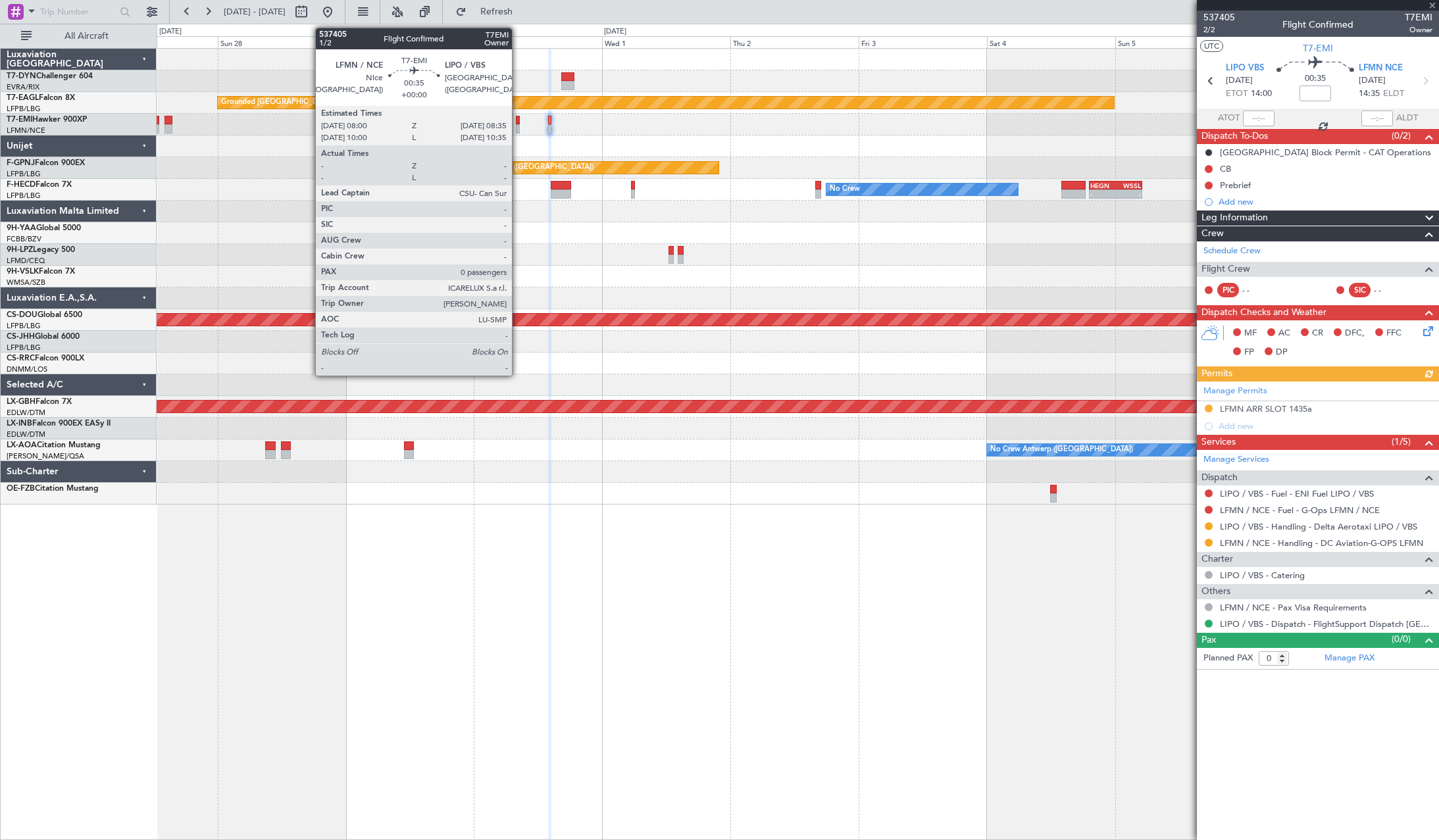
click at [518, 119] on div at bounding box center [517, 120] width 3 height 9
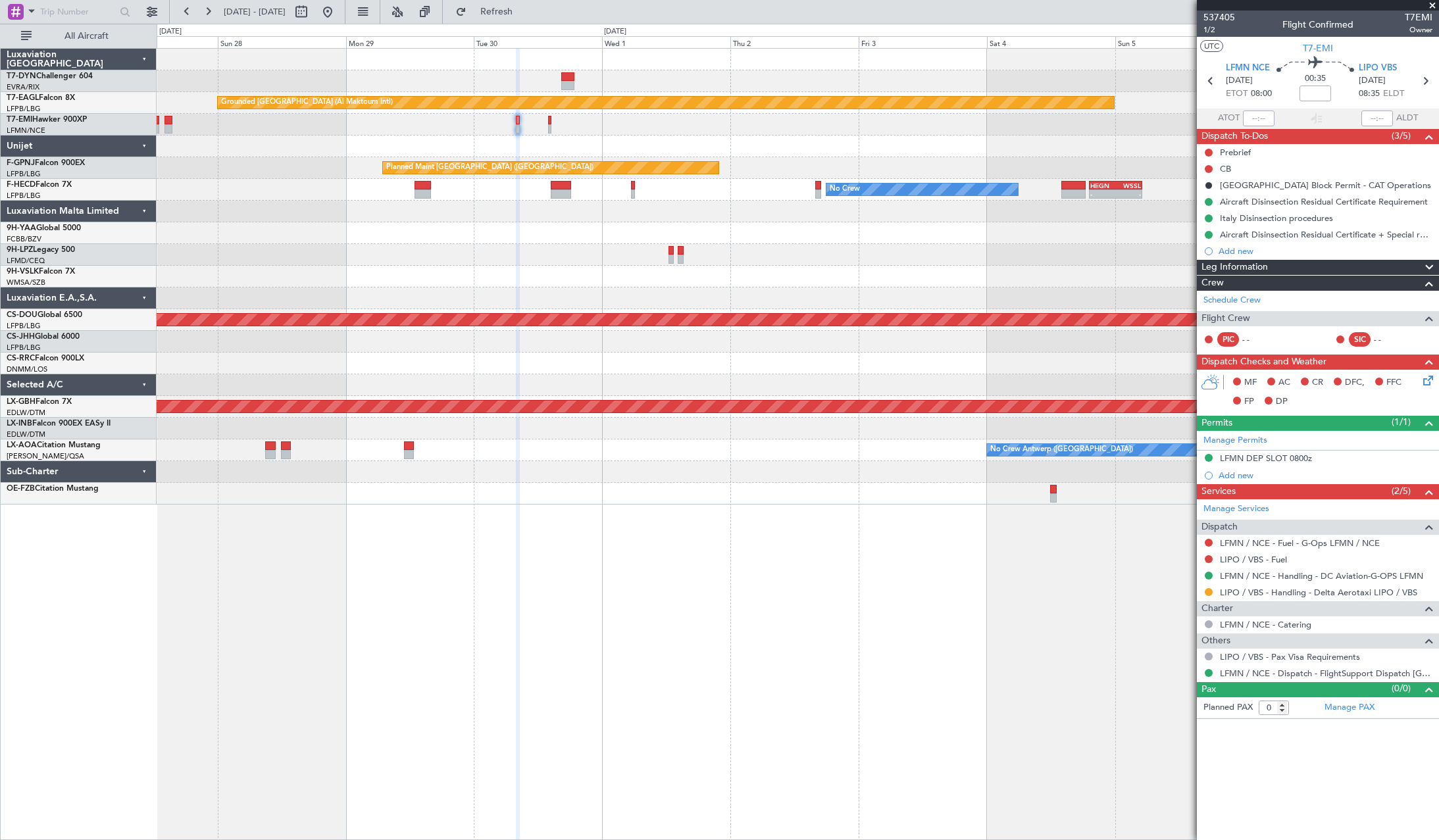
click at [547, 120] on div at bounding box center [797, 125] width 1282 height 22
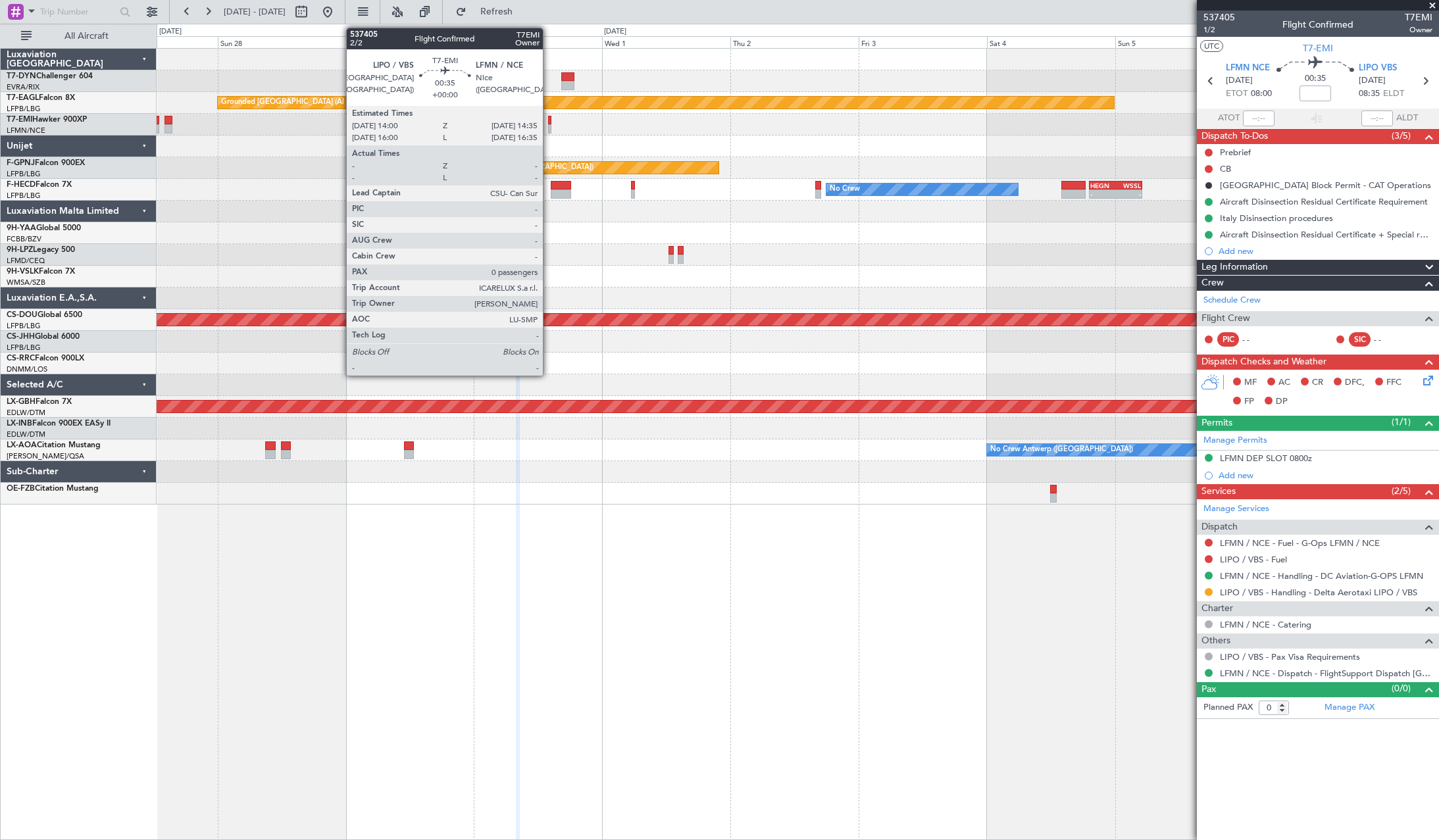
click at [549, 120] on div at bounding box center [550, 120] width 3 height 9
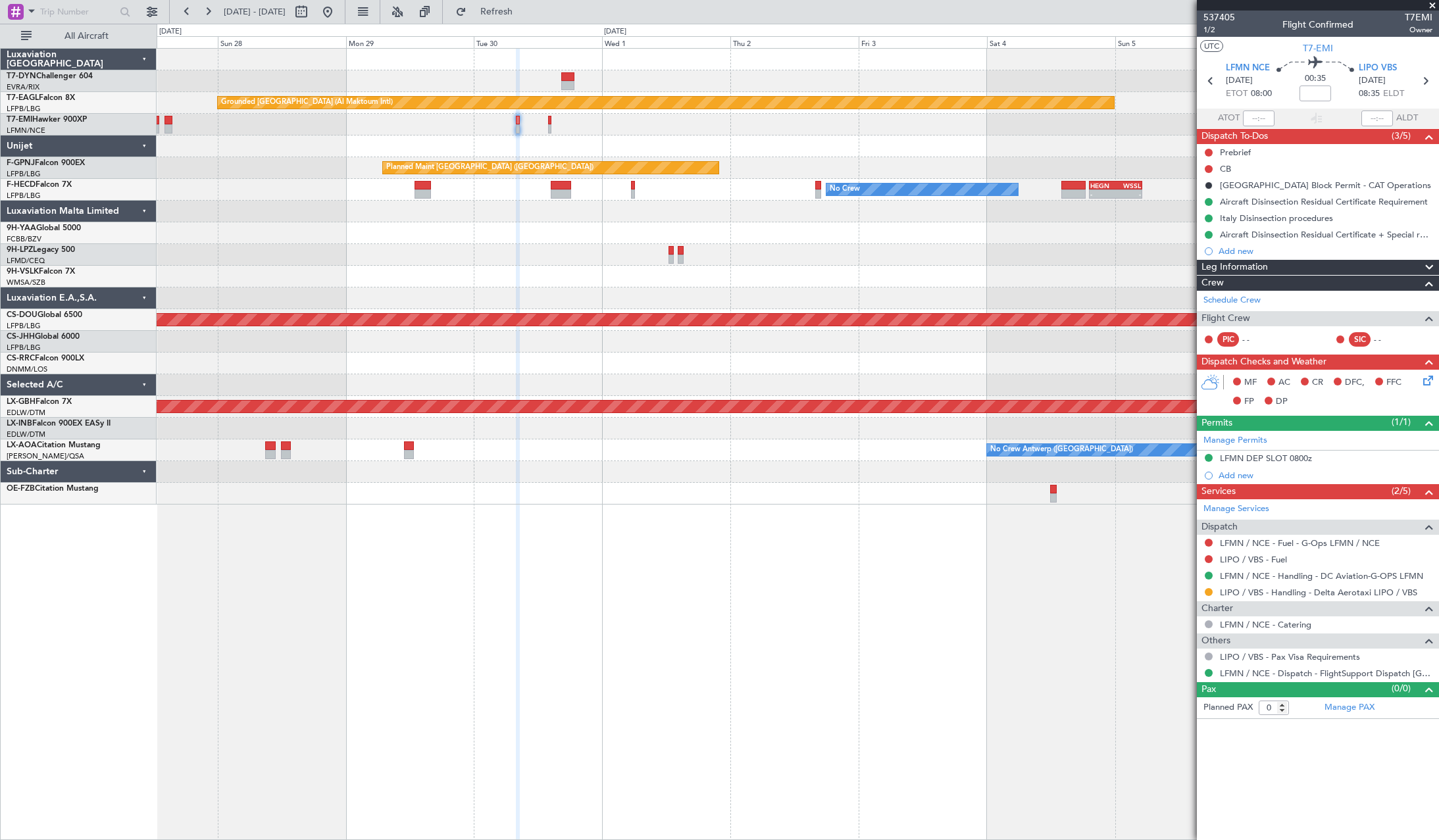
click at [554, 122] on div at bounding box center [797, 125] width 1282 height 22
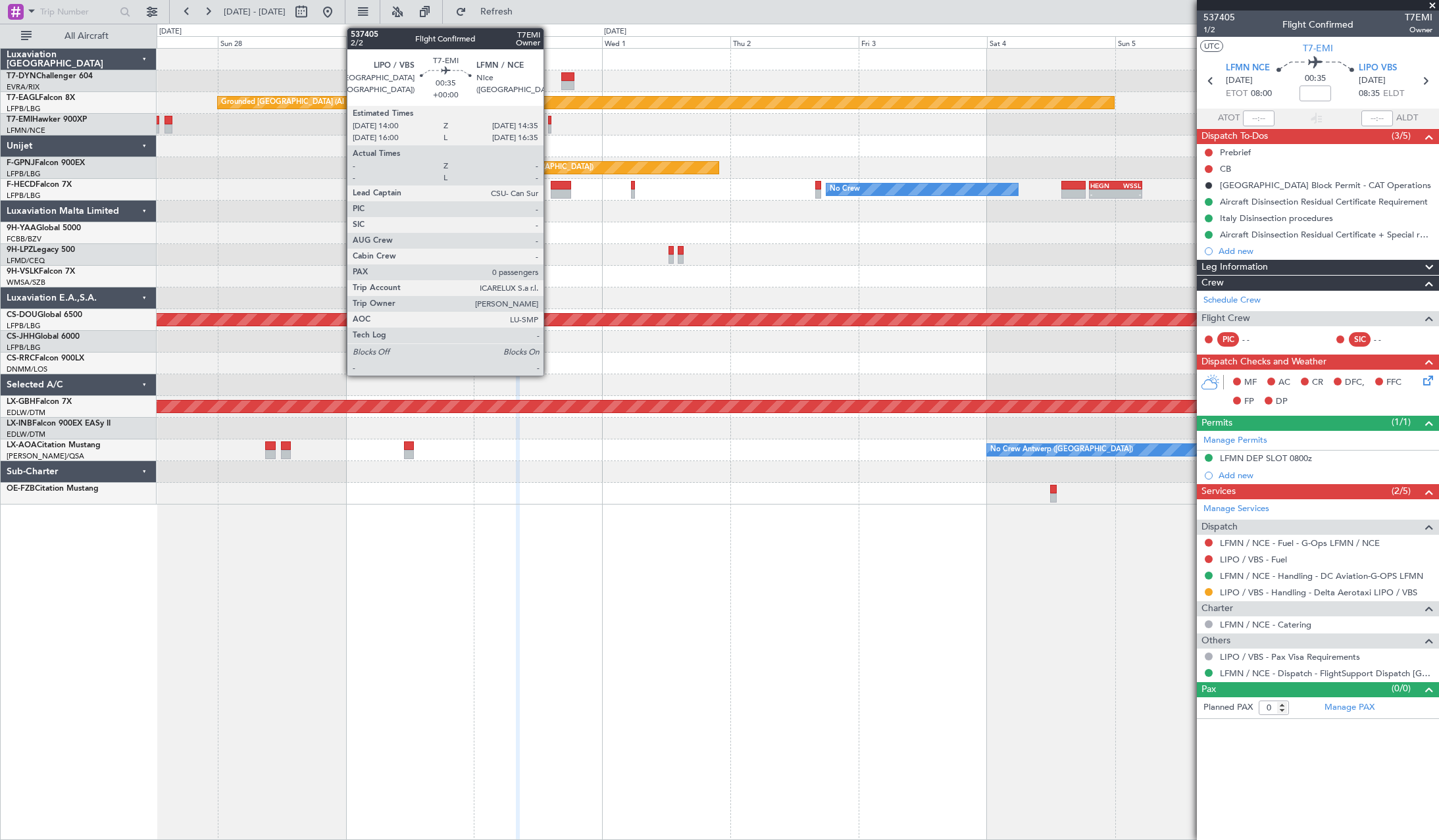
click at [549, 122] on div at bounding box center [550, 120] width 3 height 9
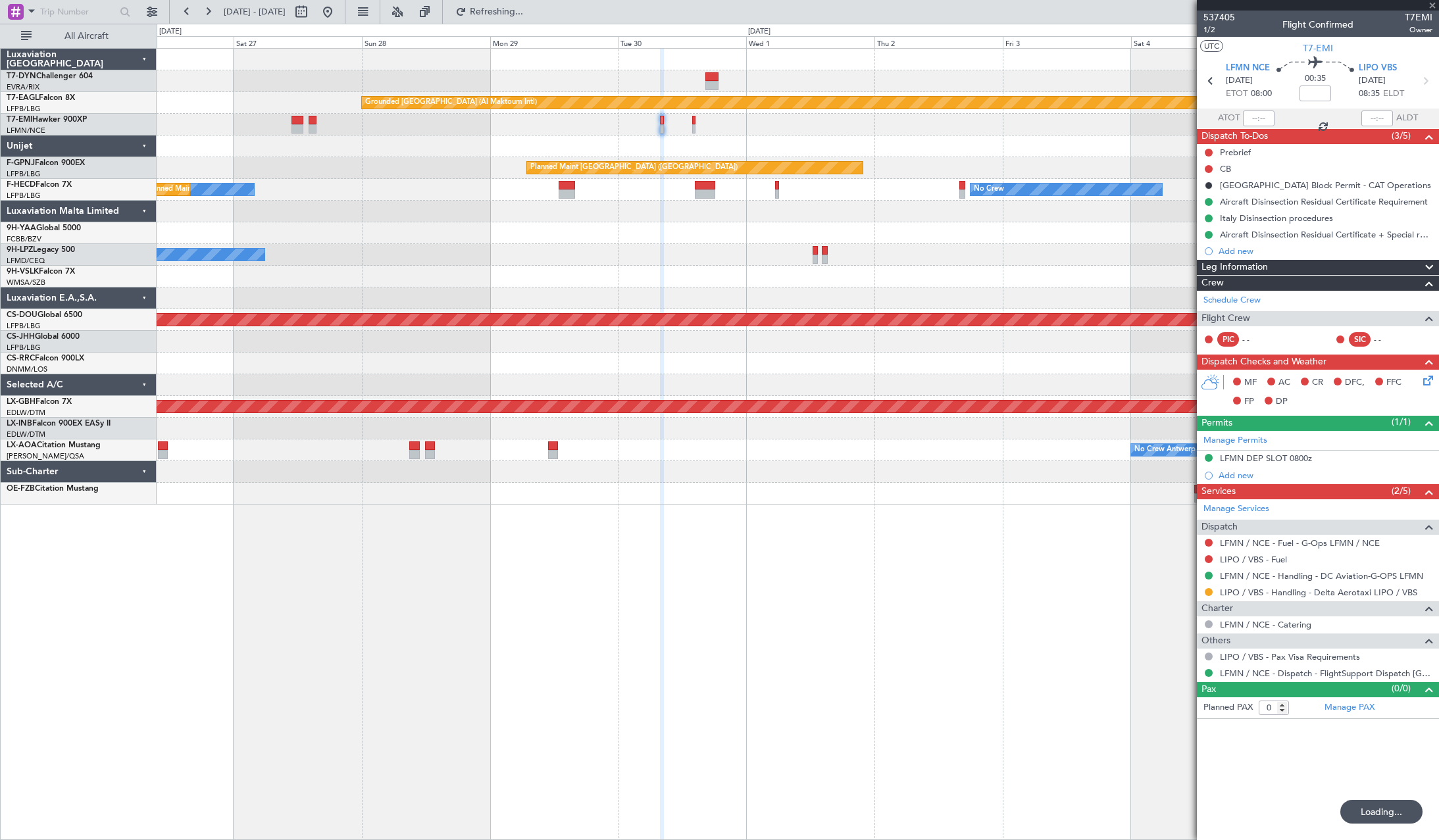
click at [871, 173] on div "Grounded Dubai (Al Maktoum Intl) Planned Maint Paris (Le Bourget) Planned Maint…" at bounding box center [797, 277] width 1282 height 456
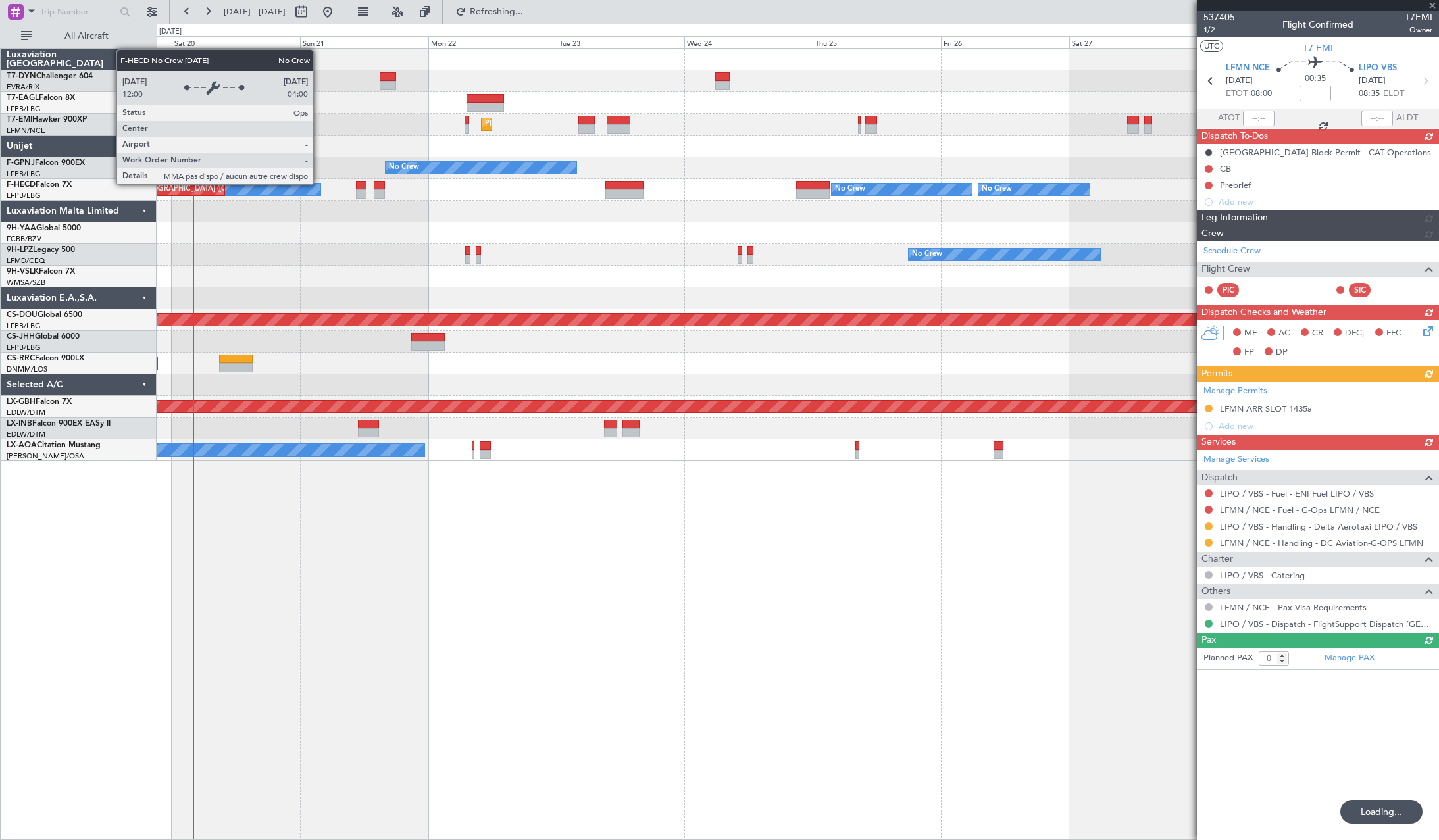
click at [399, 274] on div at bounding box center [797, 277] width 1282 height 22
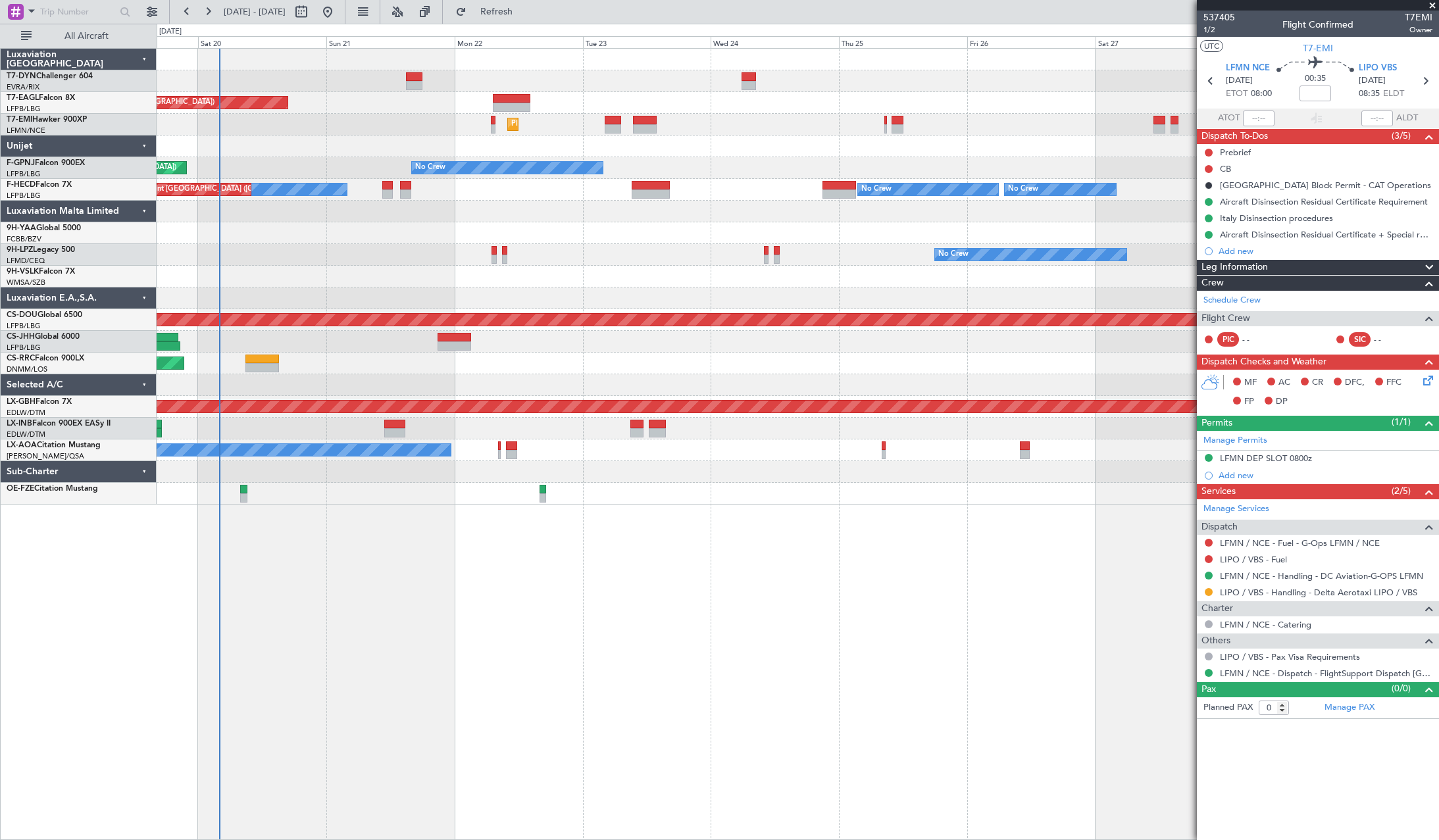
click at [888, 261] on div "No Crew No Crew Planned Maint St Gallen (Altenrhein)" at bounding box center [797, 255] width 1282 height 22
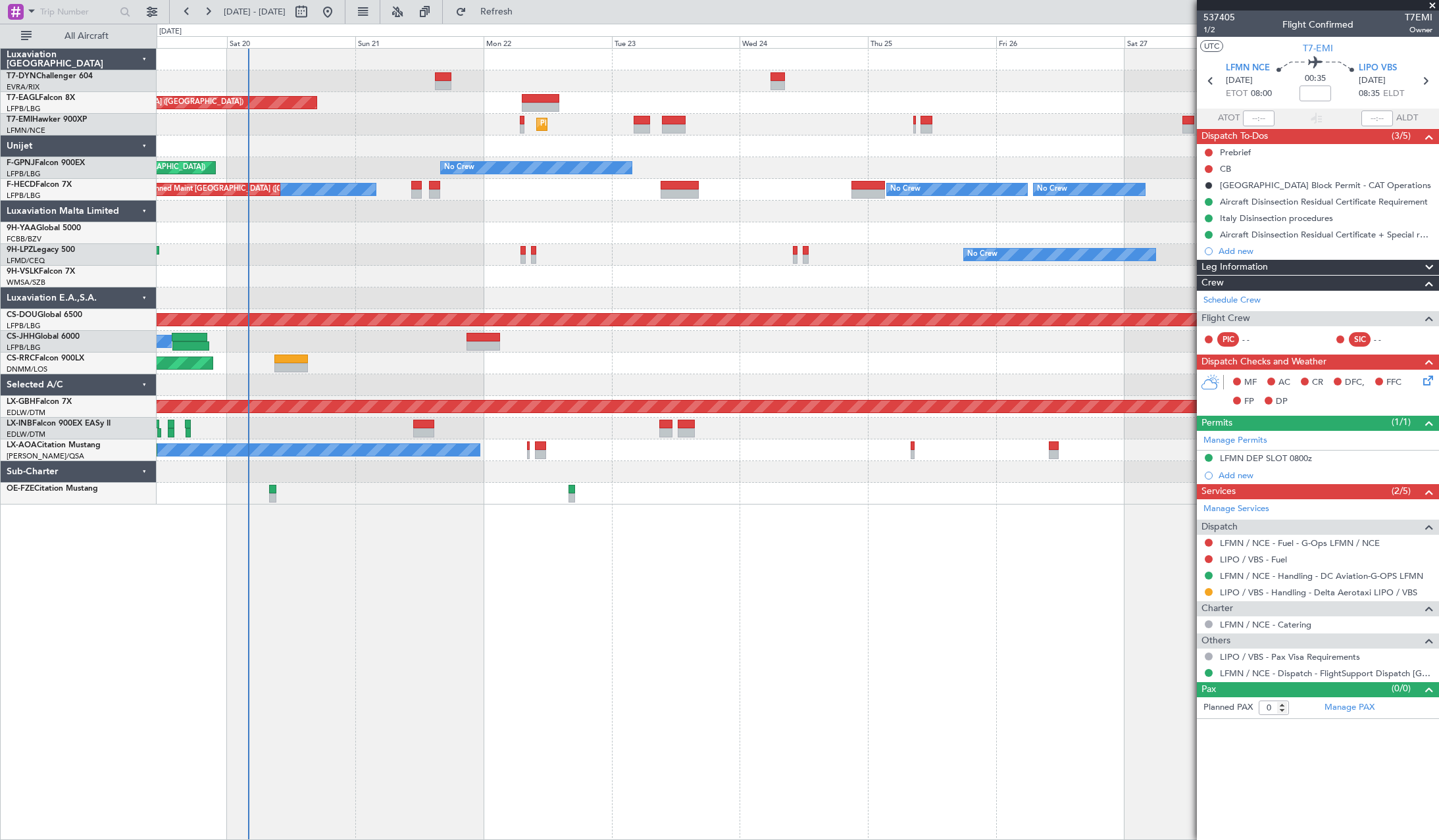
click at [409, 187] on div "Planned Maint Paris (Le Bourget) No Crew No Crew No Crew Planned Maint Paris (L…" at bounding box center [797, 190] width 1282 height 22
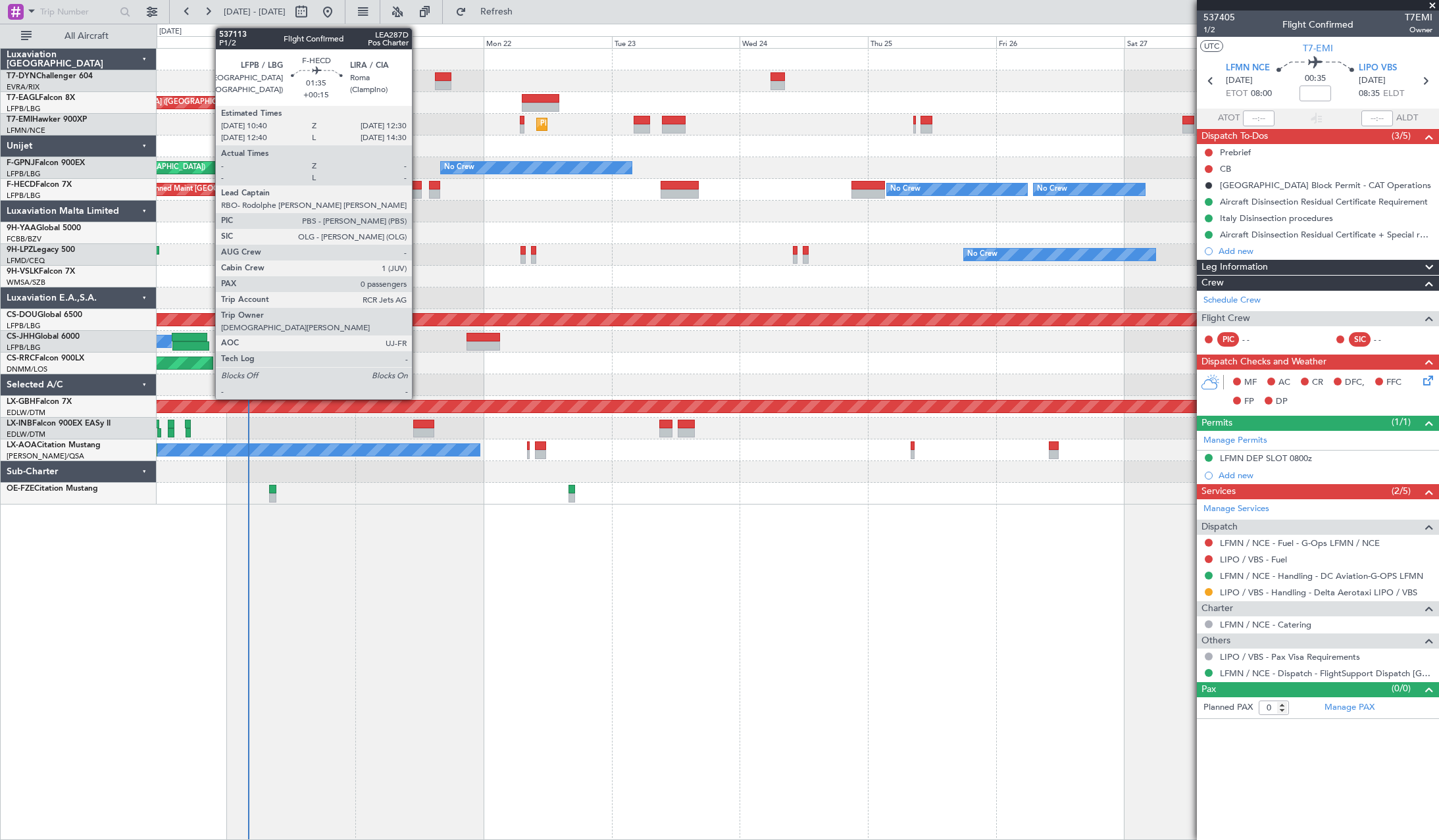
click at [418, 184] on div at bounding box center [416, 185] width 10 height 9
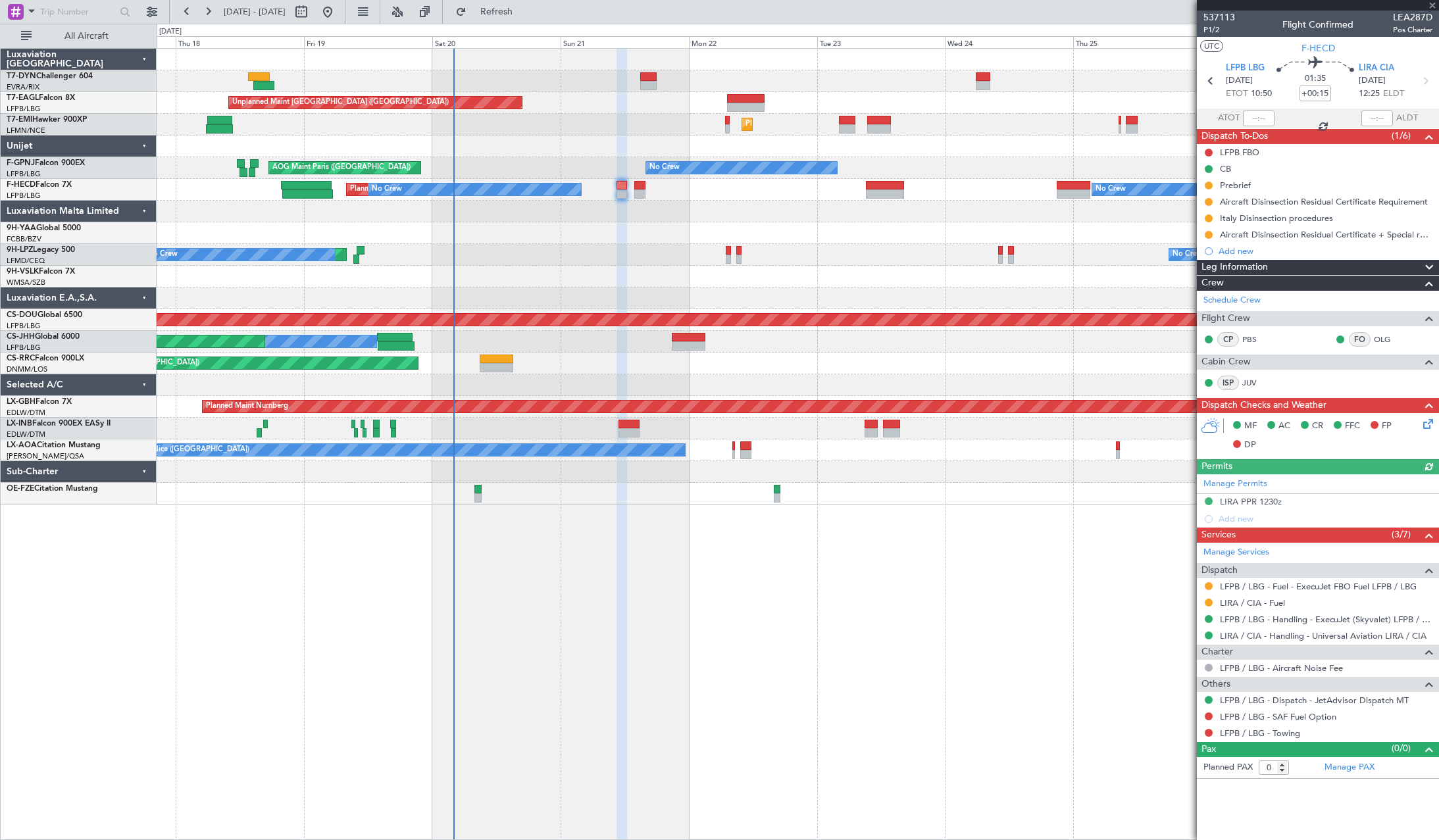
click at [567, 259] on div "No Crew Planned Maint St Gallen (Altenrhein) No Crew" at bounding box center [797, 255] width 1282 height 22
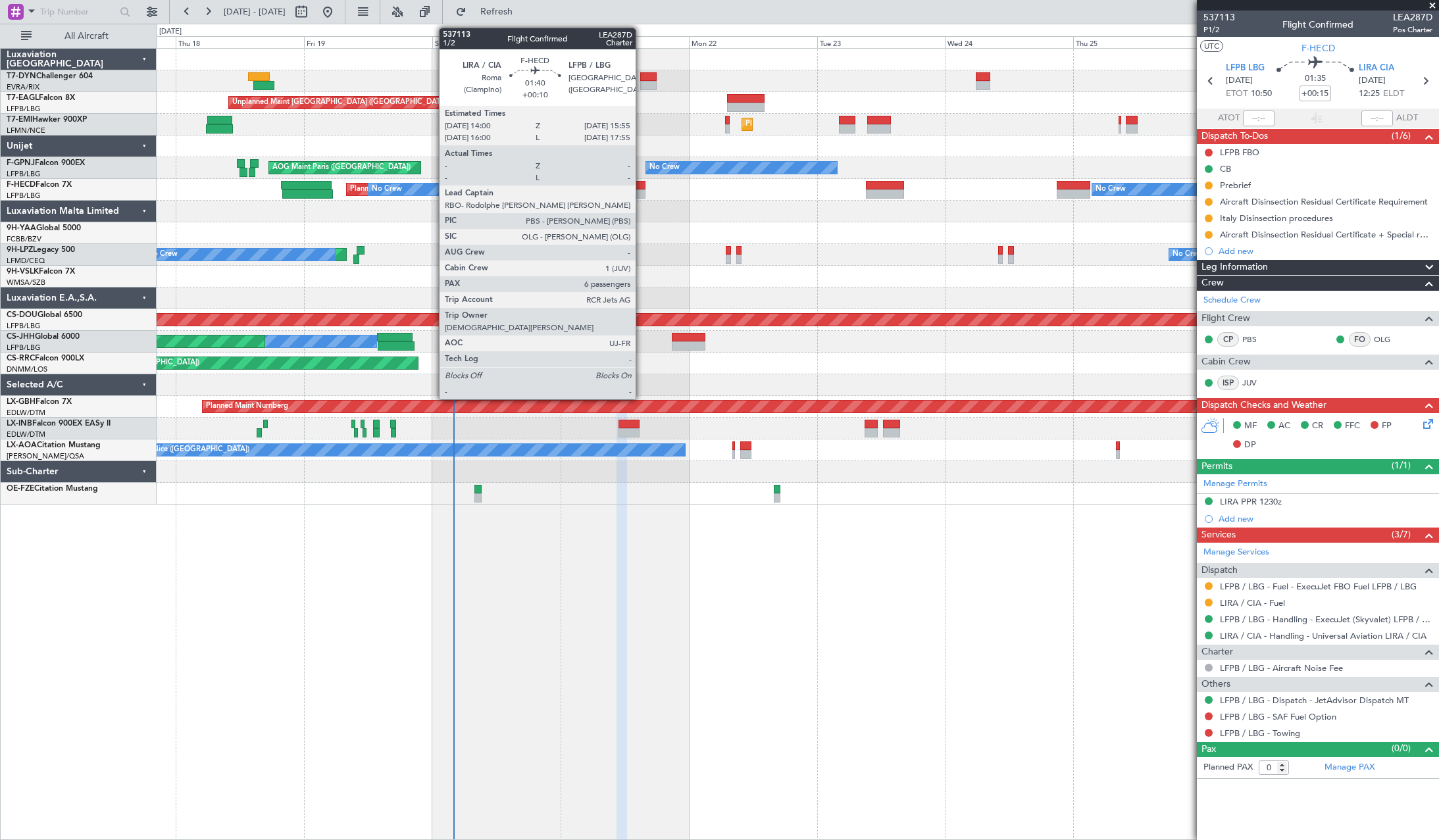
click at [641, 185] on div at bounding box center [640, 185] width 11 height 9
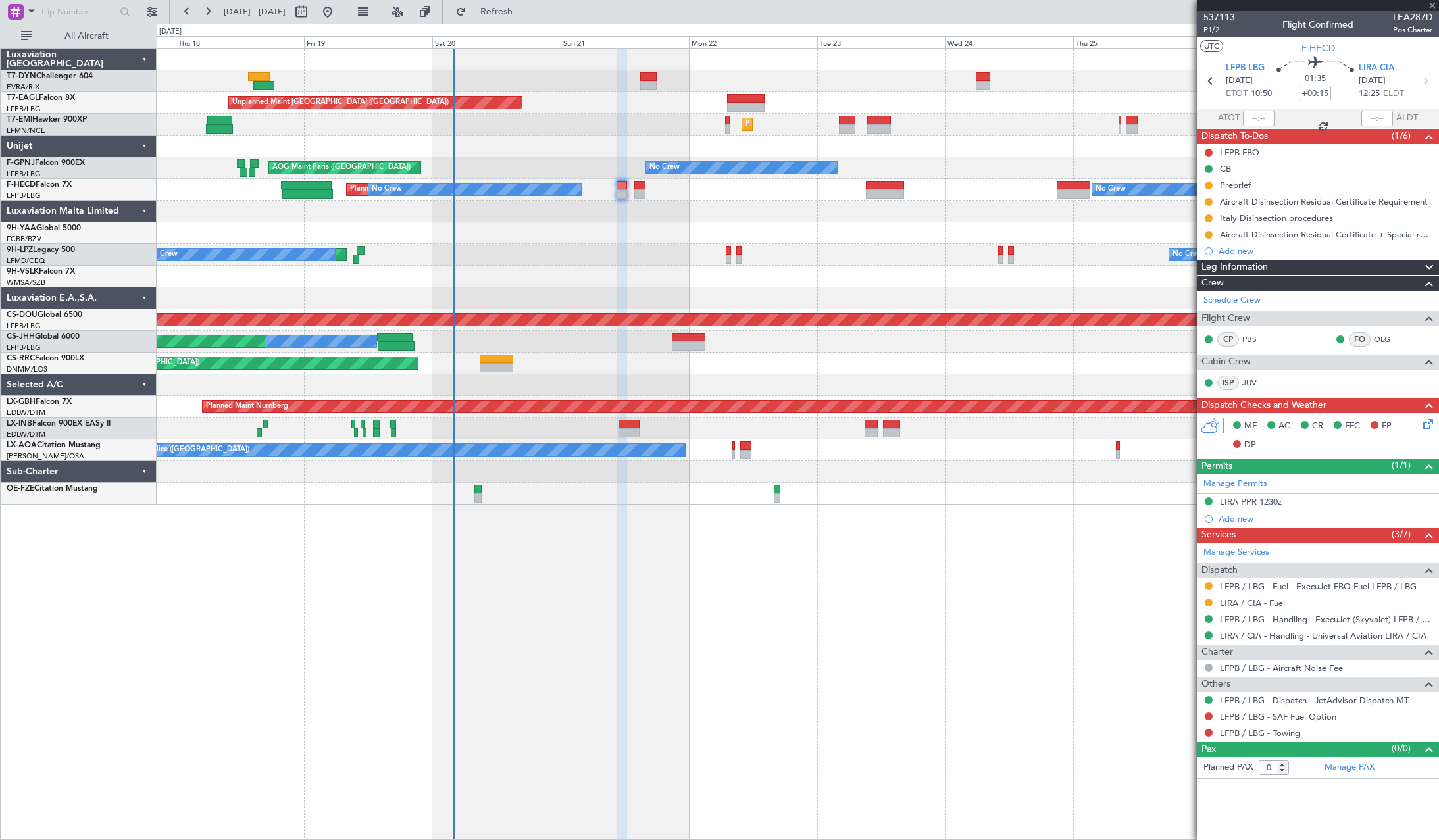
type input "+00:10"
type input "6"
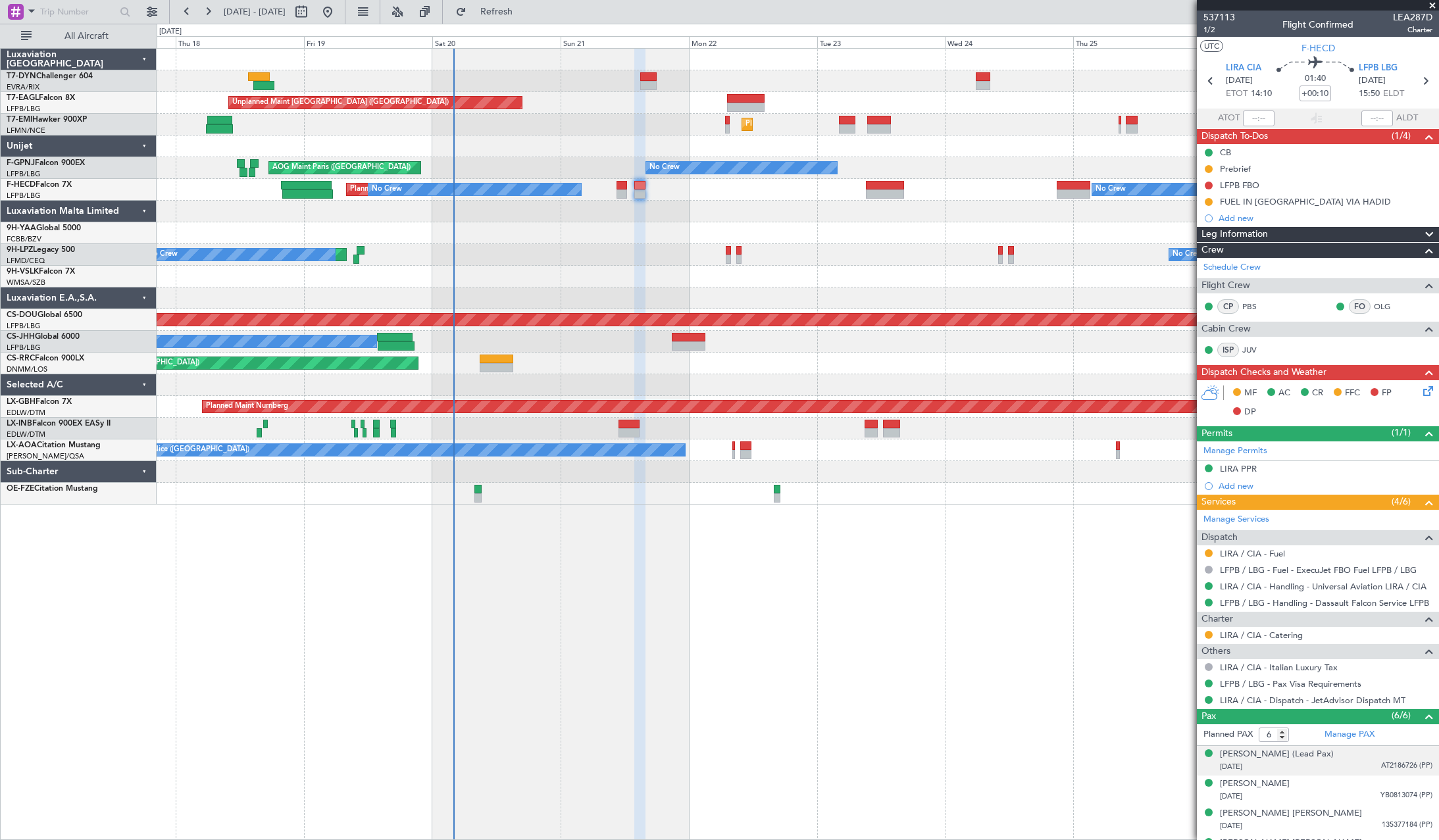
scroll to position [83, 0]
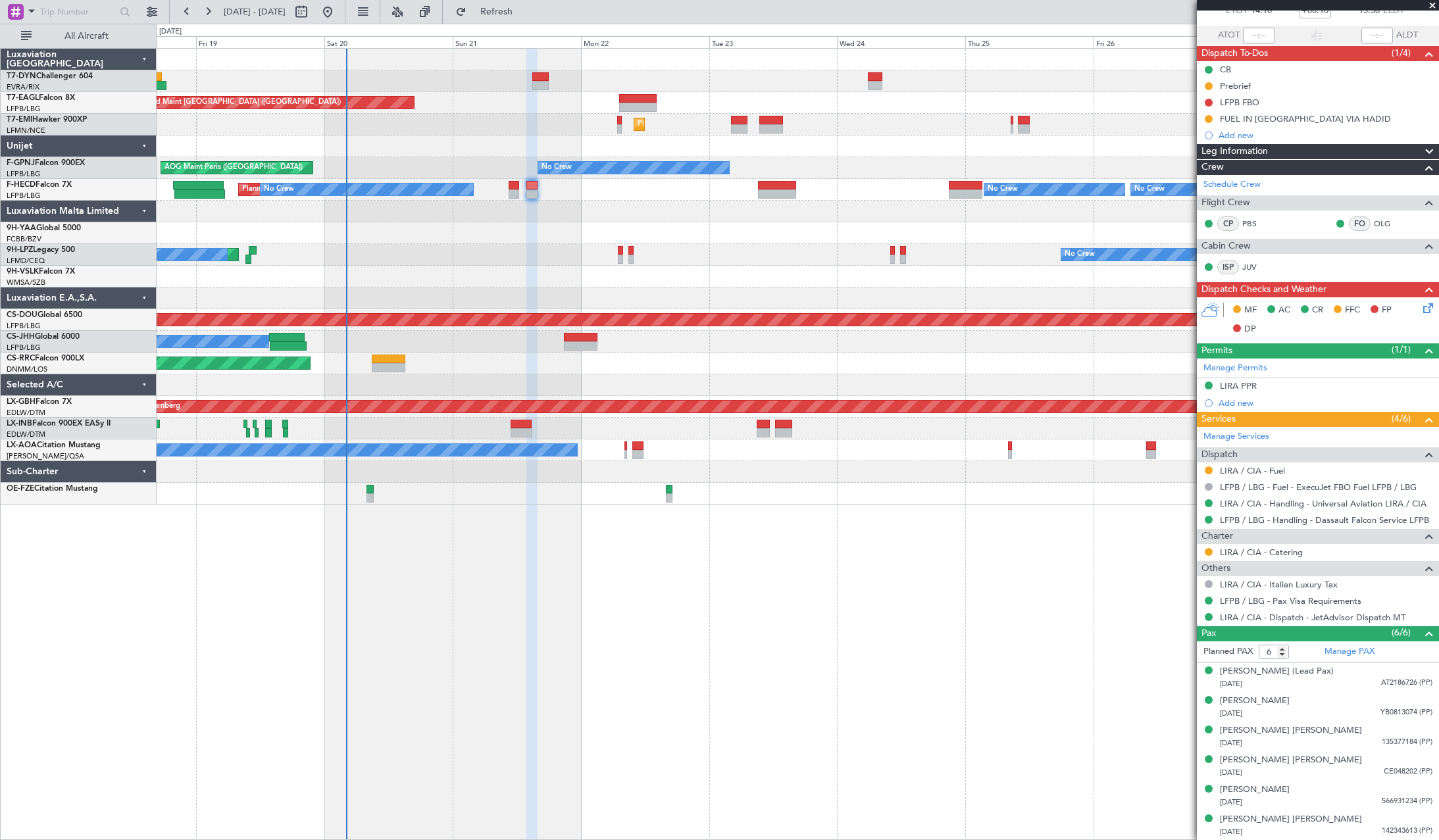
click at [685, 218] on div at bounding box center [797, 212] width 1282 height 22
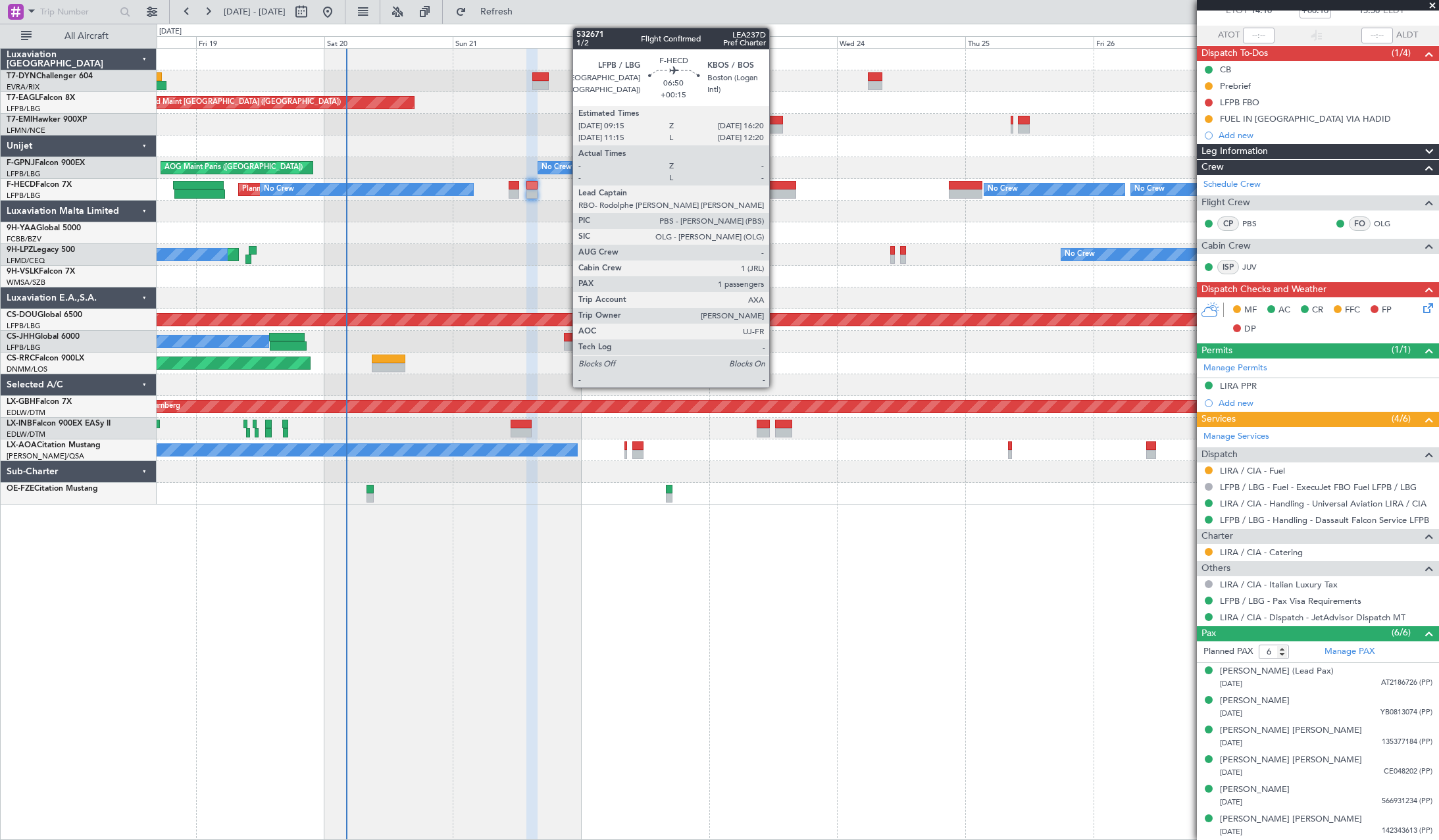
click at [775, 187] on div at bounding box center [776, 185] width 38 height 9
type input "+00:15"
type input "1"
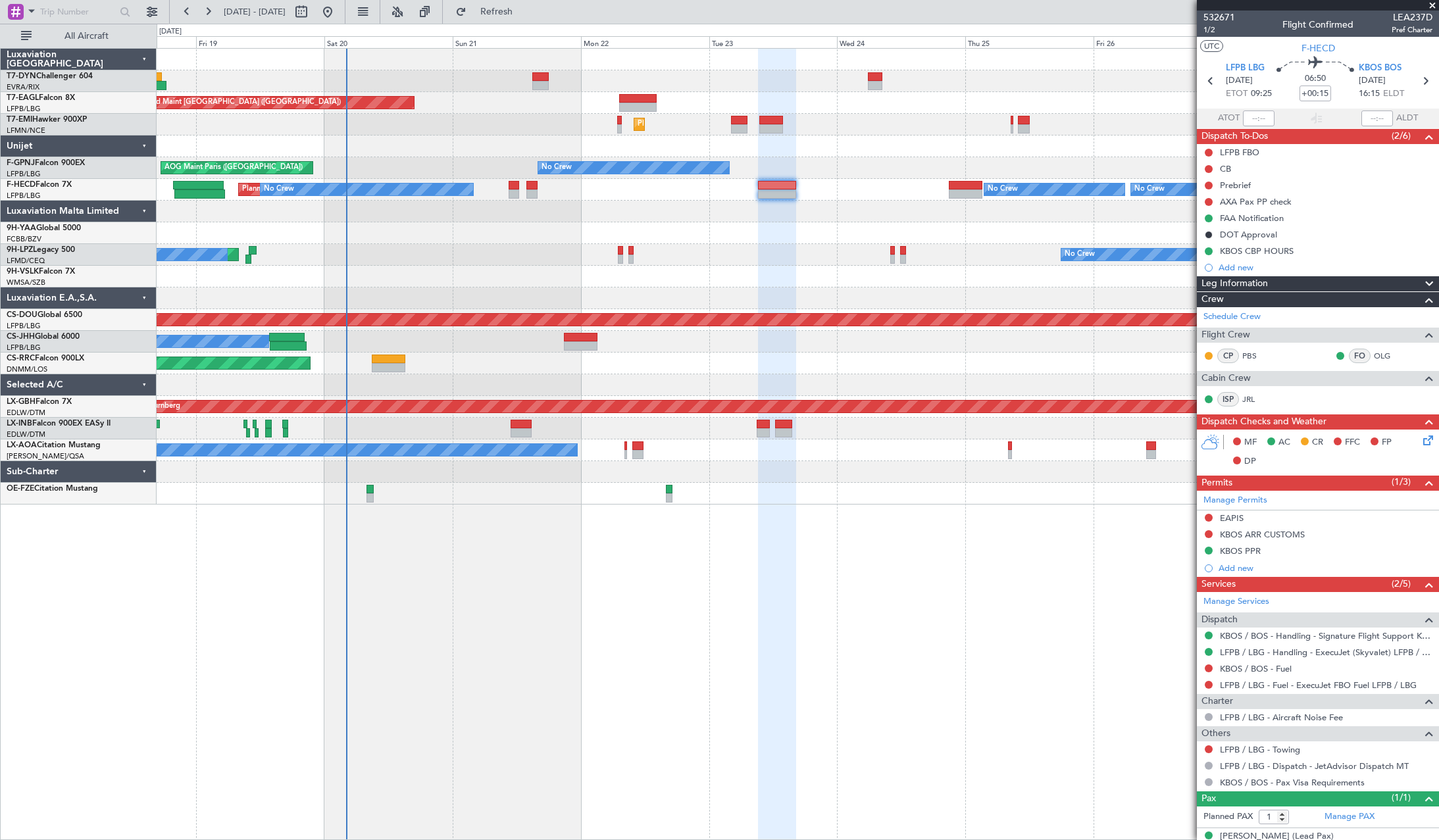
scroll to position [17, 0]
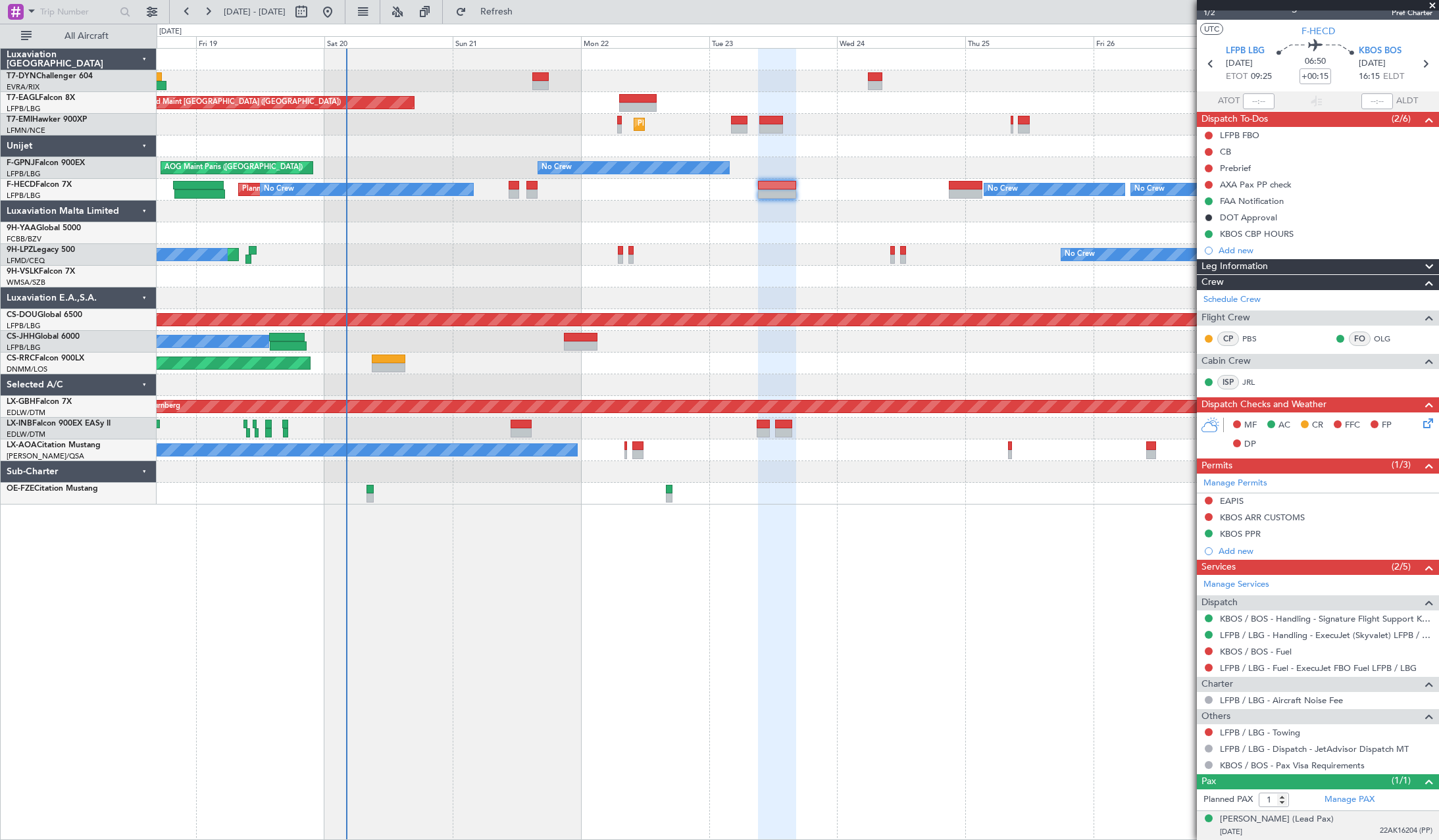
click at [1345, 814] on div "Thomas BUBERL (Lead Pax) 24/03/1973 22AK16204 (PP)" at bounding box center [1326, 825] width 212 height 26
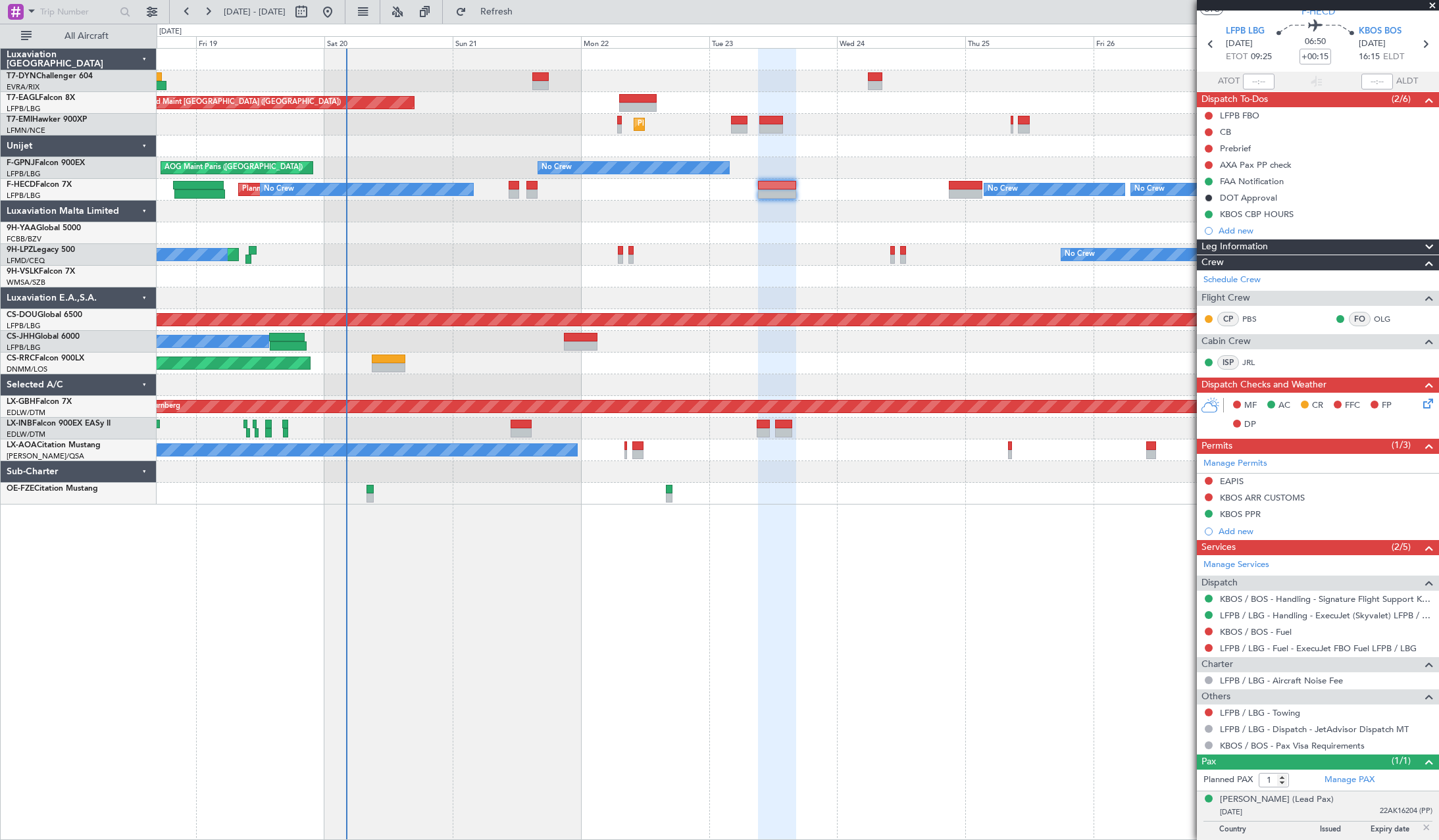
scroll to position [50, 0]
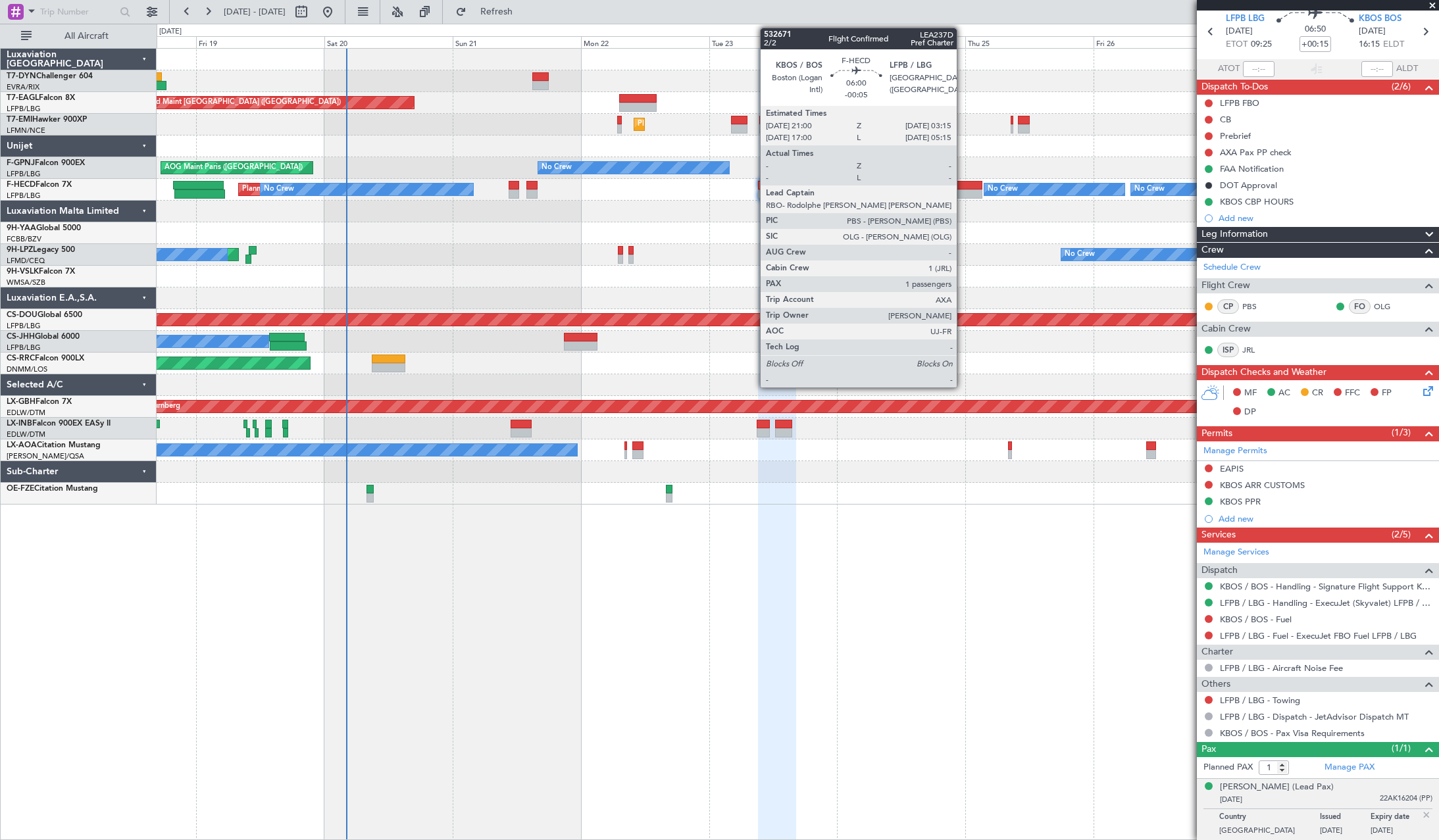
click at [962, 184] on div at bounding box center [965, 185] width 33 height 9
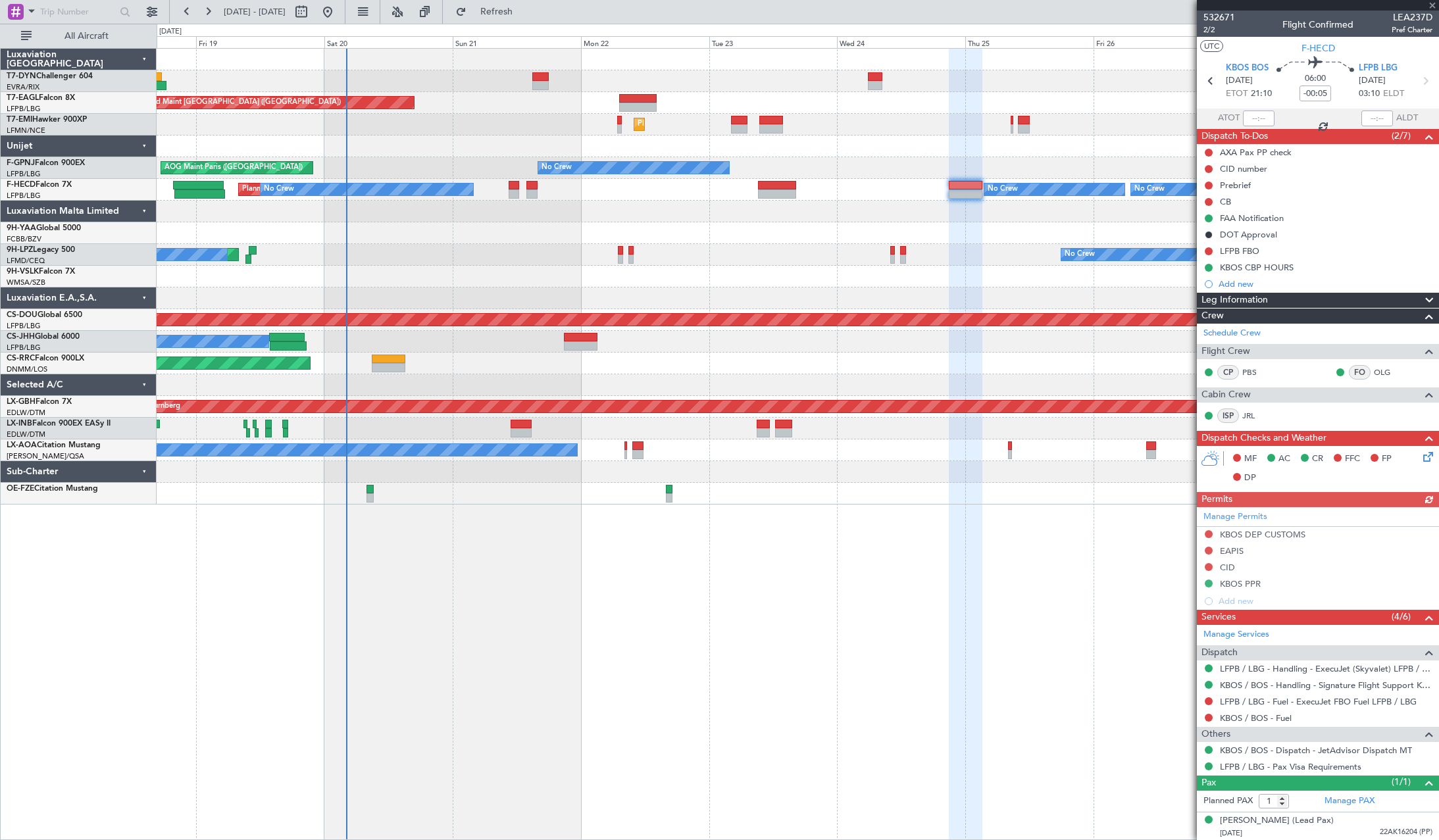
scroll to position [2, 0]
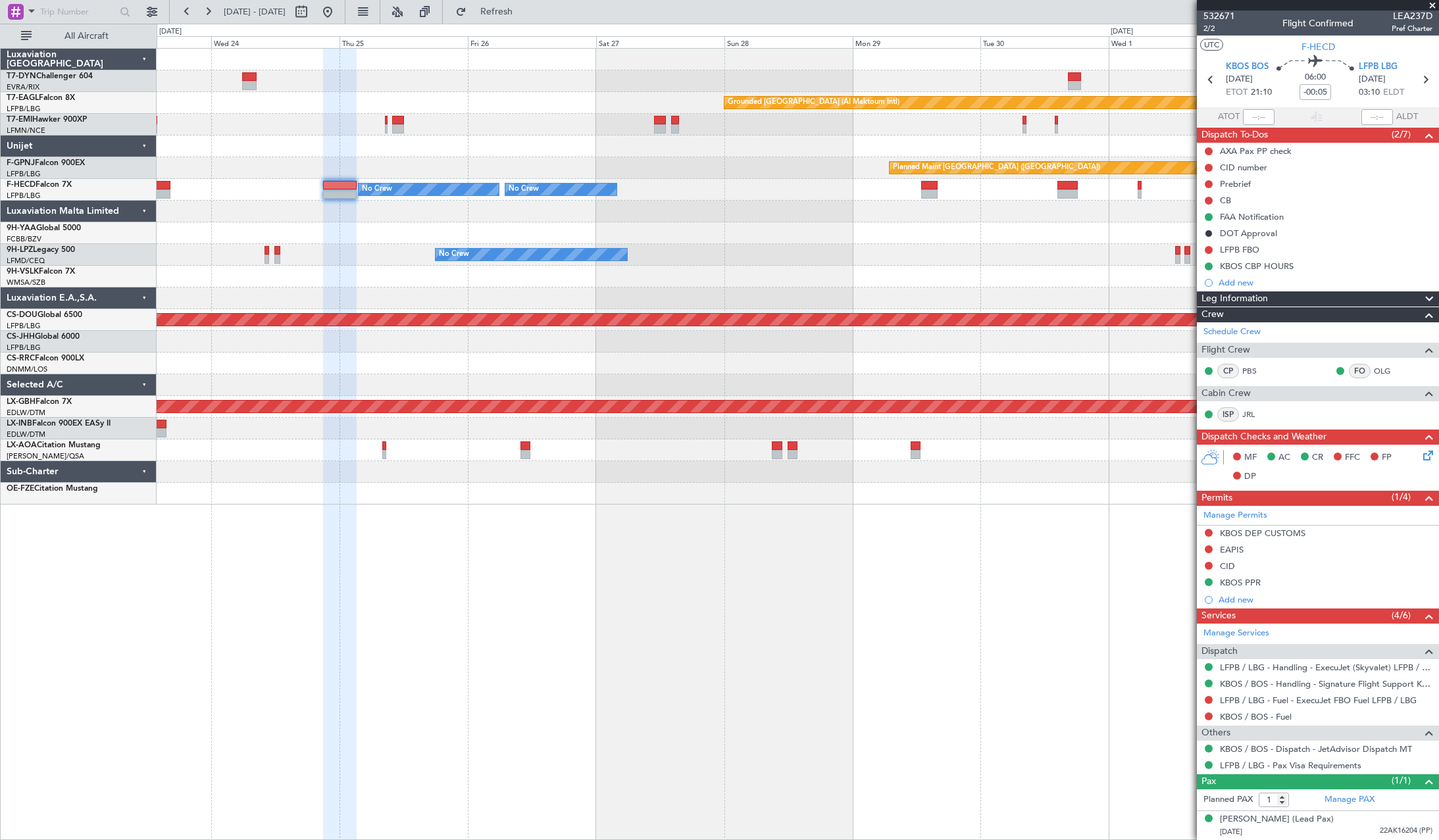
click at [422, 222] on div at bounding box center [797, 233] width 1282 height 22
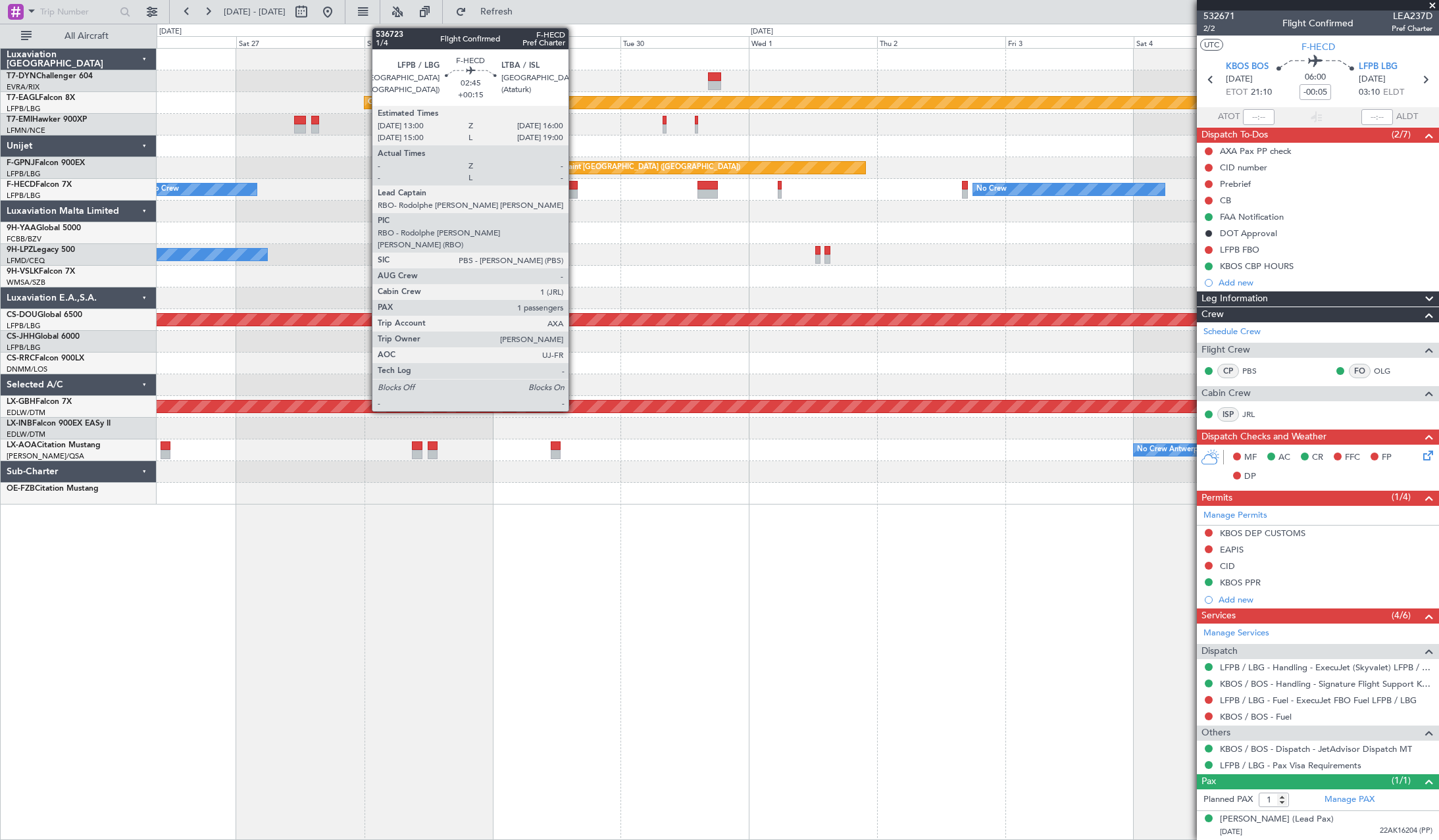
click at [575, 185] on div at bounding box center [569, 185] width 16 height 9
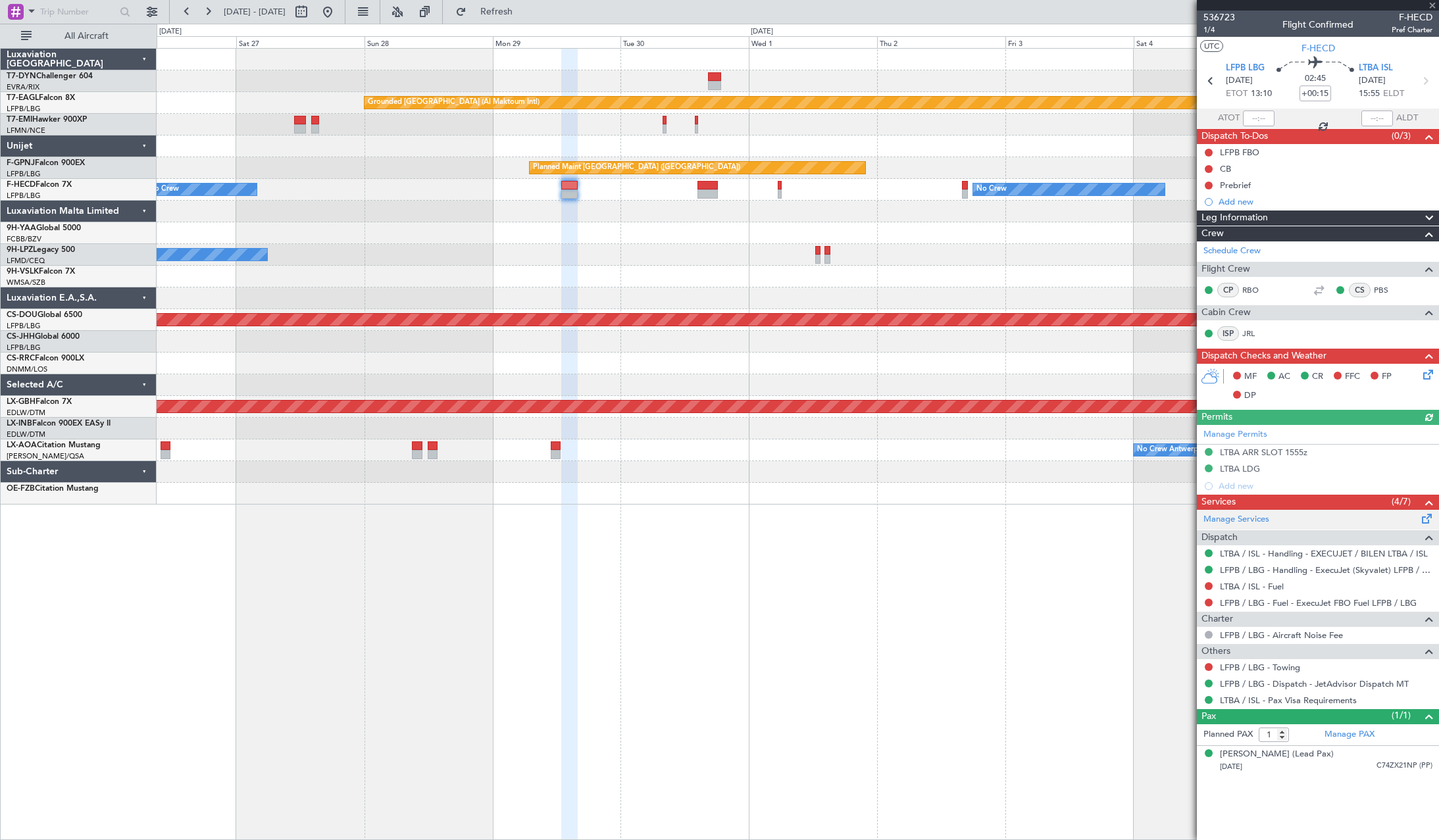
scroll to position [0, 0]
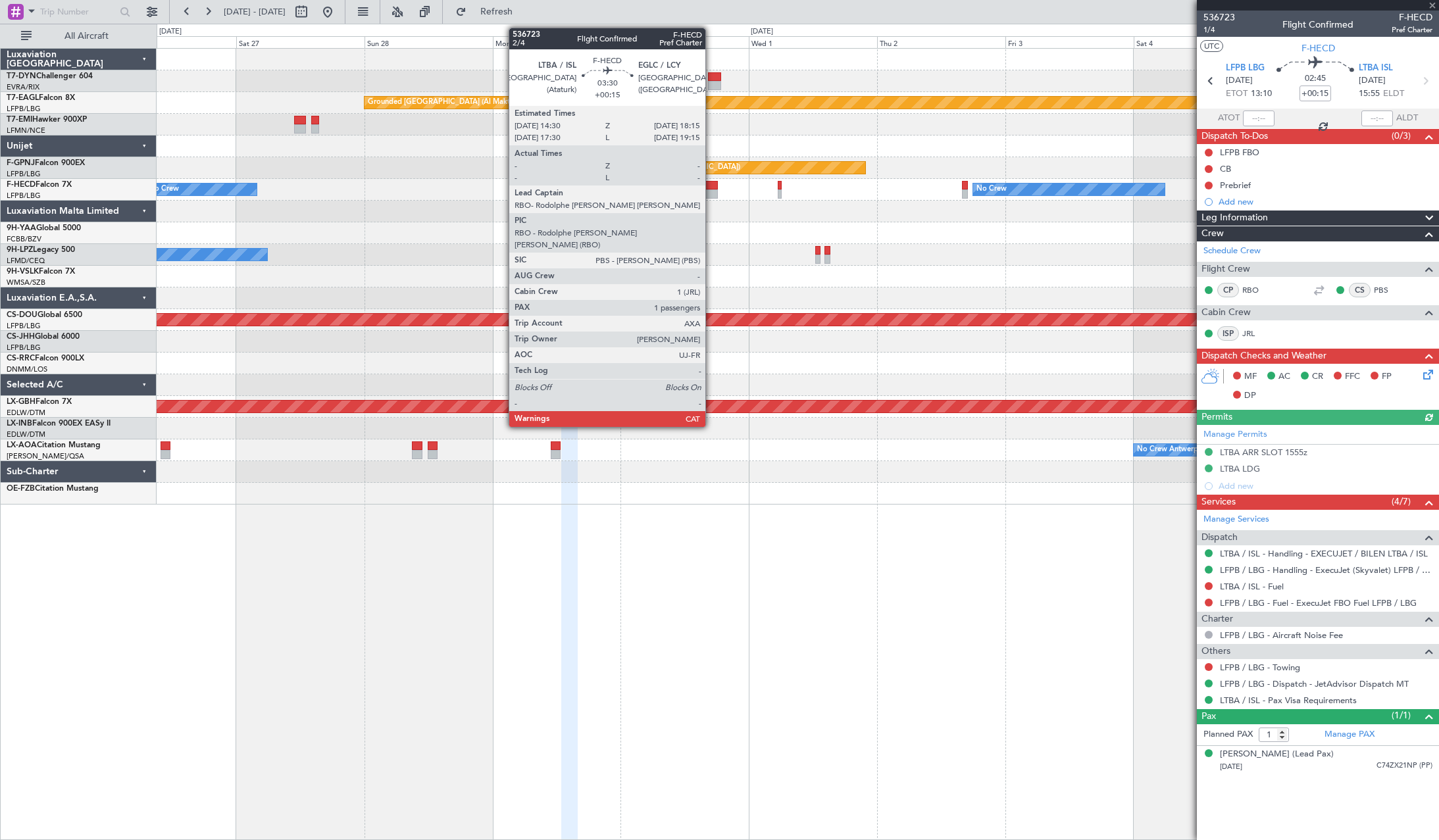
click at [711, 188] on div at bounding box center [707, 185] width 20 height 9
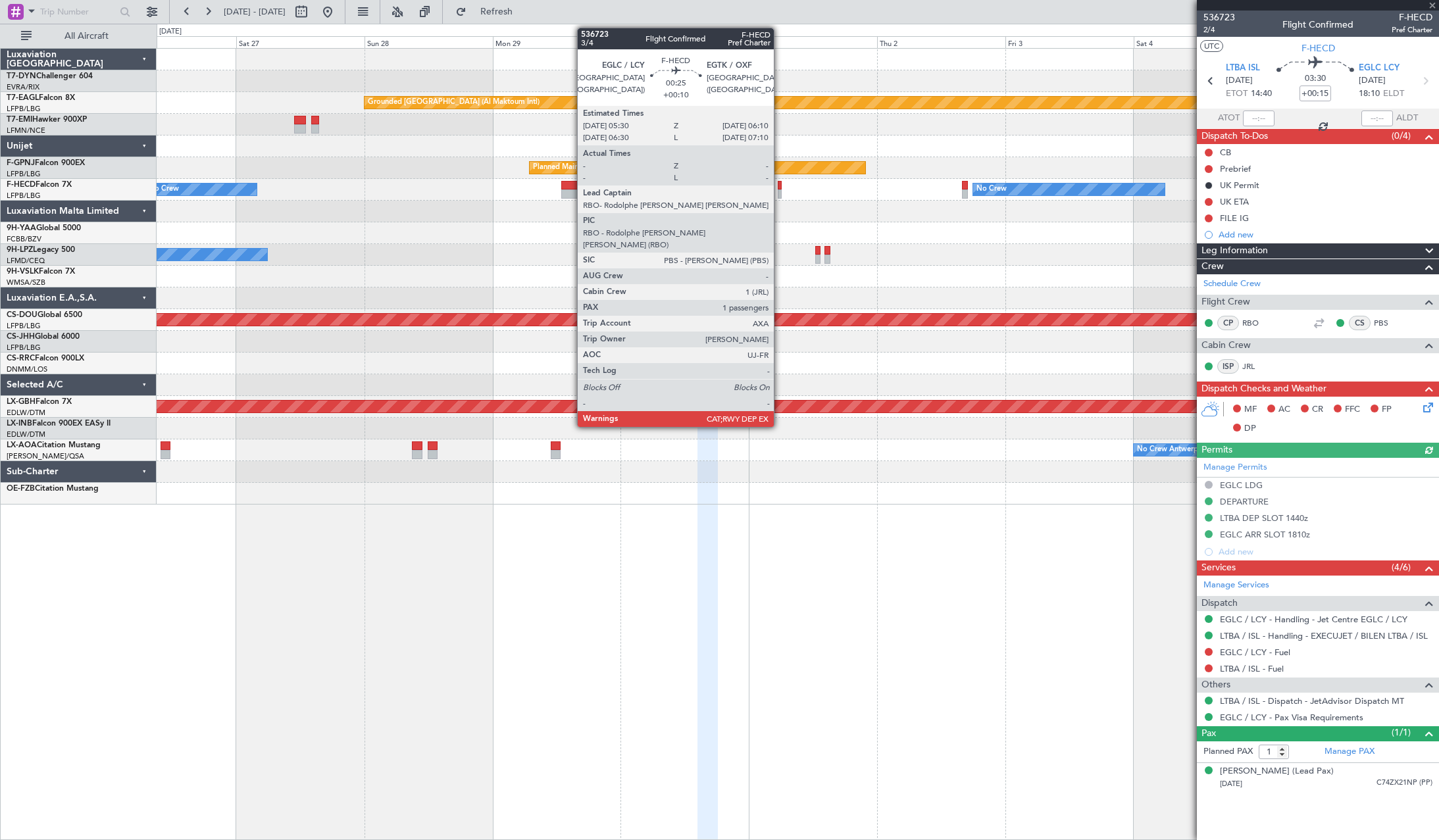
click at [779, 184] on div at bounding box center [779, 185] width 4 height 9
type input "+00:10"
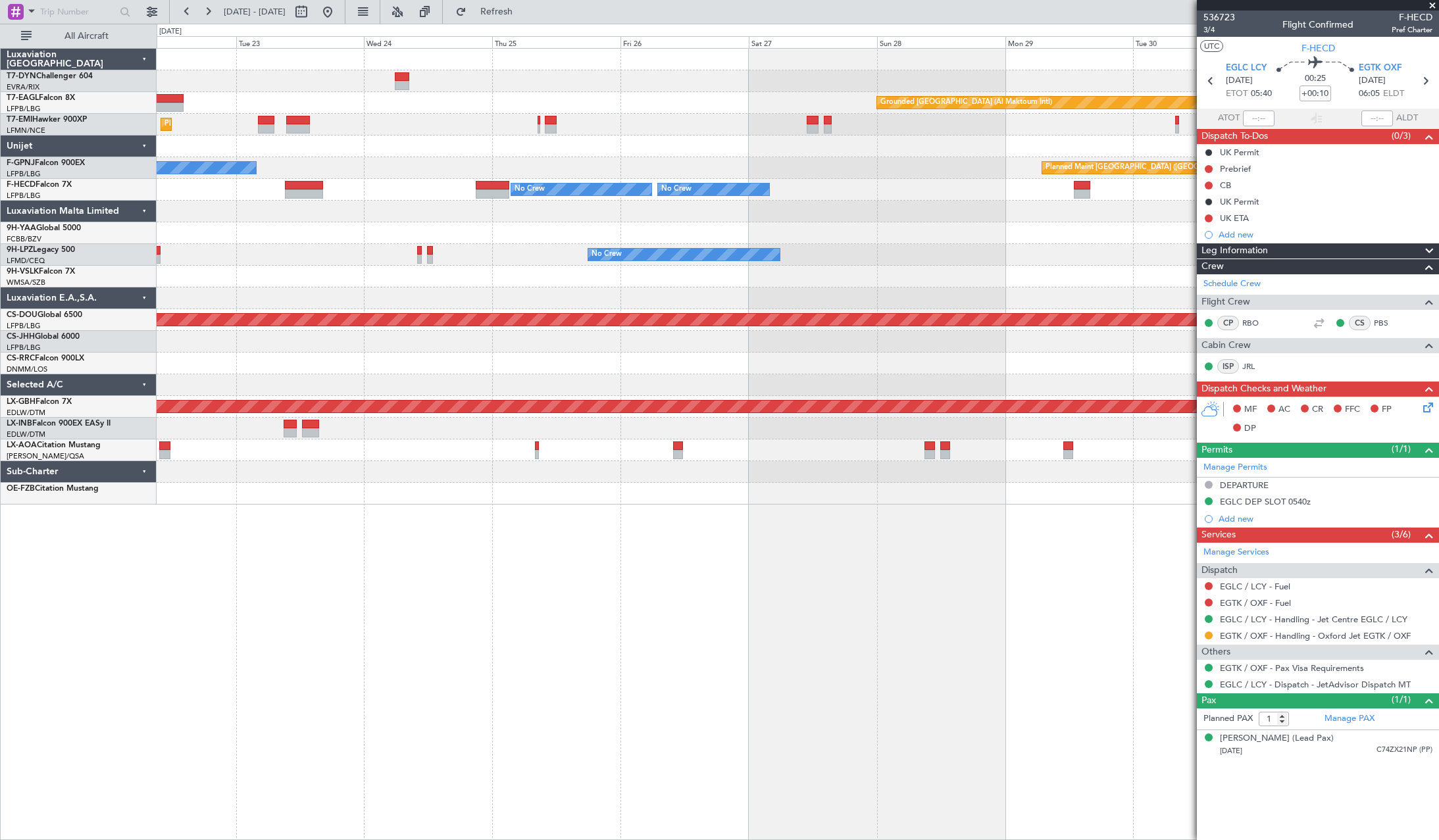
click at [985, 280] on div at bounding box center [797, 277] width 1282 height 22
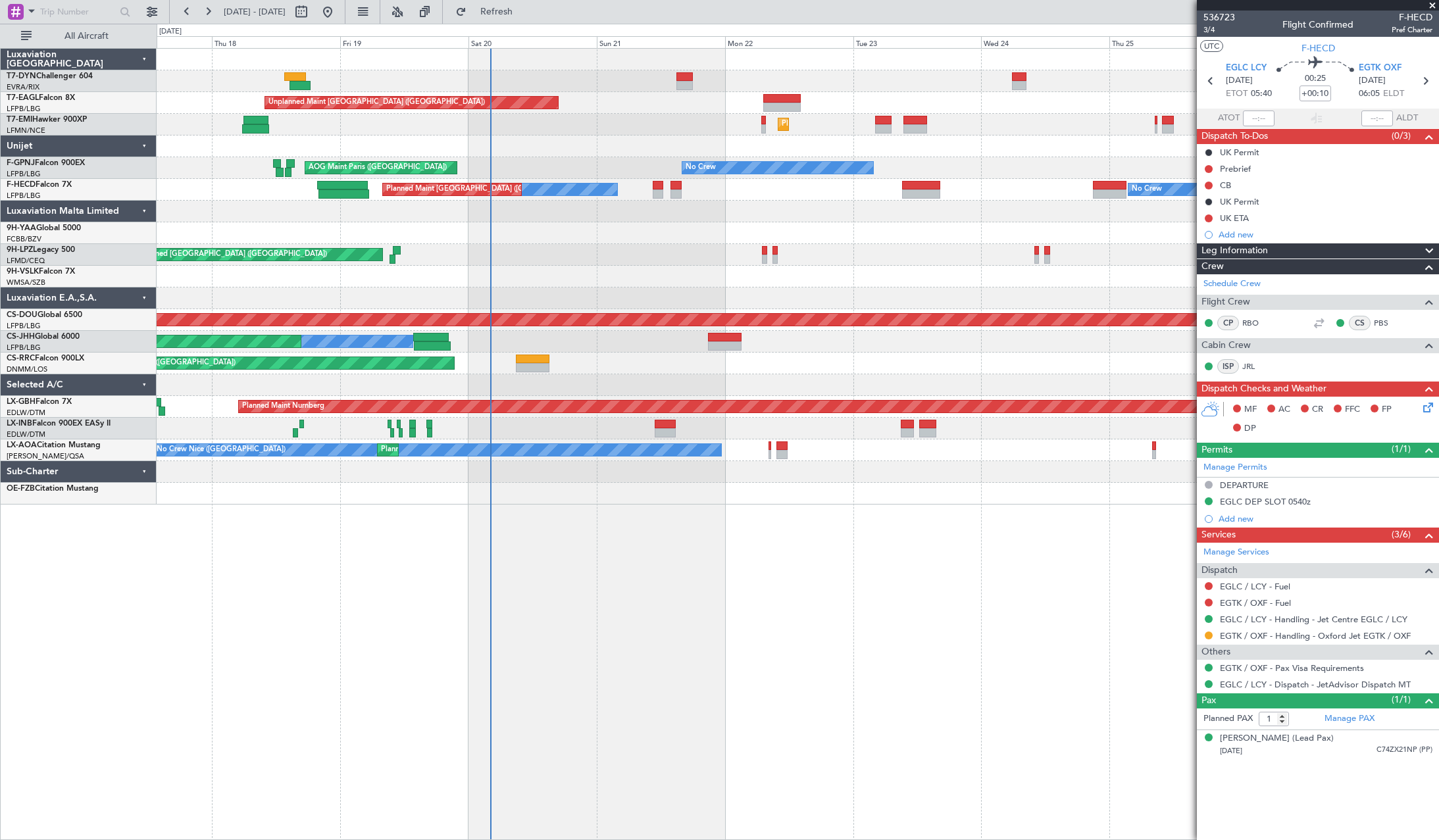
click at [961, 287] on div at bounding box center [797, 277] width 1282 height 22
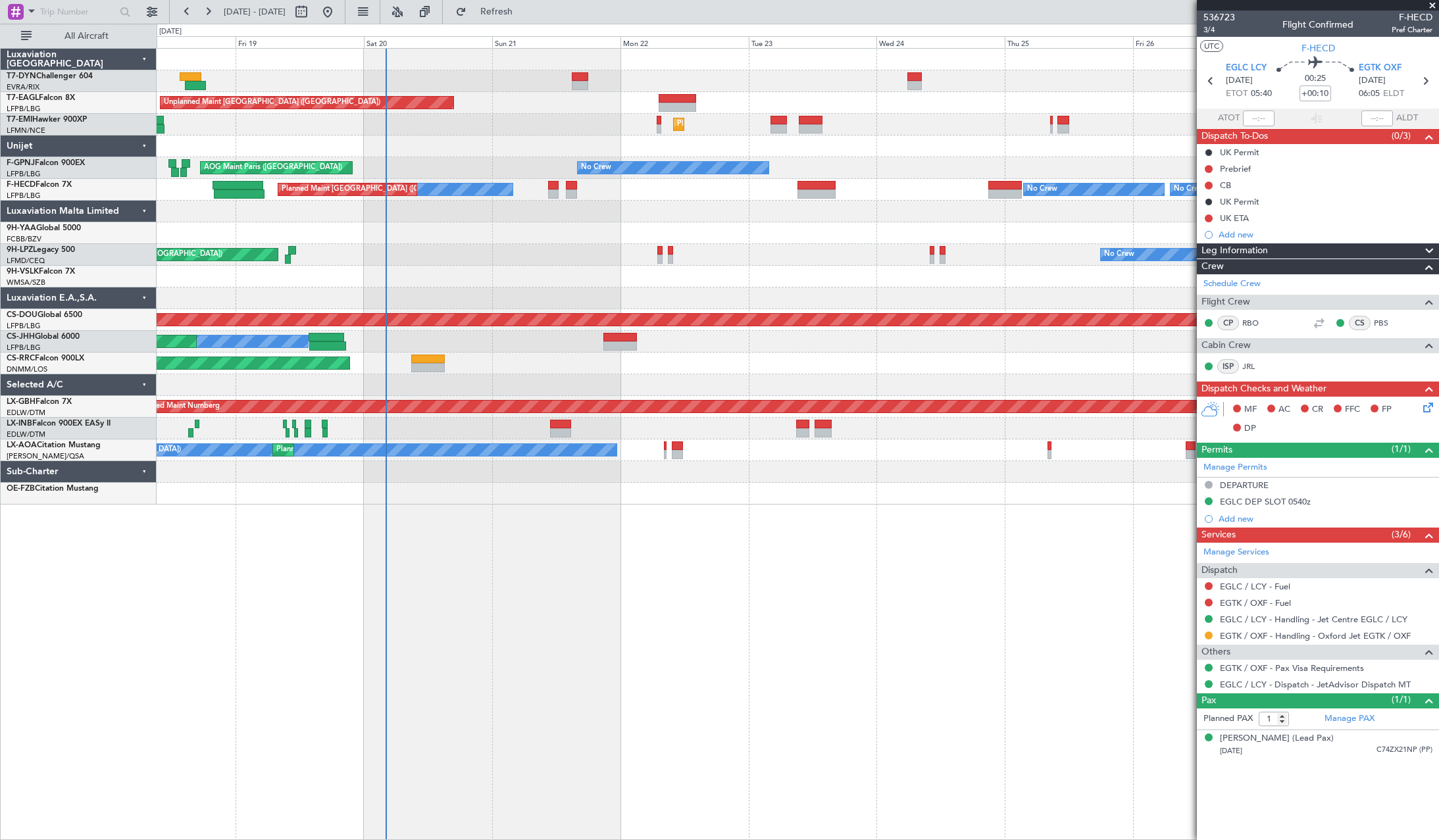
click at [504, 291] on div at bounding box center [797, 298] width 1282 height 22
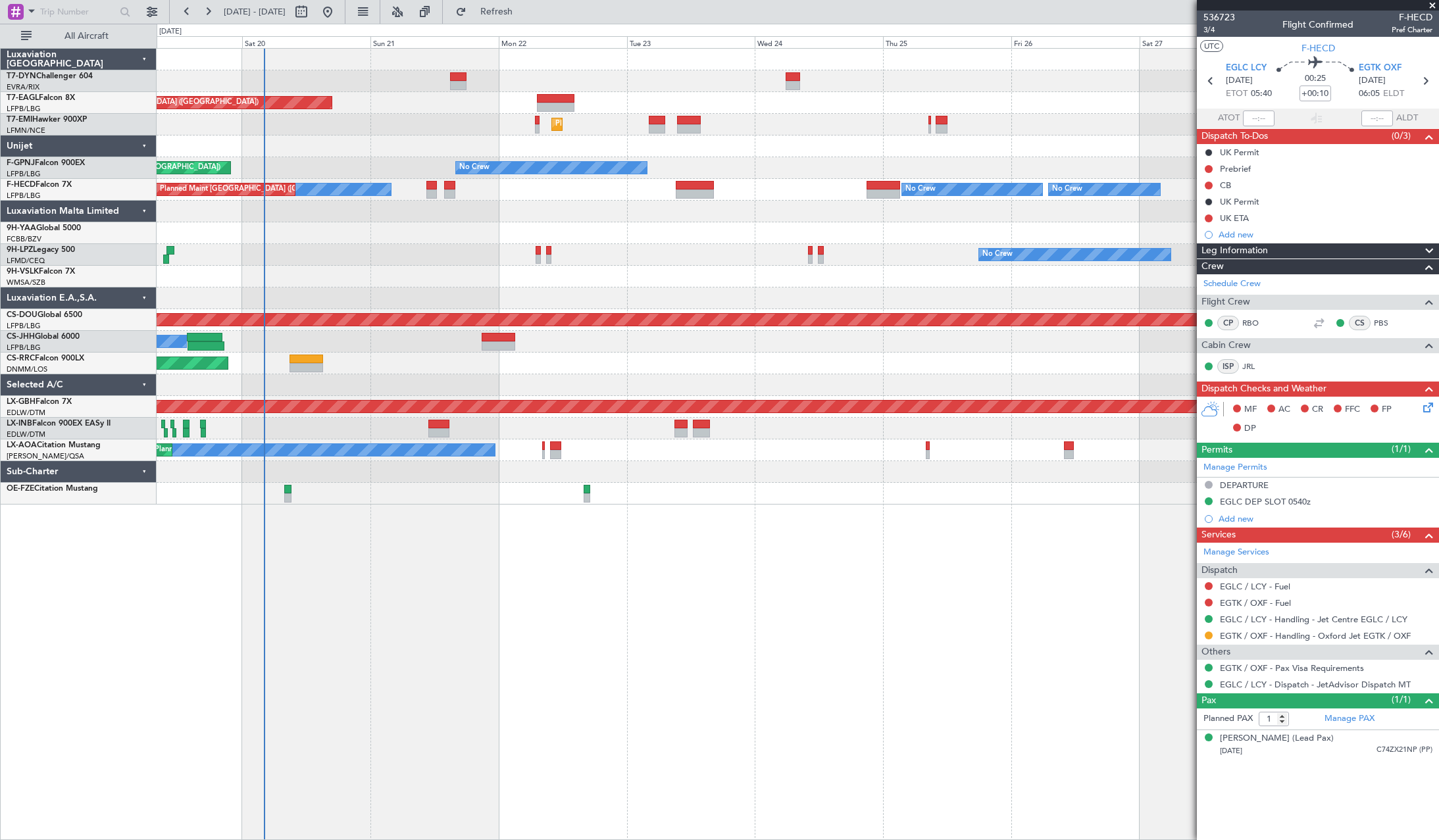
click at [441, 254] on div "No Crew No Crew Planned Maint St Gallen (Altenrhein)" at bounding box center [797, 255] width 1282 height 22
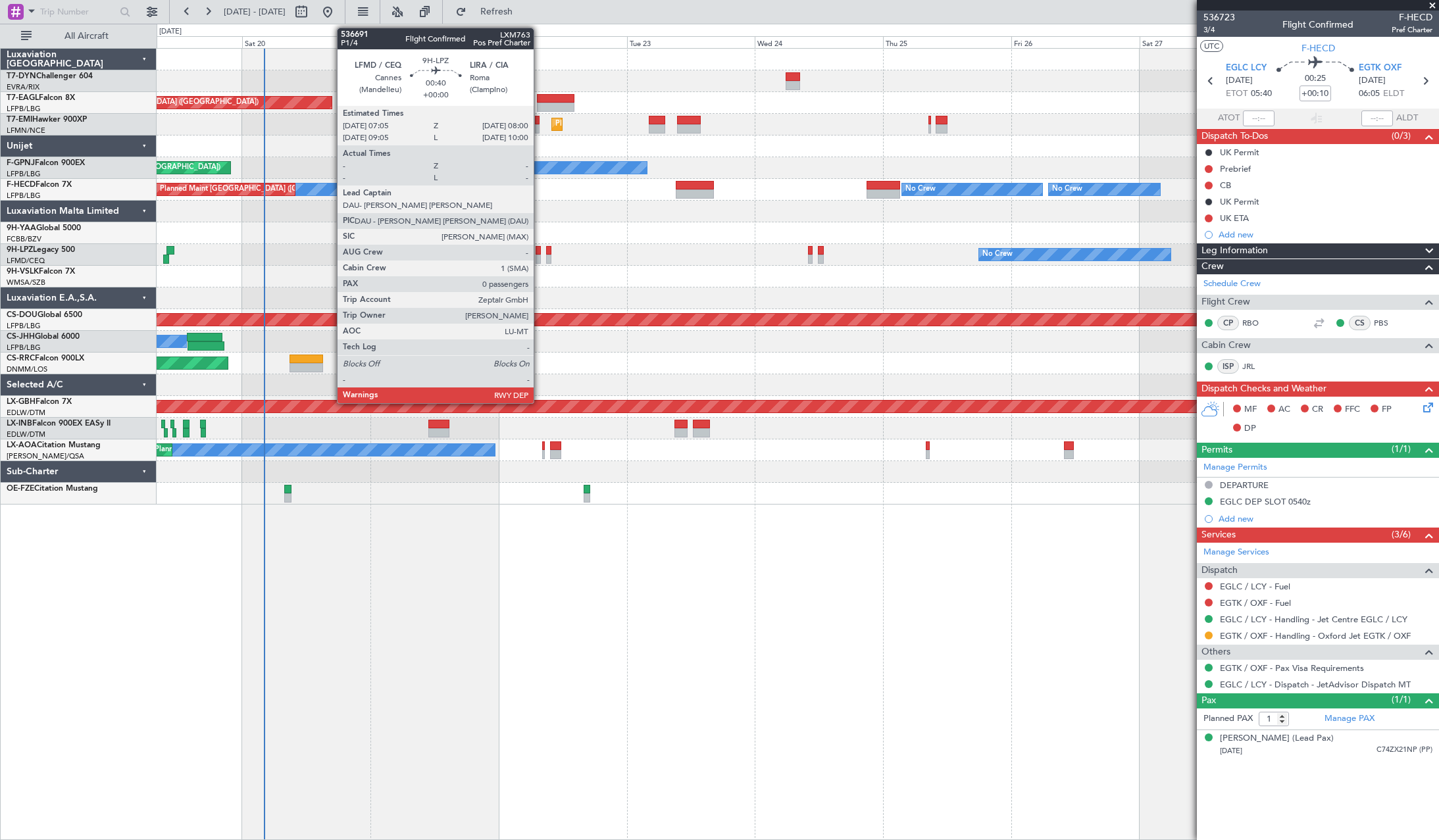
click at [540, 251] on div at bounding box center [538, 250] width 5 height 9
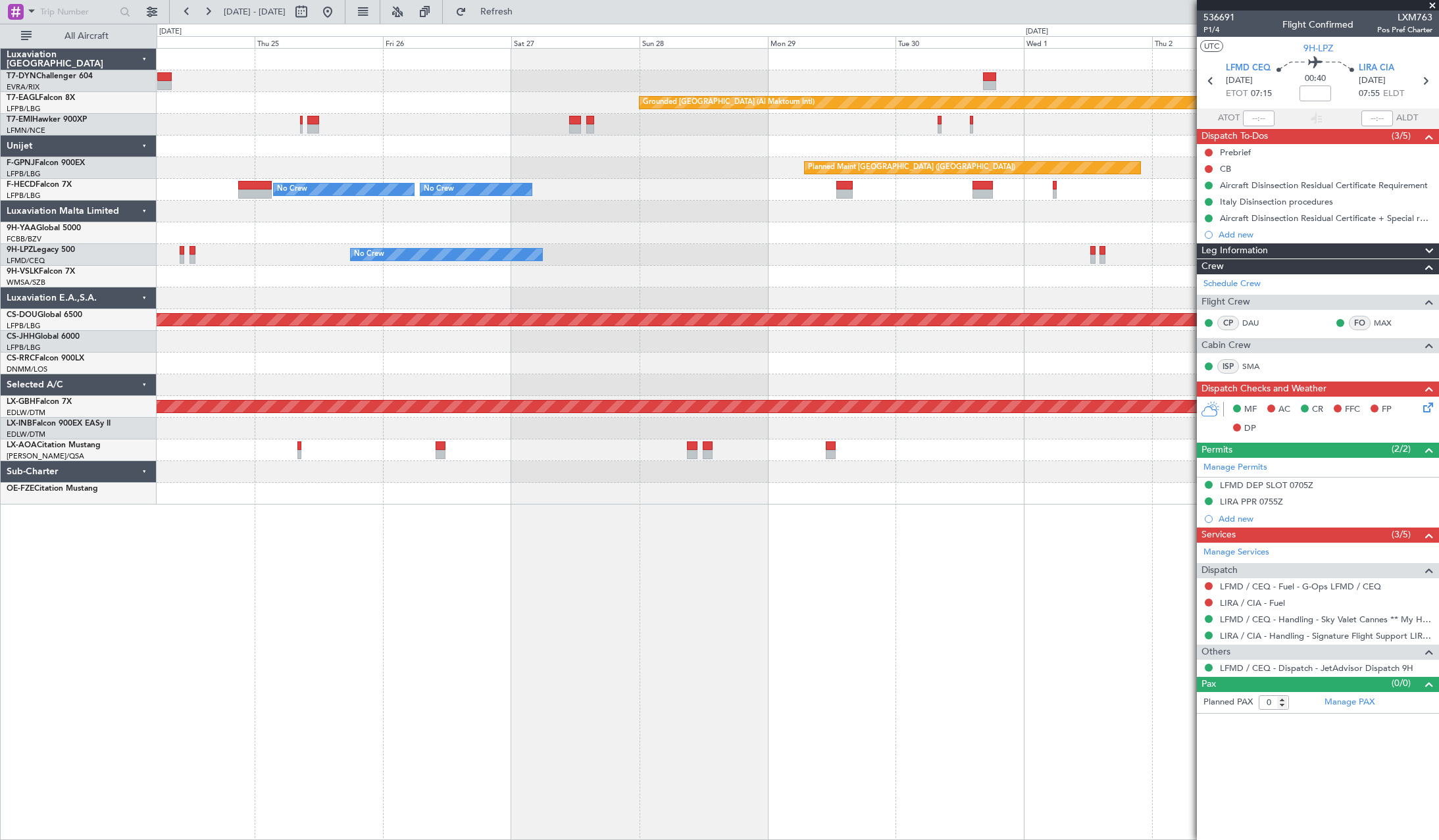
click at [312, 256] on div "Grounded [GEOGRAPHIC_DATA] (Al Maktoum Intl) Planned Maint [GEOGRAPHIC_DATA] Pl…" at bounding box center [797, 277] width 1282 height 456
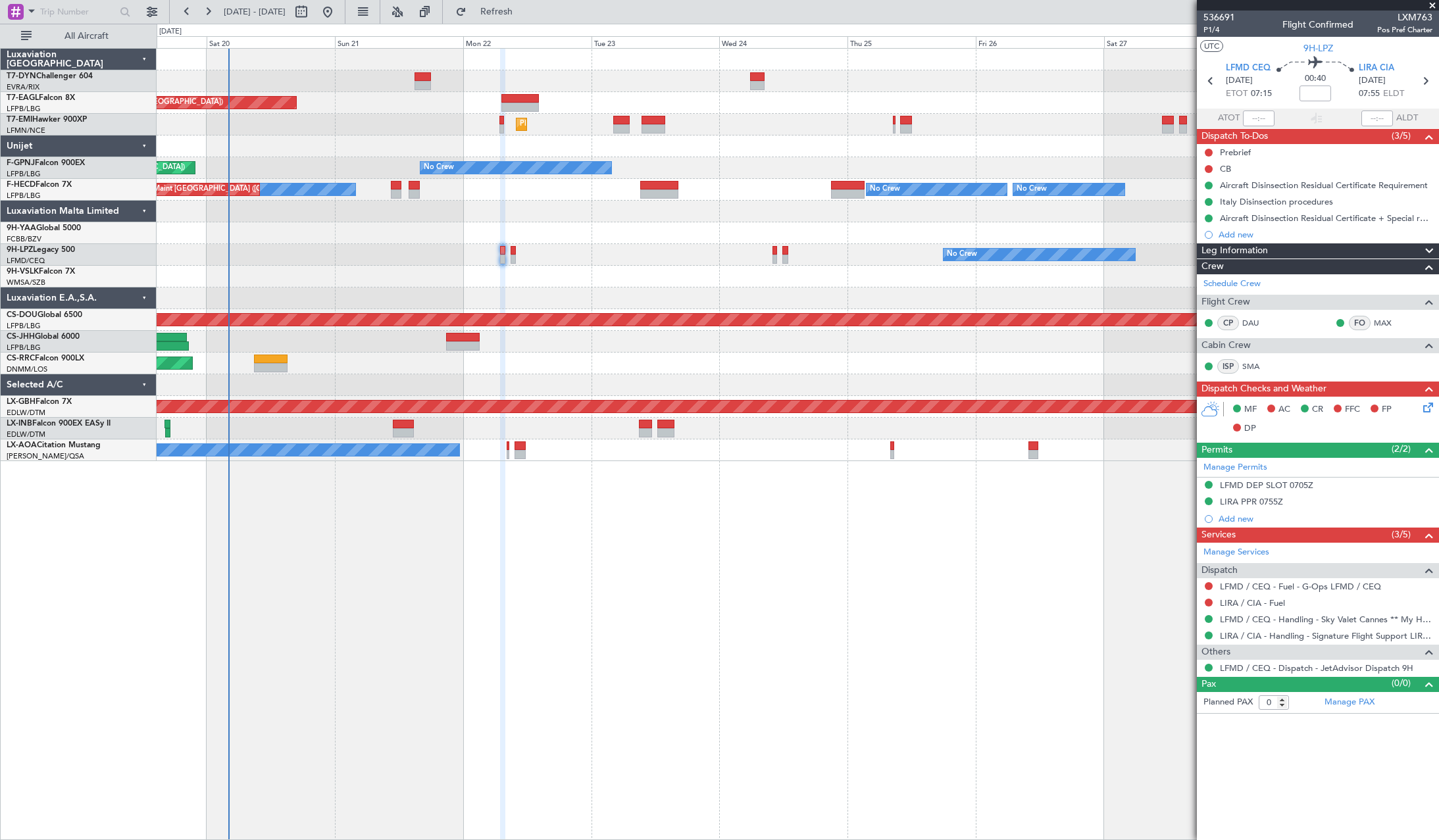
click at [868, 257] on div "No Crew No Crew Planned Maint St Gallen (Altenrhein)" at bounding box center [797, 255] width 1282 height 22
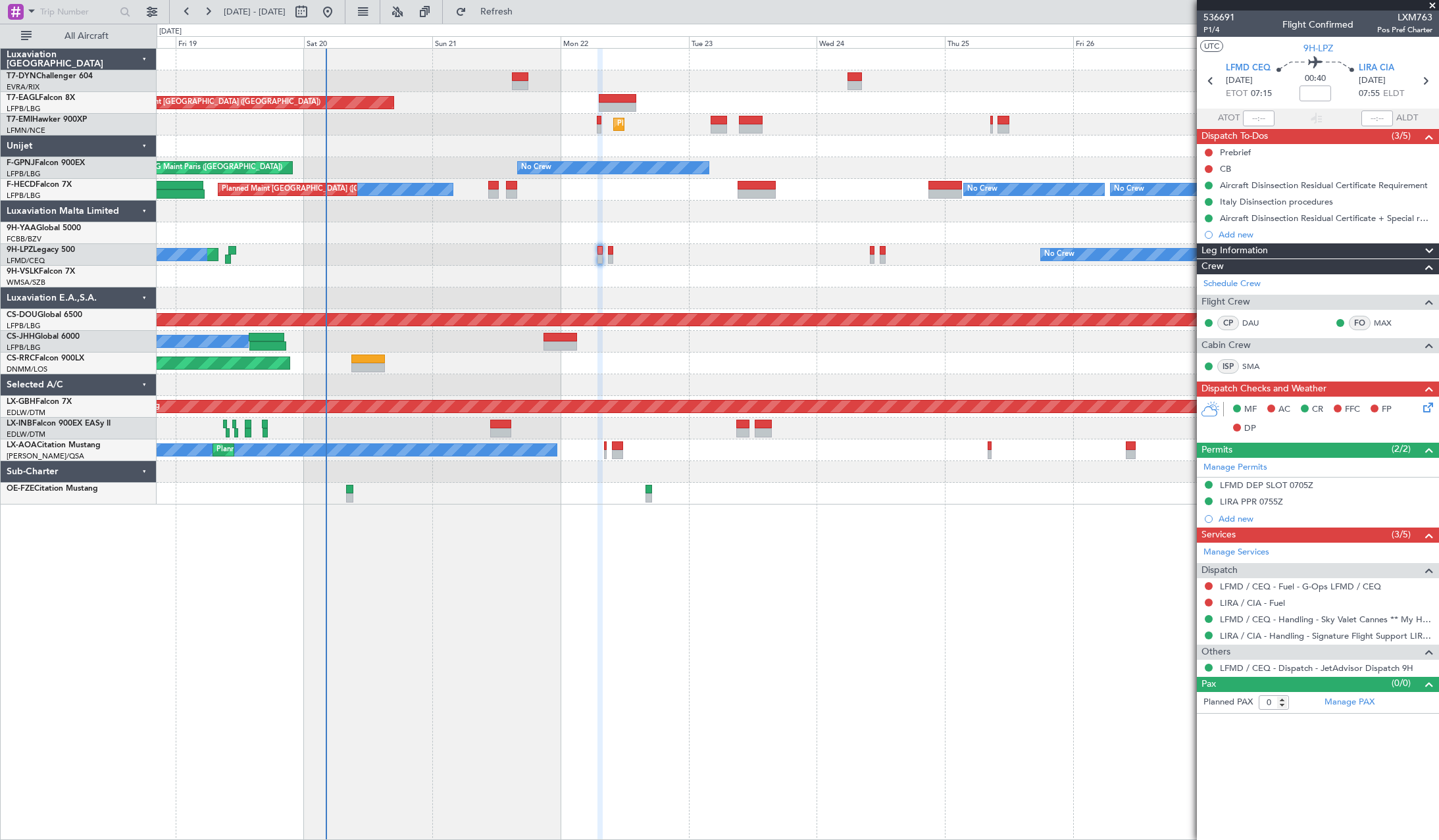
click at [702, 271] on div at bounding box center [797, 277] width 1282 height 22
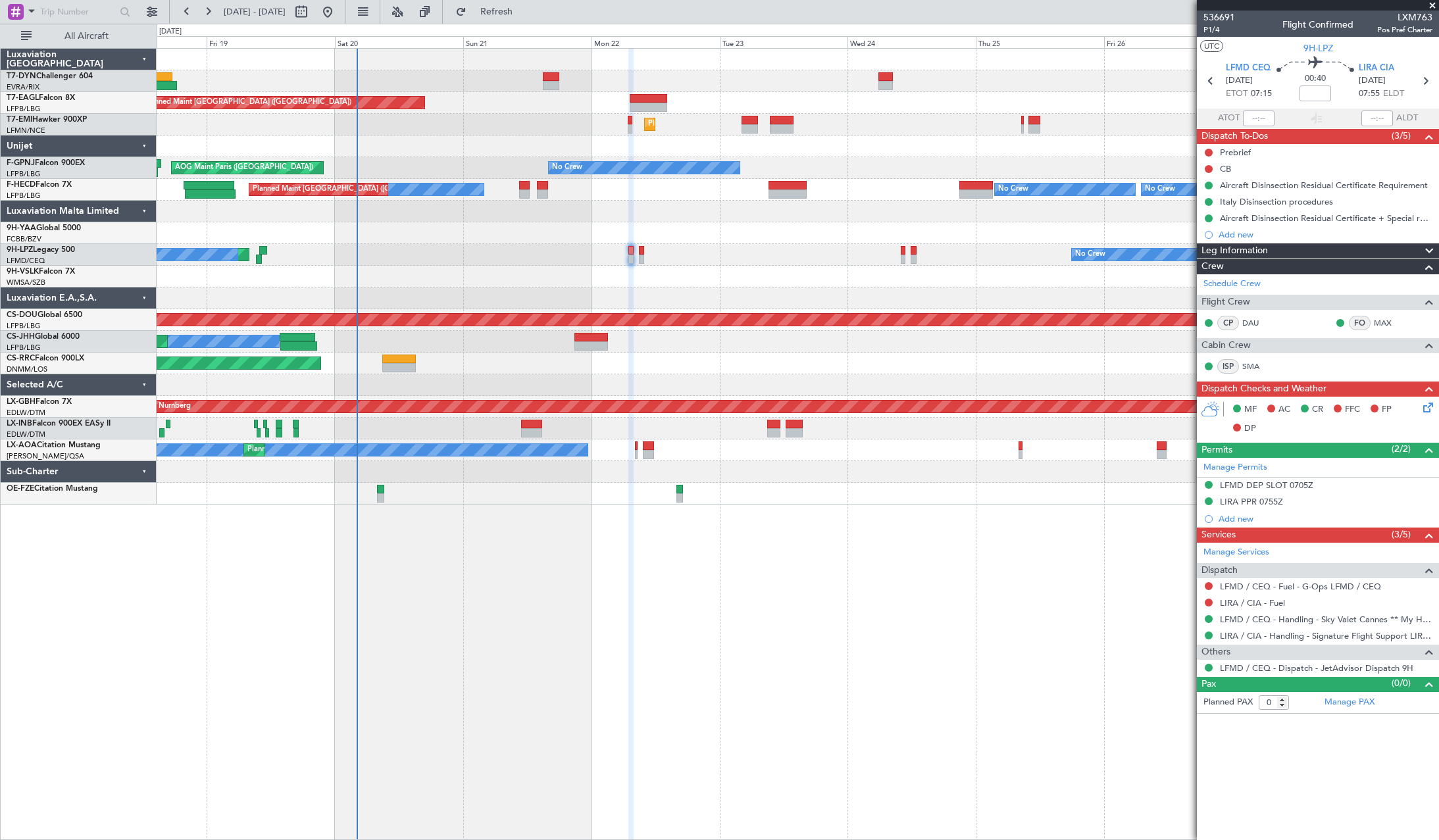
click at [464, 293] on div at bounding box center [797, 298] width 1282 height 22
click at [507, 292] on div at bounding box center [797, 298] width 1282 height 22
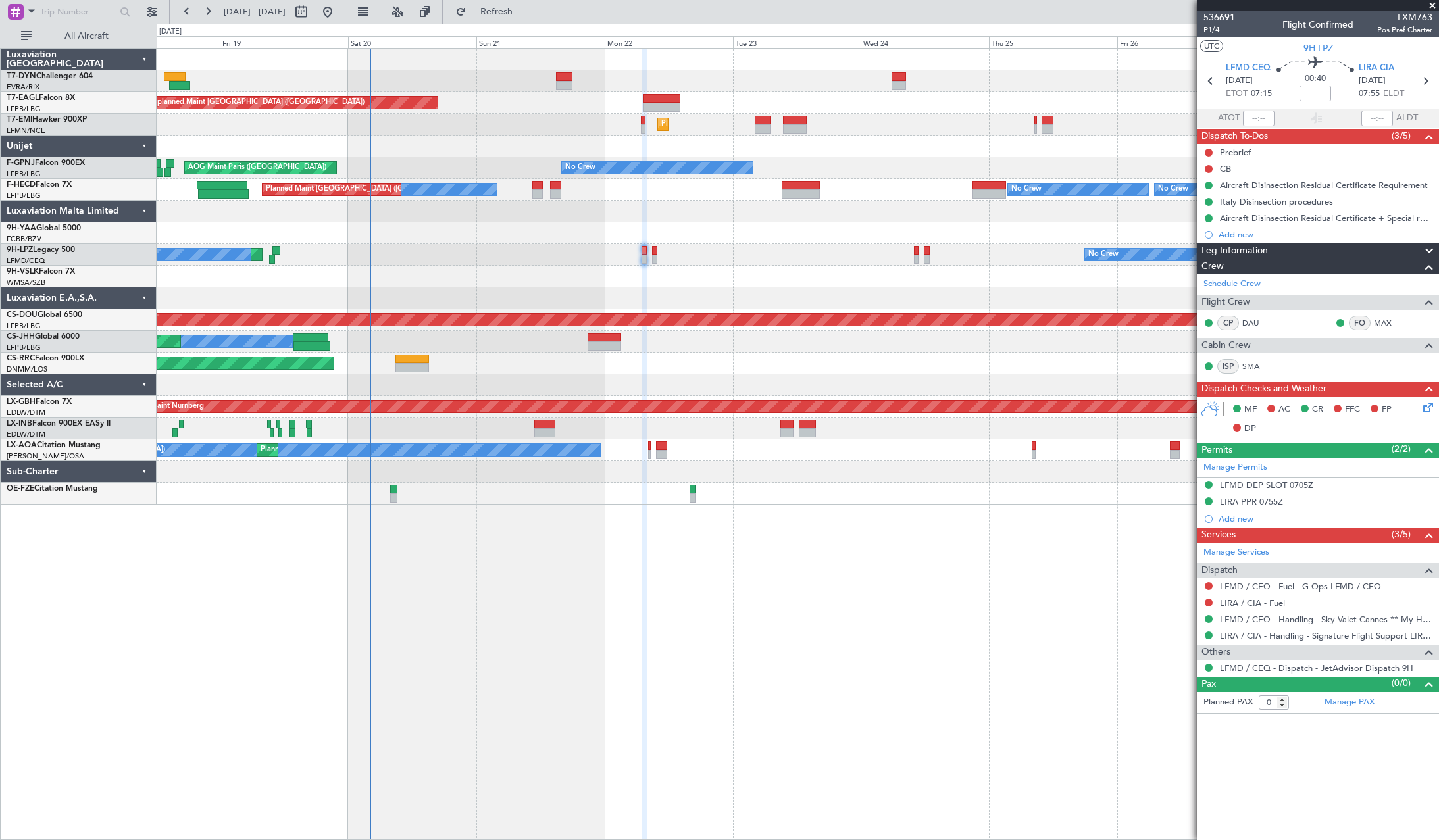
click at [597, 358] on div "Unplanned Maint Riga (Riga Intl) Grounded Dubai (Al Maktoum Intl) Unplanned Mai…" at bounding box center [797, 277] width 1282 height 456
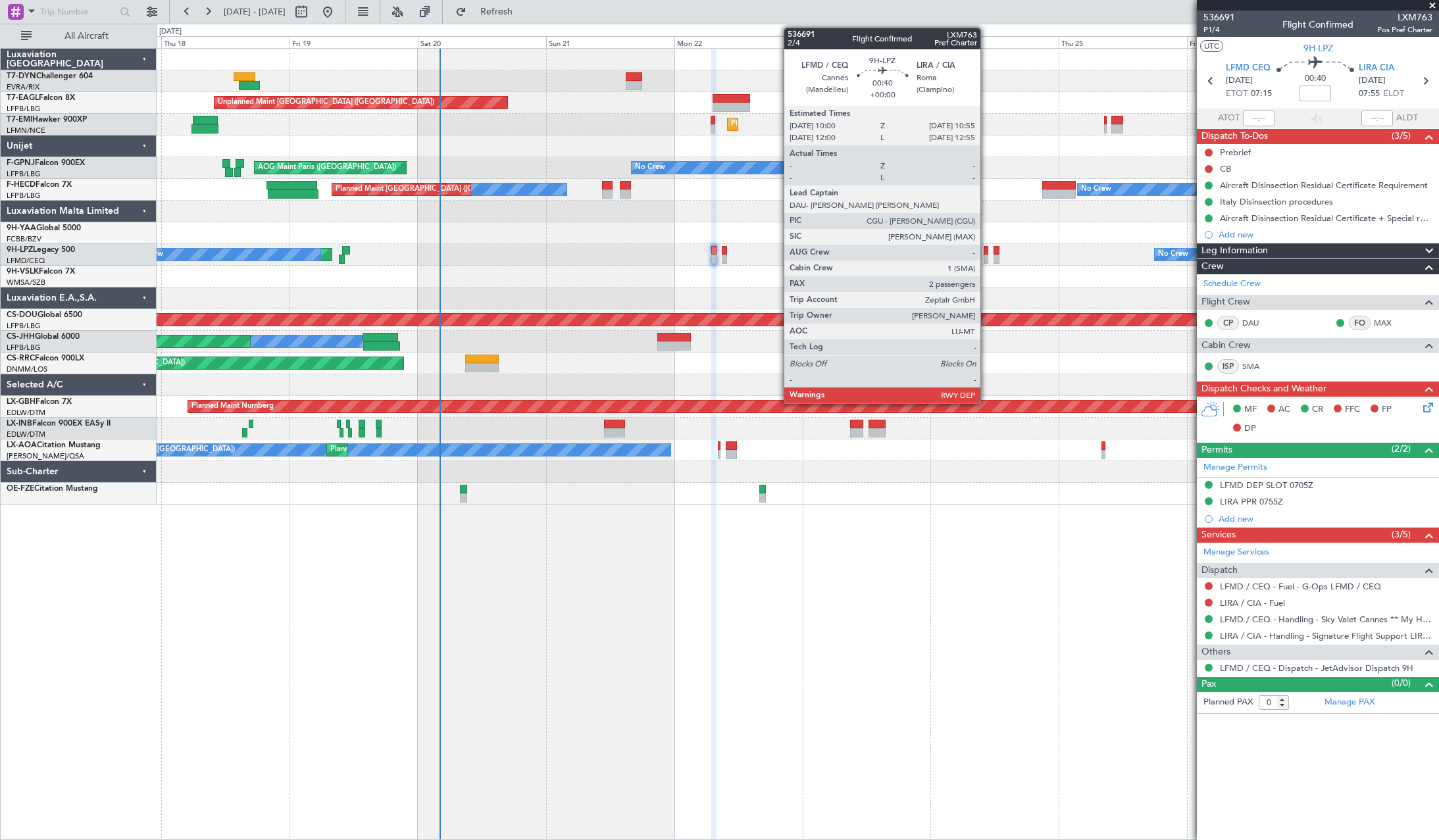
click at [986, 253] on div at bounding box center [985, 250] width 5 height 9
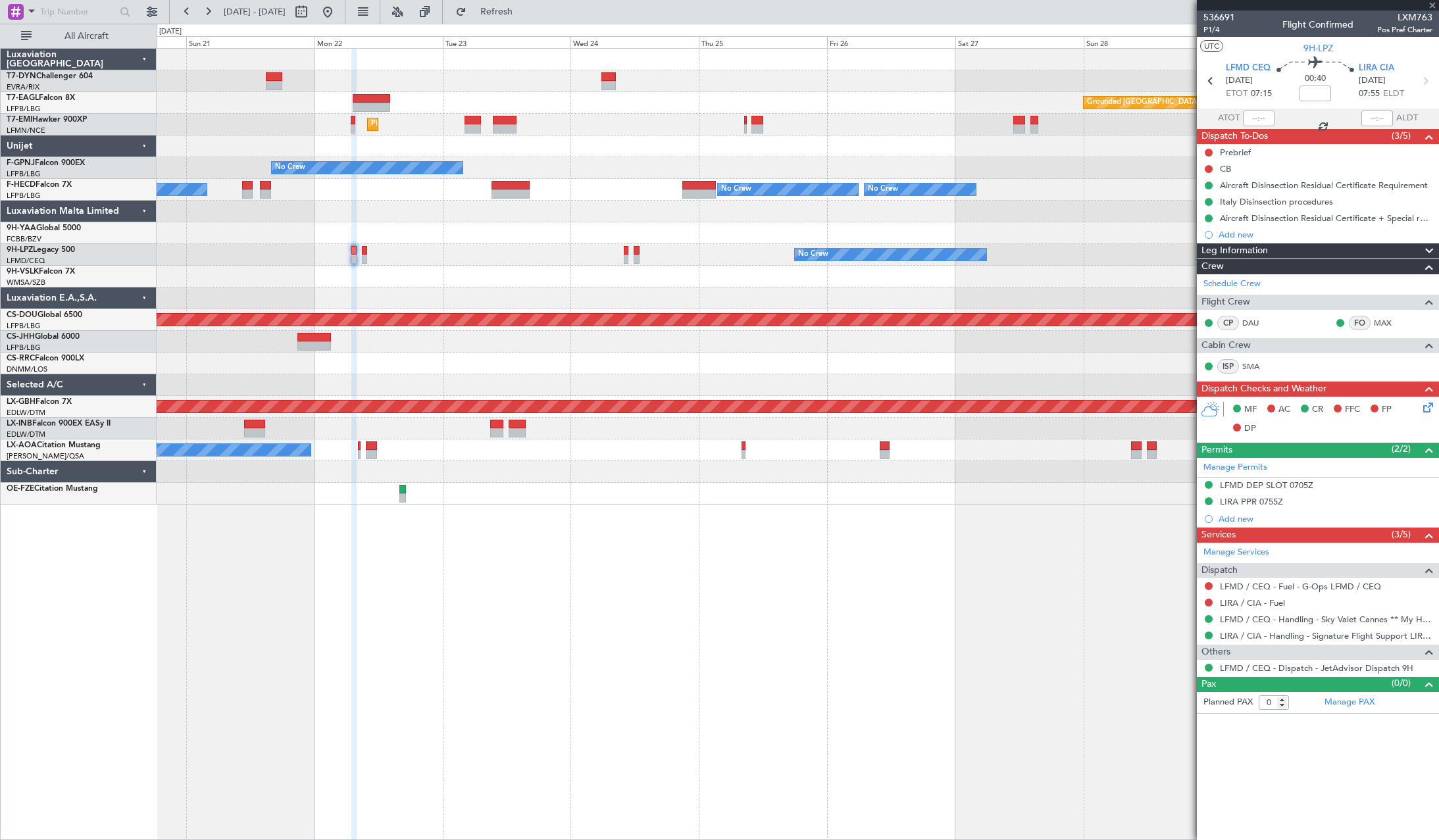
click at [614, 298] on div "Grounded Dubai (Al Maktoum Intl) Unplanned Maint Paris (Le Bourget) Planned Mai…" at bounding box center [797, 277] width 1282 height 456
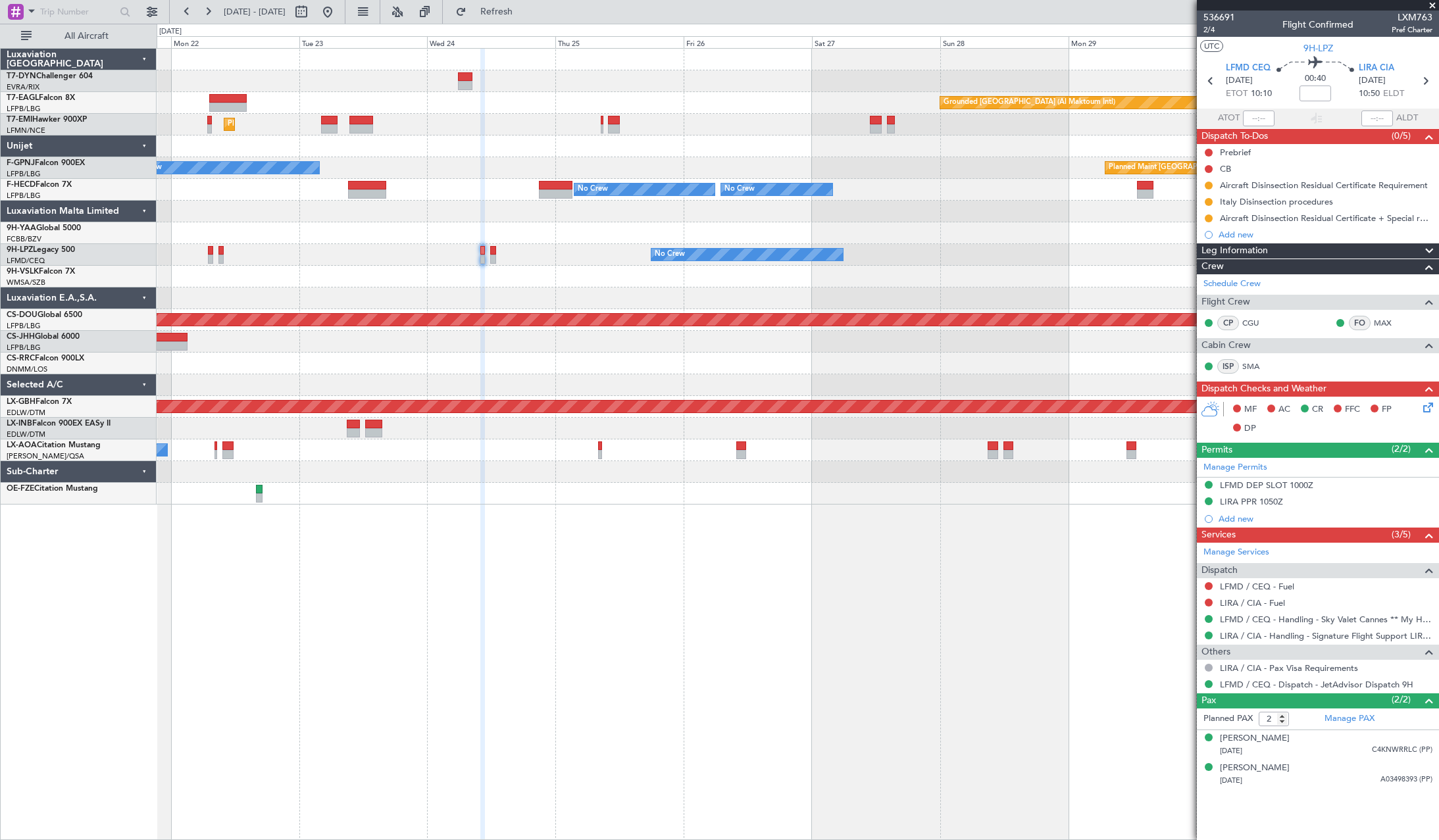
click at [610, 288] on div at bounding box center [797, 298] width 1282 height 22
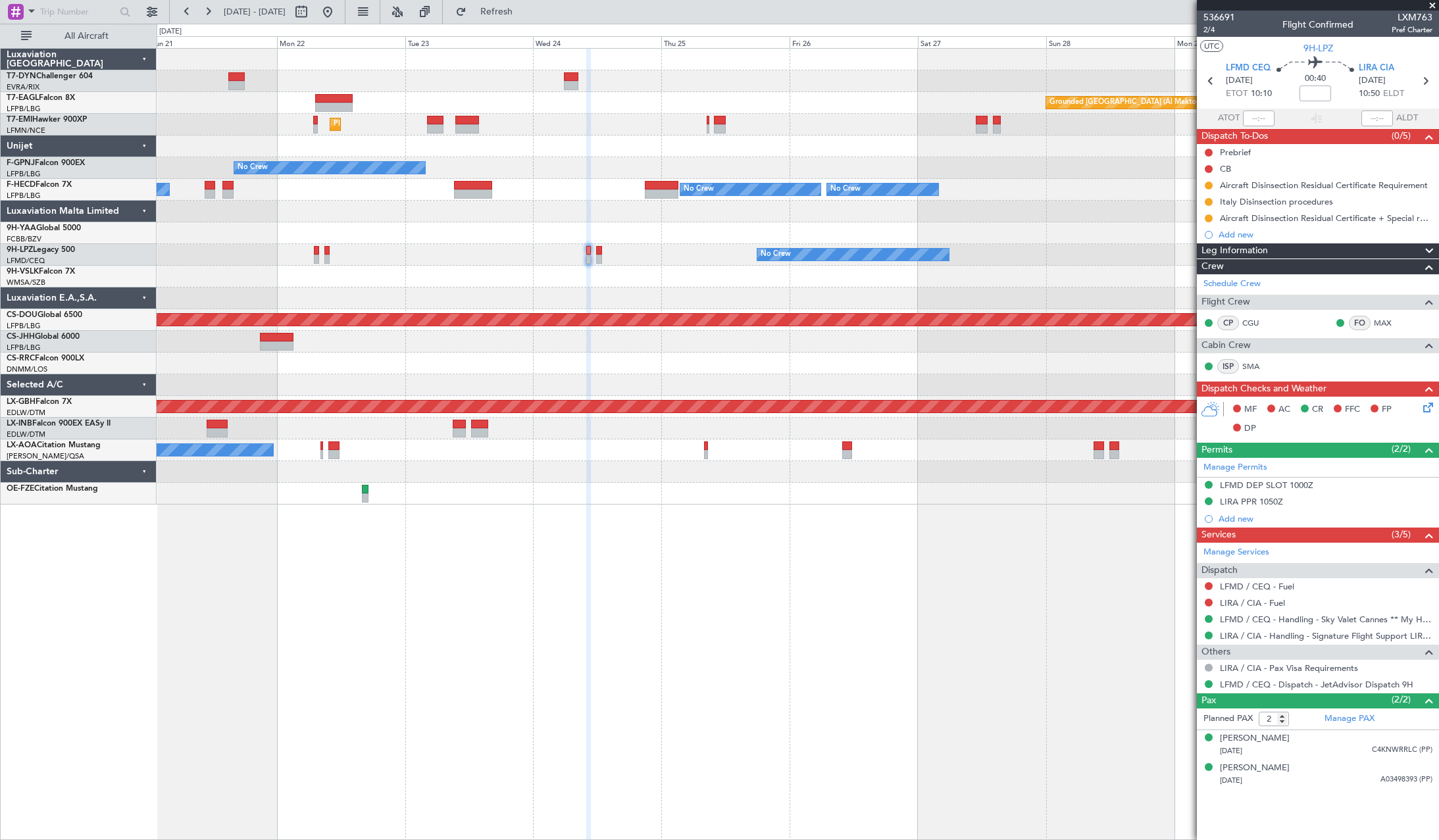
click at [783, 292] on div at bounding box center [797, 298] width 1282 height 22
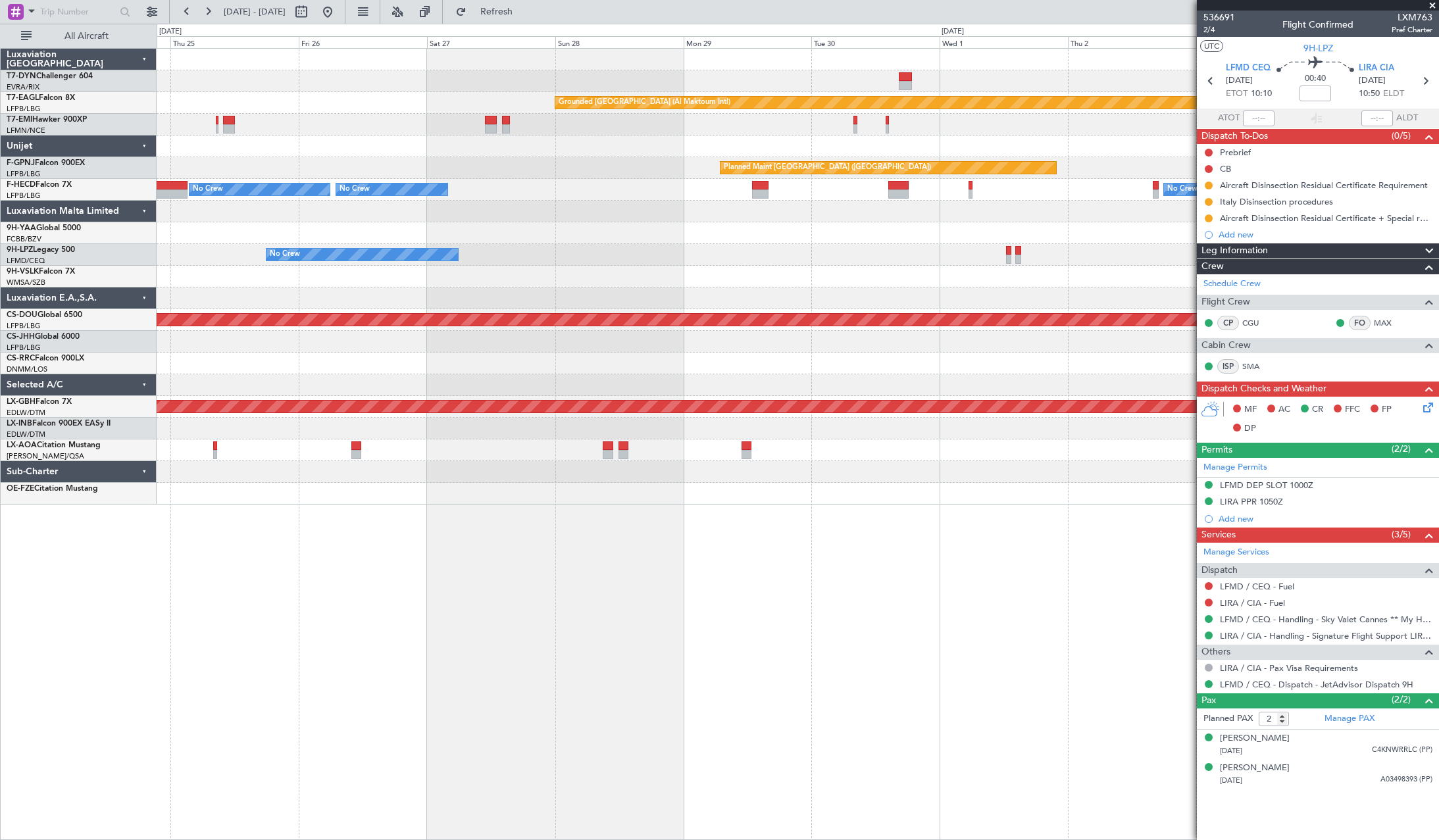
click at [347, 310] on div "Grounded Dubai (Al Maktoum Intl) Planned Maint Zurich Planned Maint Paris (Le B…" at bounding box center [797, 277] width 1282 height 456
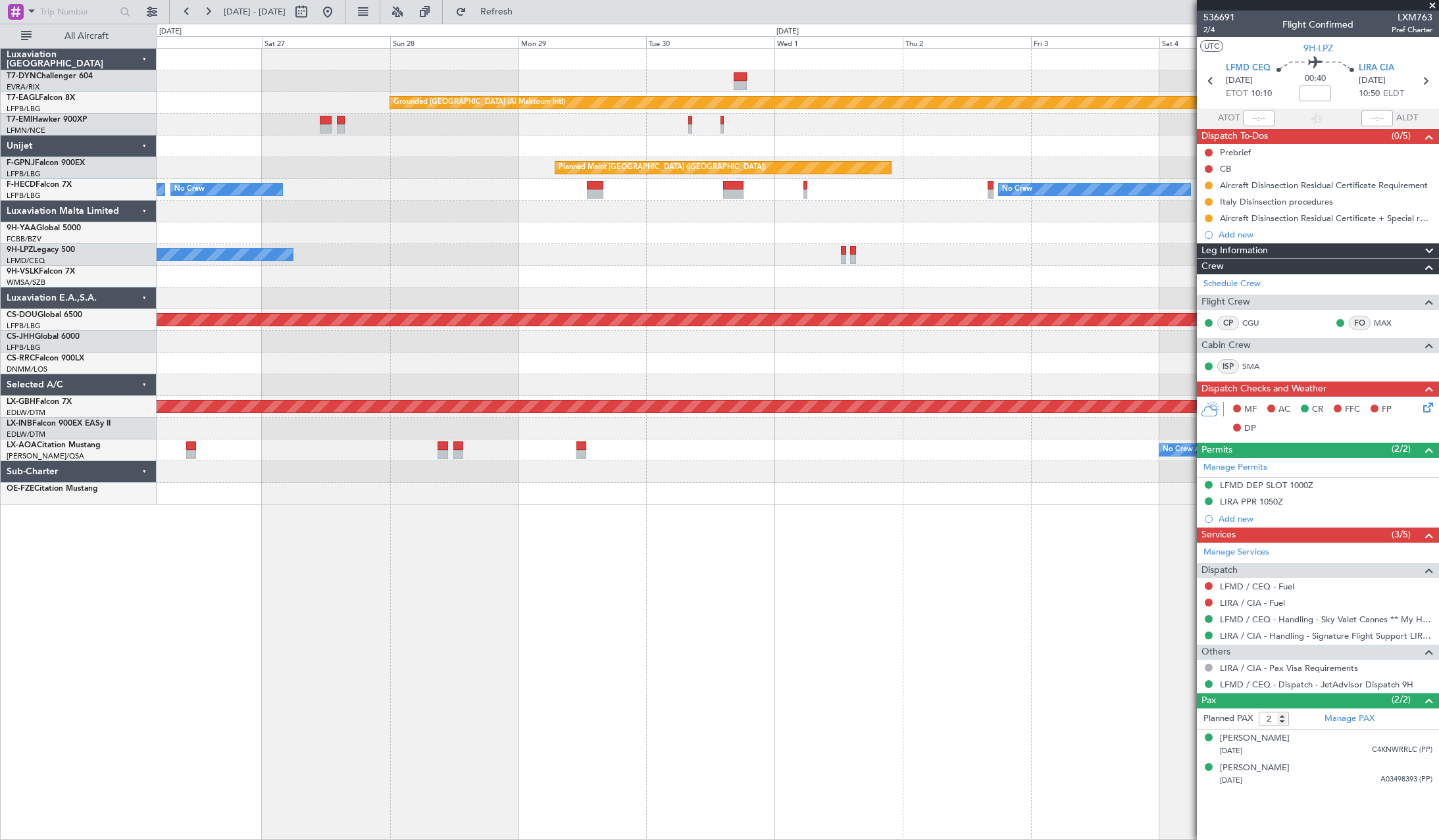
click at [443, 301] on div at bounding box center [797, 298] width 1282 height 22
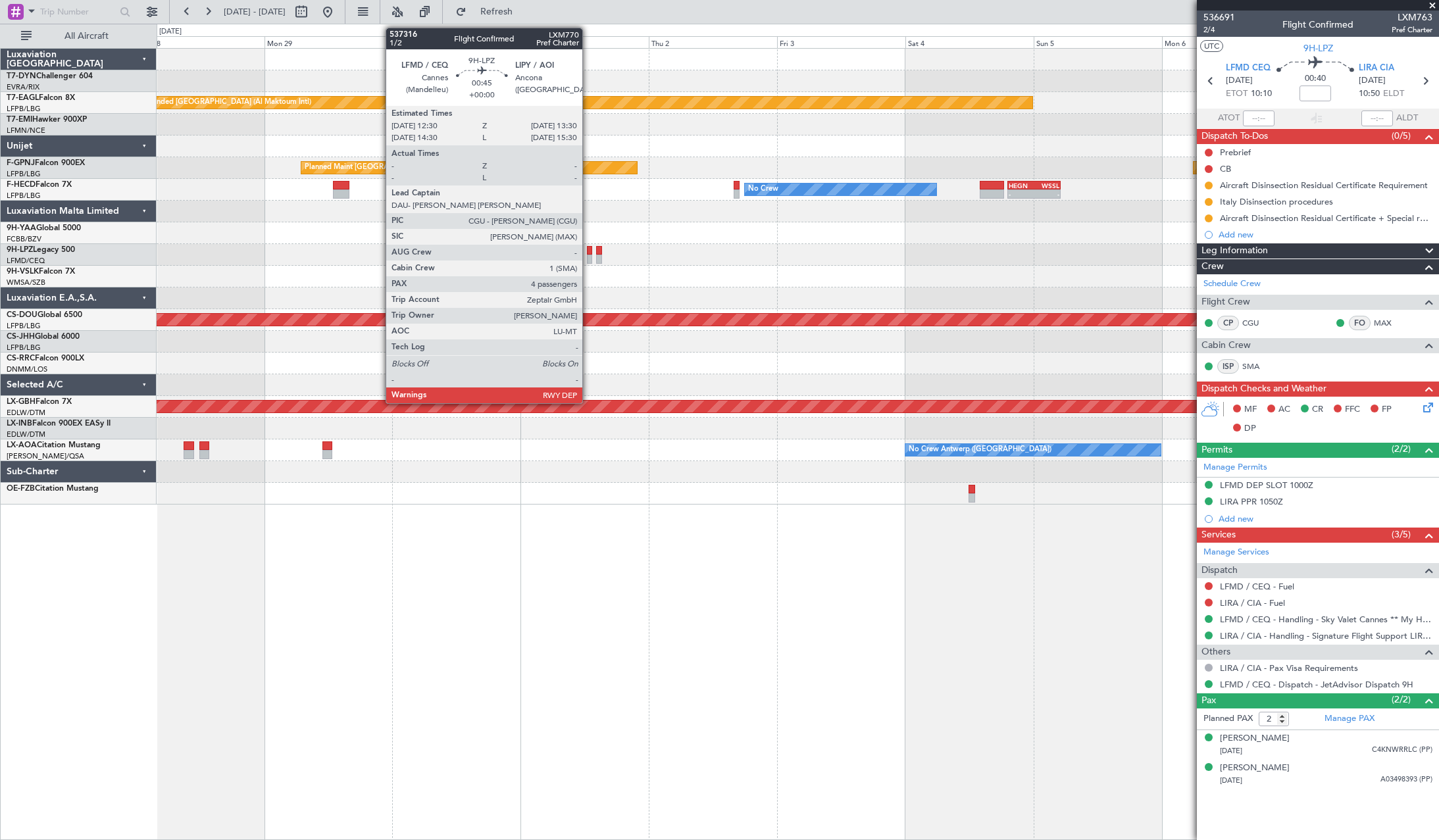
click at [588, 254] on div at bounding box center [590, 250] width 6 height 9
type input "4"
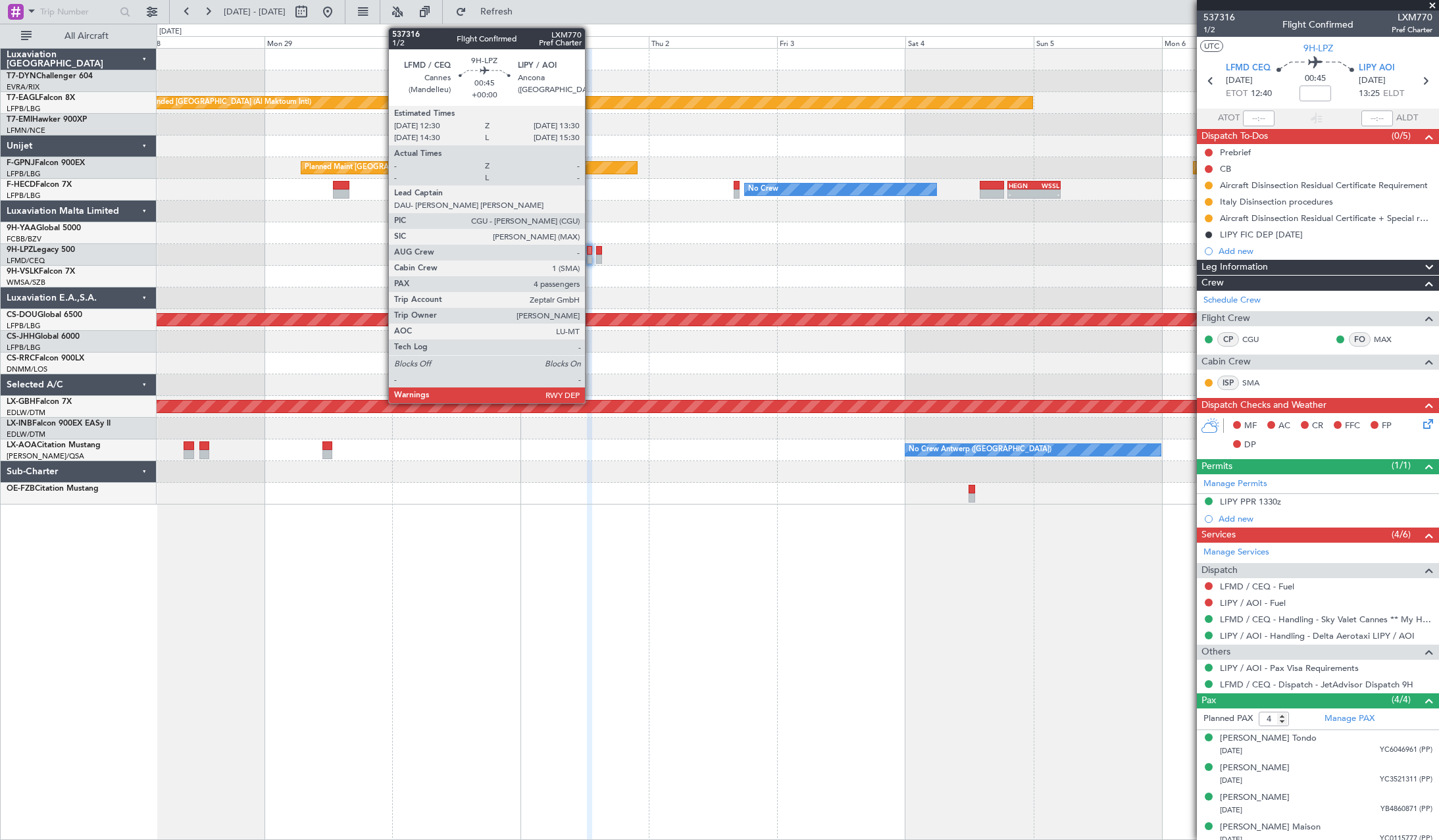
click at [591, 254] on div at bounding box center [590, 250] width 6 height 9
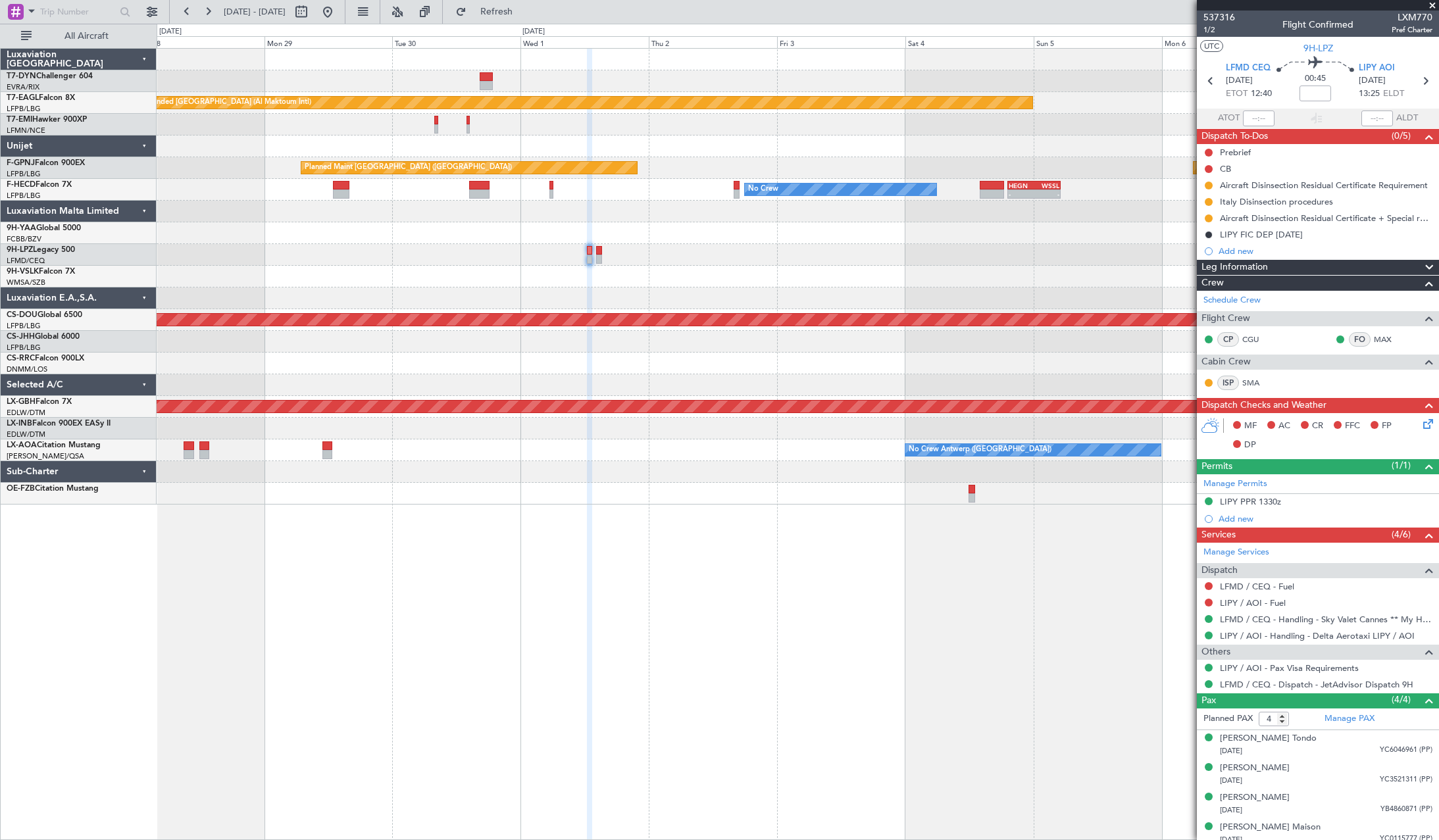
scroll to position [8, 0]
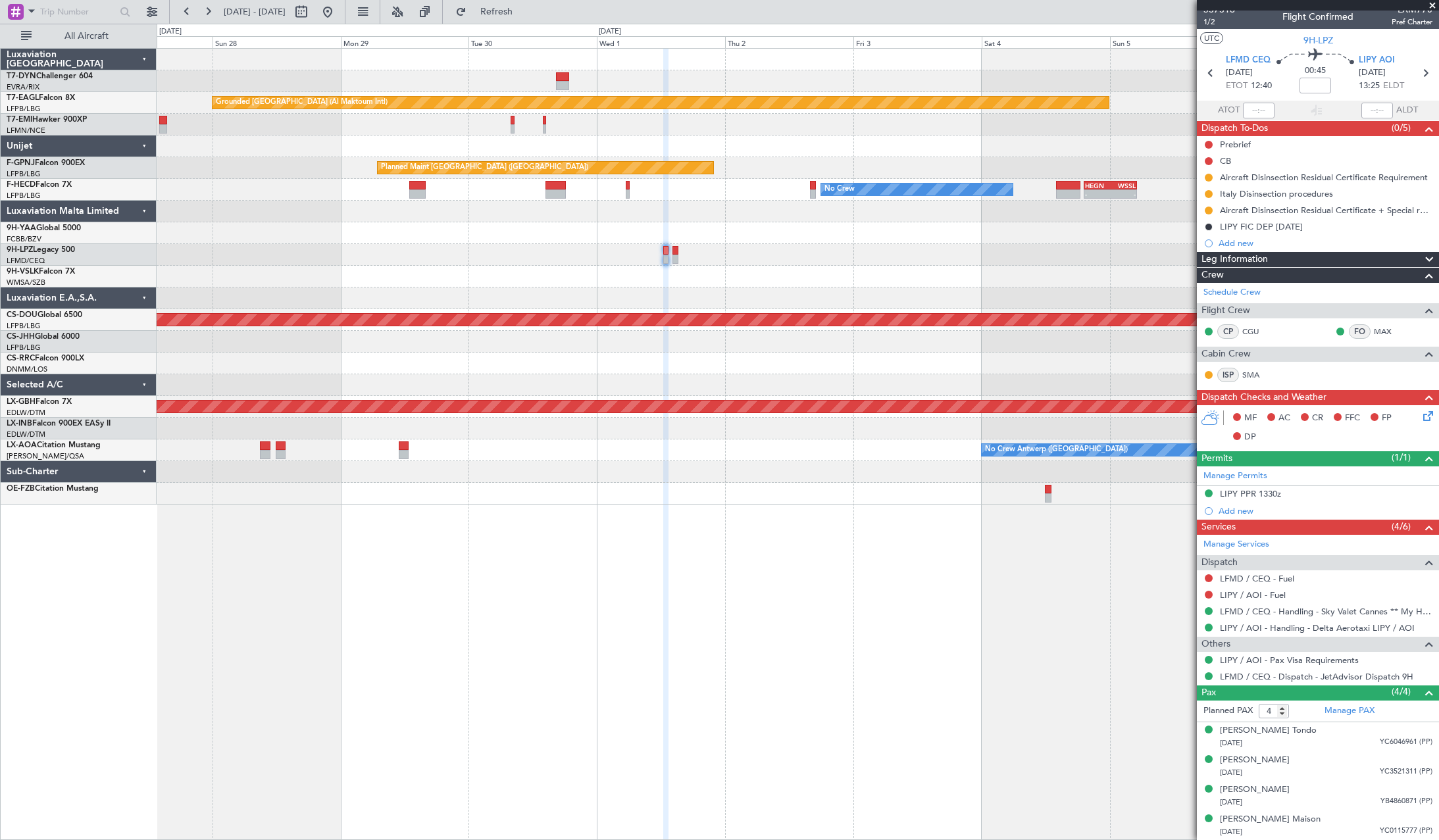
click at [465, 288] on div "Grounded Dubai (Al Maktoum Intl) Planned Maint Paris (Le Bourget) Planned Maint…" at bounding box center [797, 277] width 1282 height 456
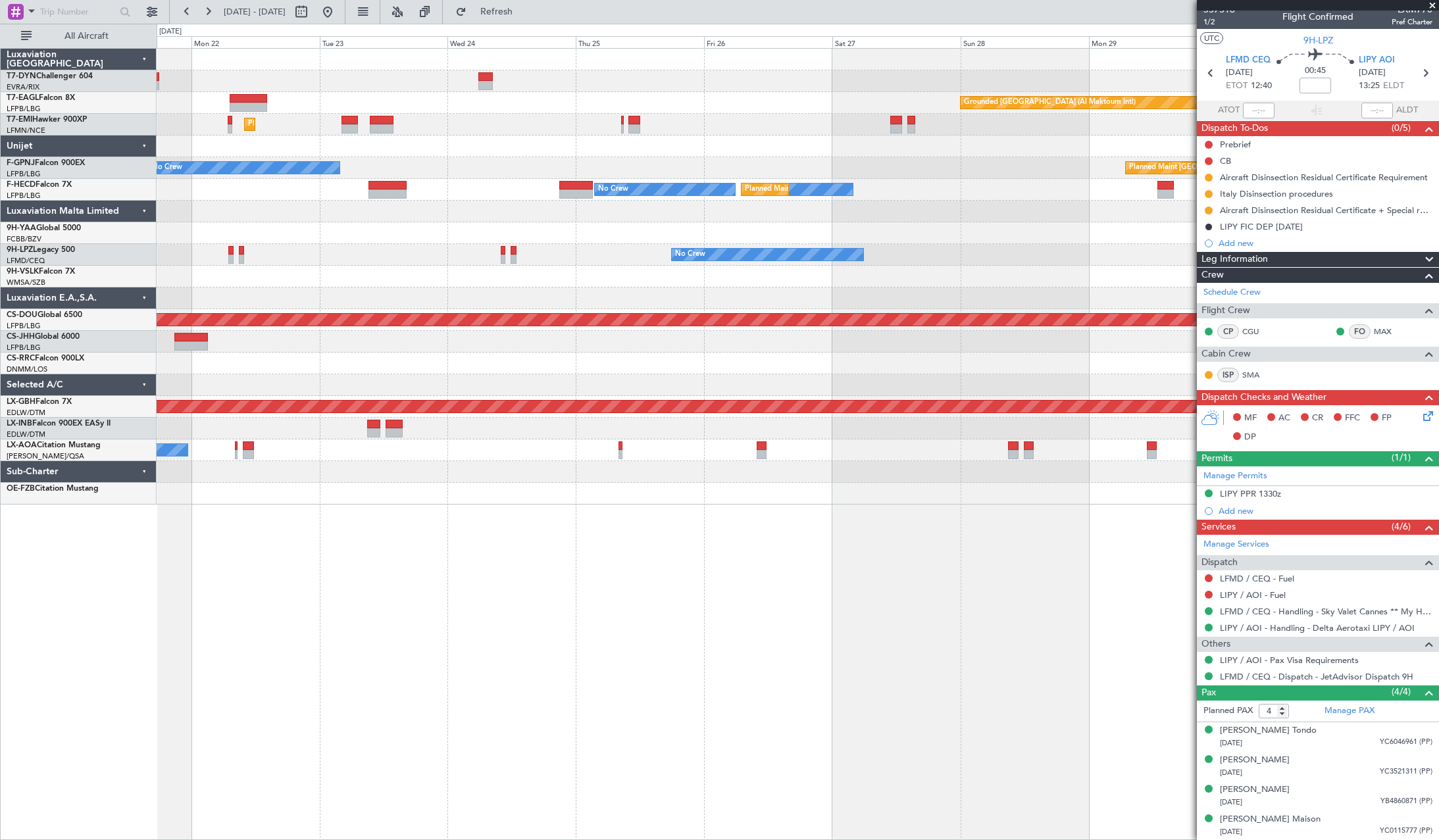
click at [1059, 286] on div at bounding box center [797, 277] width 1282 height 22
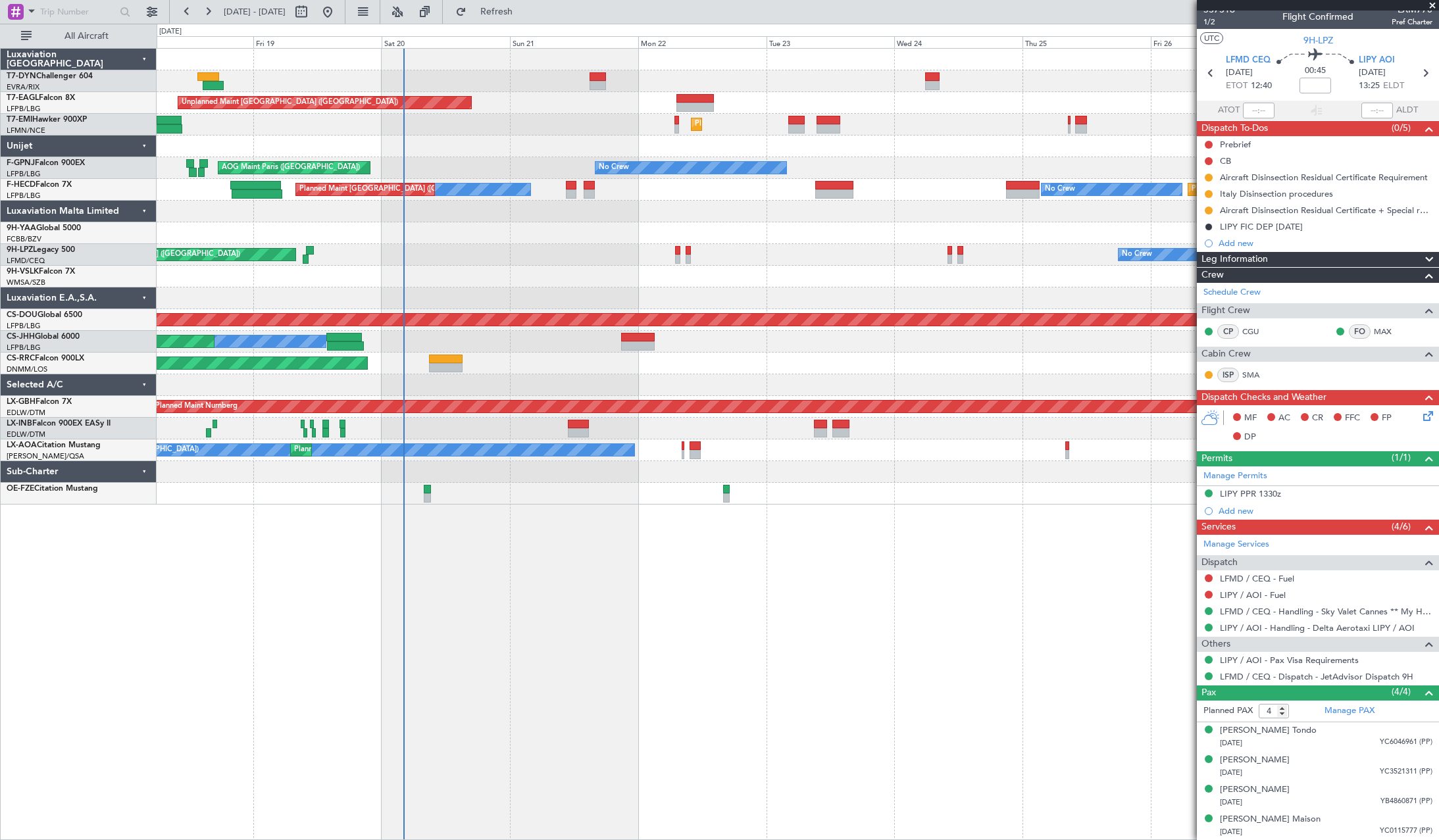
click at [795, 297] on div at bounding box center [797, 298] width 1282 height 22
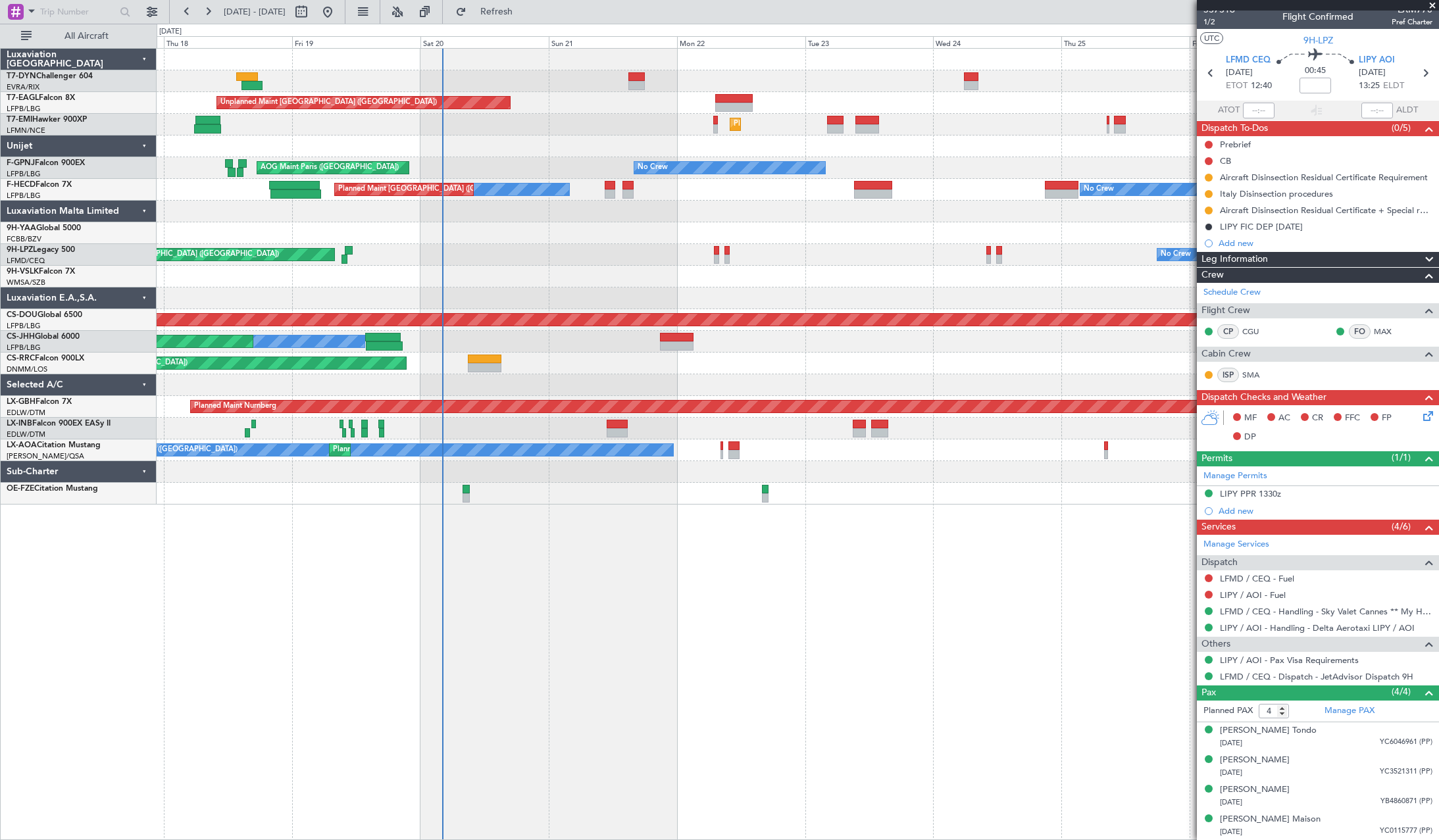
click at [671, 292] on div "Unplanned Maint Riga (Riga Intl) Unplanned Maint Paris (Le Bourget) Grounded Du…" at bounding box center [797, 277] width 1282 height 456
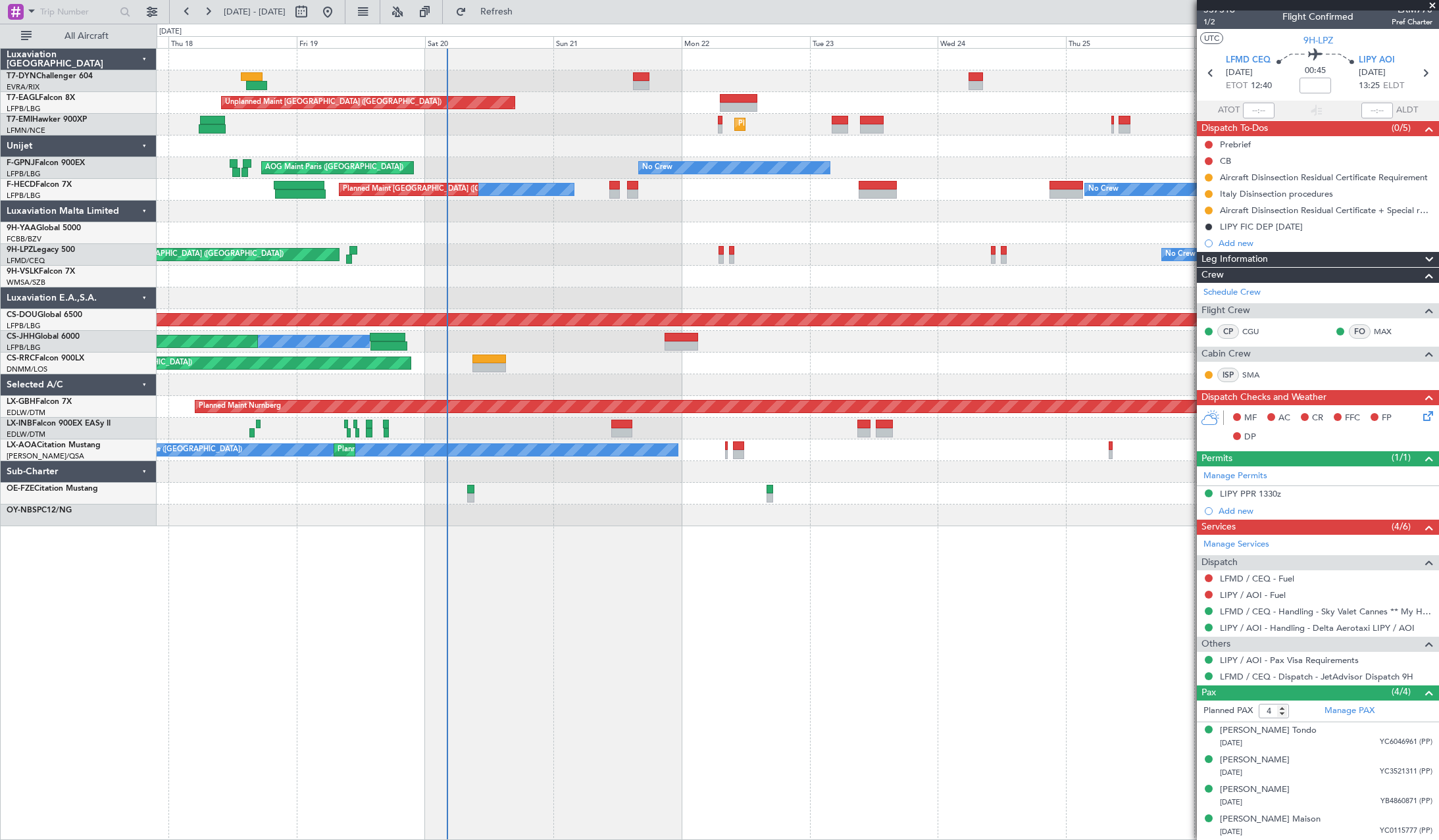
click at [992, 354] on div "Planned Maint [GEOGRAPHIC_DATA] ([GEOGRAPHIC_DATA])" at bounding box center [797, 363] width 1282 height 22
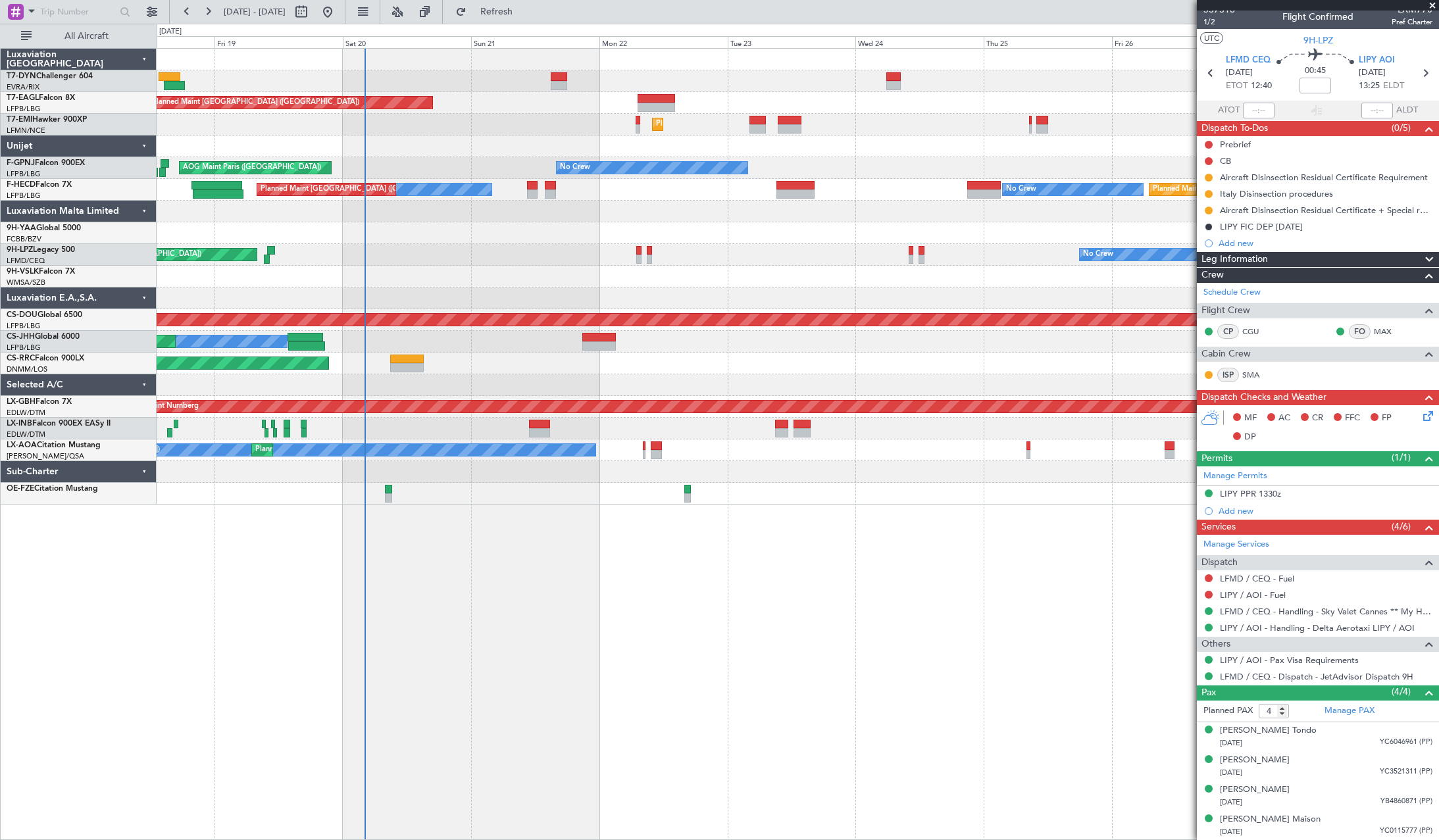
click at [797, 363] on div "Planned Maint [GEOGRAPHIC_DATA] ([GEOGRAPHIC_DATA])" at bounding box center [797, 363] width 1282 height 22
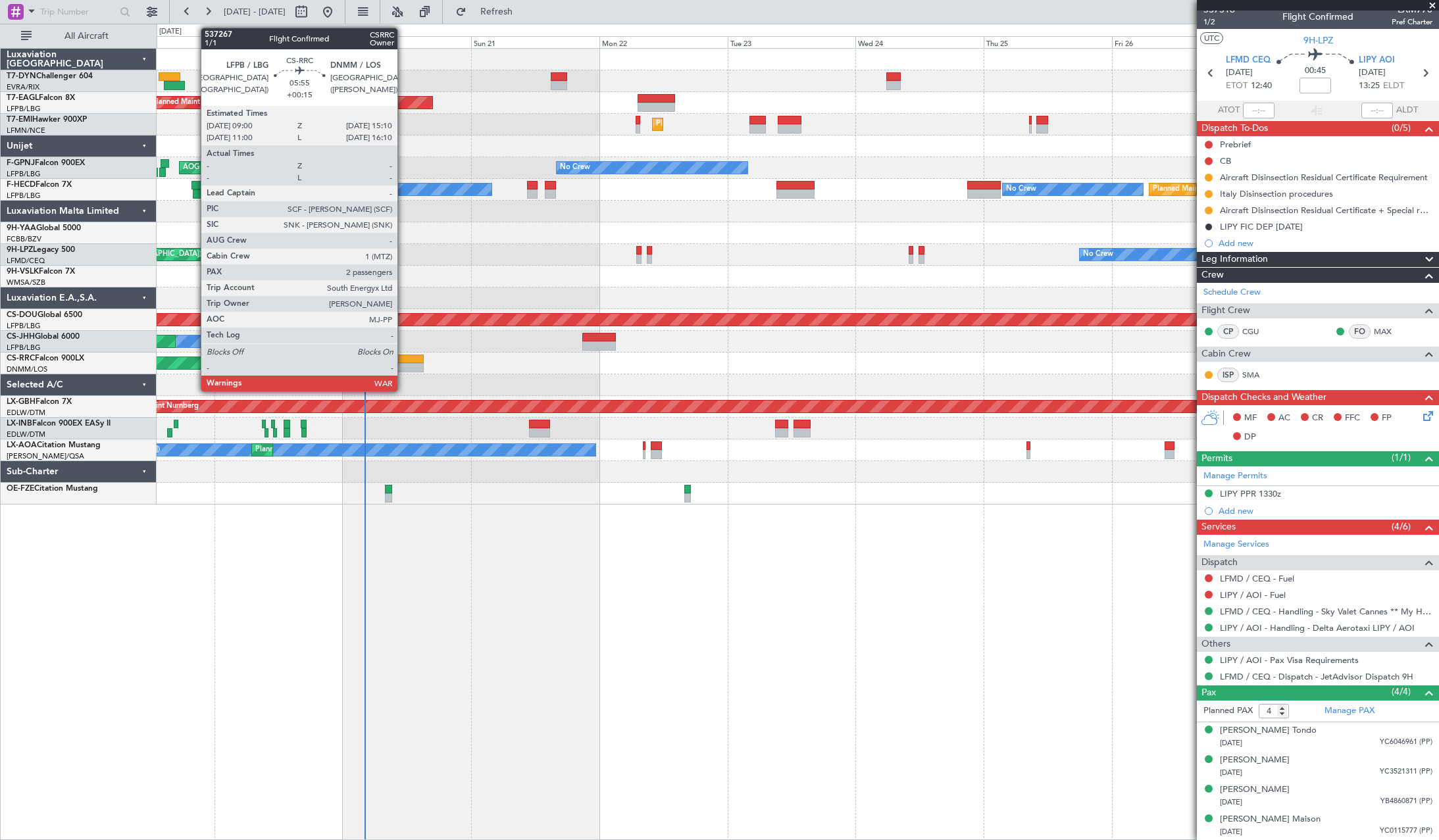
click at [403, 363] on div at bounding box center [406, 359] width 33 height 9
type input "+00:15"
type input "2"
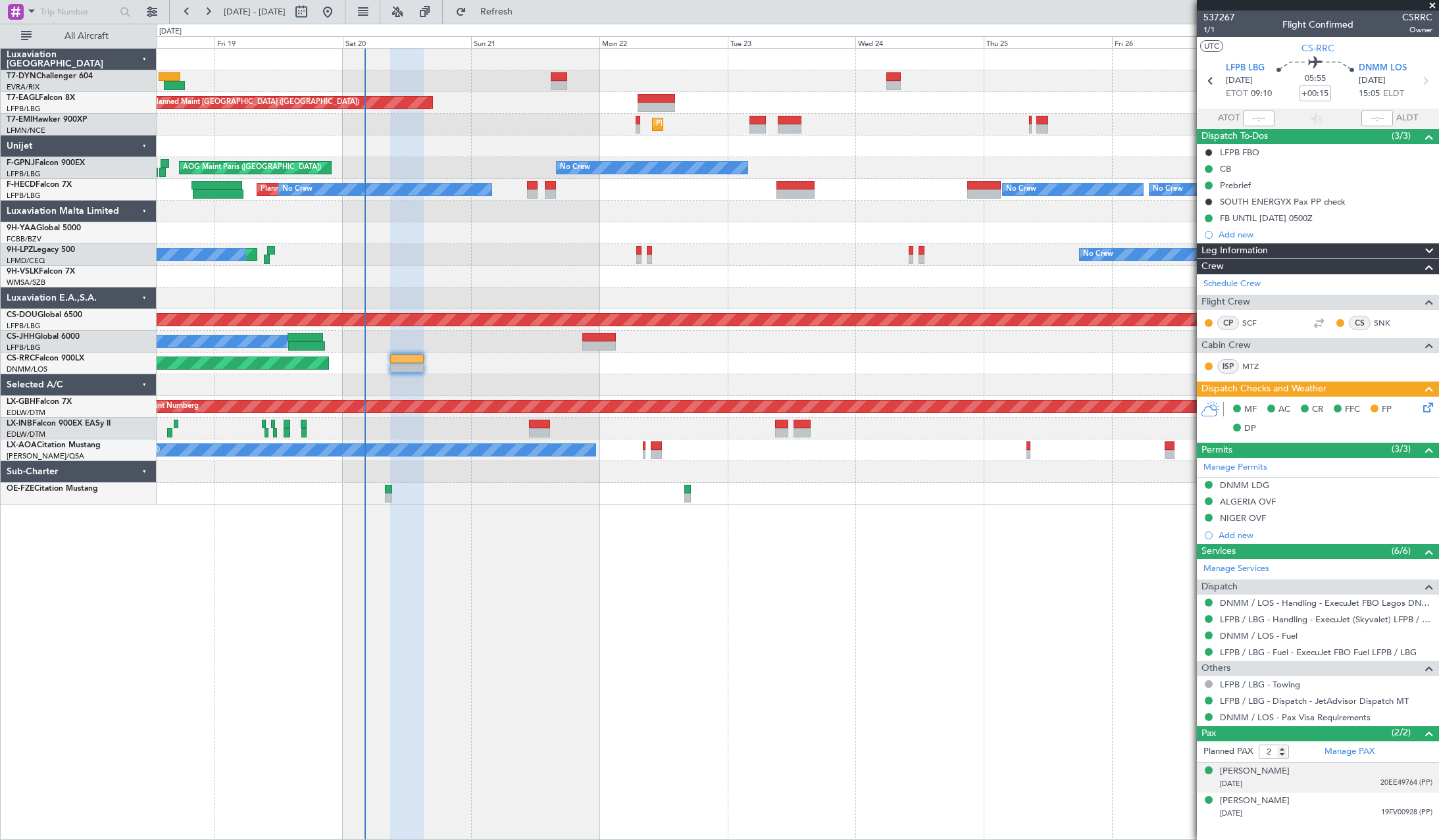
click at [1359, 768] on div "Ronald CHAGOURY 08/01/1949 20EE49764 (PP)" at bounding box center [1326, 777] width 212 height 26
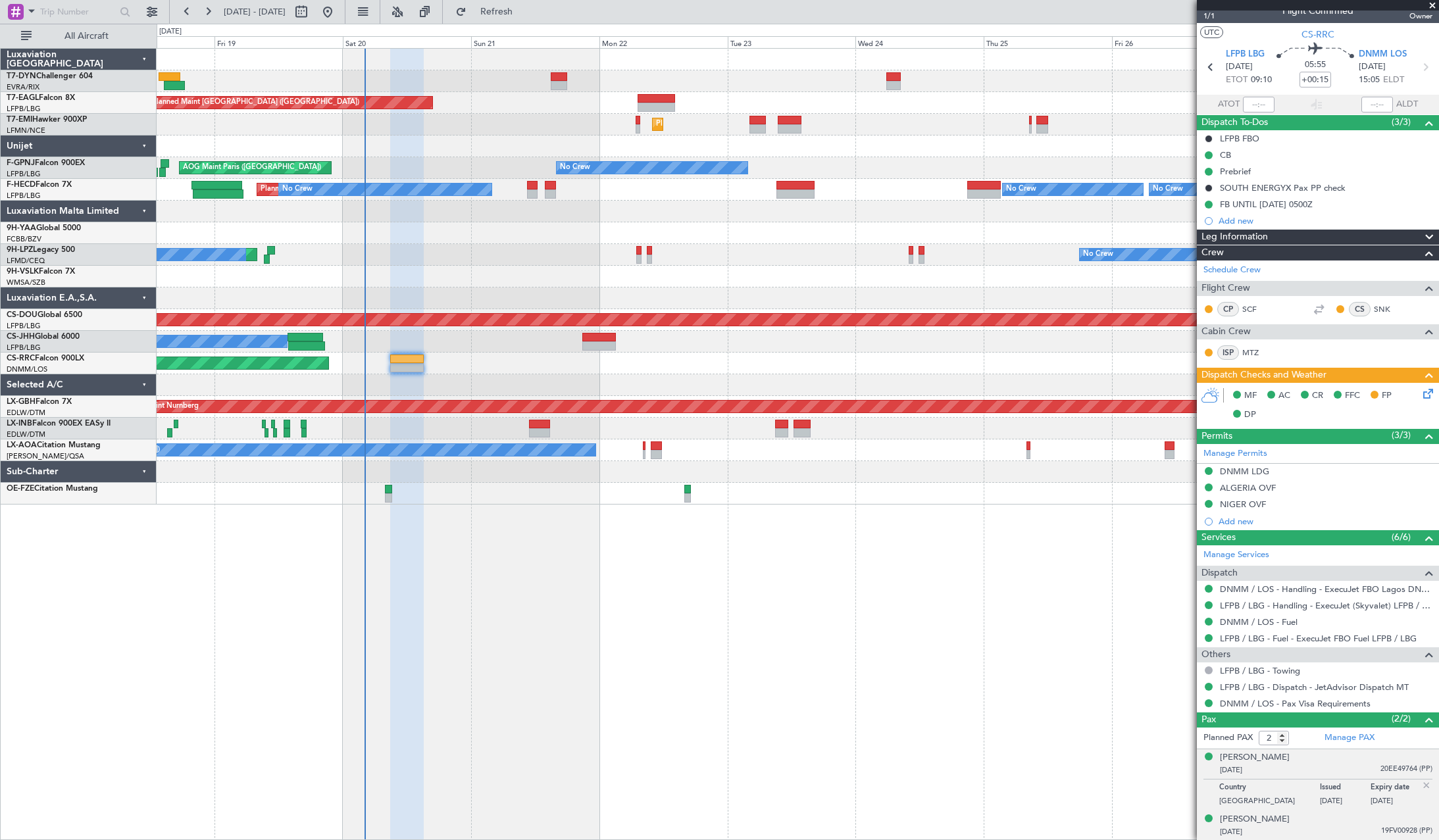
click at [1350, 820] on div "Ronald CHAGOURY 23/01/1983 19FV00928 (PP)" at bounding box center [1326, 825] width 212 height 26
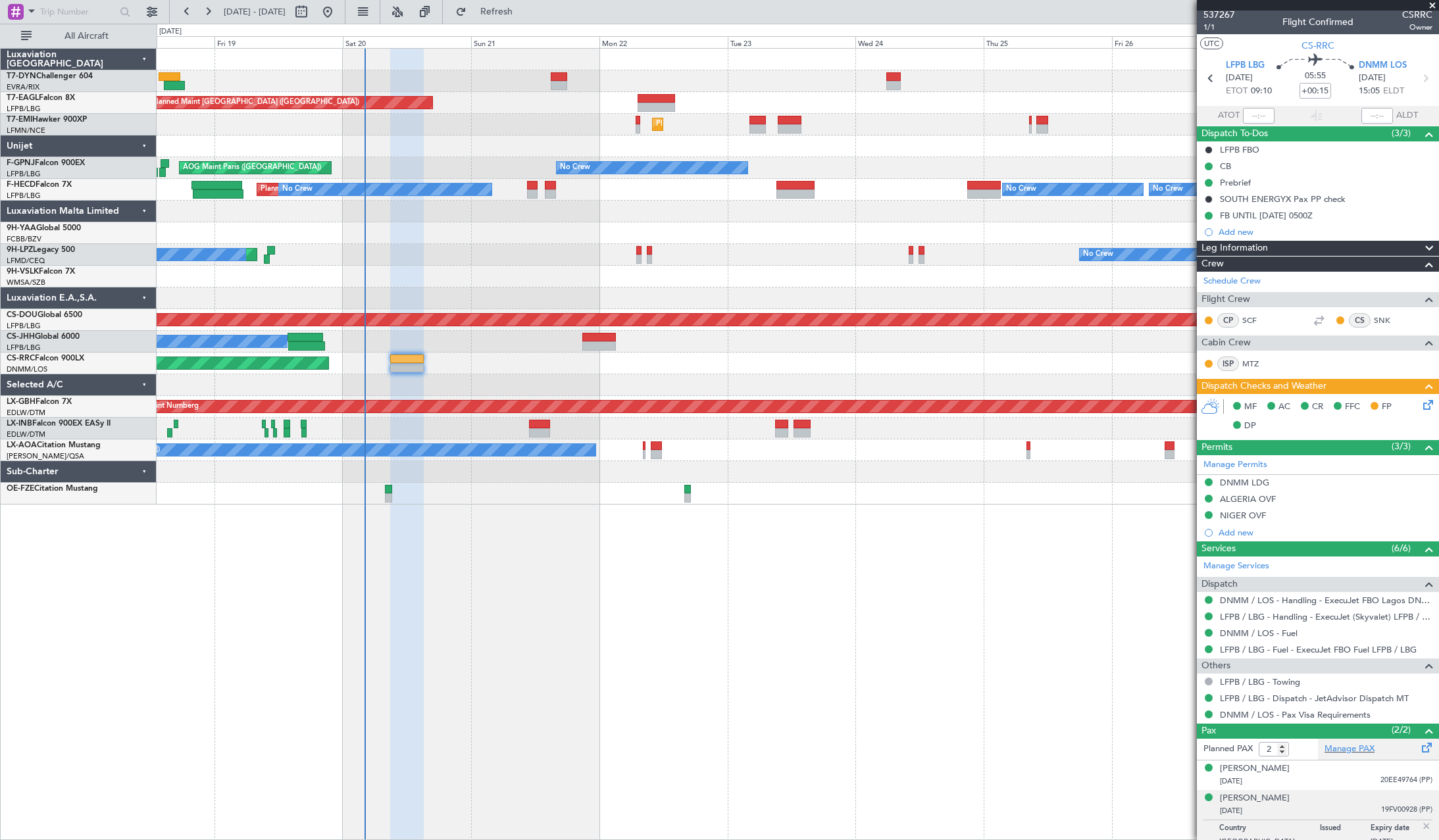
scroll to position [0, 0]
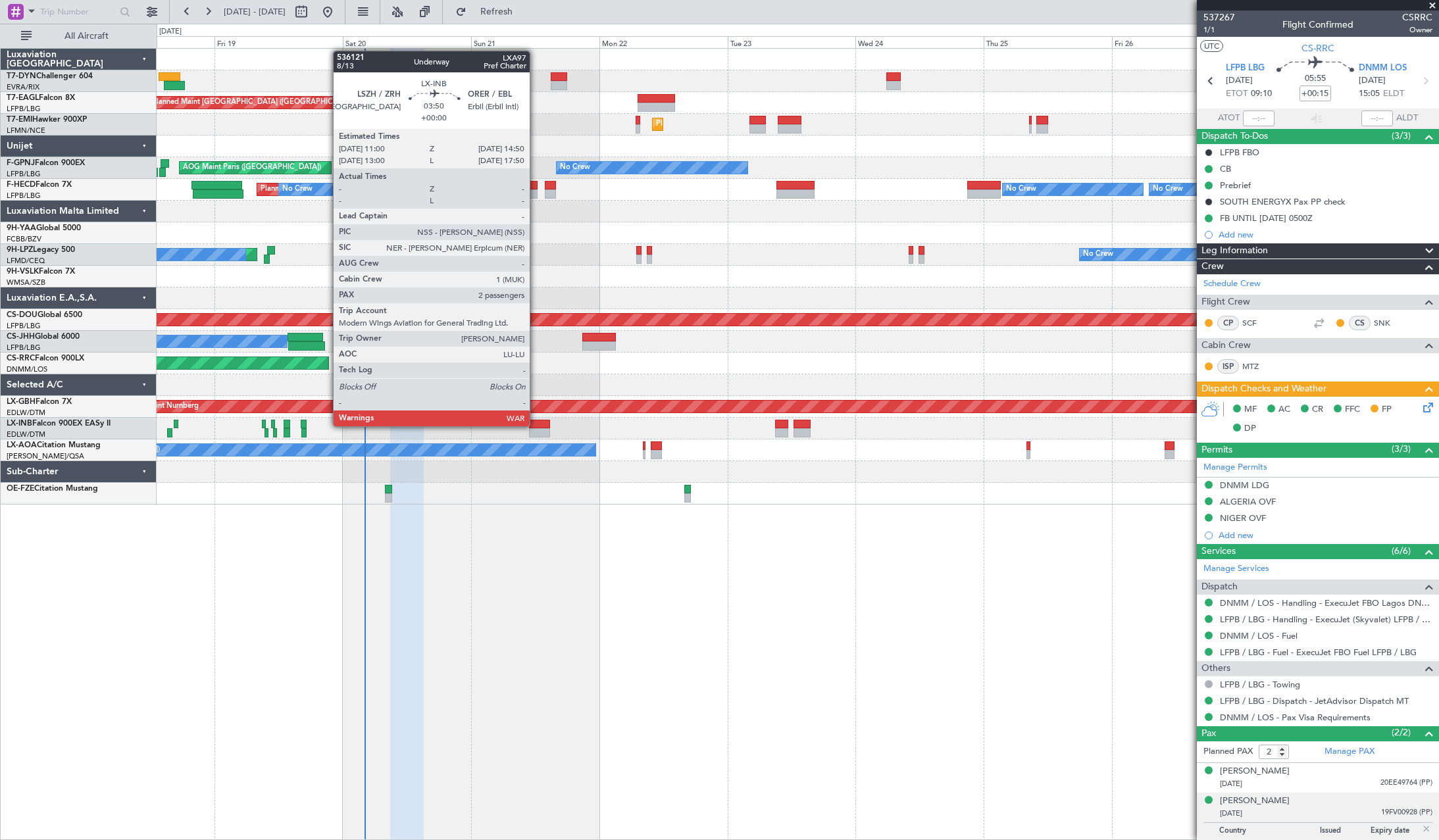
click at [536, 425] on div at bounding box center [539, 424] width 21 height 9
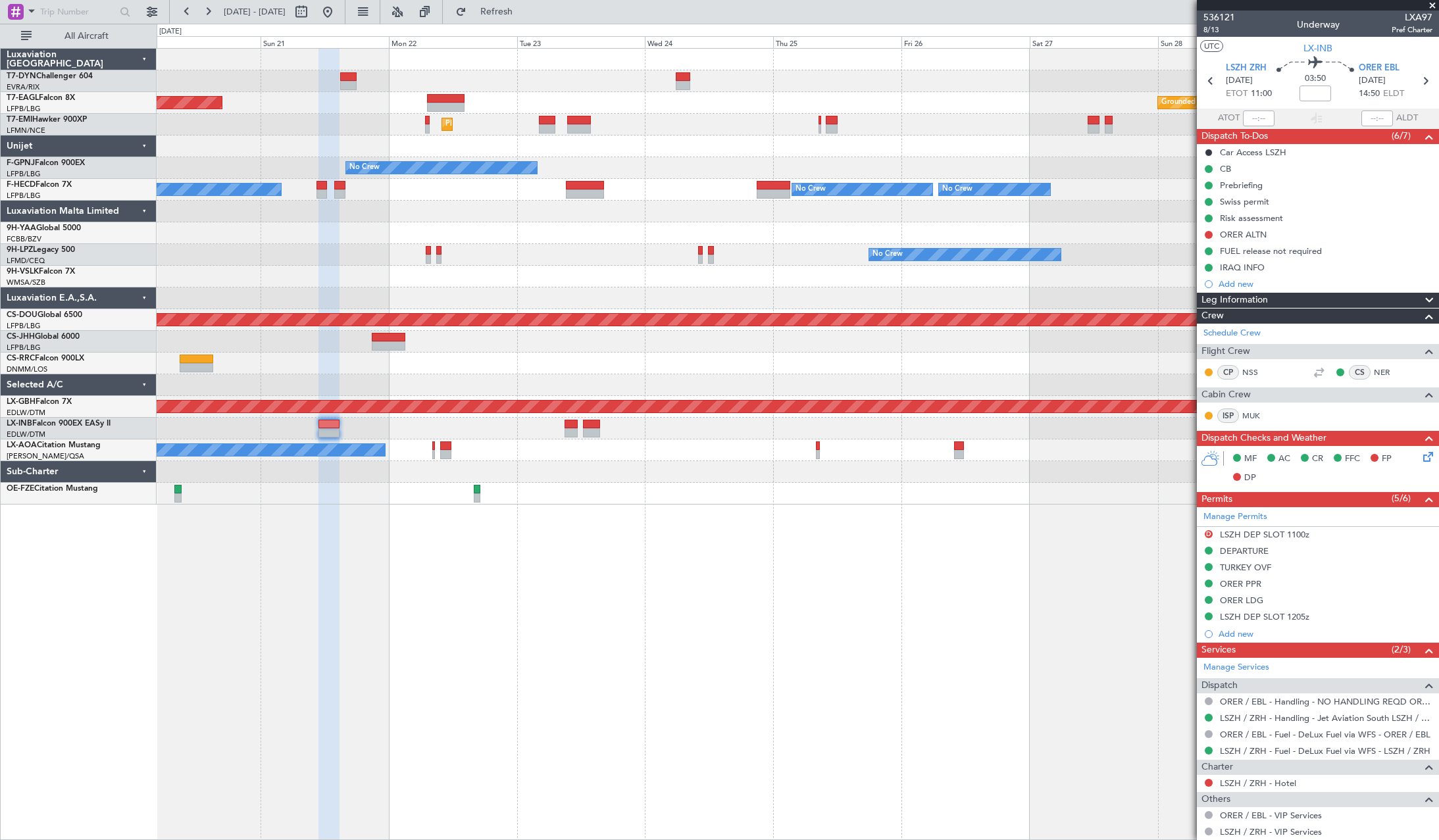
click at [573, 452] on div "Grounded Dubai (Al Maktoum Intl) Unplanned Maint Paris (Le Bourget) Planned Mai…" at bounding box center [797, 277] width 1282 height 456
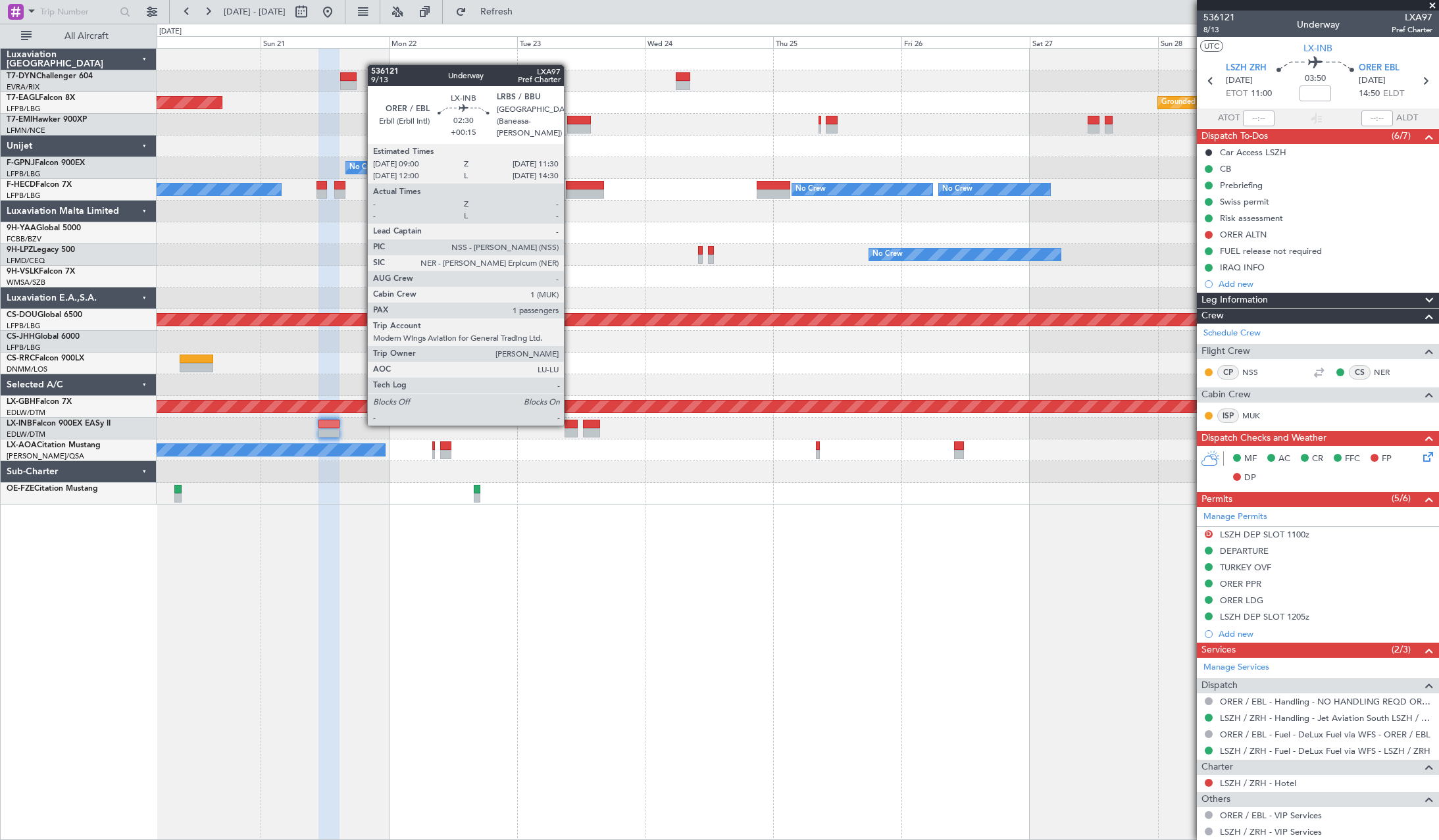
click at [570, 424] on div at bounding box center [571, 424] width 14 height 9
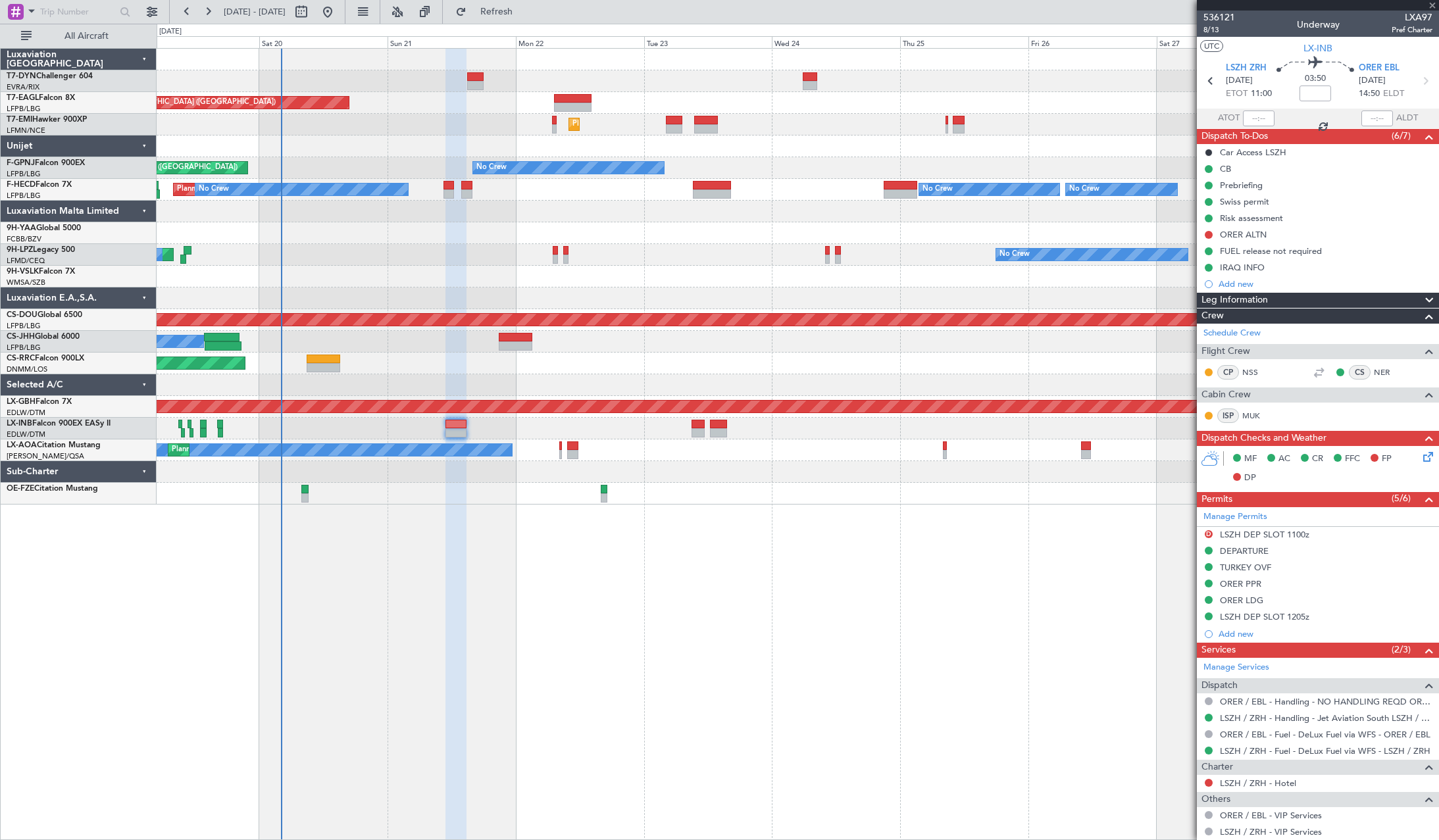
click at [761, 470] on div at bounding box center [797, 472] width 1282 height 22
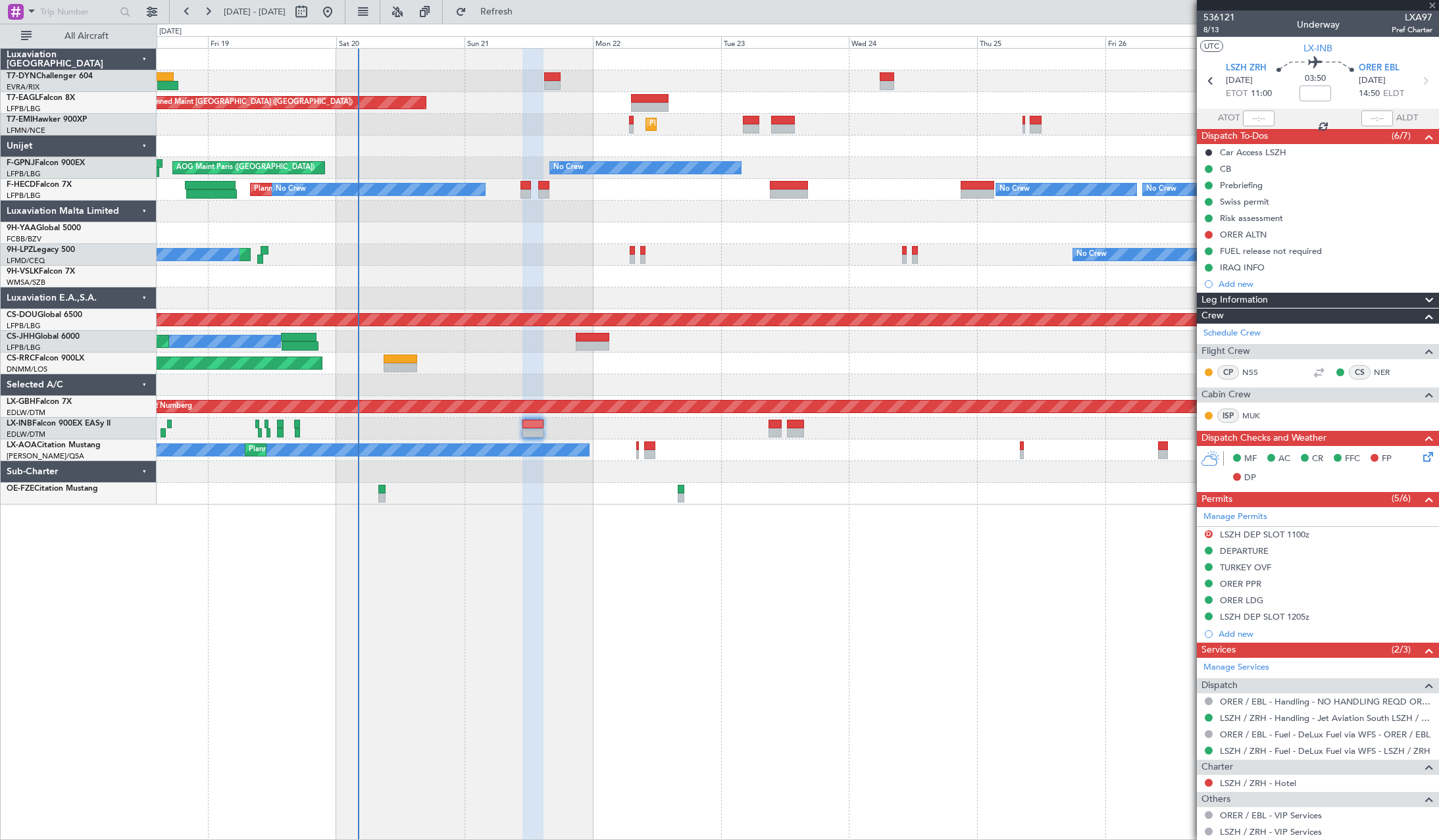
type input "+00:15"
type input "1"
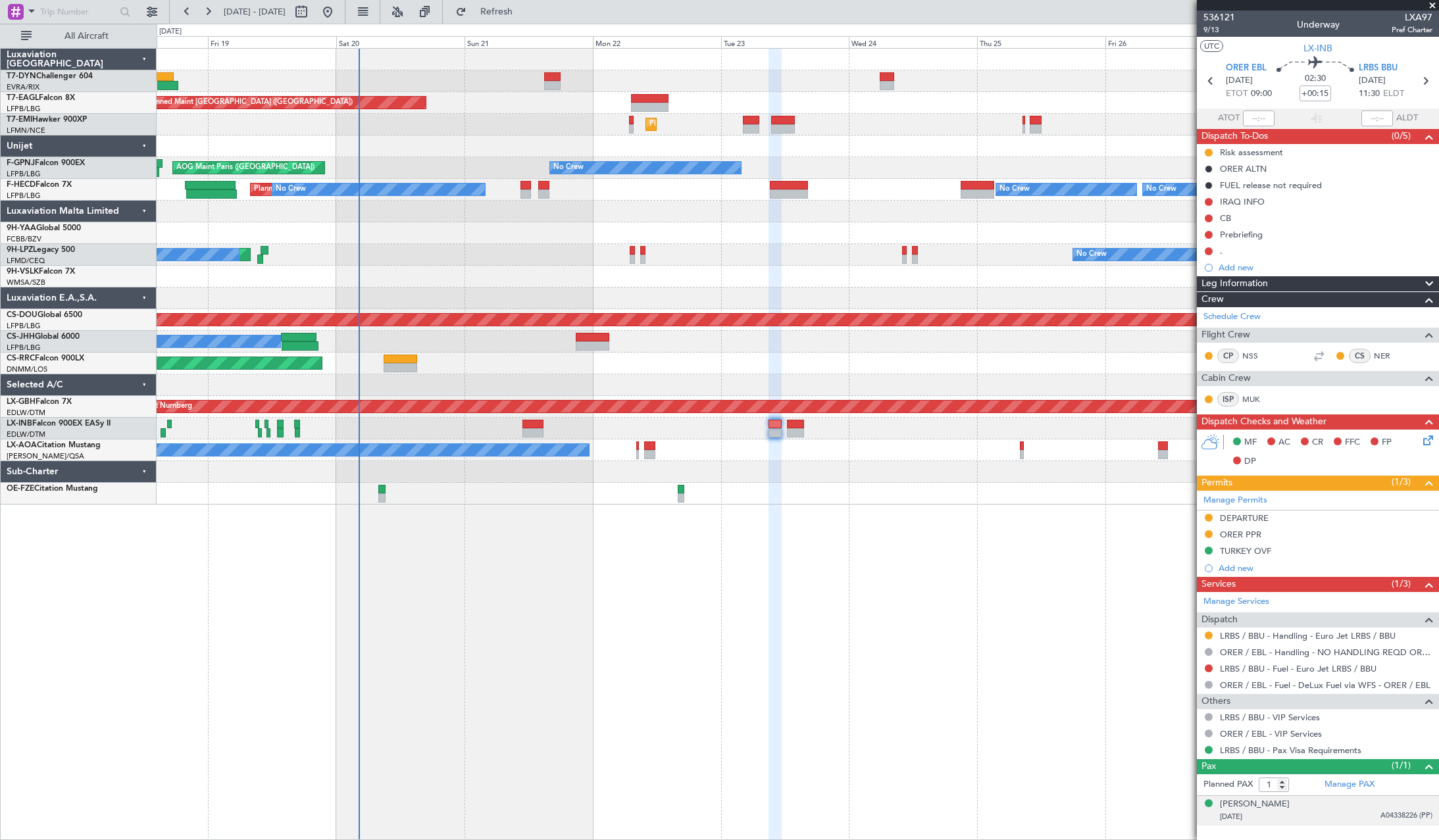
click at [1365, 814] on div "07/09/2007 A04338226 (PP)" at bounding box center [1326, 816] width 212 height 13
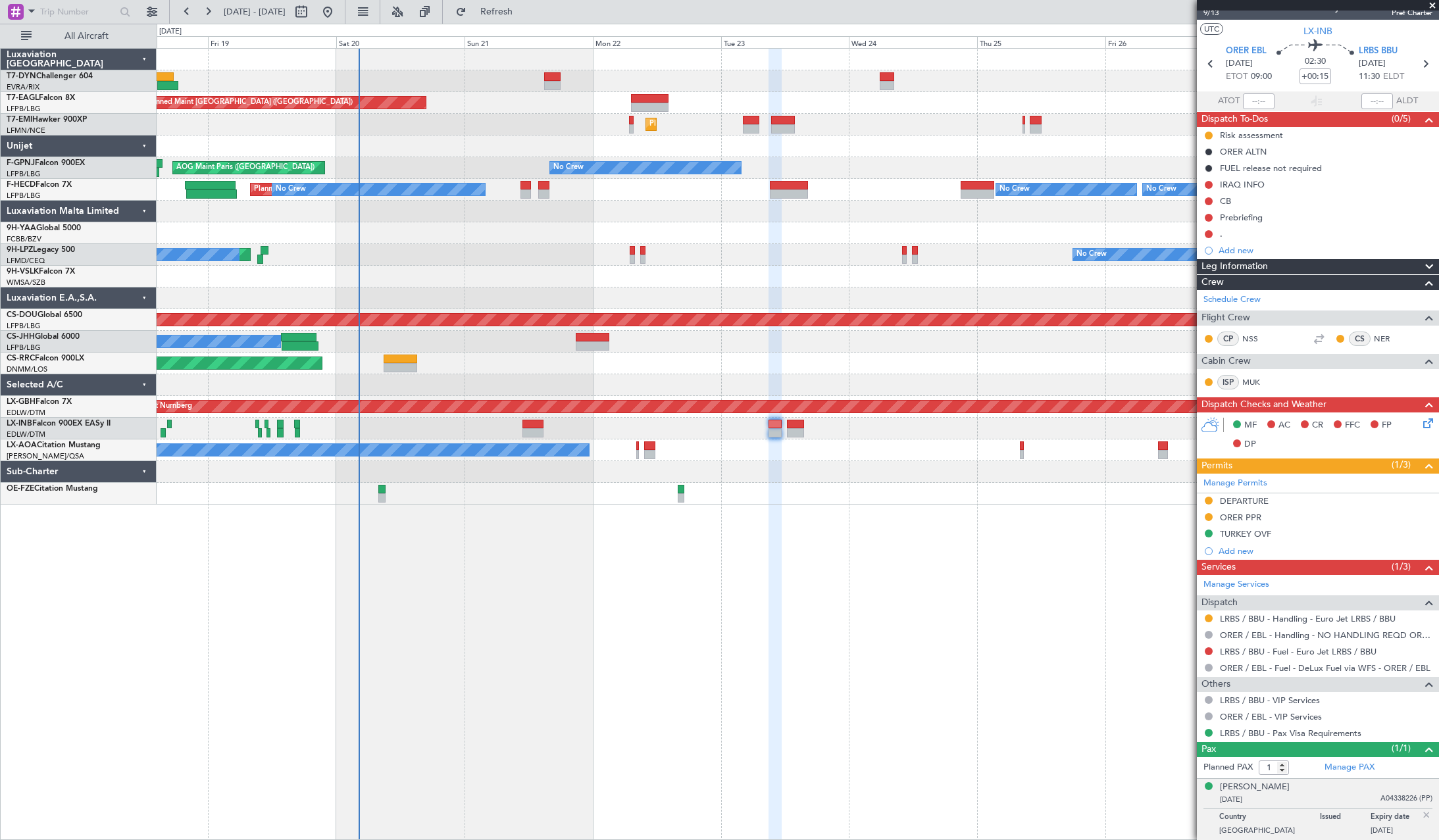
click at [1352, 790] on div "Cheyavan Nechervan BARZANI 07/09/2007 A04338226 (PP)" at bounding box center [1326, 793] width 212 height 26
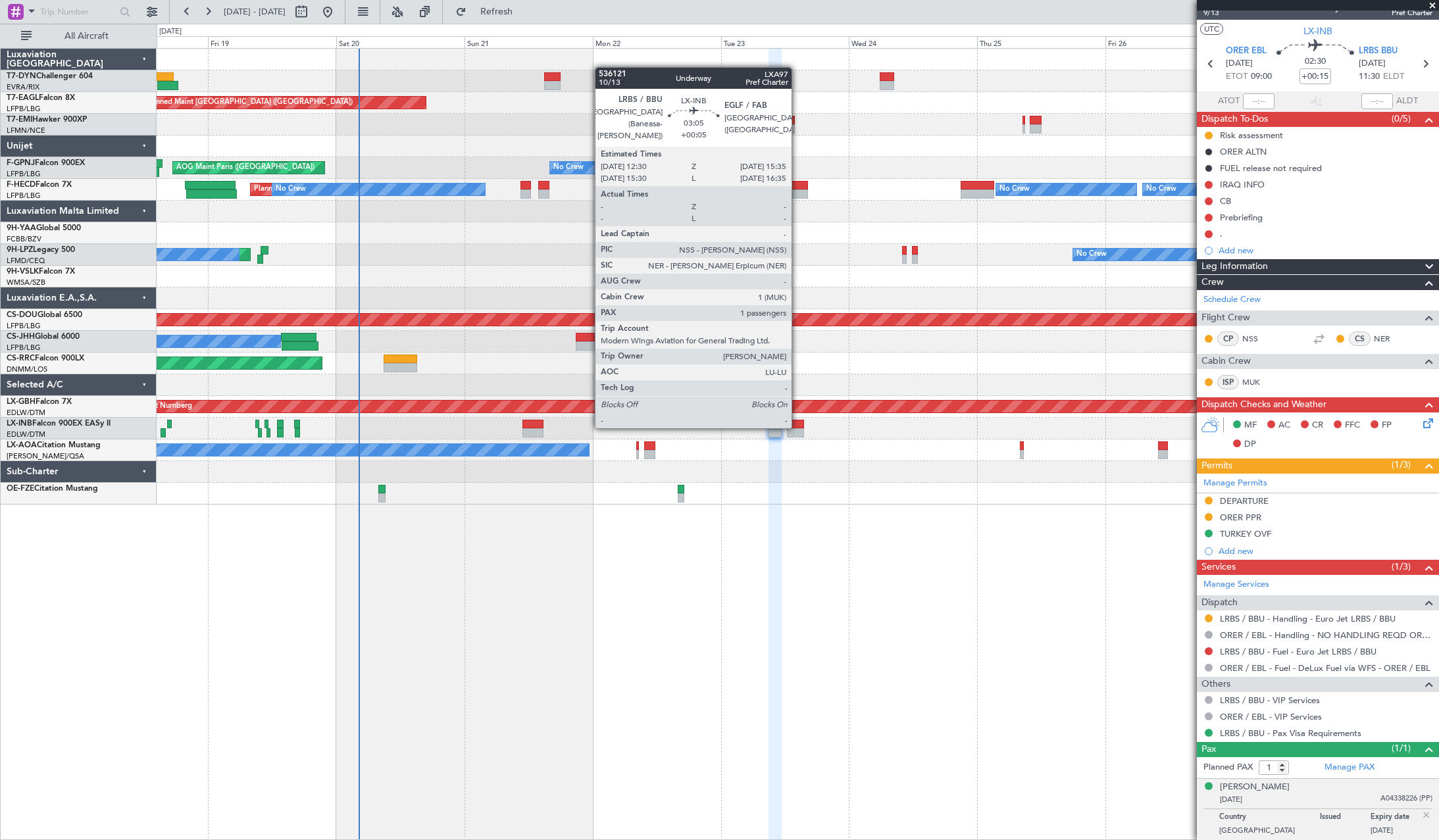
click at [797, 427] on div at bounding box center [795, 424] width 17 height 9
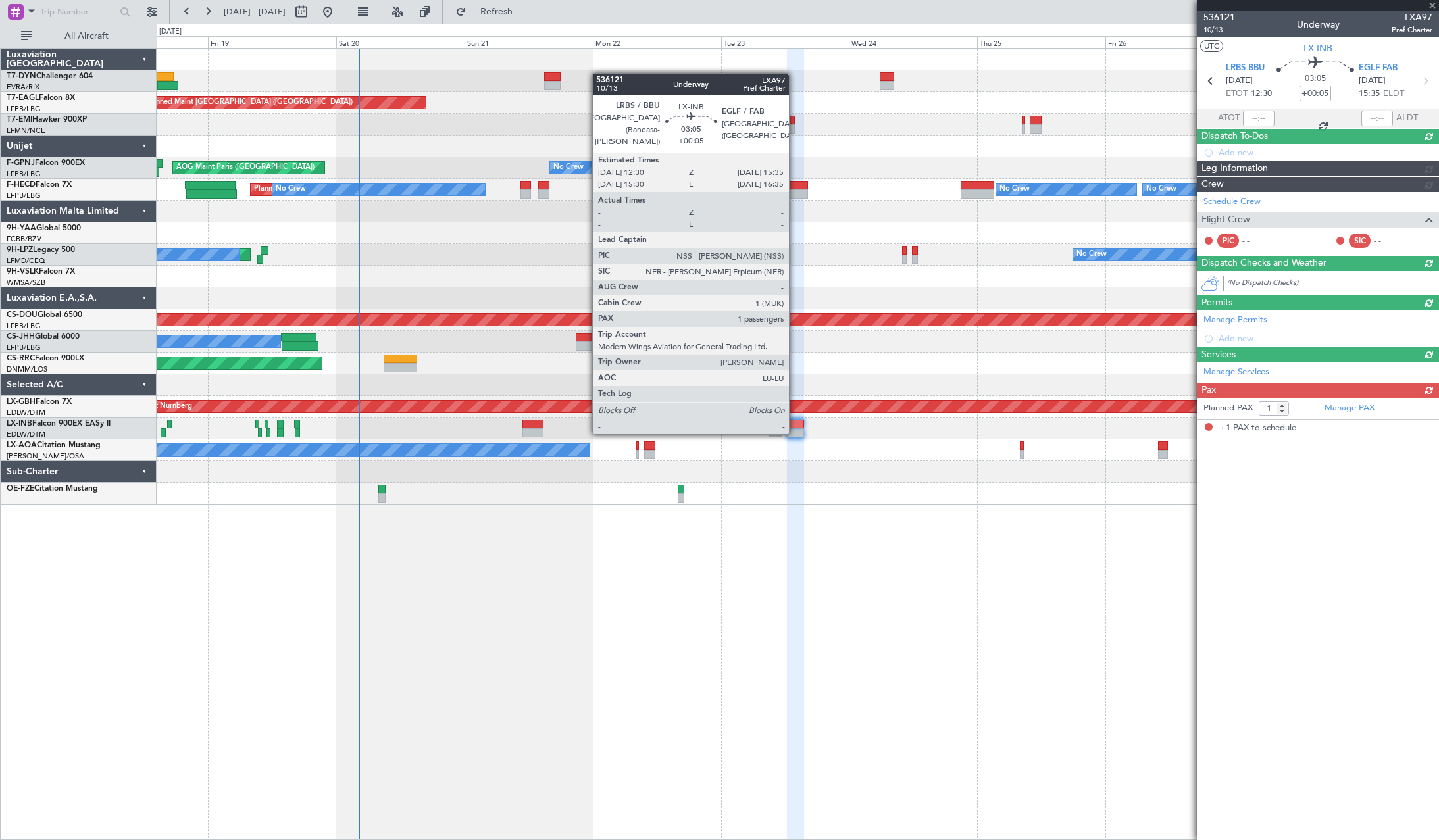
scroll to position [0, 0]
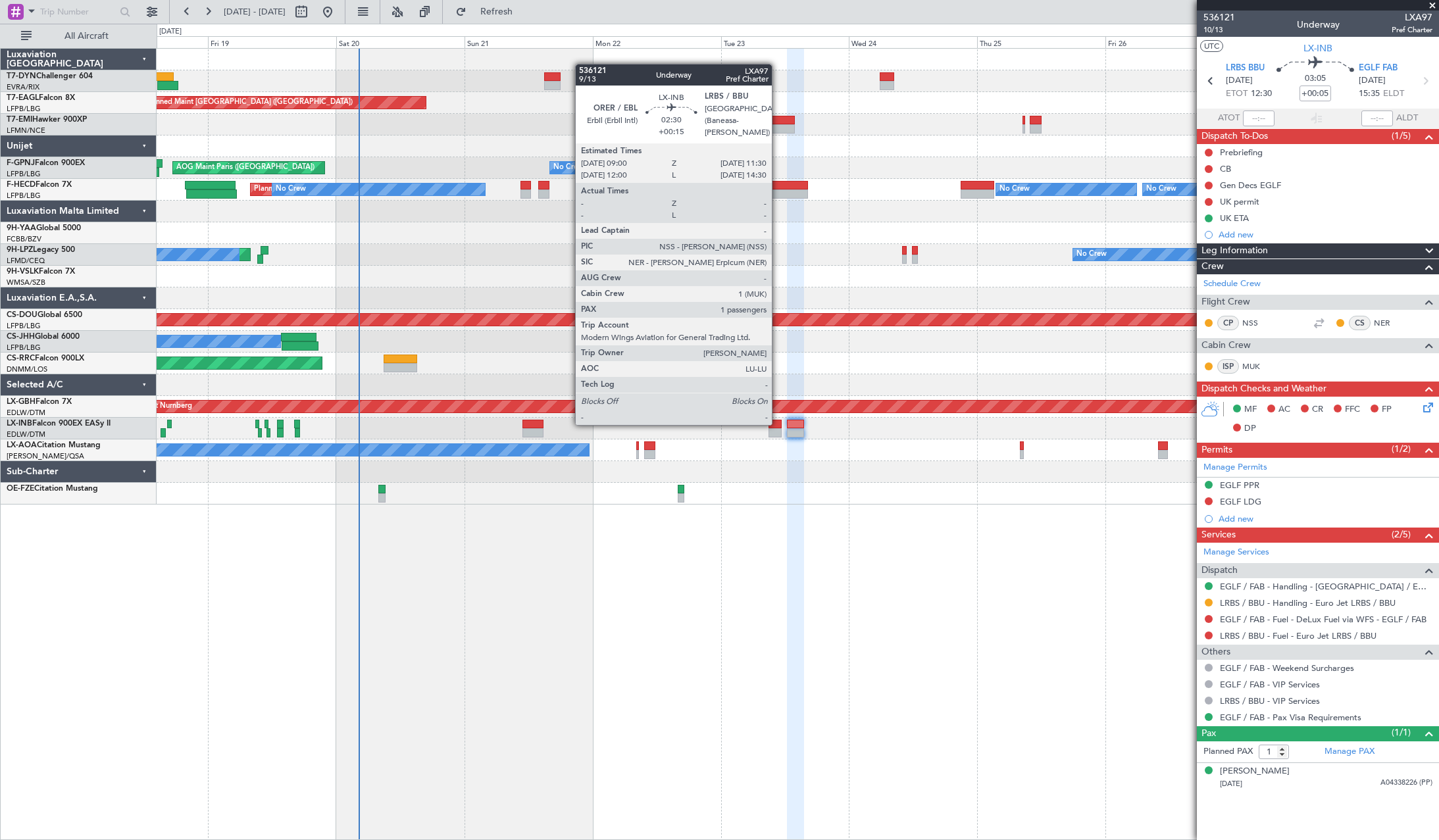
click at [778, 423] on div at bounding box center [775, 424] width 14 height 9
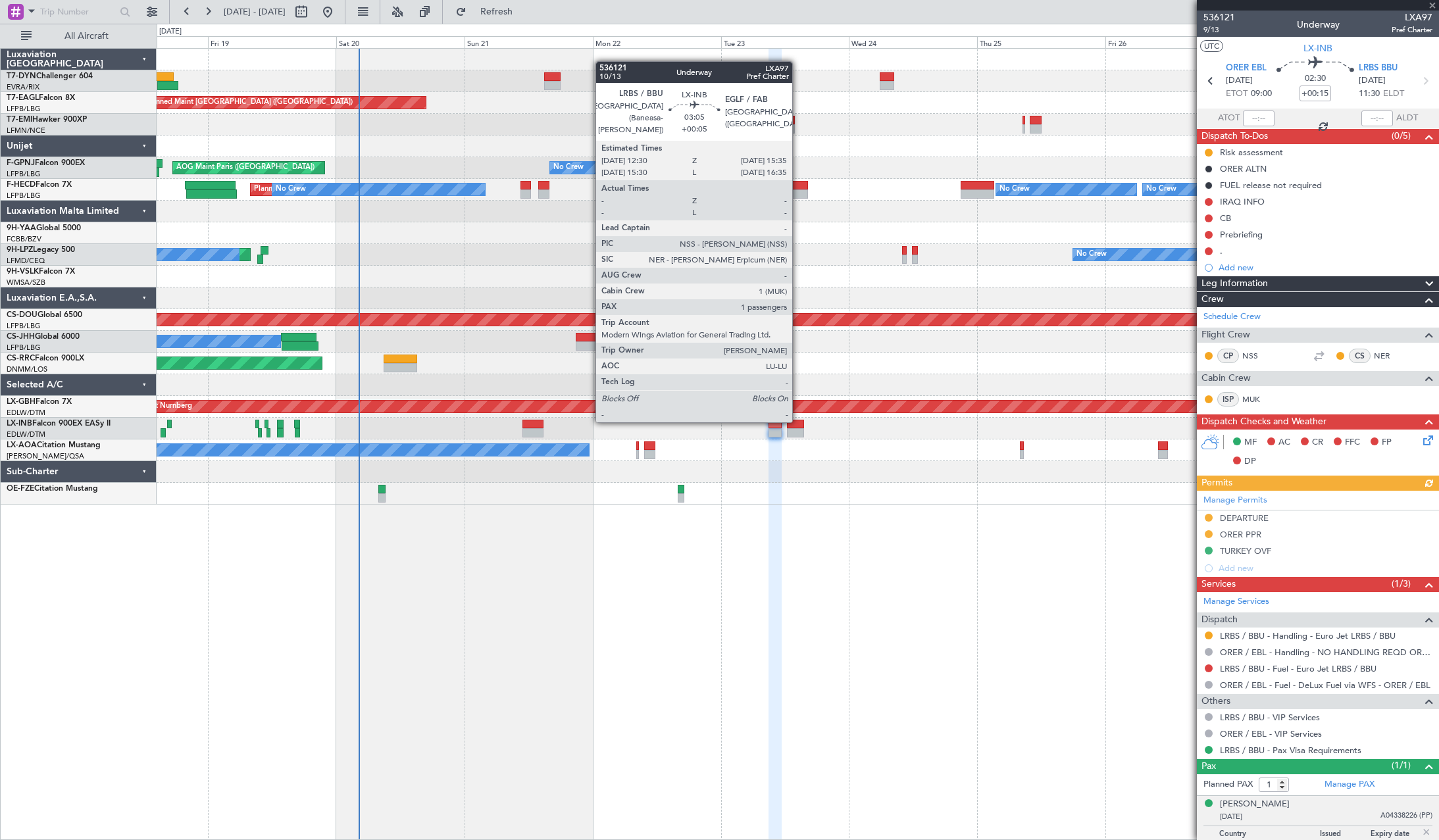
click at [798, 421] on div at bounding box center [795, 424] width 17 height 9
type input "+00:05"
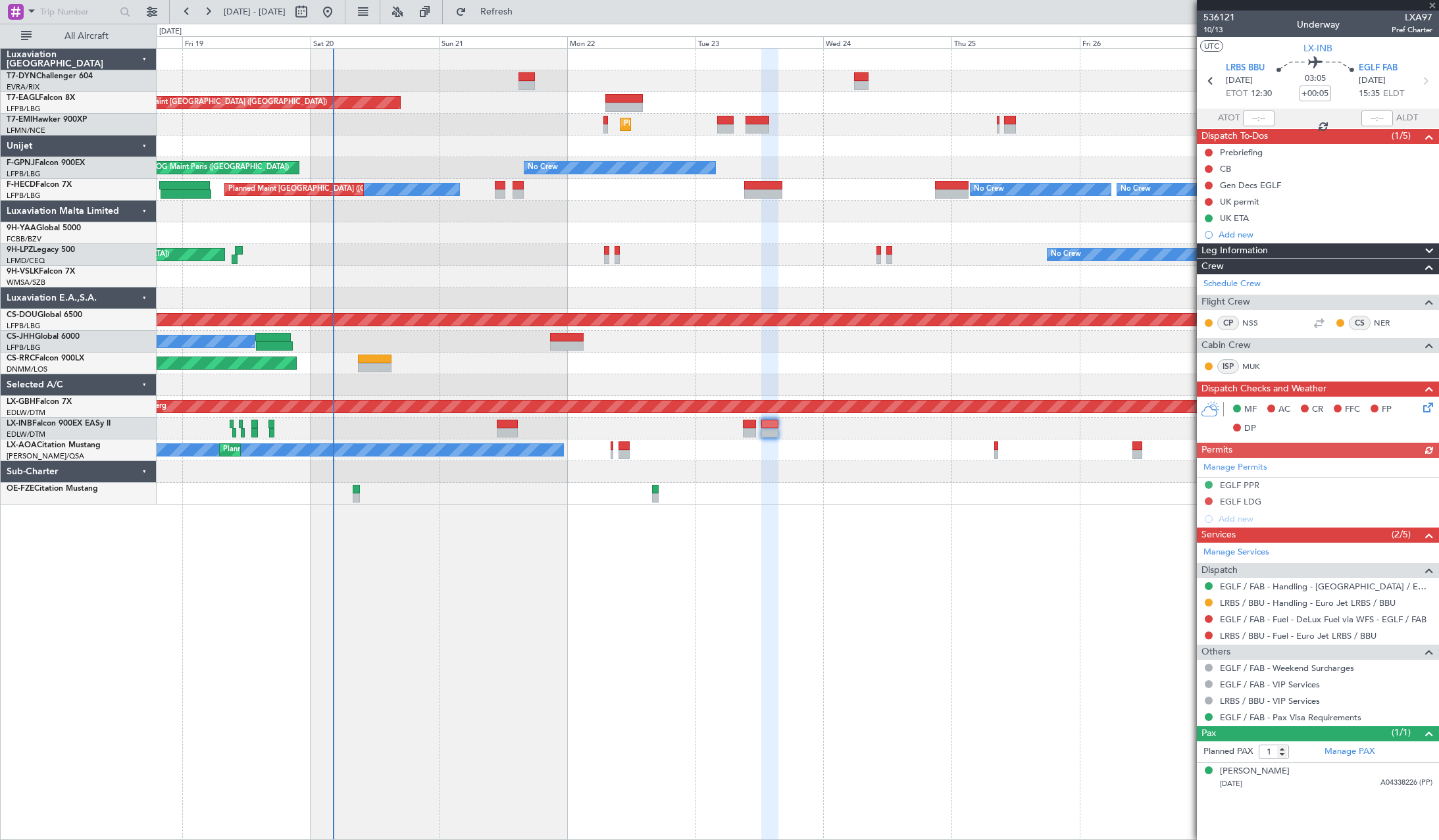
click at [908, 484] on div "Unplanned Maint Riga (Riga Intl) Grounded Dubai (Al Maktoum Intl) Unplanned Mai…" at bounding box center [797, 277] width 1282 height 456
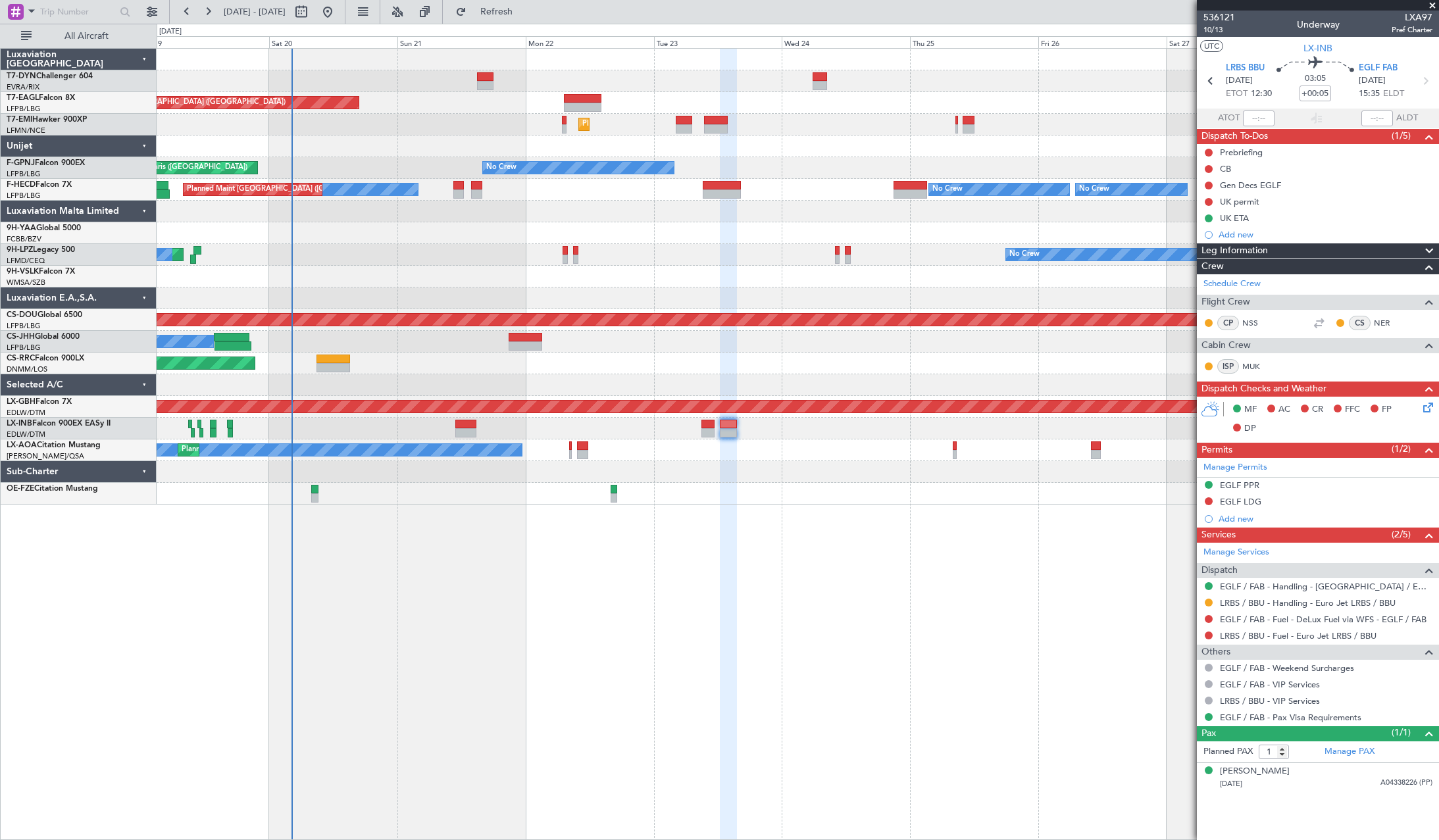
click at [896, 530] on div "Grounded Dubai (Al Maktoum Intl) Unplanned Maint Paris (Le Bourget) Planned Mai…" at bounding box center [798, 444] width 1282 height 792
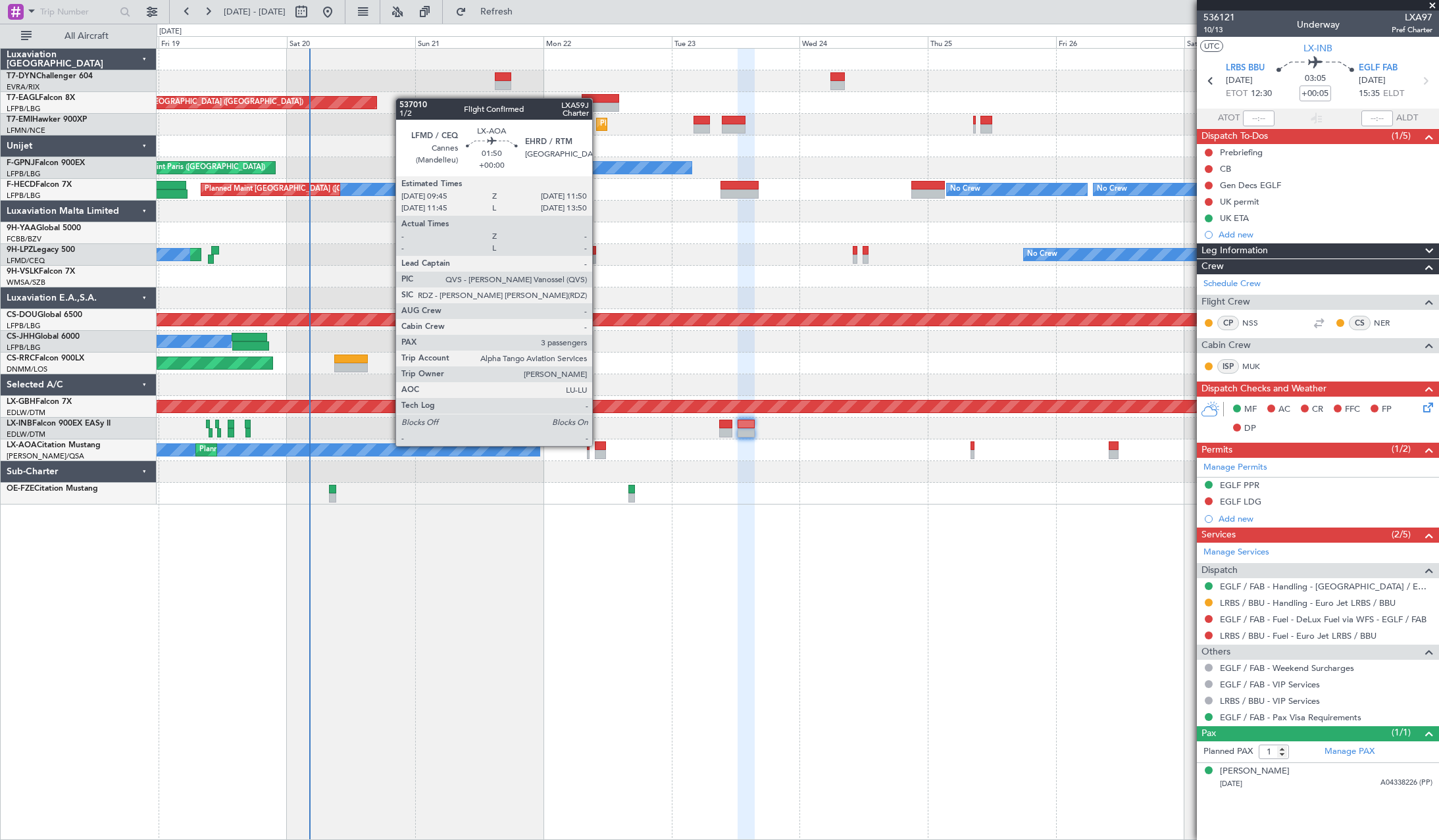
click at [598, 445] on div at bounding box center [600, 446] width 11 height 9
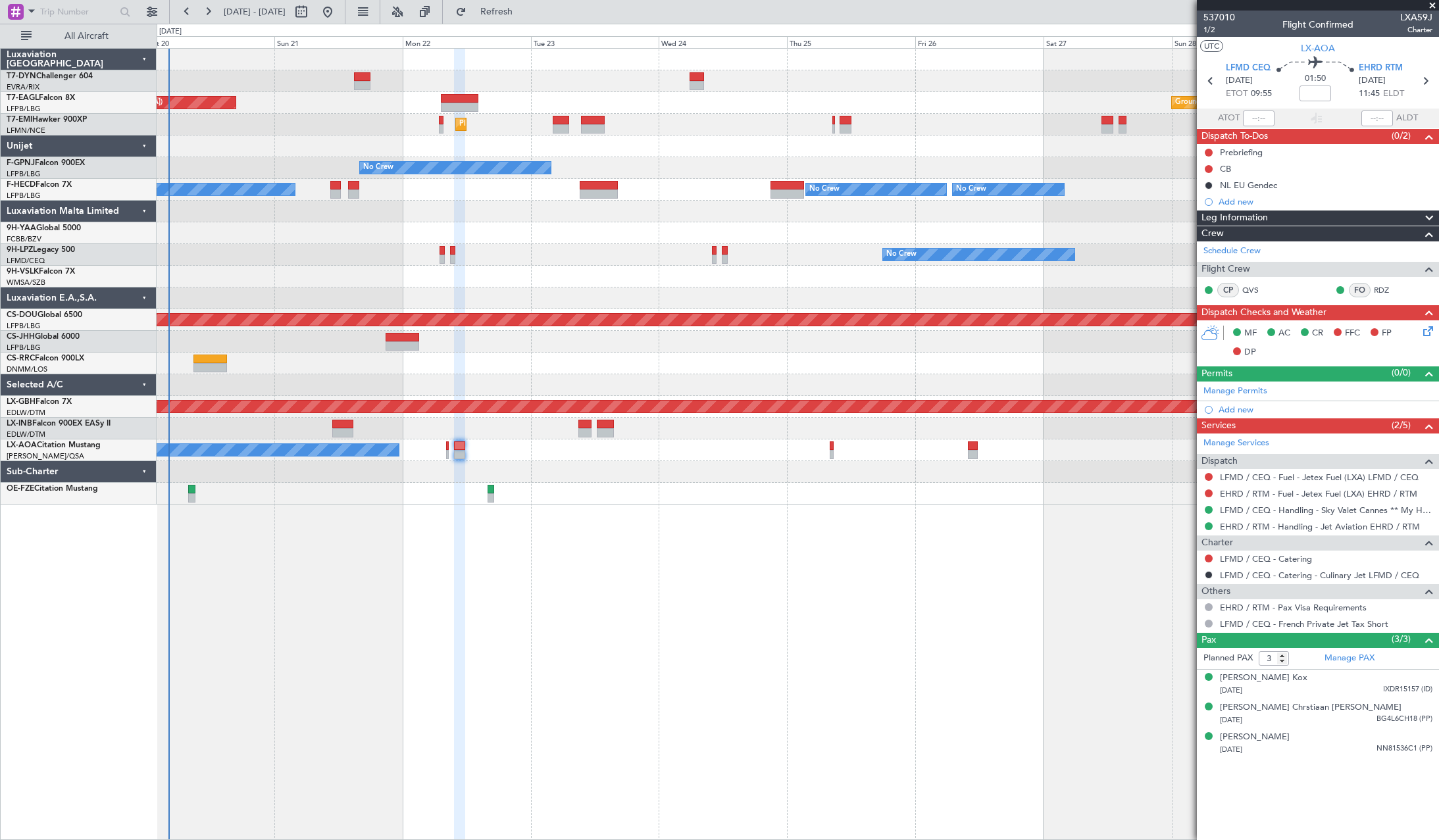
click at [719, 462] on div at bounding box center [797, 472] width 1282 height 22
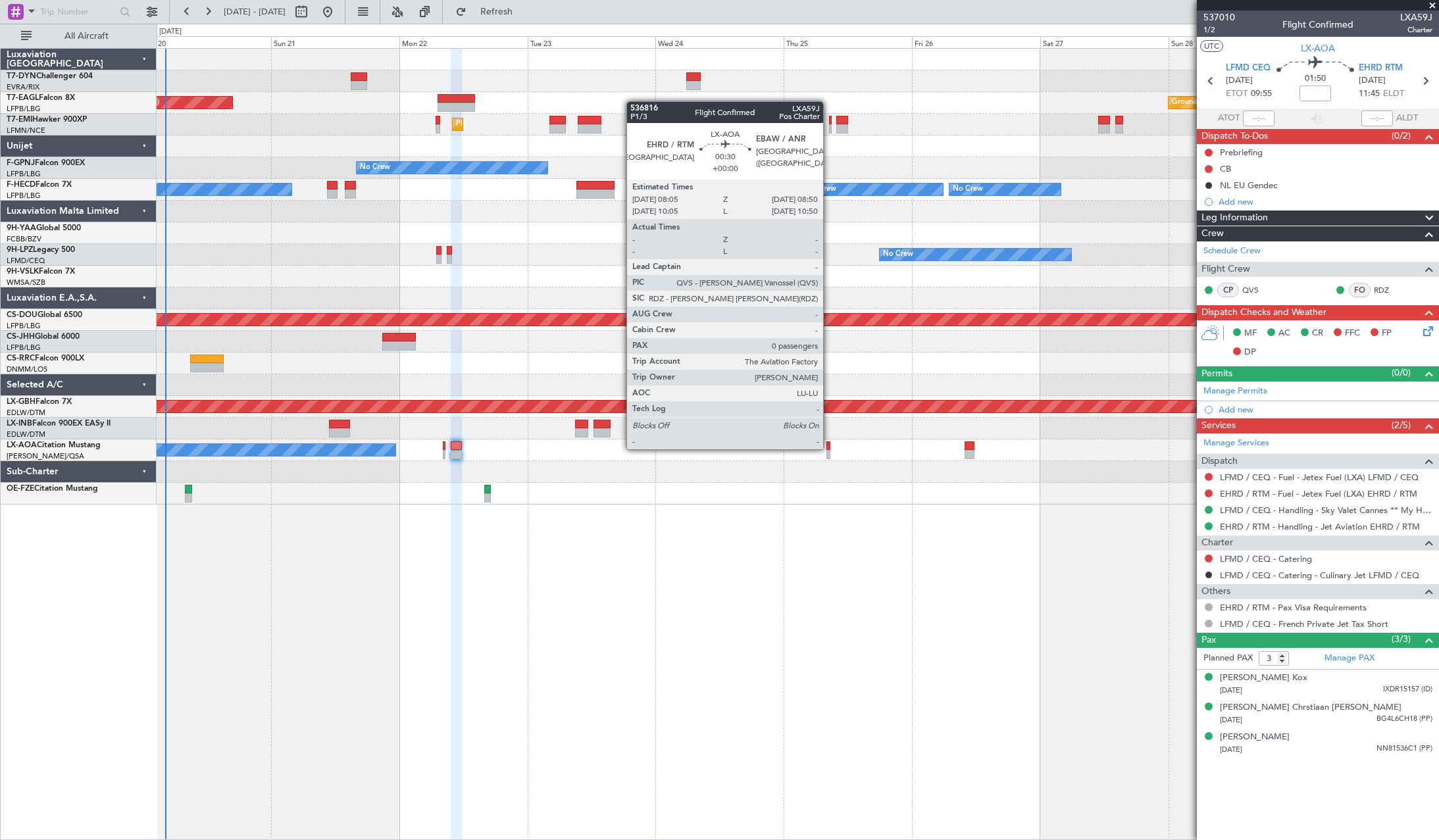
click at [829, 448] on div at bounding box center [829, 446] width 5 height 9
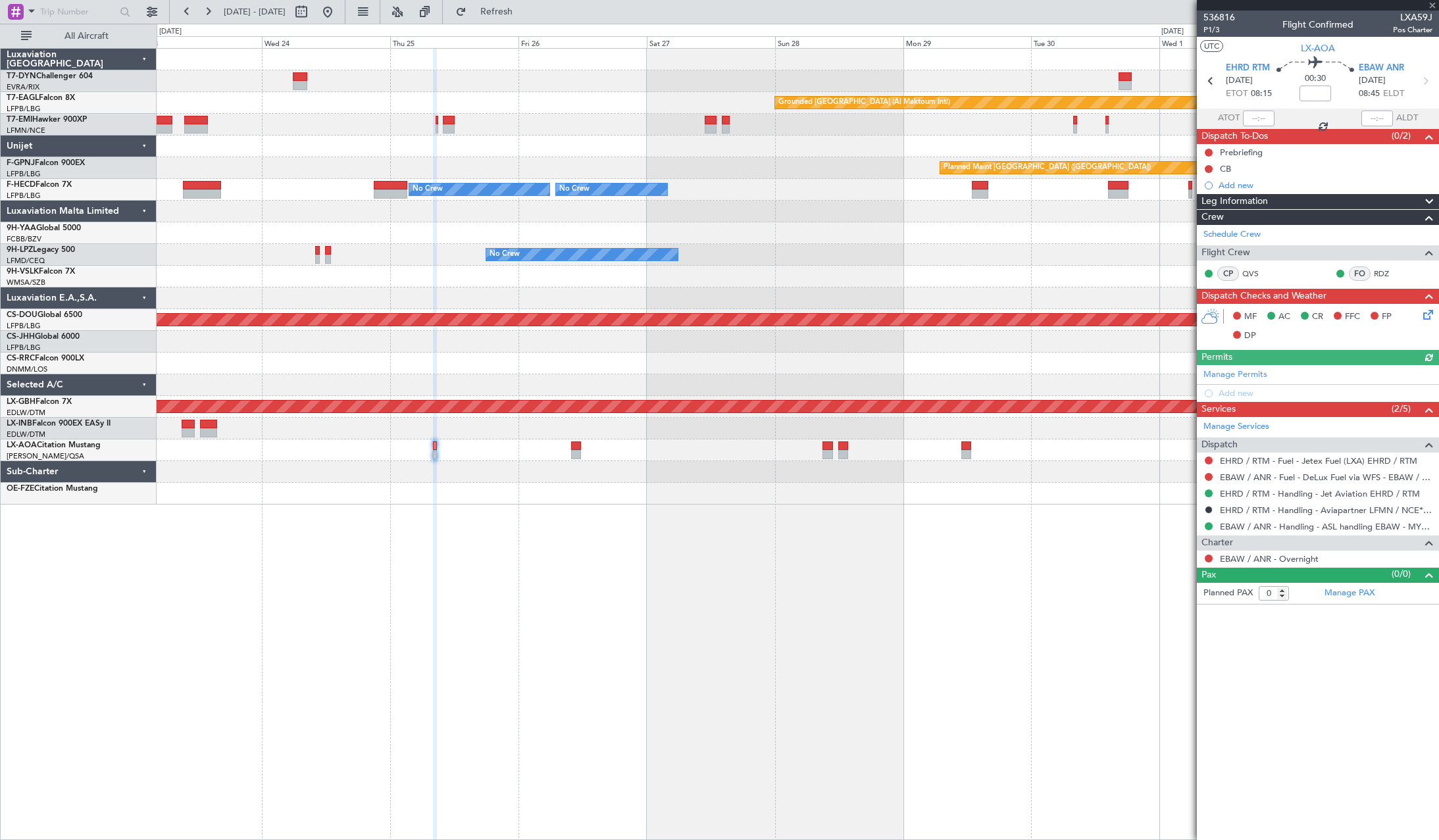
click at [480, 484] on div at bounding box center [797, 494] width 1282 height 22
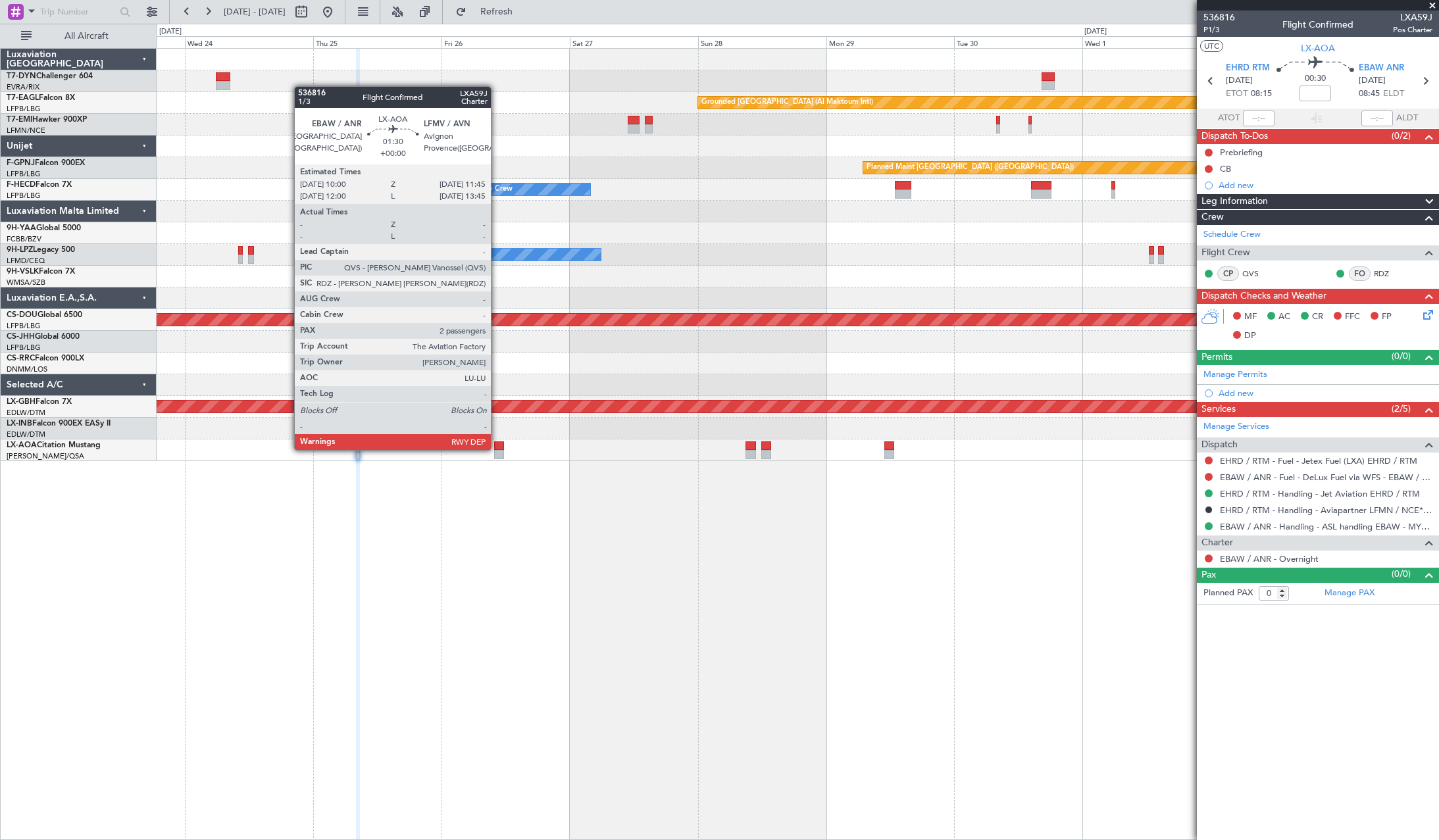
click at [497, 448] on div at bounding box center [499, 446] width 10 height 9
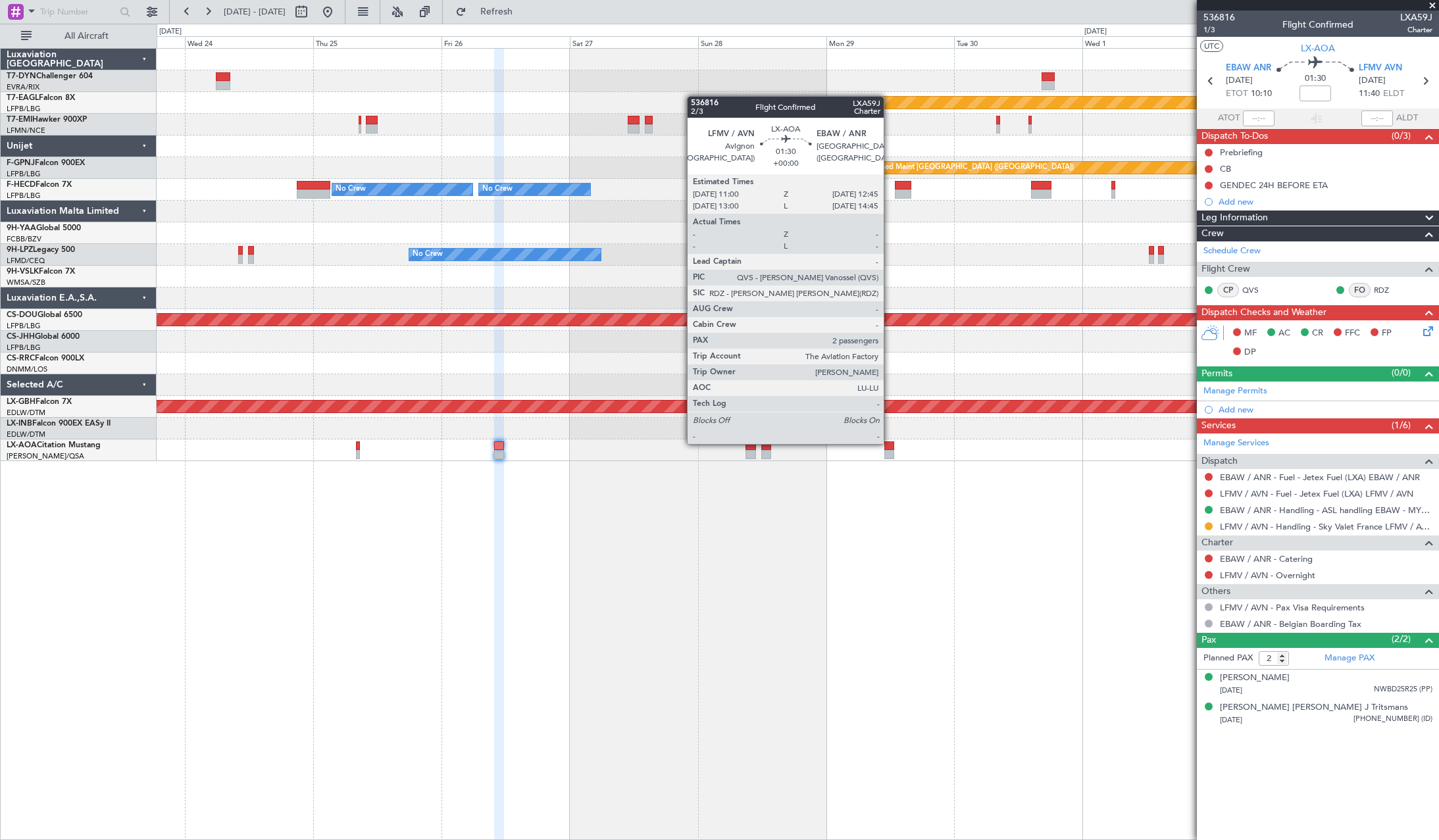
click at [889, 442] on div at bounding box center [889, 446] width 10 height 9
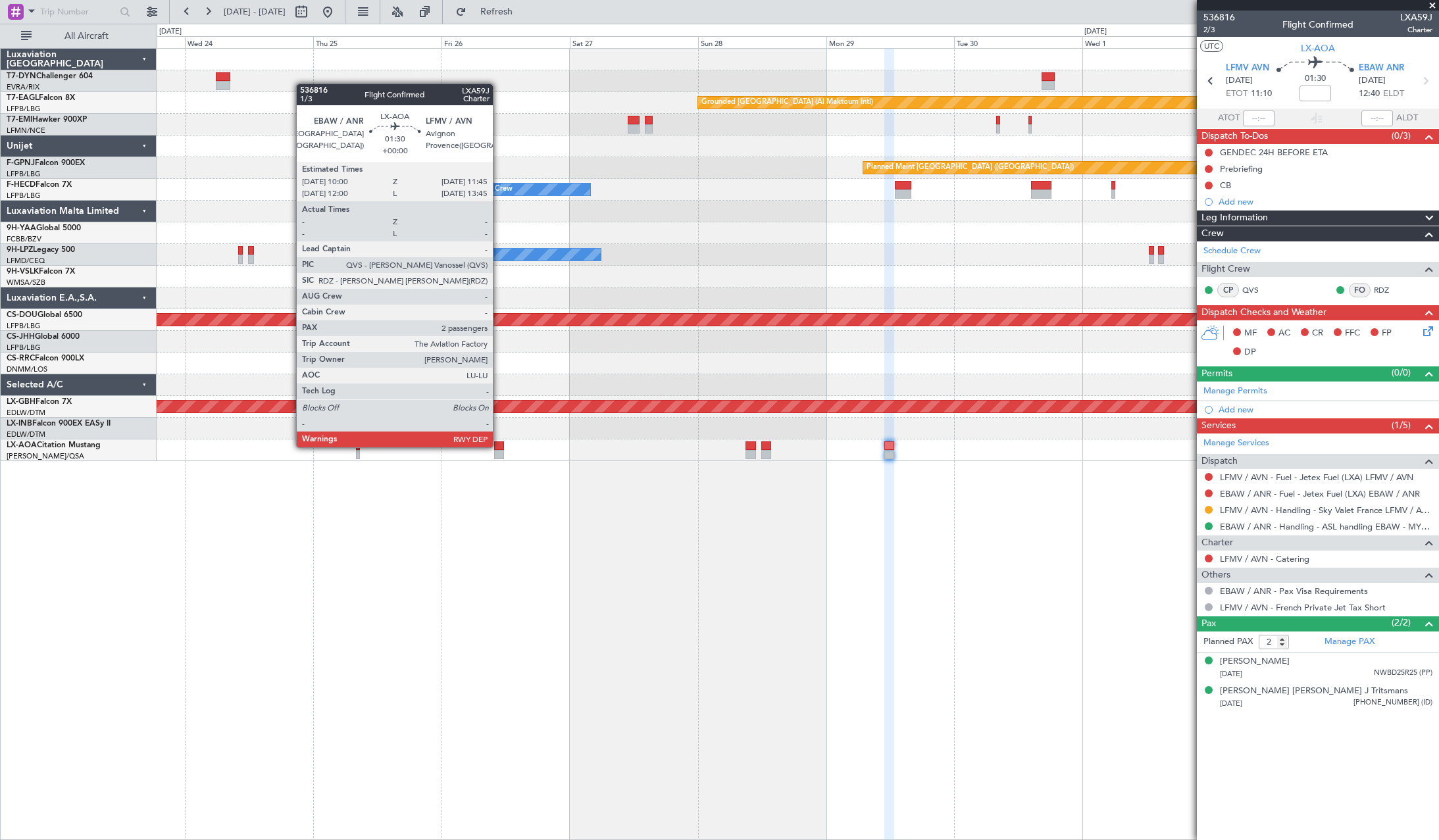
click at [499, 446] on div at bounding box center [499, 446] width 10 height 9
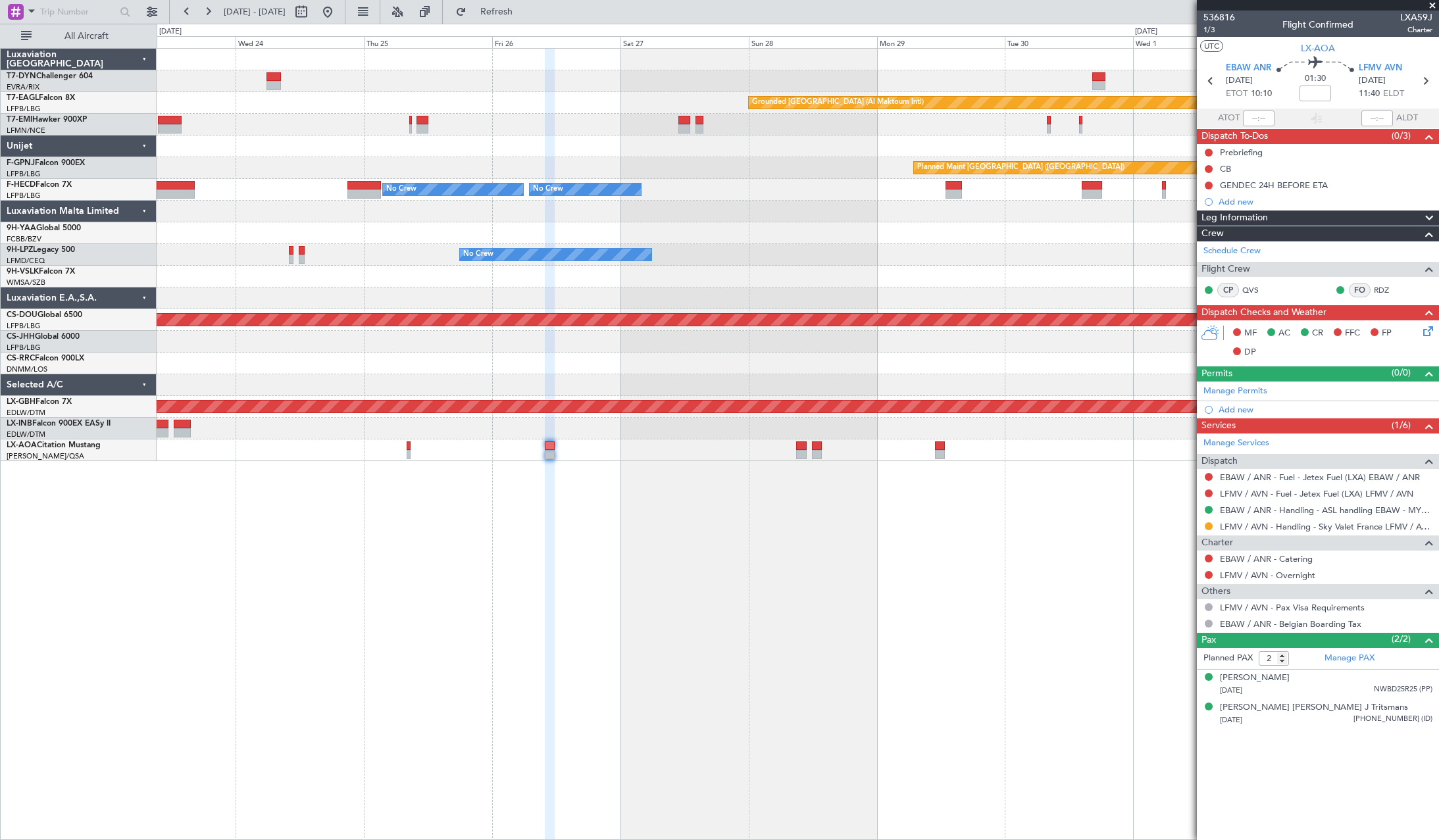
click at [606, 449] on div "No Crew Antwerp (Deurne) No Crew Nice (Côte d'Azur Airport)" at bounding box center [797, 450] width 1282 height 22
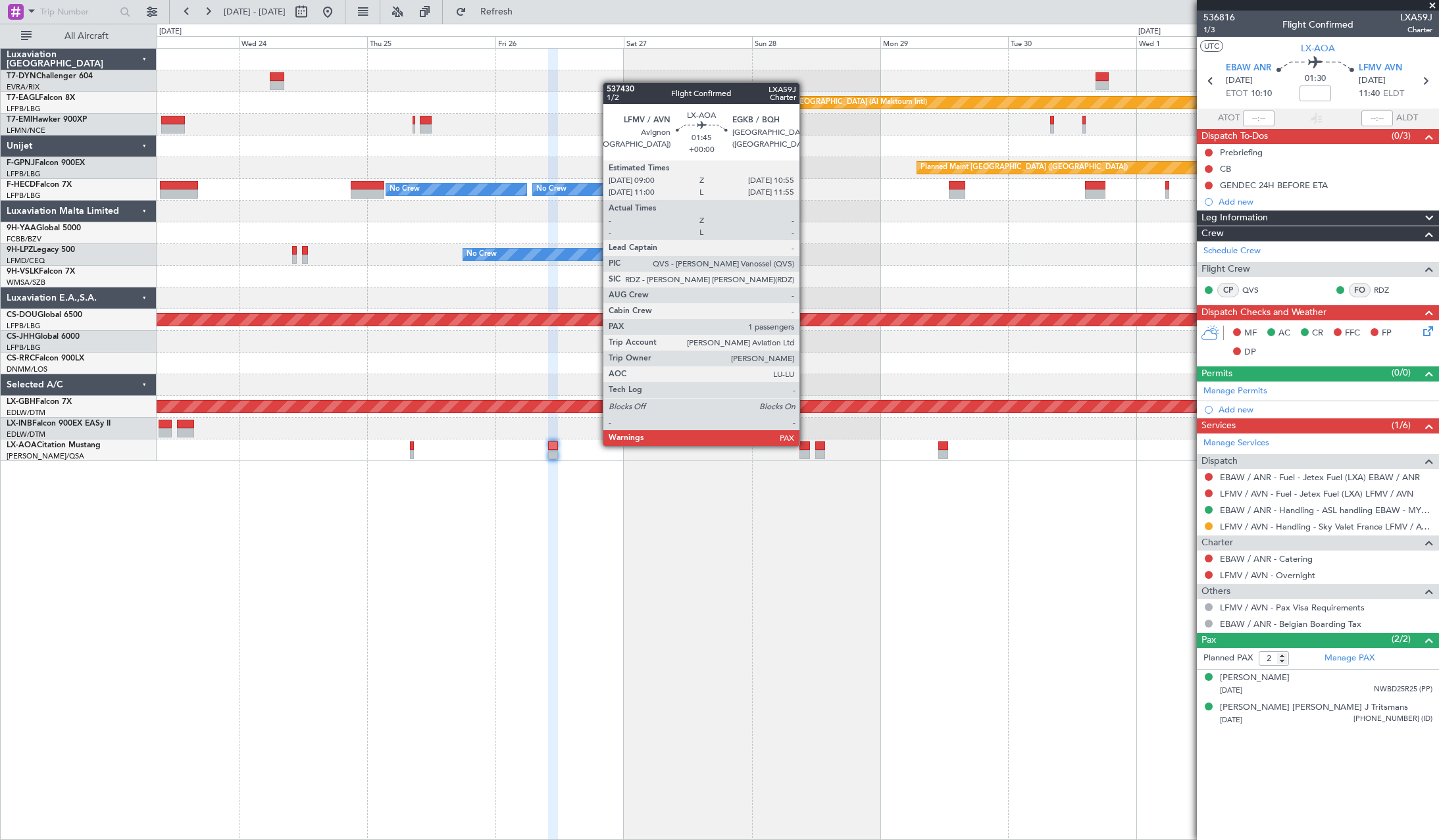
click at [806, 445] on div at bounding box center [805, 446] width 11 height 9
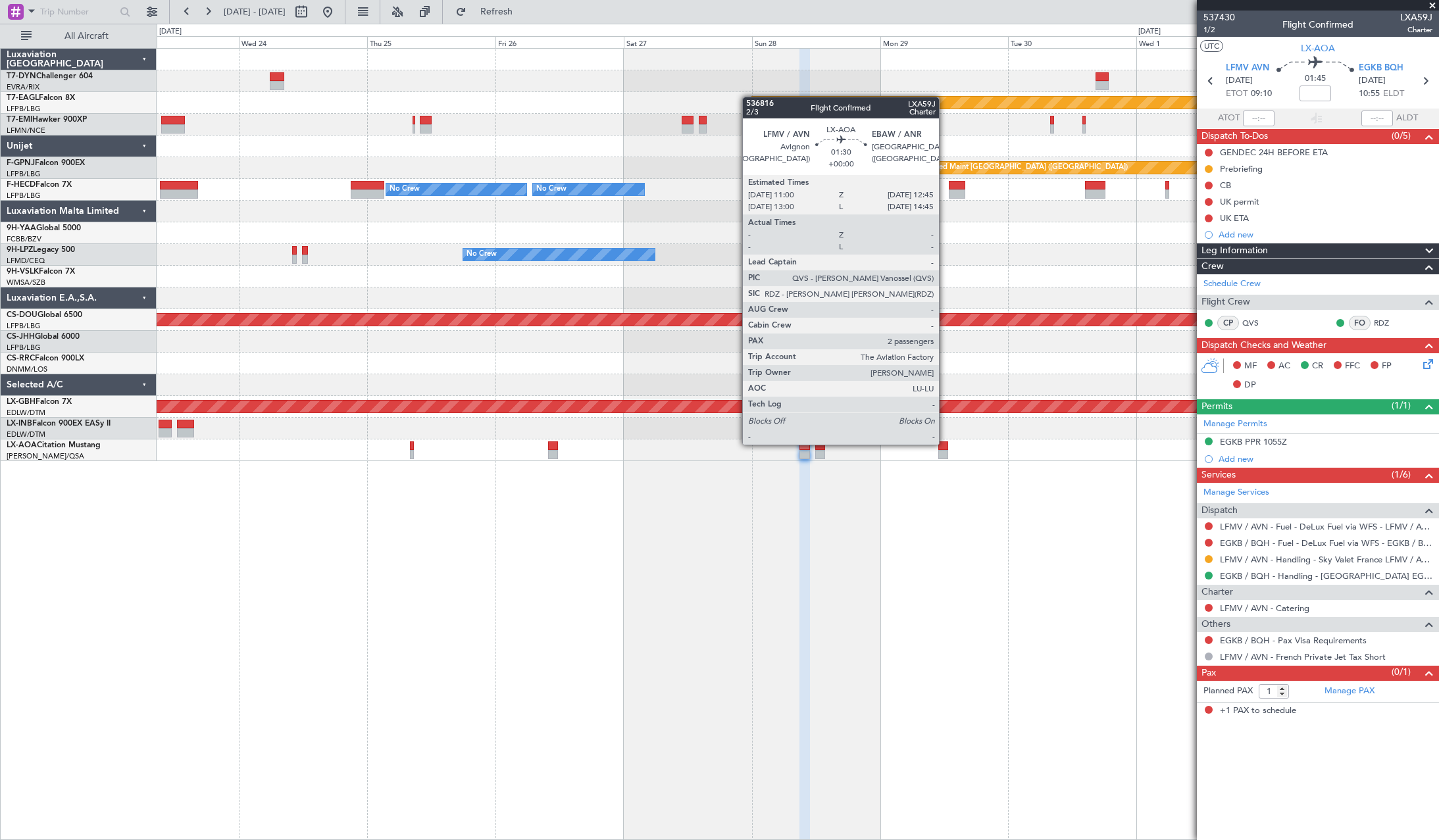
click at [944, 443] on div at bounding box center [943, 446] width 10 height 9
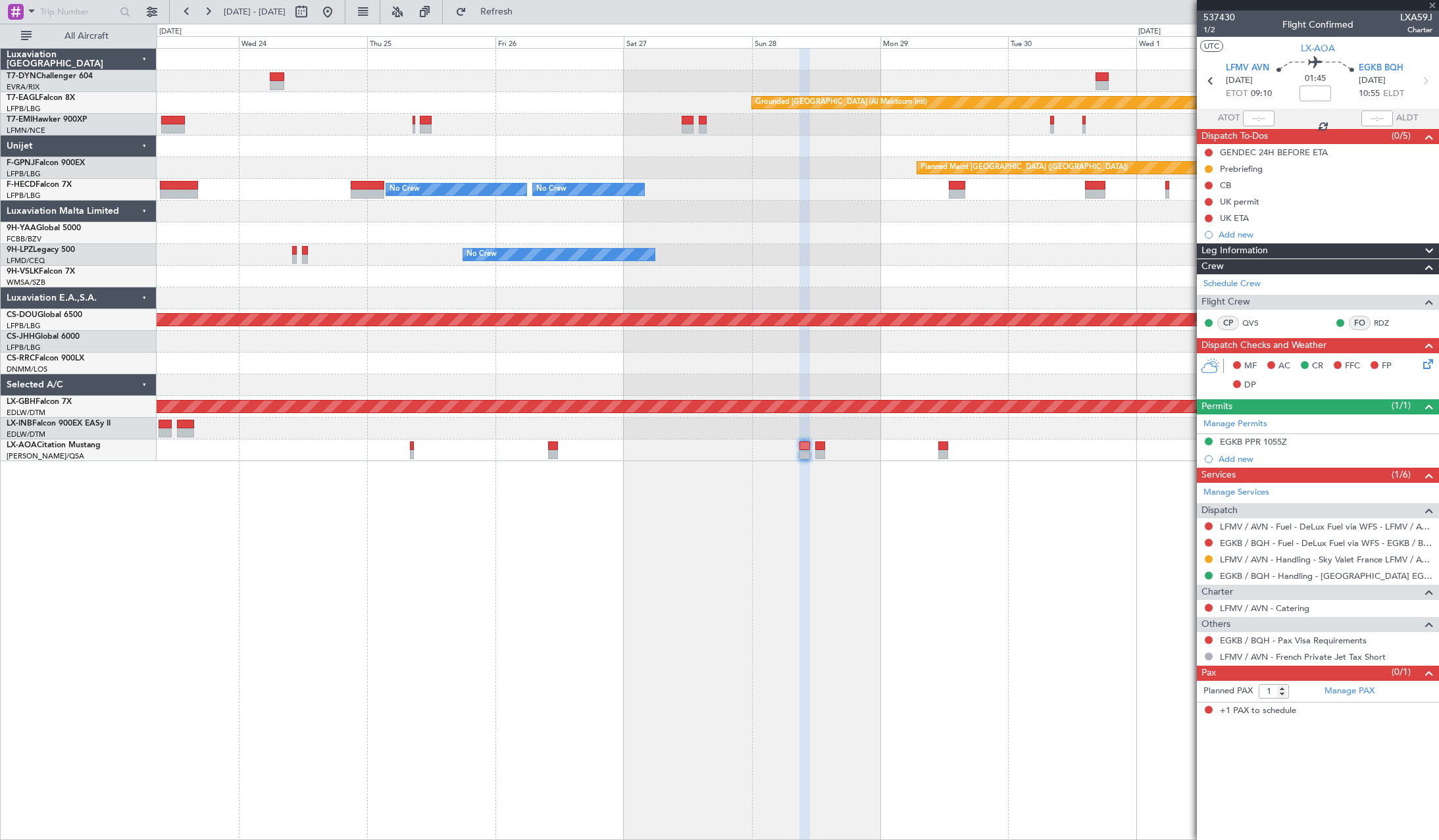
type input "2"
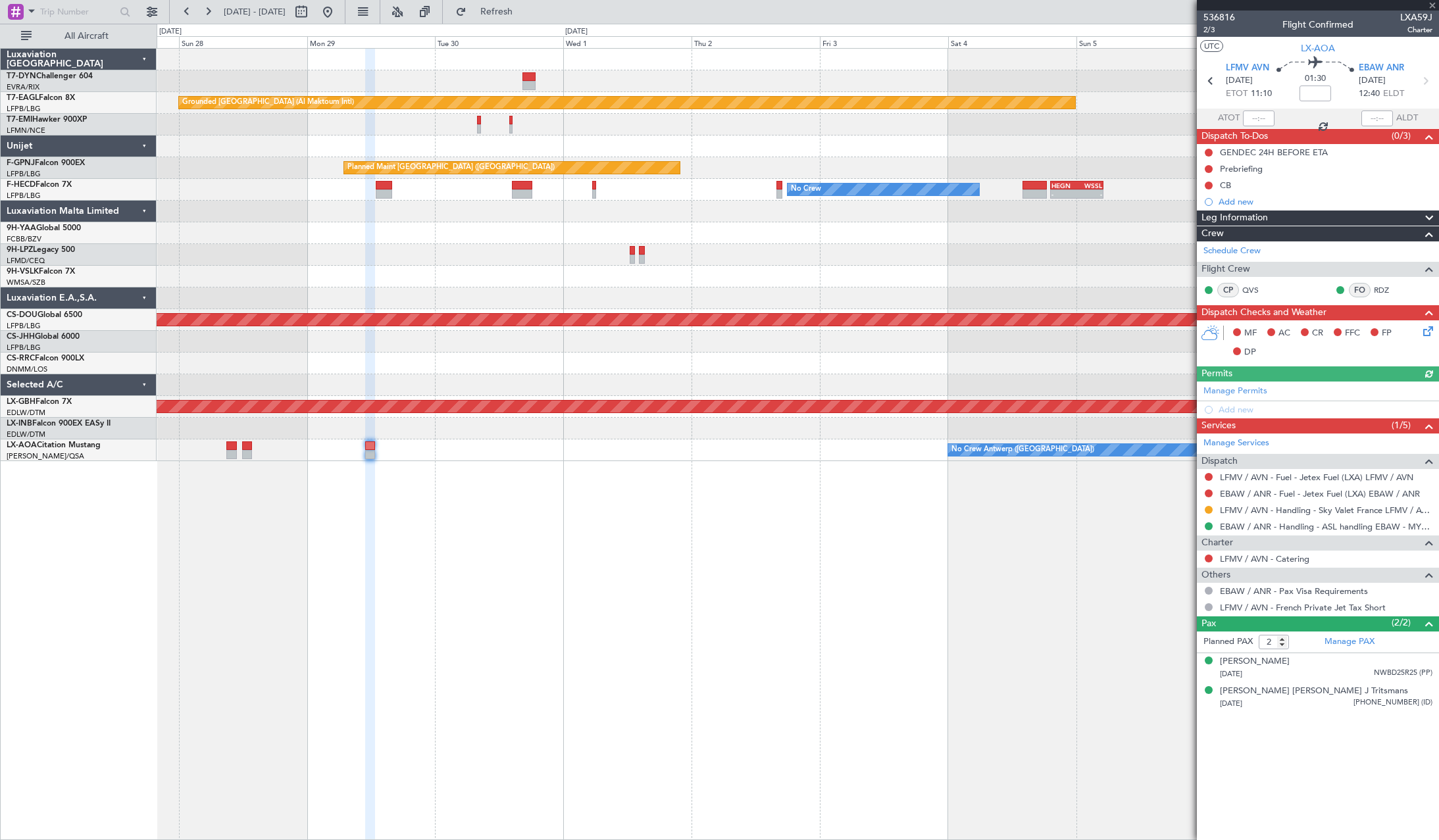
click at [378, 533] on div "Grounded Dubai (Al Maktoum Intl) Planned Maint Paris (Le Bourget) Planned Maint…" at bounding box center [798, 444] width 1282 height 792
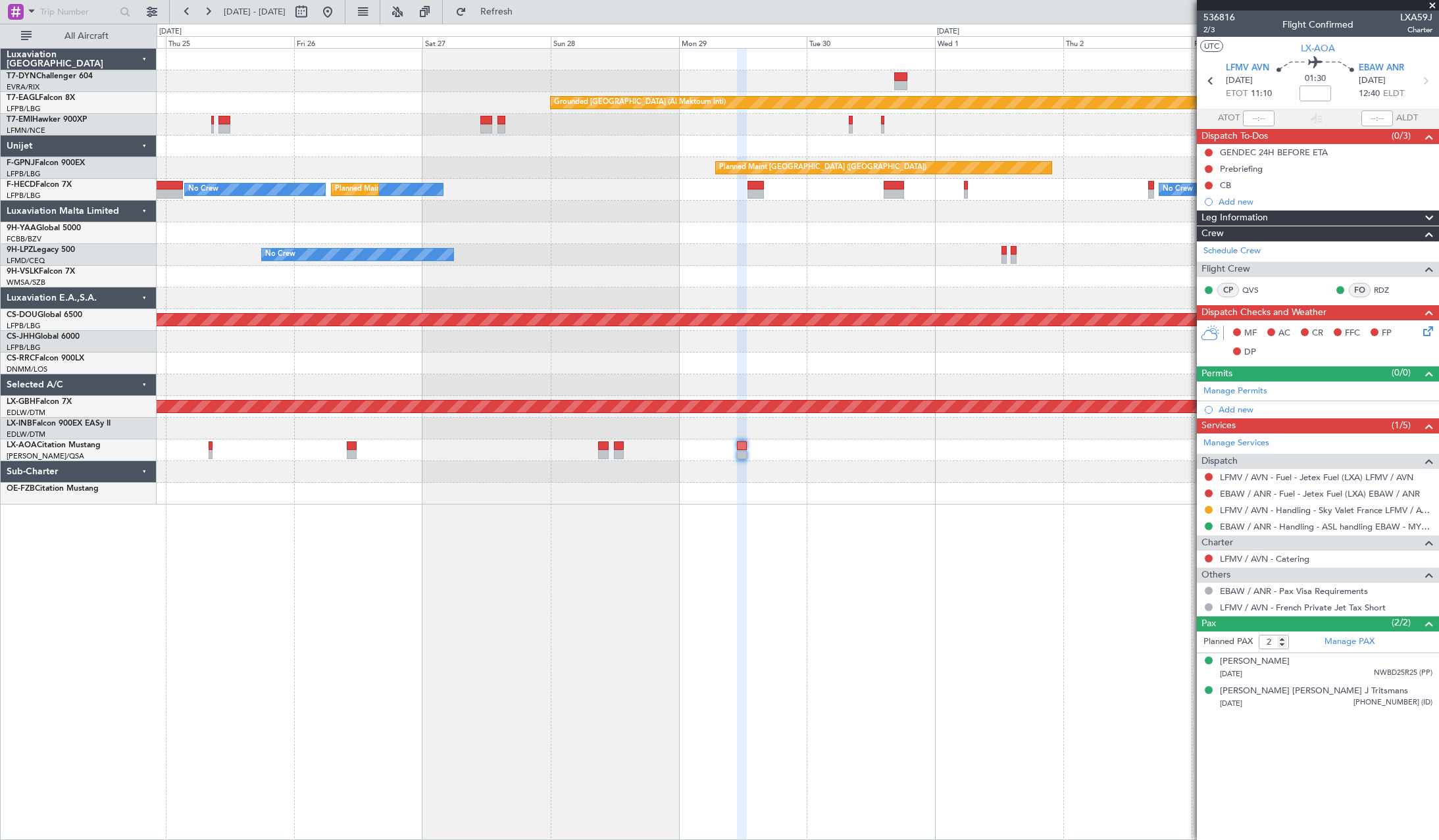
click at [1170, 463] on div "Grounded Dubai (Al Maktoum Intl) Planned Maint Zurich Planned Maint Paris (Le B…" at bounding box center [797, 277] width 1282 height 456
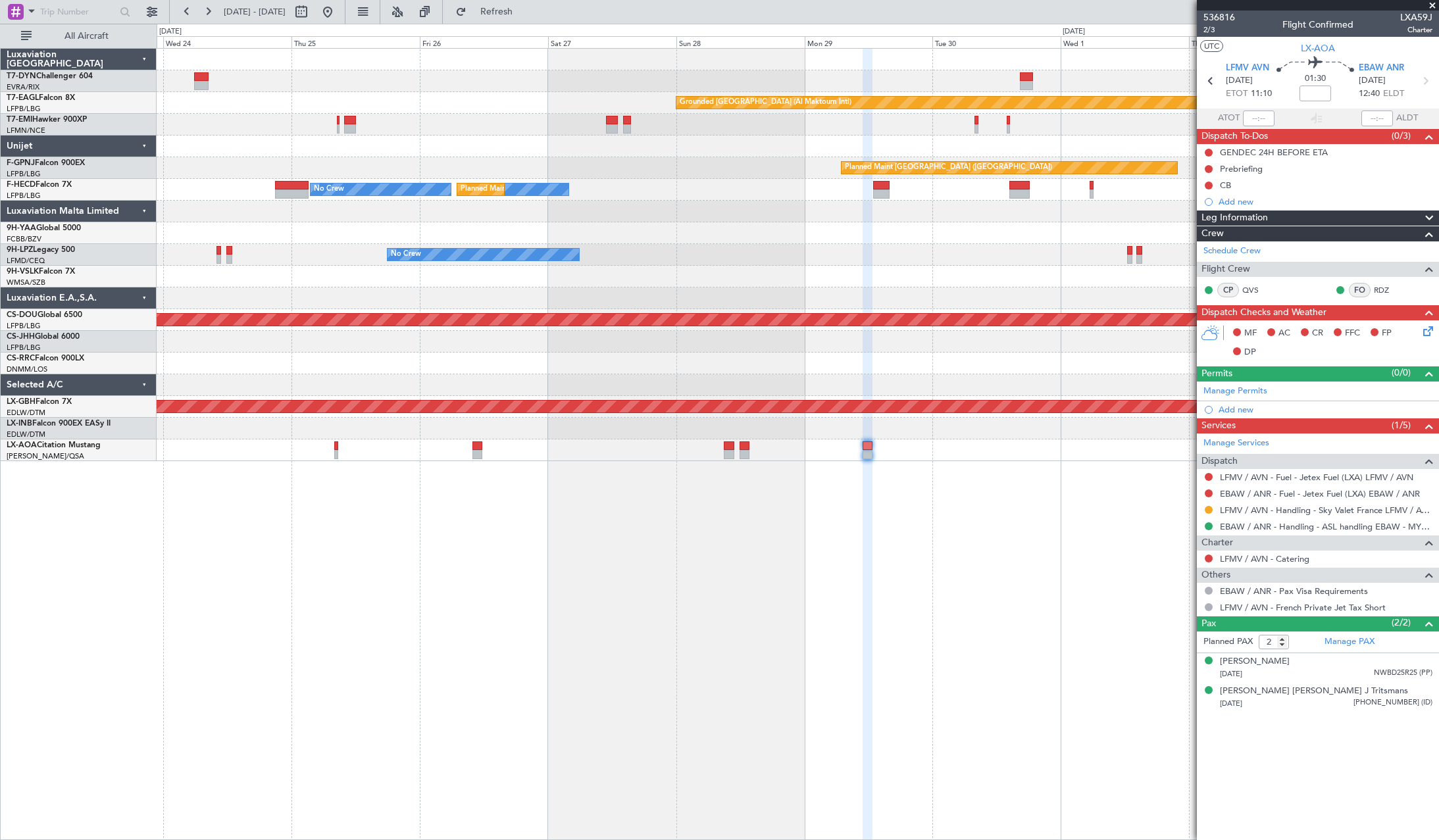
click at [887, 461] on div "Grounded Dubai (Al Maktoum Intl) Planned Maint Zurich Planned Maint Paris (Le B…" at bounding box center [798, 444] width 1282 height 792
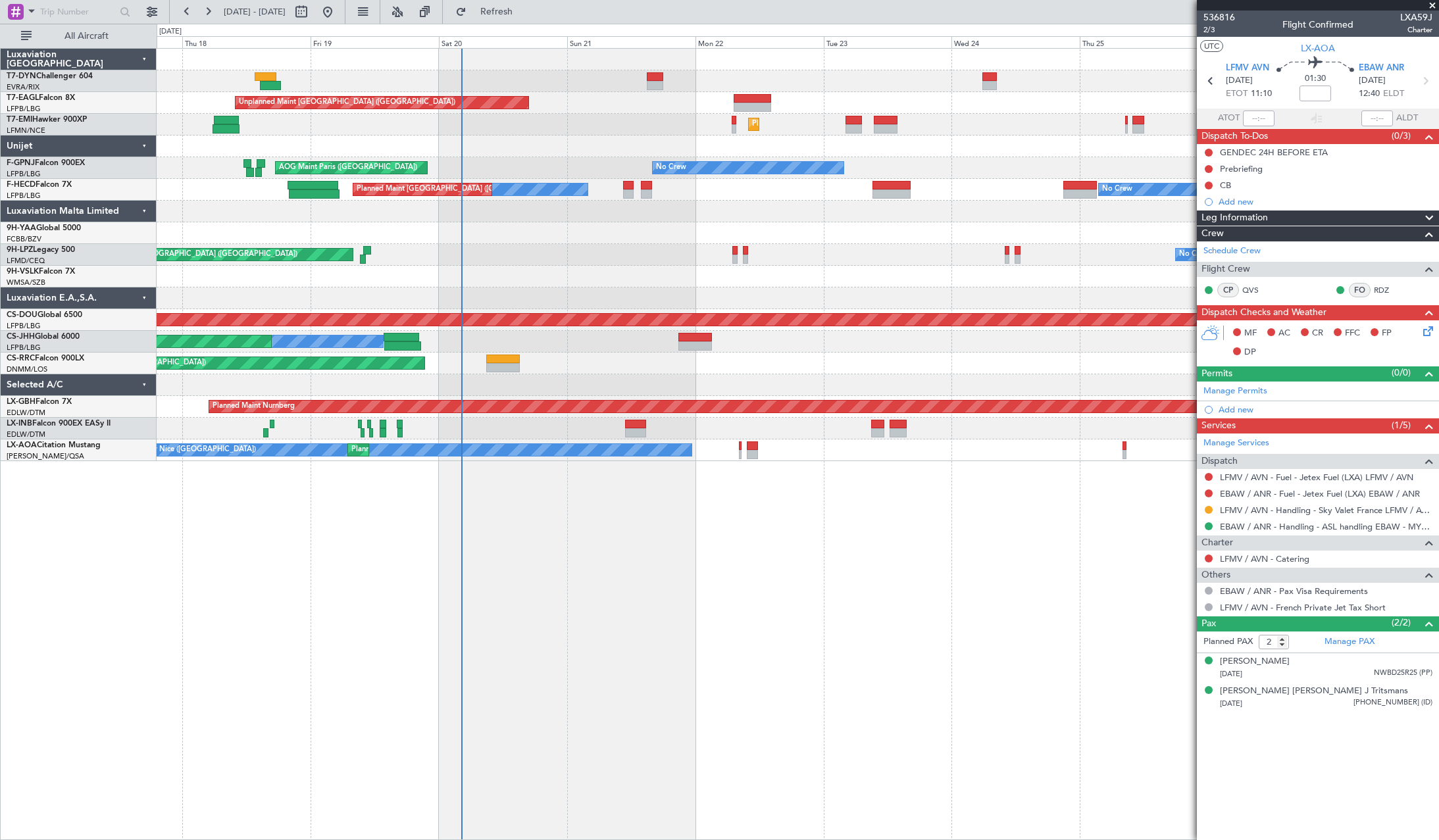
click at [806, 510] on div "Unplanned Maint Riga (Riga Intl) Unplanned Maint Paris (Le Bourget) Grounded Du…" at bounding box center [798, 444] width 1282 height 792
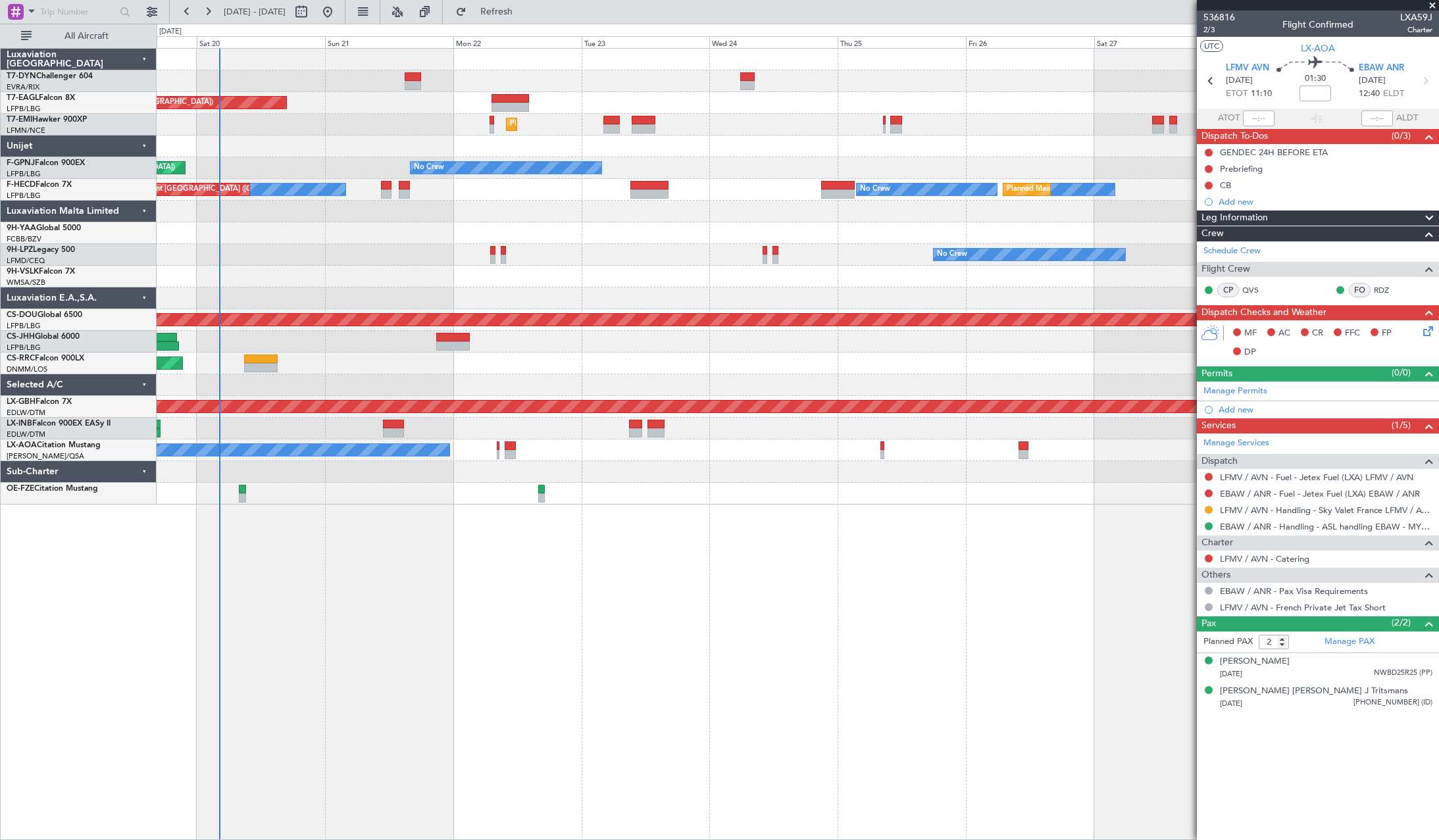
click at [708, 505] on div "Unplanned Maint Paris (Le Bourget) Grounded Dubai (Al Maktoum Intl) Planned Mai…" at bounding box center [798, 444] width 1282 height 792
click at [872, 508] on div "Unplanned Maint Paris (Le Bourget) Grounded Dubai (Al Maktoum Intl) Planned Mai…" at bounding box center [798, 444] width 1282 height 792
